Goal: Task Accomplishment & Management: Complete application form

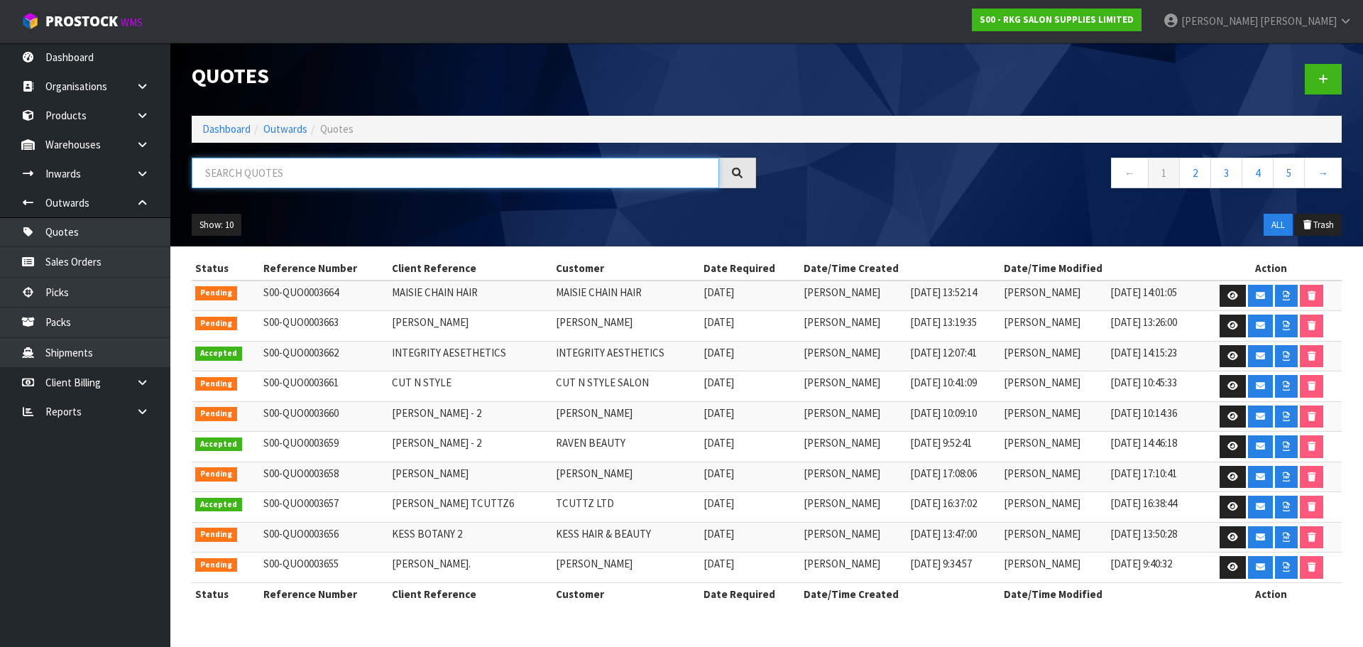
click at [381, 179] on input "text" at bounding box center [455, 173] width 527 height 31
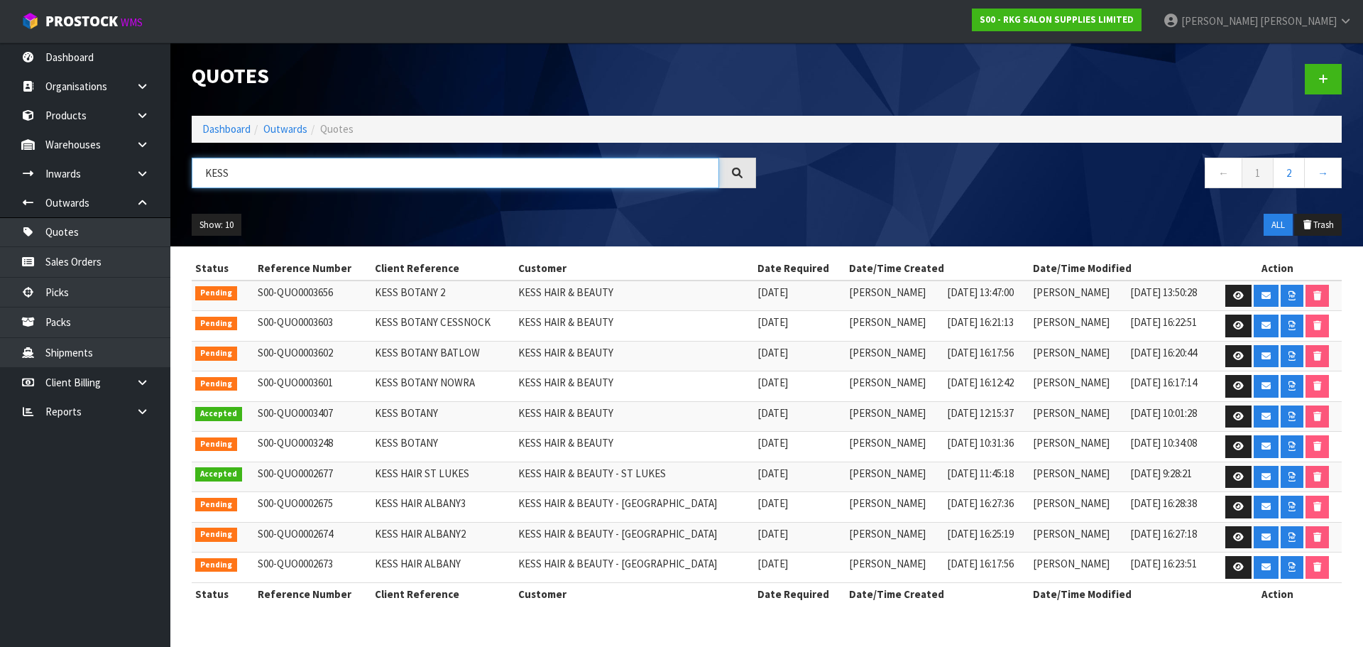
type input "KESS"
click at [1235, 299] on icon at bounding box center [1238, 295] width 11 height 9
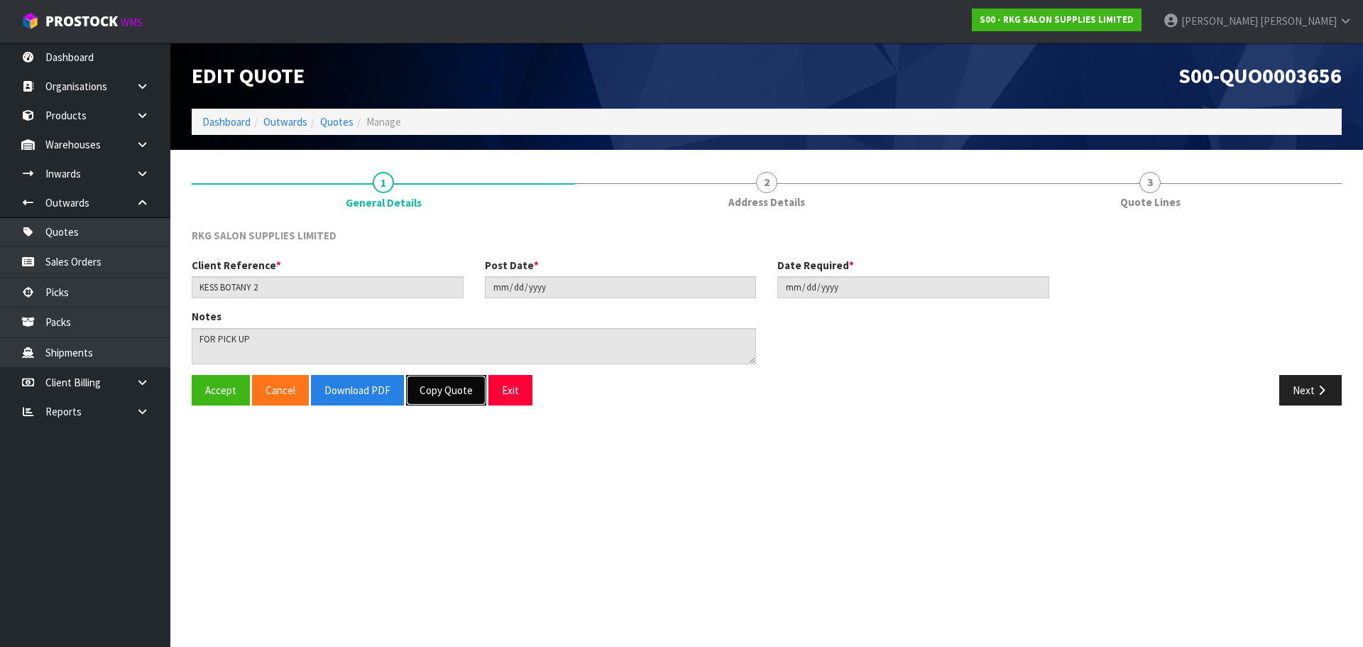
click at [461, 396] on button "Copy Quote" at bounding box center [446, 390] width 80 height 31
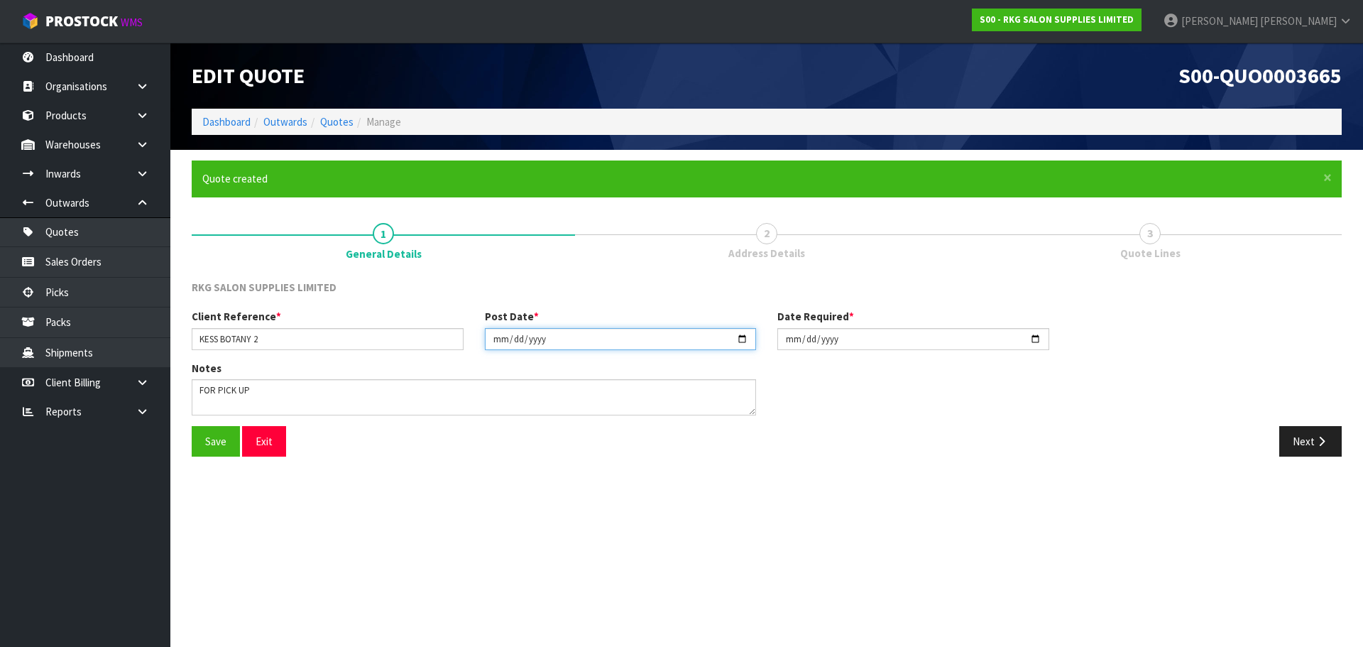
click at [740, 338] on input "[DATE]" at bounding box center [621, 339] width 272 height 22
type input "2025-09-25"
click at [1034, 340] on input "[DATE]" at bounding box center [913, 339] width 272 height 22
type input "2025-09-25"
click at [217, 434] on button "Save" at bounding box center [216, 441] width 48 height 31
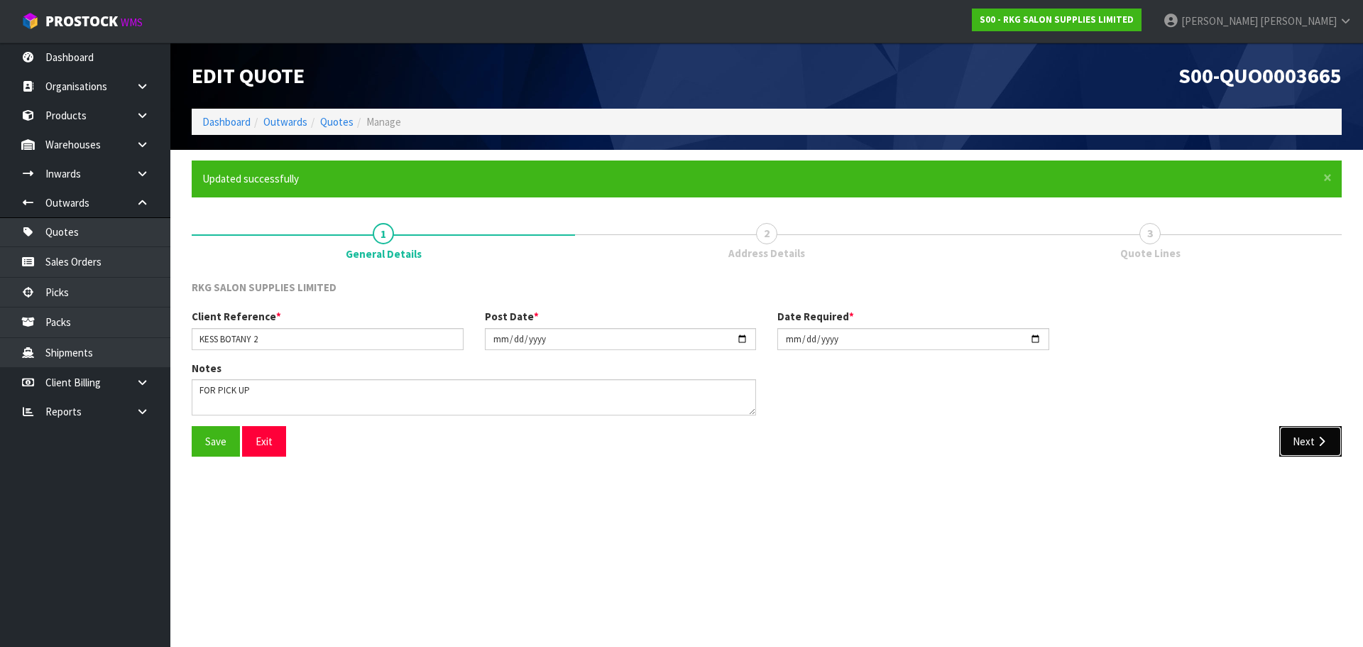
click at [1296, 436] on button "Next" at bounding box center [1310, 441] width 62 height 31
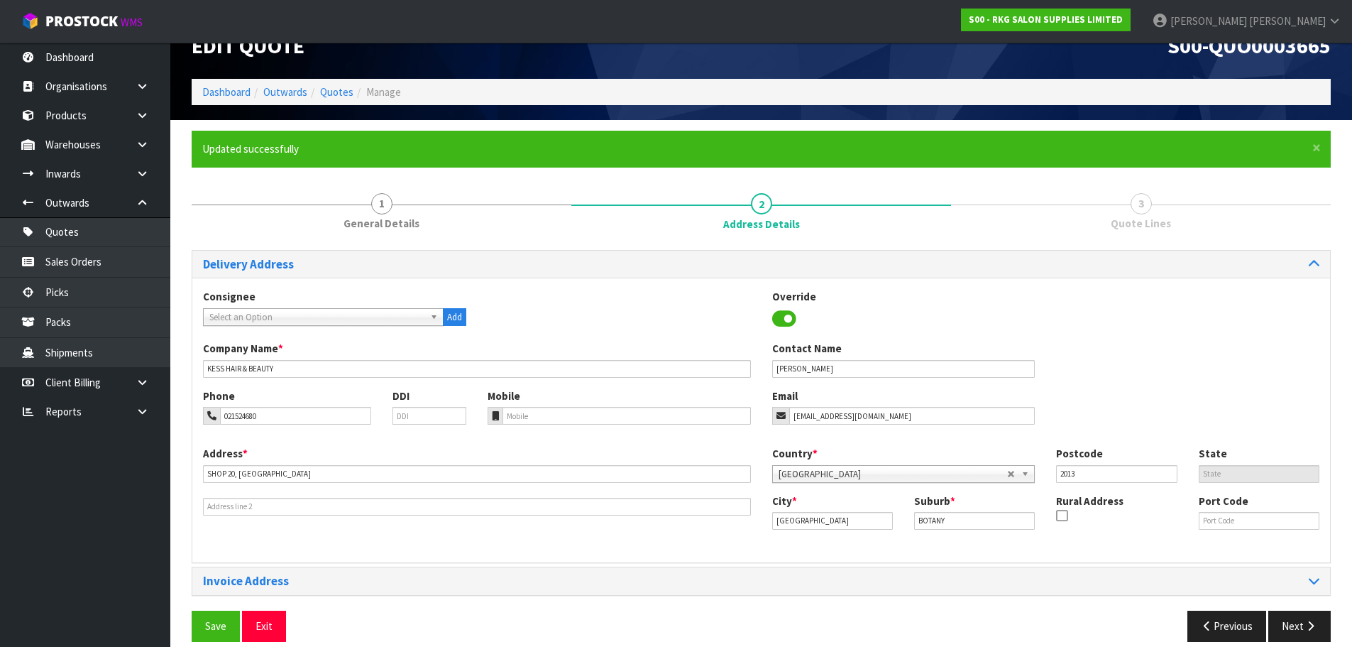
scroll to position [46, 0]
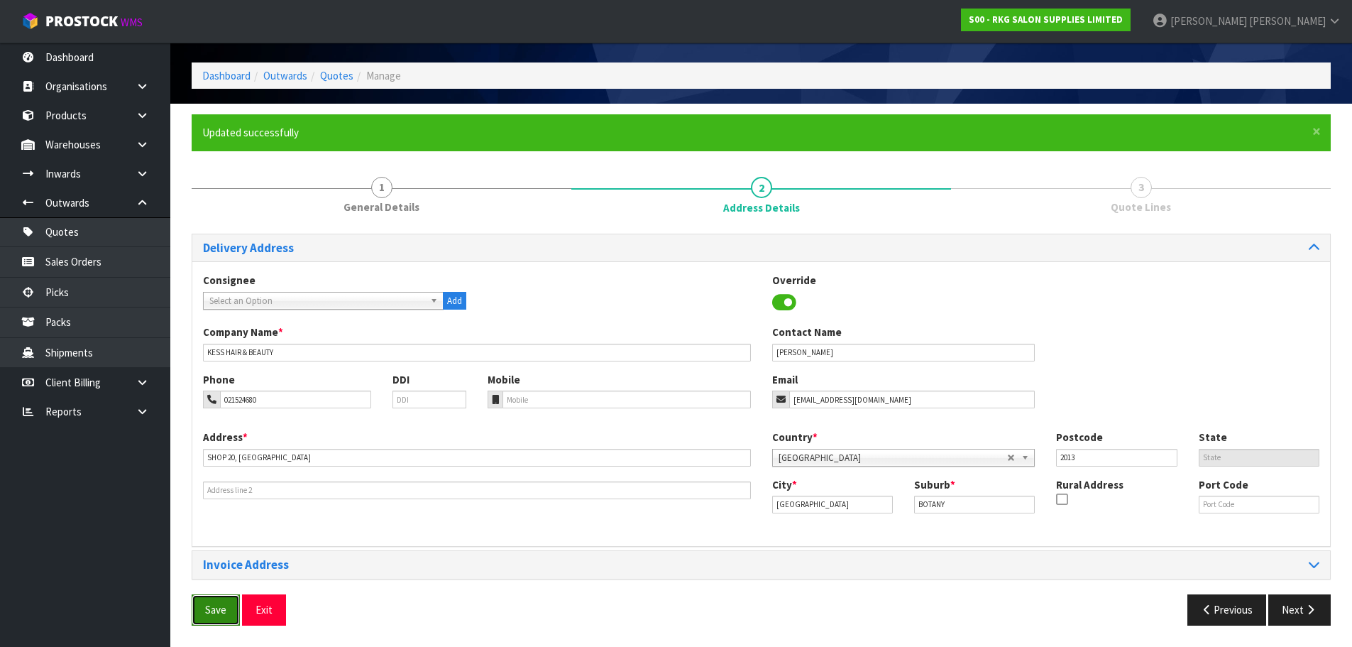
drag, startPoint x: 207, startPoint y: 608, endPoint x: 216, endPoint y: 603, distance: 10.2
click at [208, 608] on button "Save" at bounding box center [216, 609] width 48 height 31
click at [1295, 607] on button "Next" at bounding box center [1300, 609] width 62 height 31
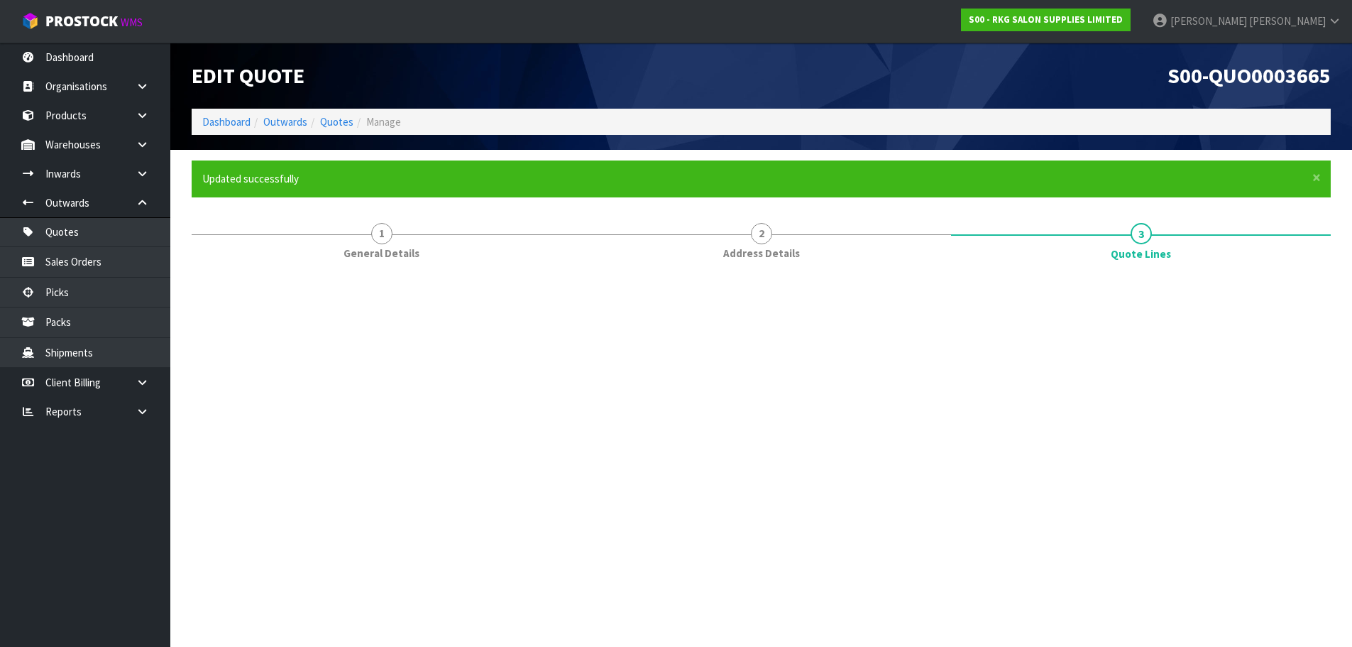
scroll to position [0, 0]
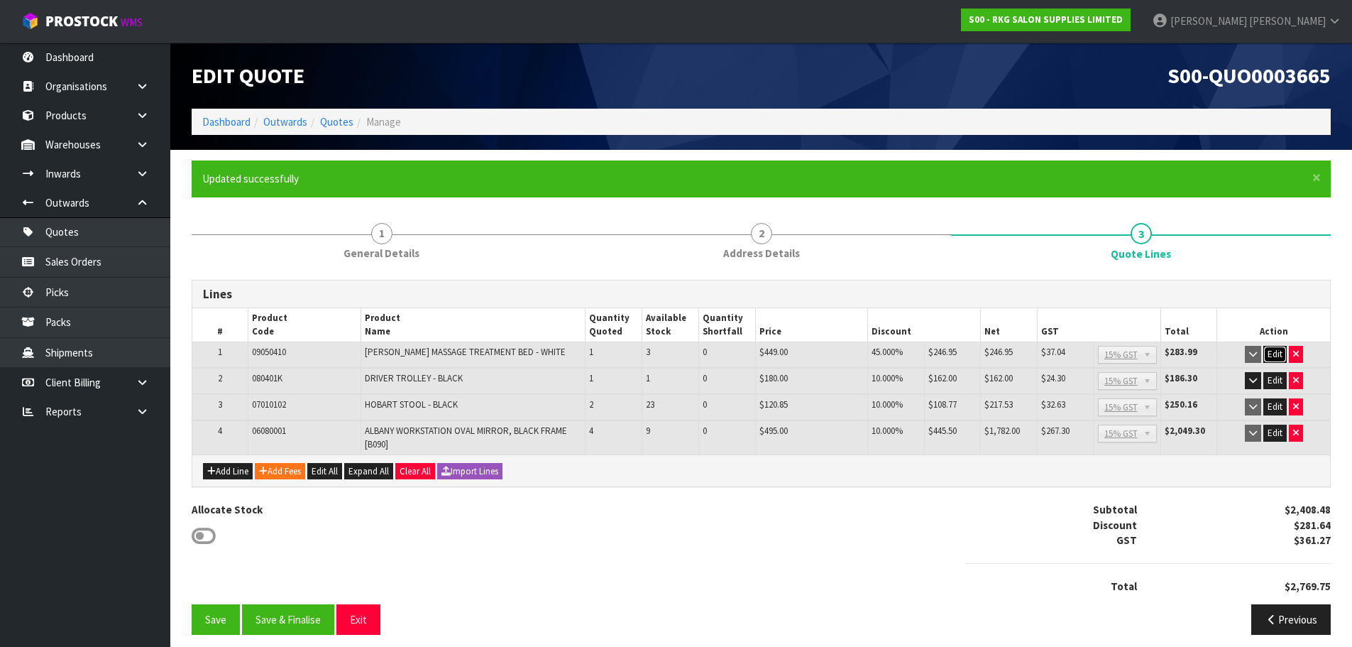
click at [1278, 355] on button "Edit" at bounding box center [1275, 354] width 23 height 17
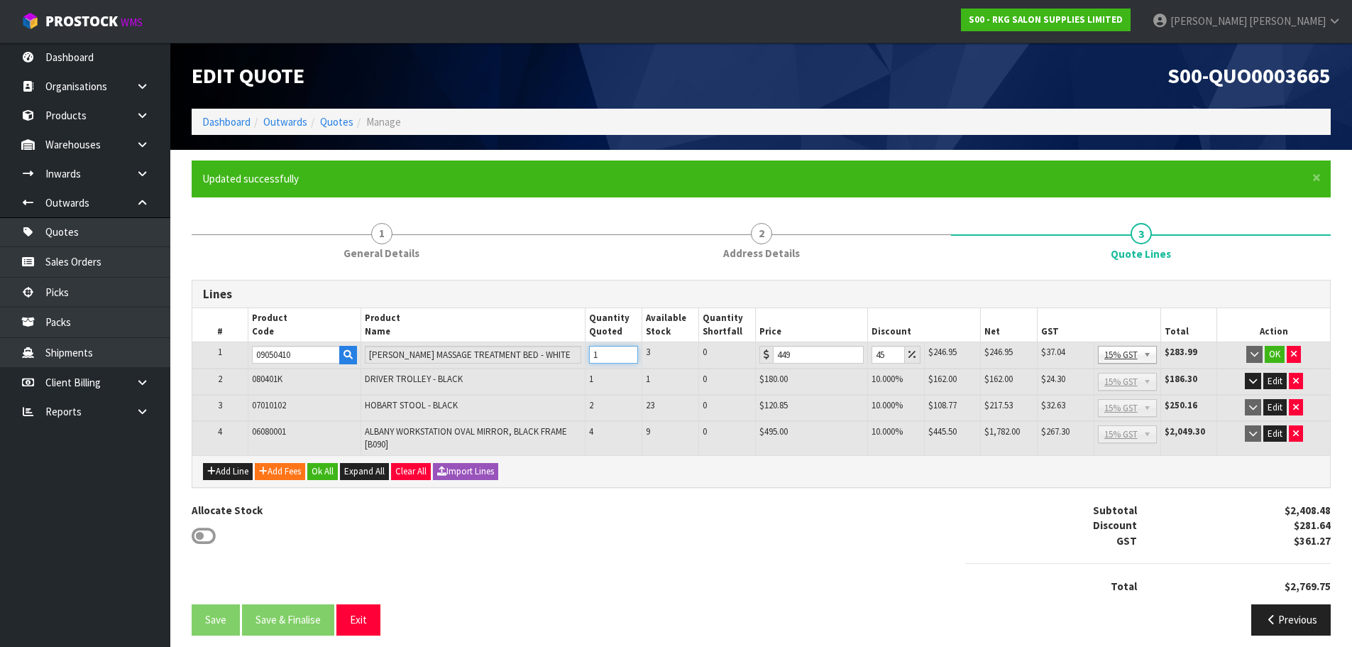
drag, startPoint x: 607, startPoint y: 356, endPoint x: 584, endPoint y: 356, distance: 23.4
click at [584, 356] on tr "1 09050410 NAPIER MASSAGE TREATMENT BED - WHITE 1 3 0 449 45 $246.95 $202.05 $2…" at bounding box center [761, 355] width 1138 height 26
type input "2"
click at [1273, 353] on button "OK" at bounding box center [1275, 354] width 20 height 17
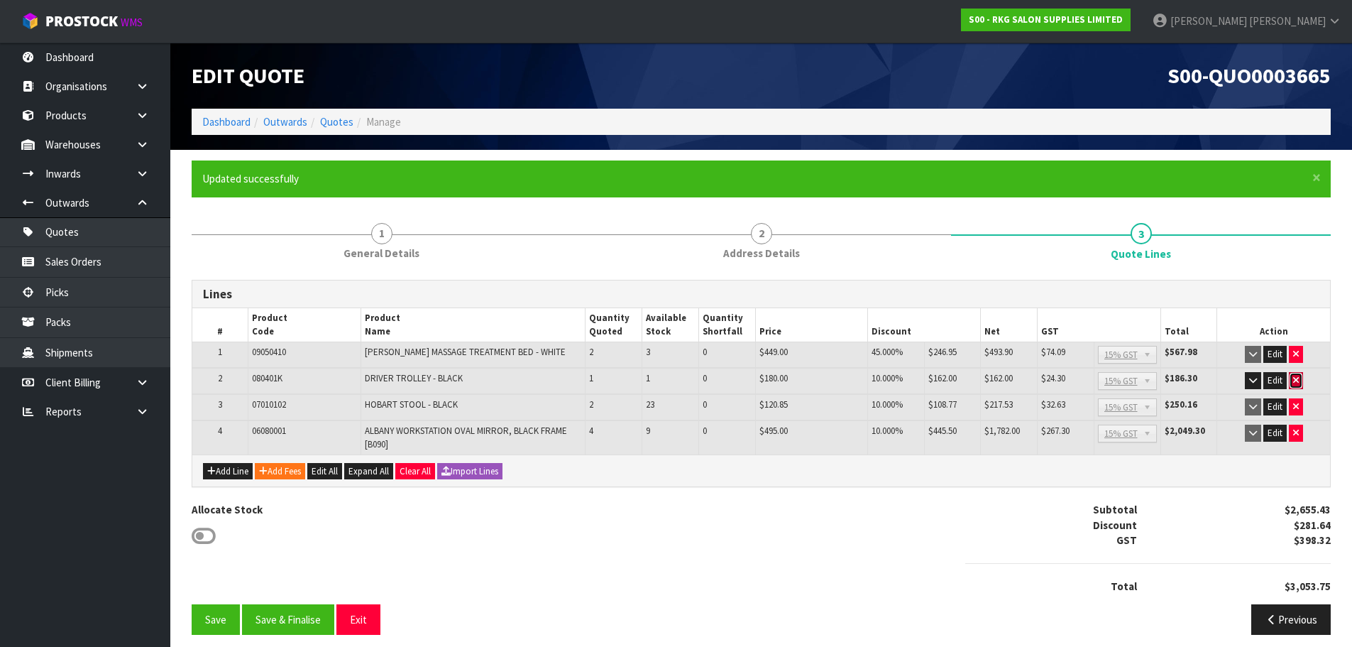
click at [1303, 382] on button "button" at bounding box center [1296, 380] width 14 height 17
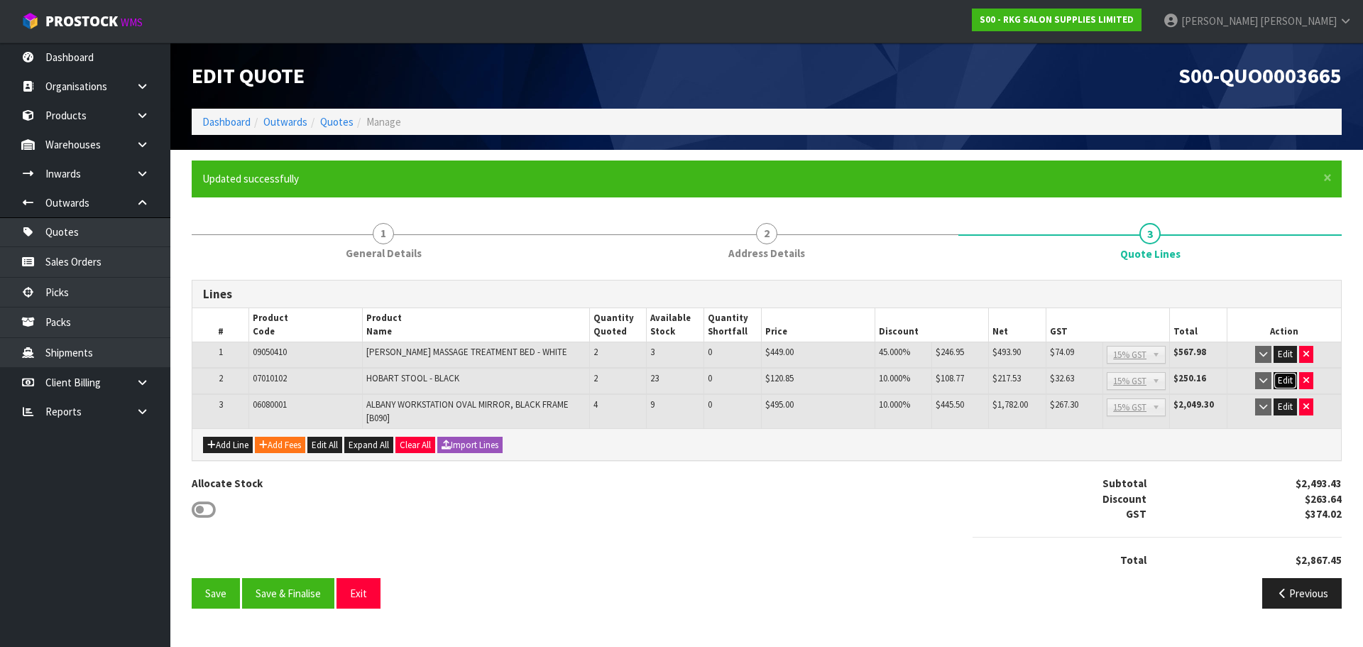
click at [1285, 381] on button "Edit" at bounding box center [1285, 380] width 23 height 17
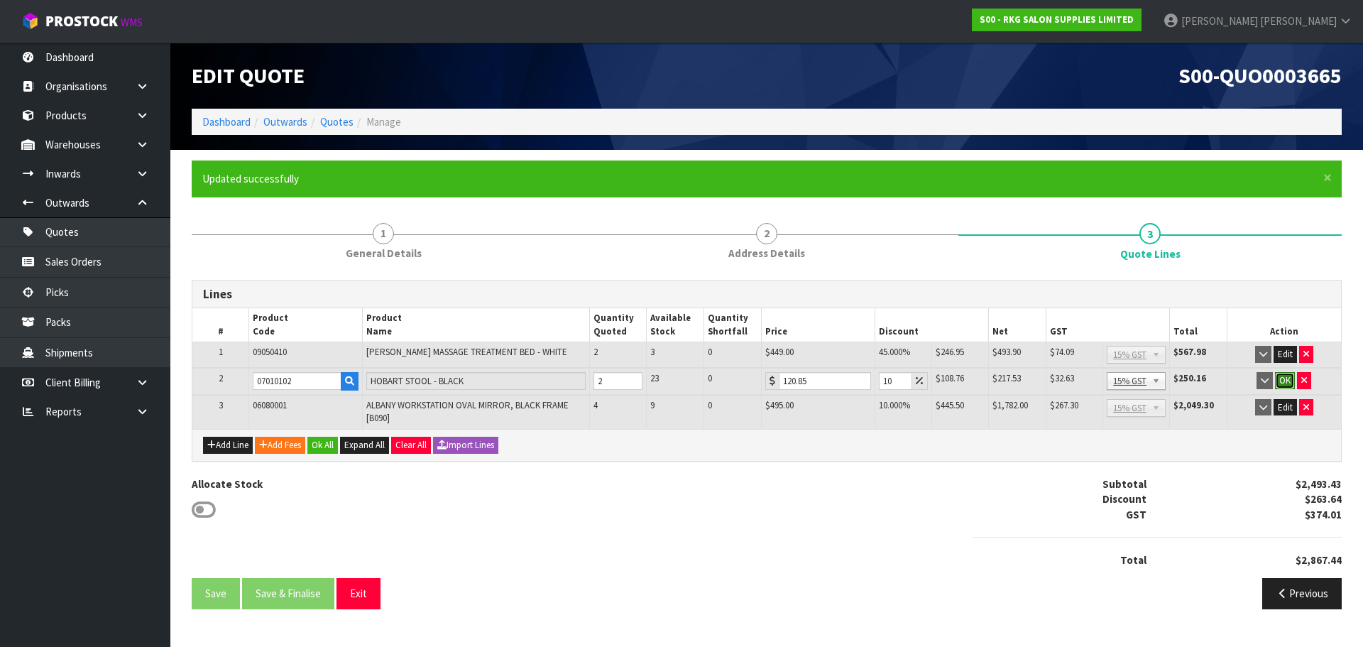
click at [1286, 381] on button "OK" at bounding box center [1285, 380] width 20 height 17
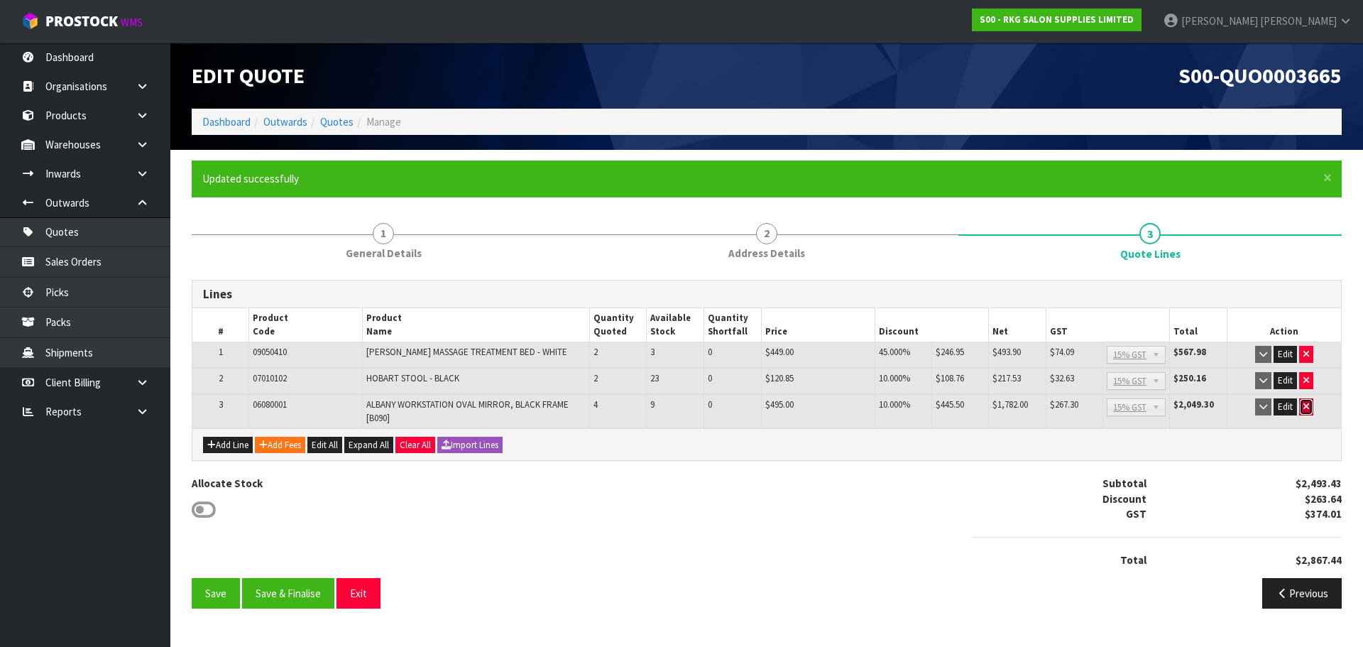
click at [1306, 405] on icon "button" at bounding box center [1306, 406] width 6 height 9
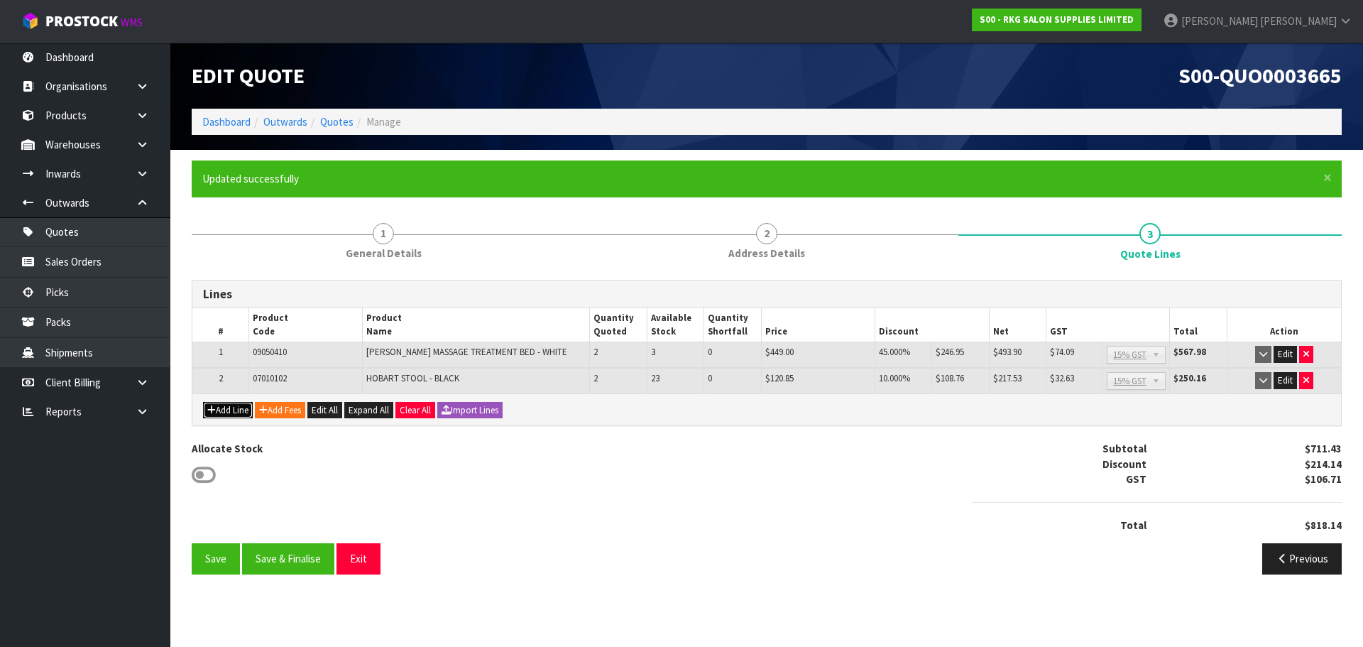
click at [224, 411] on button "Add Line" at bounding box center [228, 410] width 50 height 17
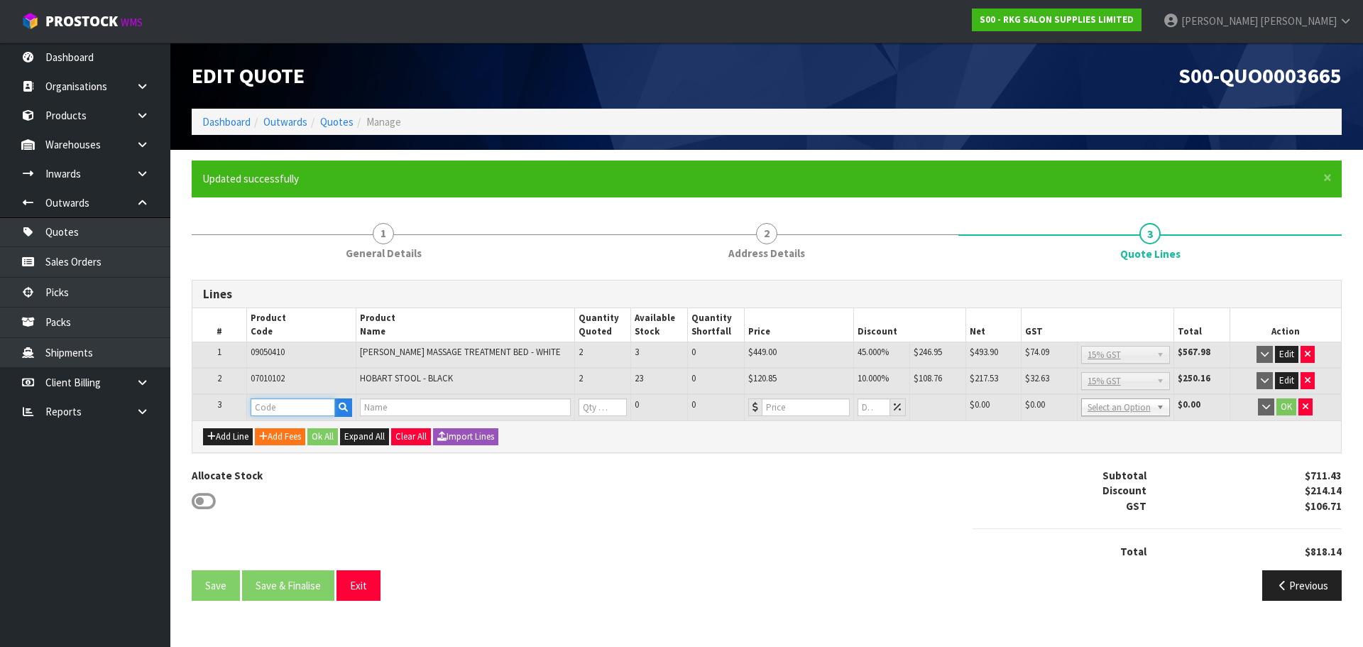
click at [267, 410] on input "text" at bounding box center [293, 407] width 84 height 18
click at [300, 411] on input "text" at bounding box center [293, 407] width 84 height 18
type input "090101"
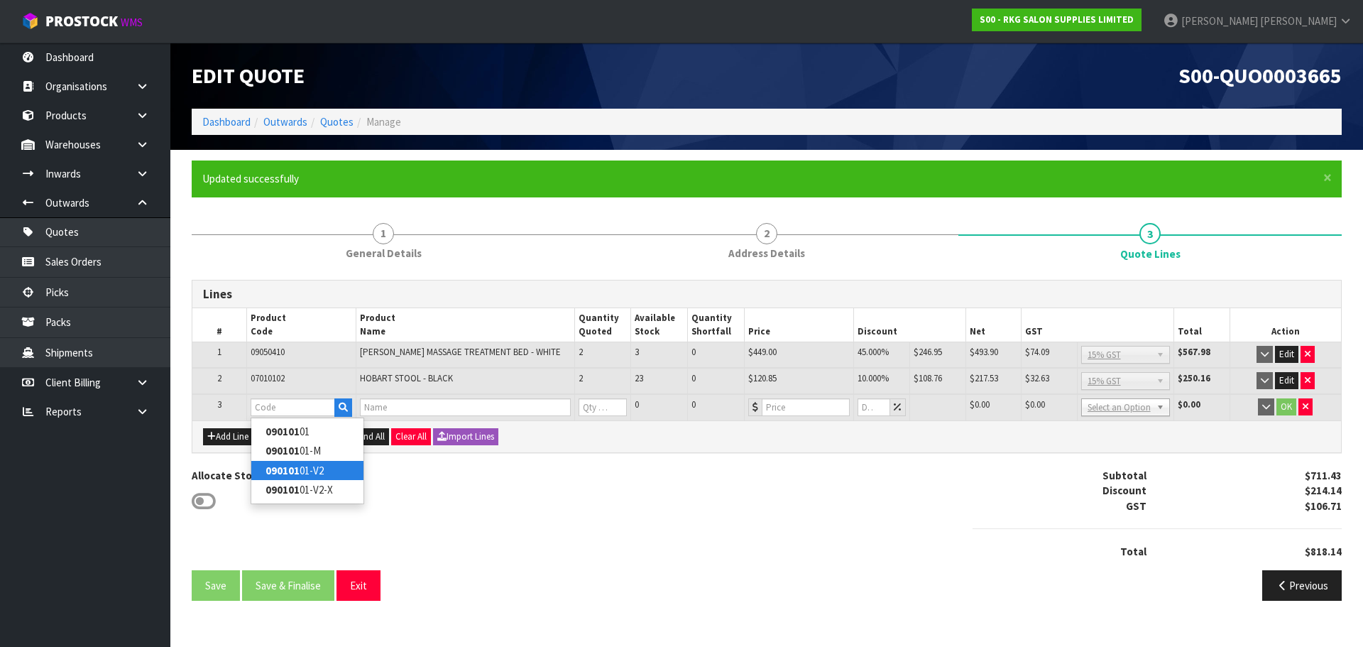
click at [320, 469] on link "090101 01-V2" at bounding box center [307, 470] width 112 height 19
type input "09010101-V2"
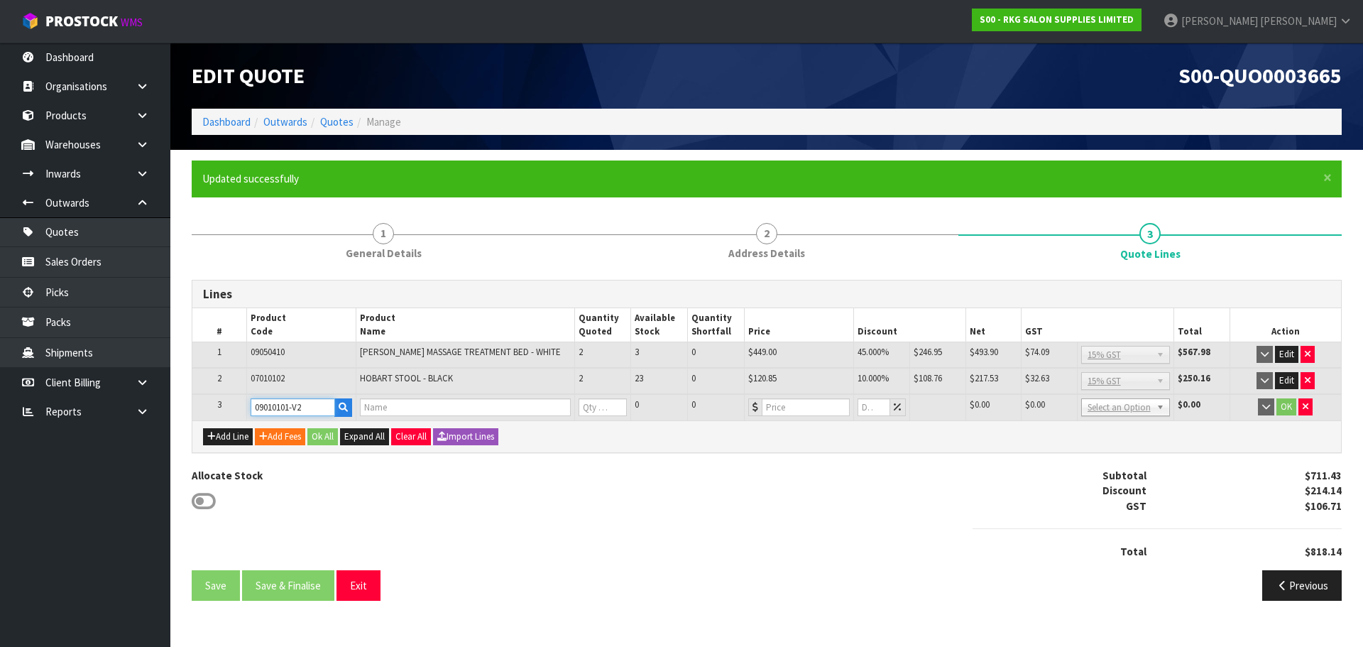
type input "TAUPO HYDRAULIC BED - BLACK V2"
type input "0"
type input "899"
type input "0"
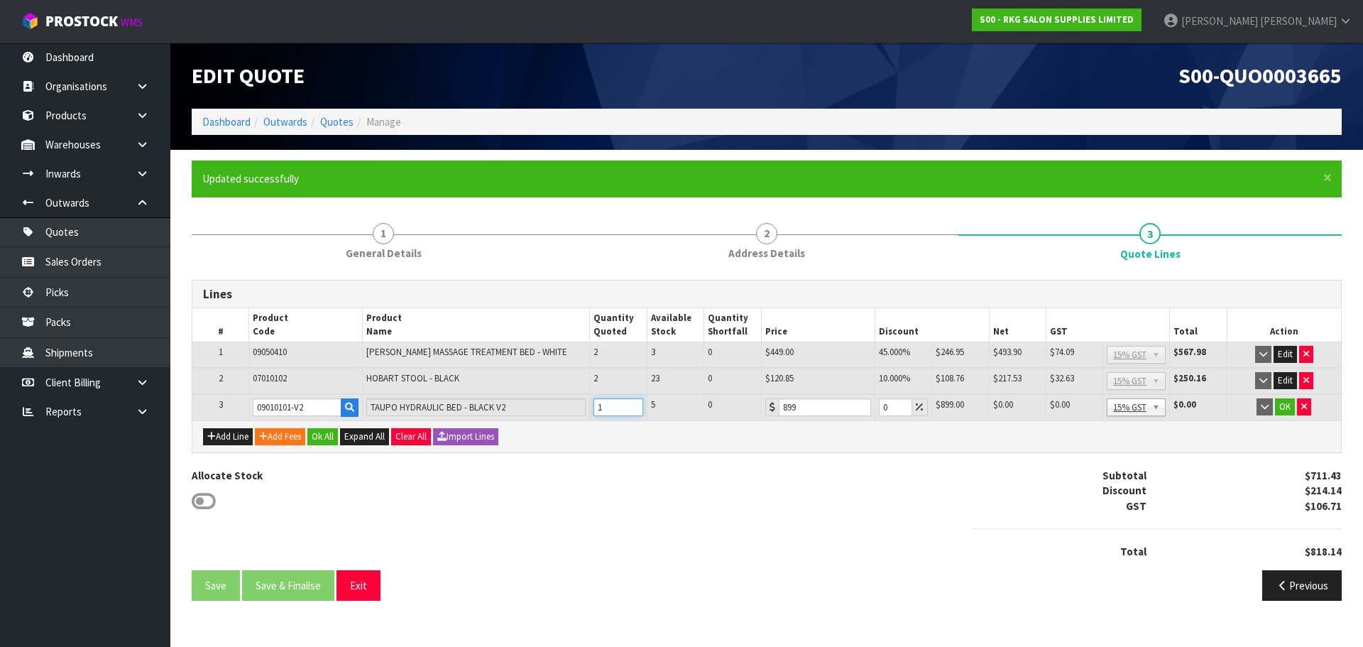
click at [634, 403] on input "1" at bounding box center [618, 407] width 50 height 18
type input "2"
click at [634, 403] on input "2" at bounding box center [618, 407] width 50 height 18
drag, startPoint x: 890, startPoint y: 405, endPoint x: 881, endPoint y: 407, distance: 9.3
click at [881, 407] on input "0" at bounding box center [895, 407] width 33 height 18
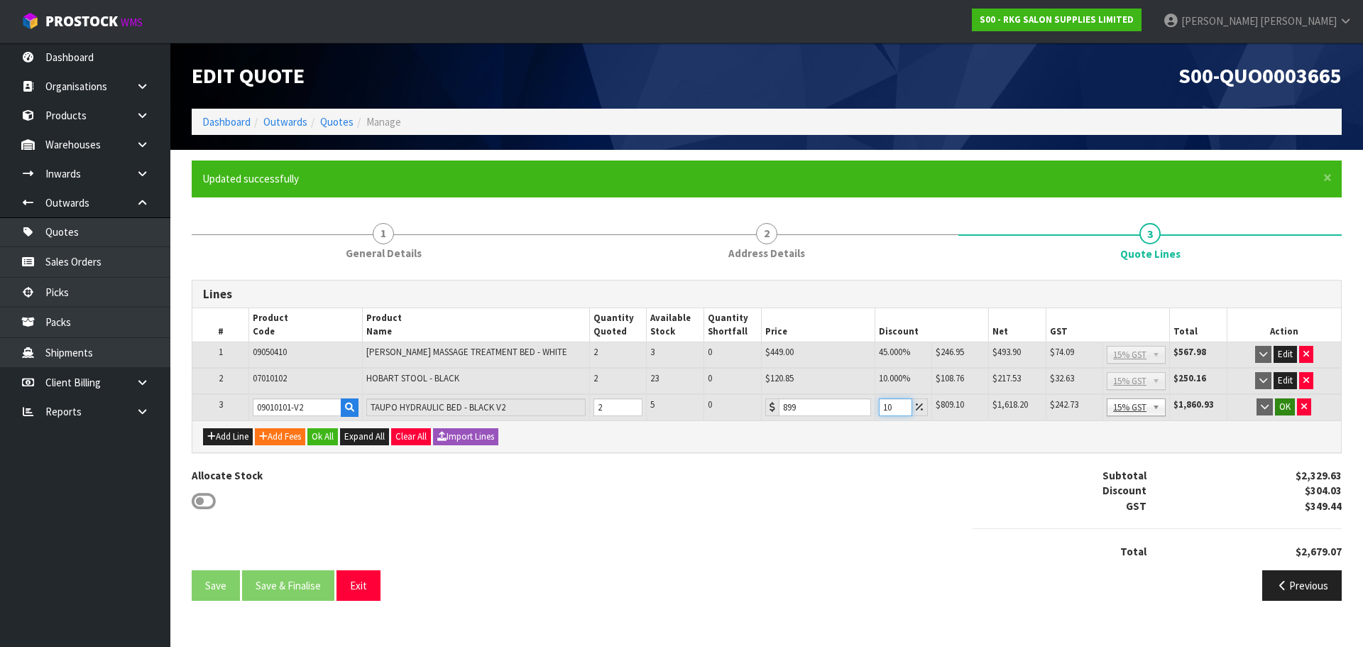
type input "10"
click at [1285, 409] on button "OK" at bounding box center [1285, 406] width 20 height 17
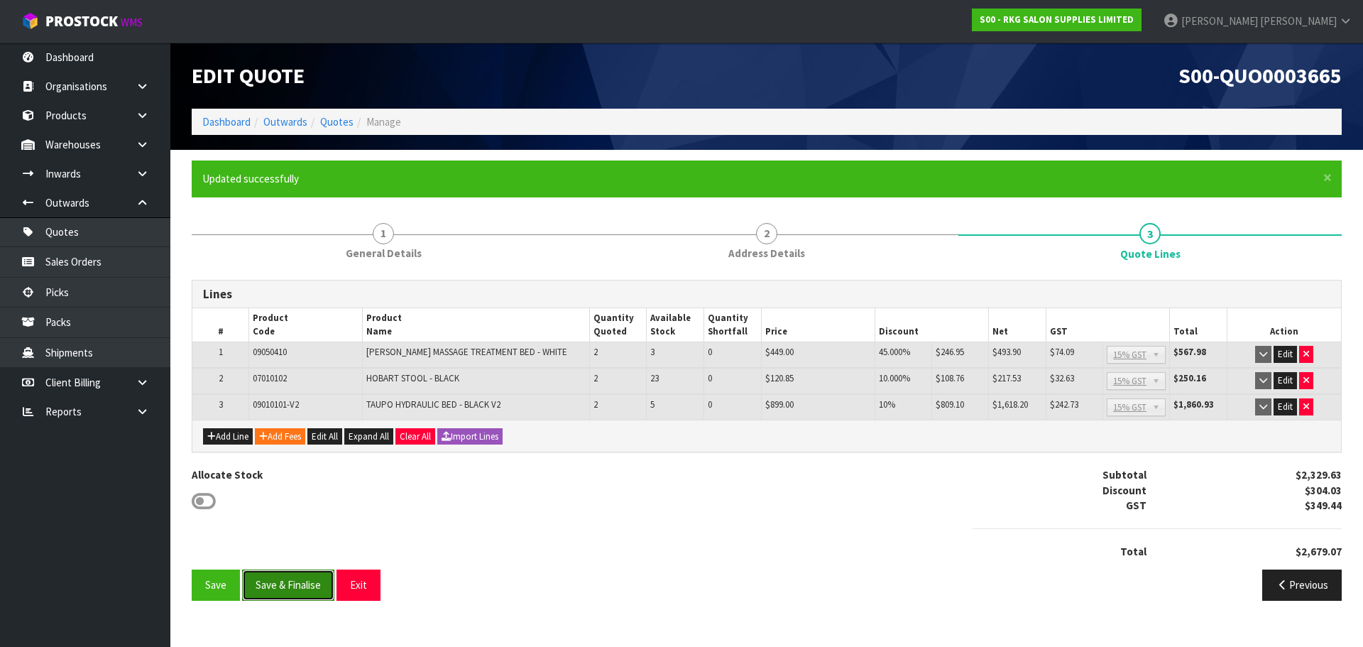
click at [290, 584] on button "Save & Finalise" at bounding box center [288, 584] width 92 height 31
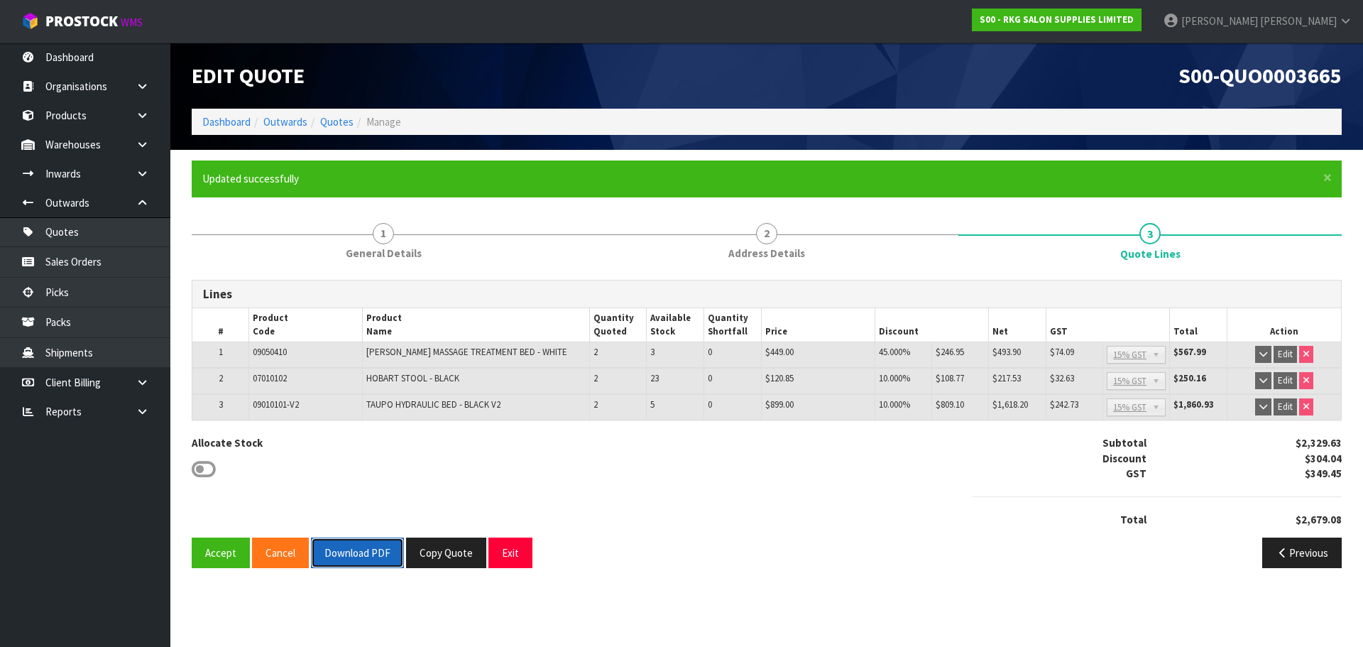
click at [339, 556] on button "Download PDF" at bounding box center [357, 552] width 93 height 31
click at [448, 556] on button "Copy Quote" at bounding box center [446, 552] width 80 height 31
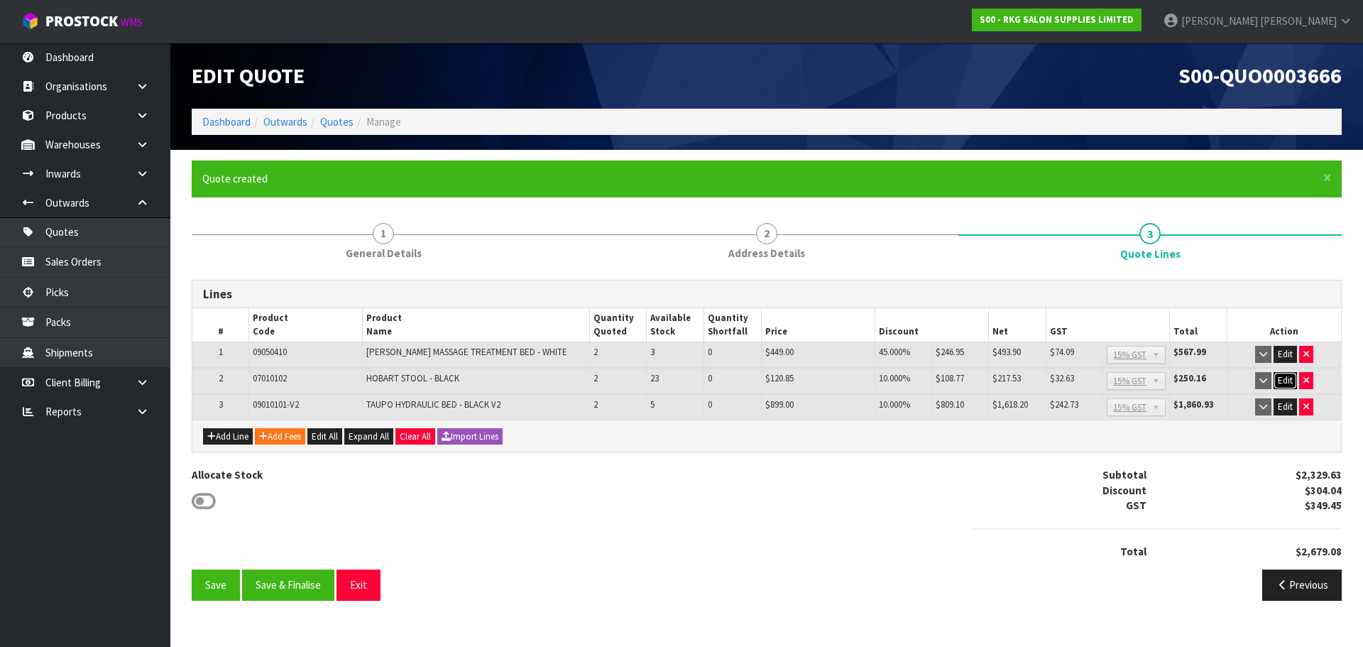
click at [1287, 378] on button "Edit" at bounding box center [1285, 380] width 23 height 17
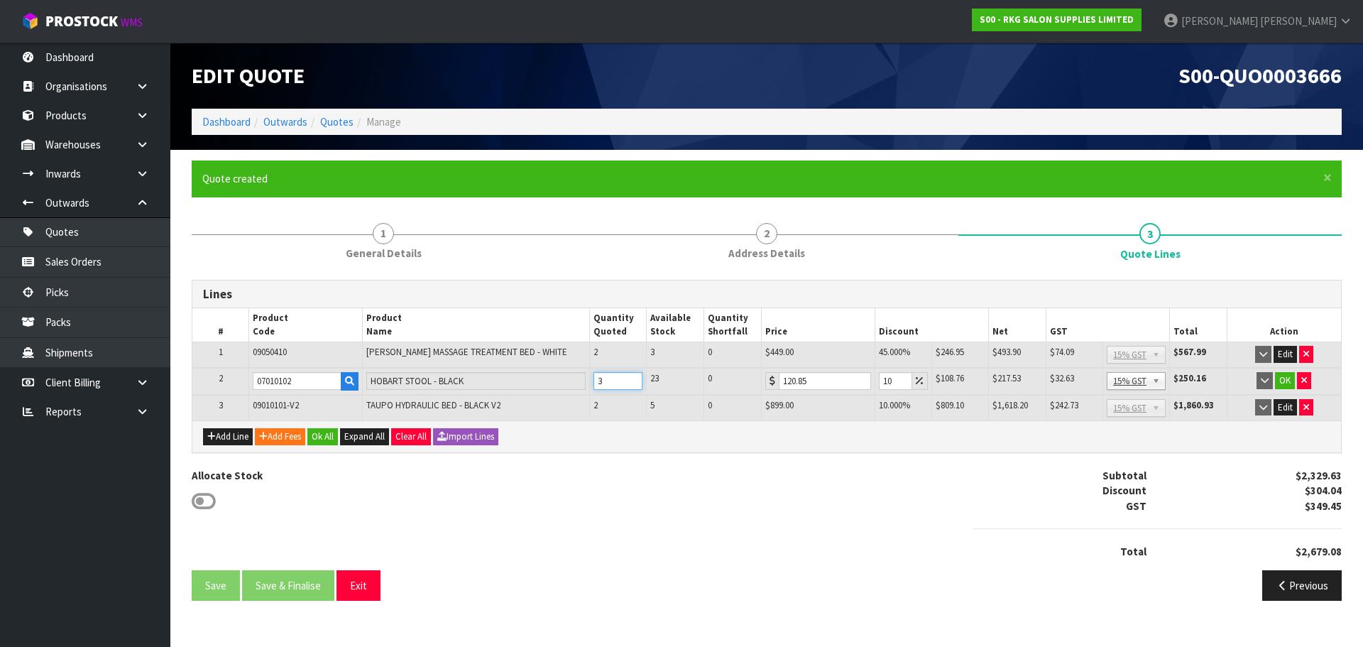
type input "3"
click at [632, 375] on input "3" at bounding box center [618, 381] width 50 height 18
click at [1287, 380] on button "OK" at bounding box center [1285, 380] width 20 height 17
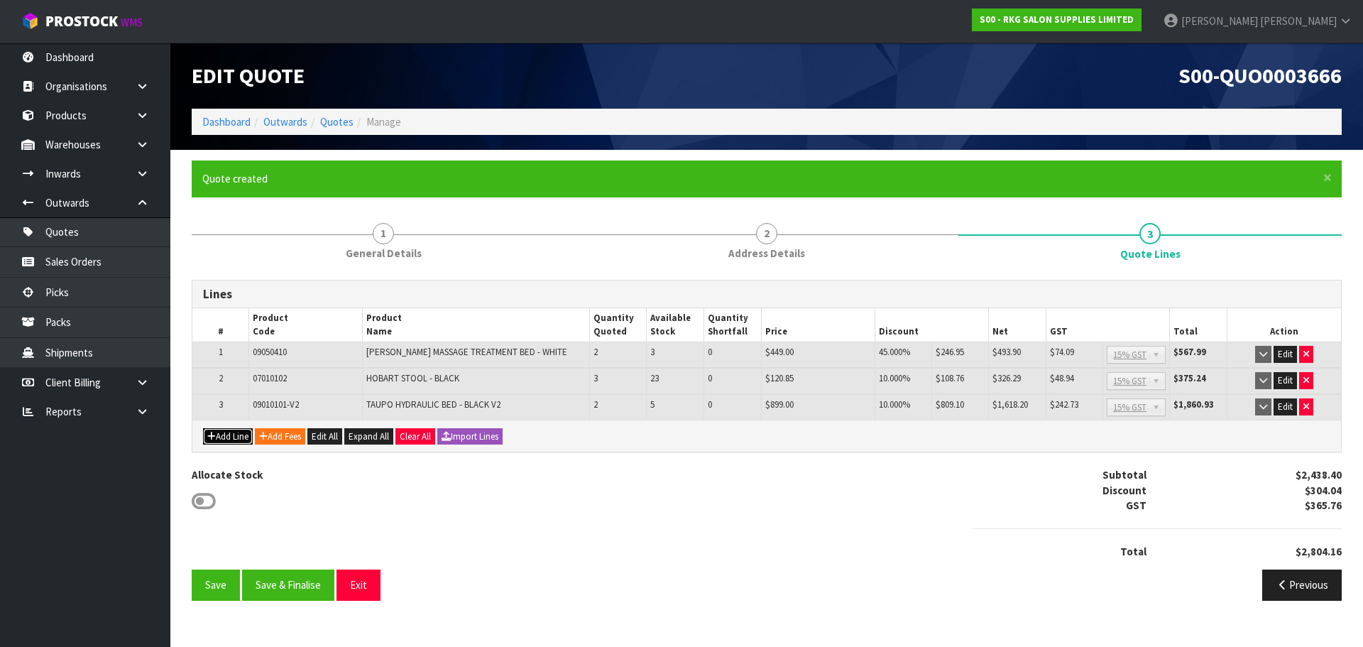
click at [227, 436] on button "Add Line" at bounding box center [228, 436] width 50 height 17
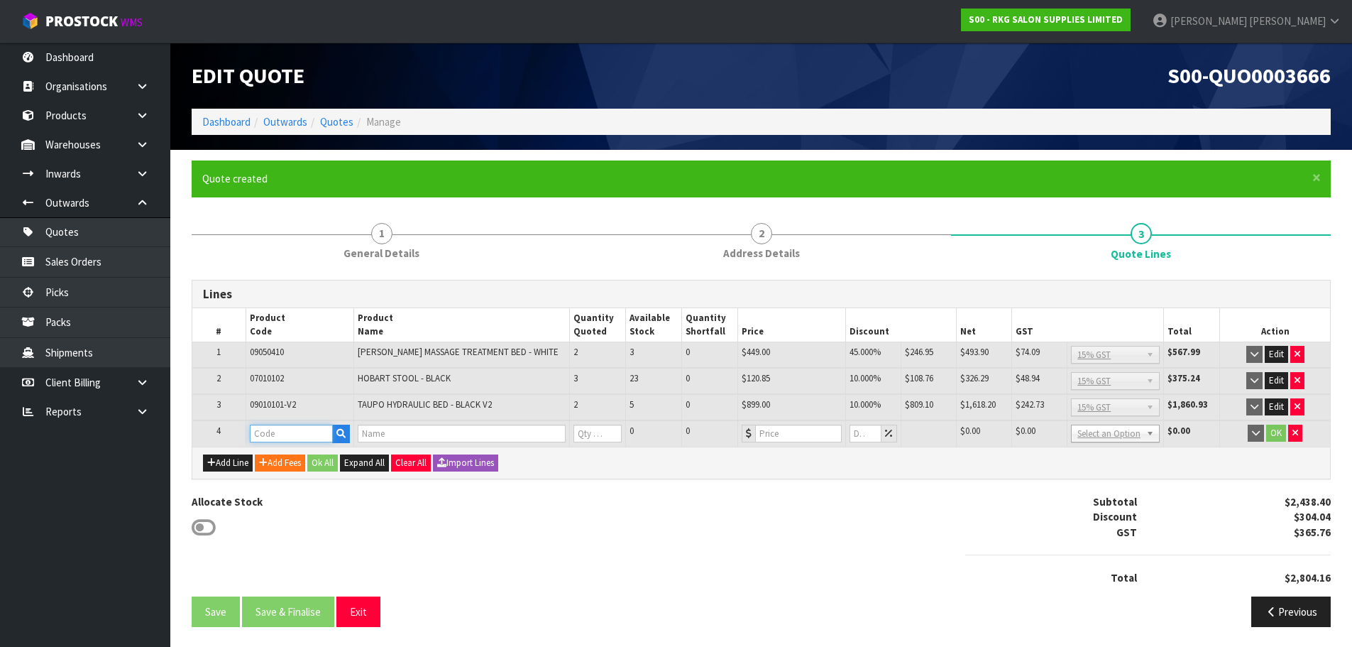
click at [288, 429] on input "text" at bounding box center [292, 434] width 84 height 18
paste input "06080001"
type input "06080001"
type input "ALBANY WORKSTATION OVAL MIRROR, BLACK FRAME [B090]"
type input "0"
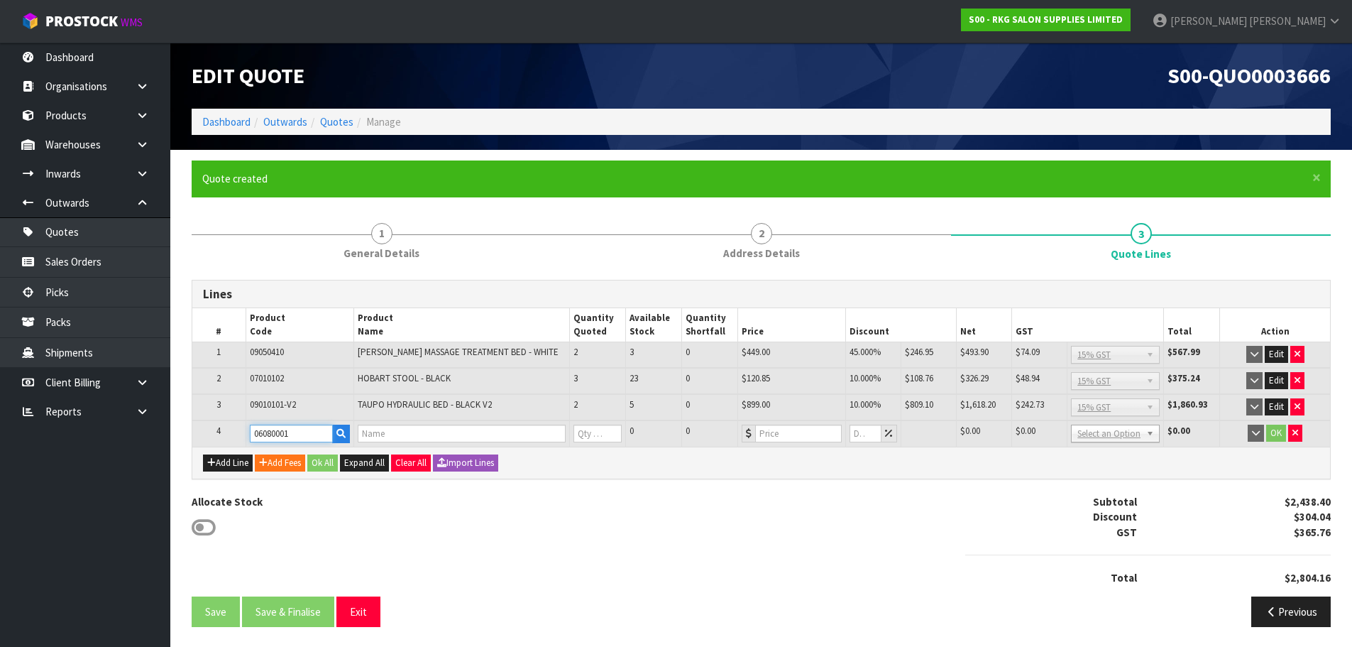
type input "495"
type input "0"
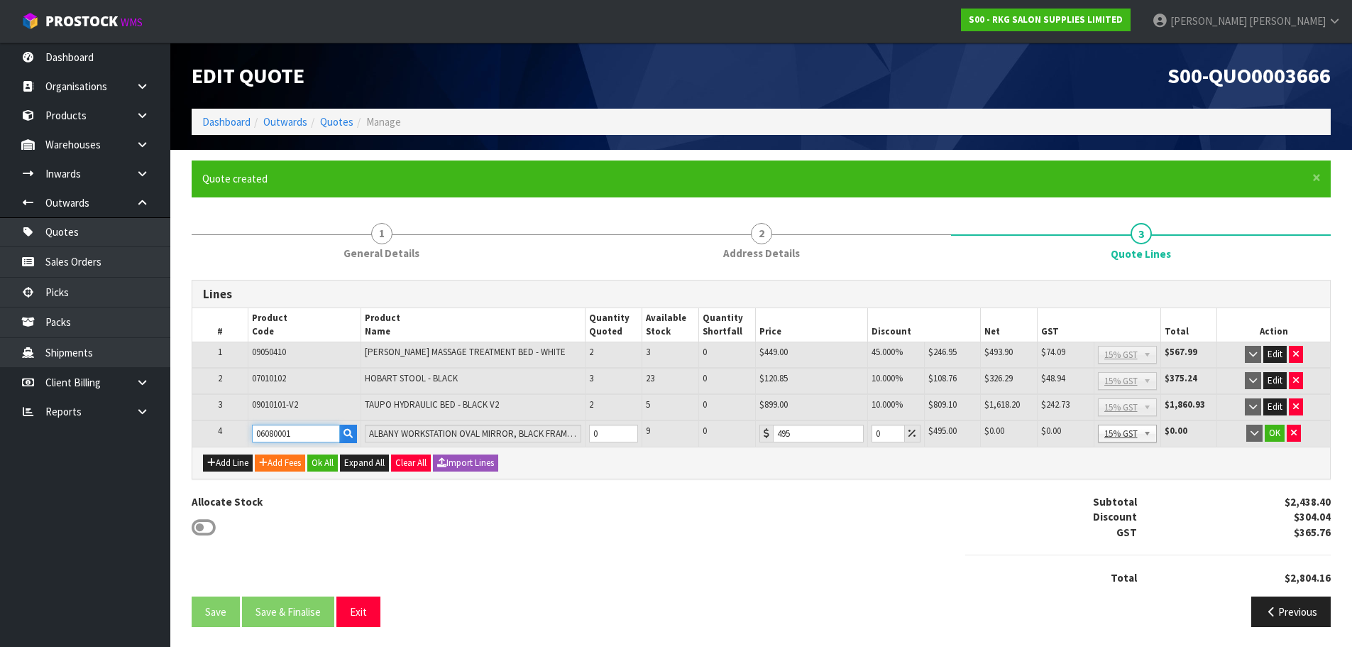
type input "06080001"
type input "1"
click at [628, 429] on input "1" at bounding box center [613, 434] width 49 height 18
drag, startPoint x: 884, startPoint y: 434, endPoint x: 873, endPoint y: 434, distance: 10.6
click at [873, 434] on input "0" at bounding box center [888, 434] width 33 height 18
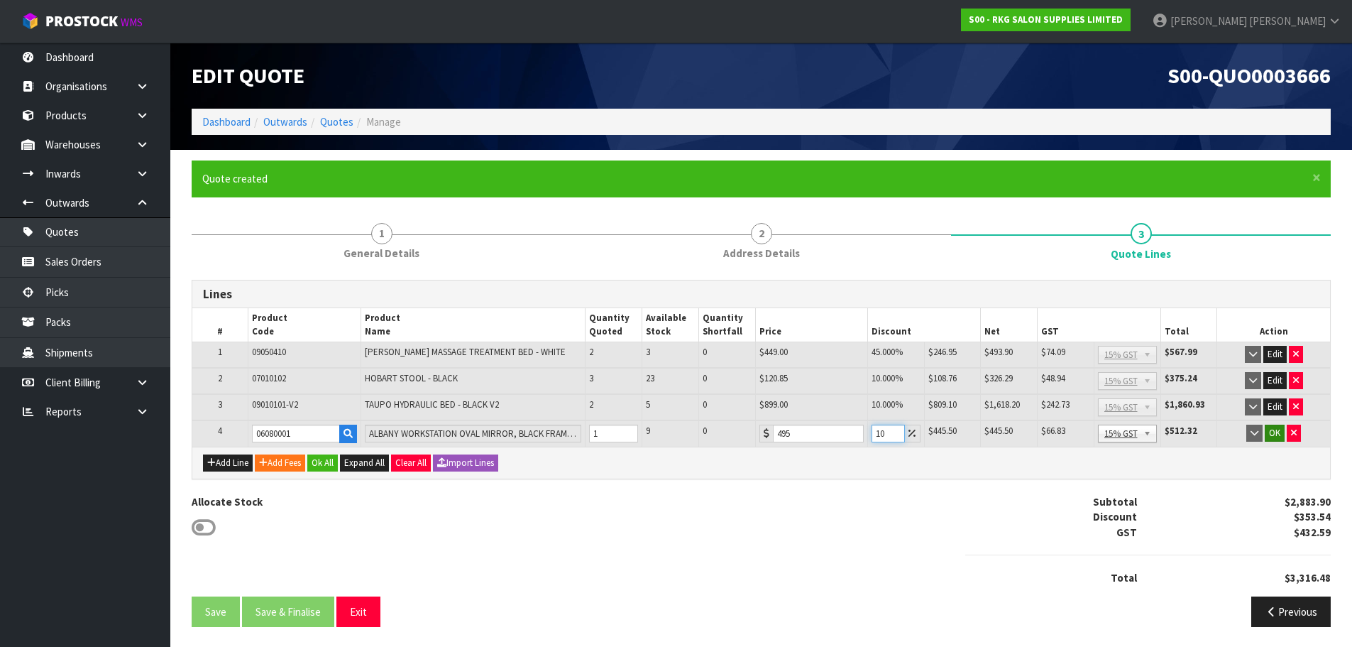
type input "10"
click at [1279, 433] on button "OK" at bounding box center [1275, 433] width 20 height 17
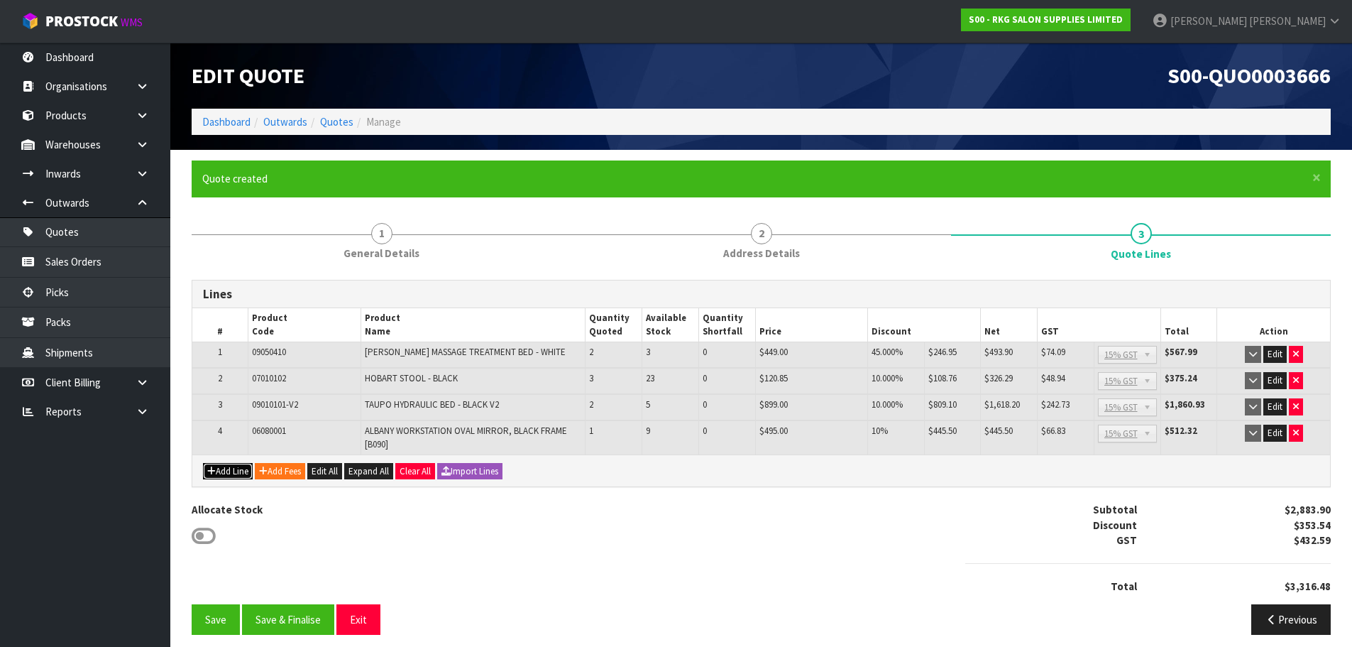
click at [248, 469] on button "Add Line" at bounding box center [228, 471] width 50 height 17
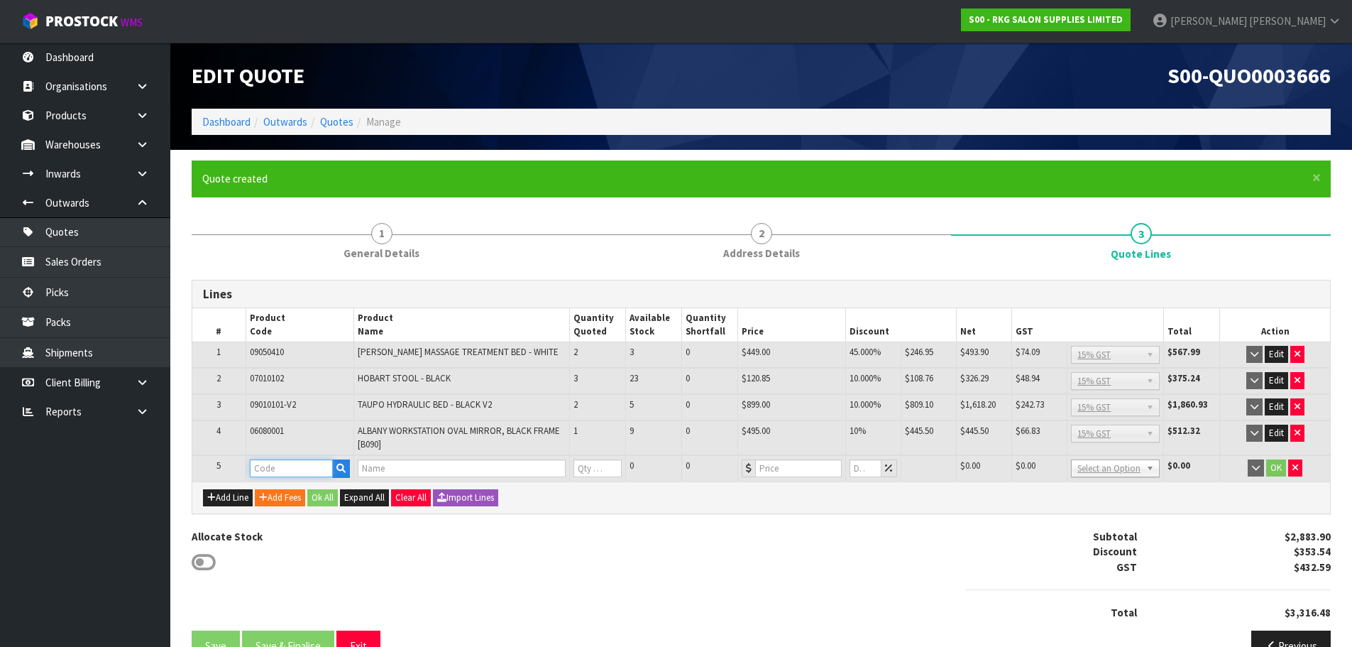
click at [265, 464] on input "text" at bounding box center [292, 468] width 84 height 18
paste input "00110101"
type input "00110101"
type input "KARMA BOOSTER ROUND"
type input "0"
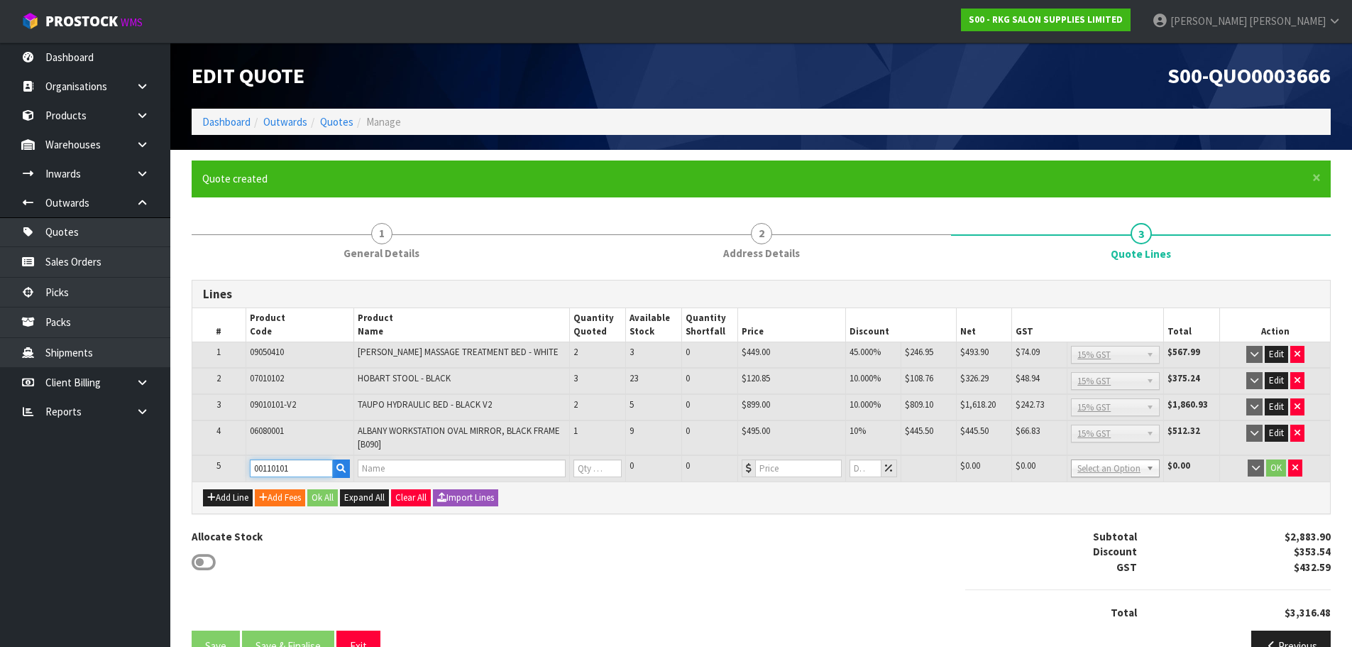
type input "59"
type input "0"
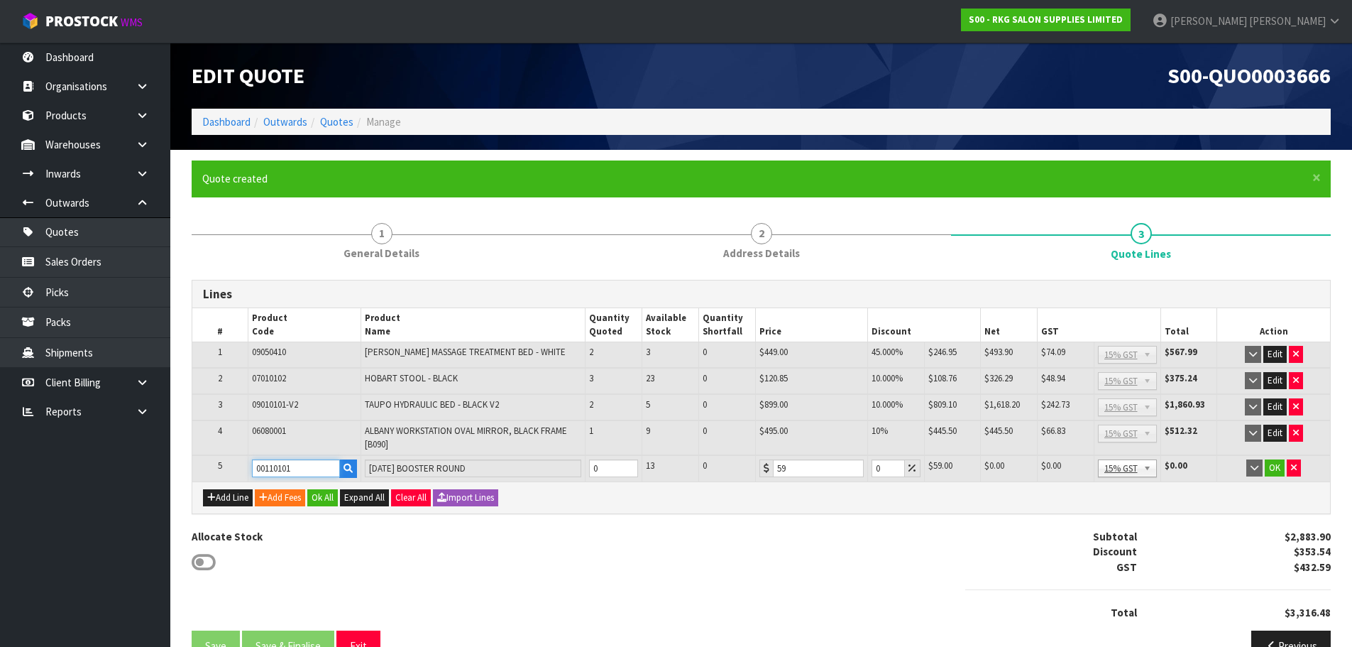
type input "00110101"
type input "1"
click at [628, 465] on input "1" at bounding box center [613, 468] width 49 height 18
click at [872, 467] on input "0" at bounding box center [888, 468] width 33 height 18
type input "10"
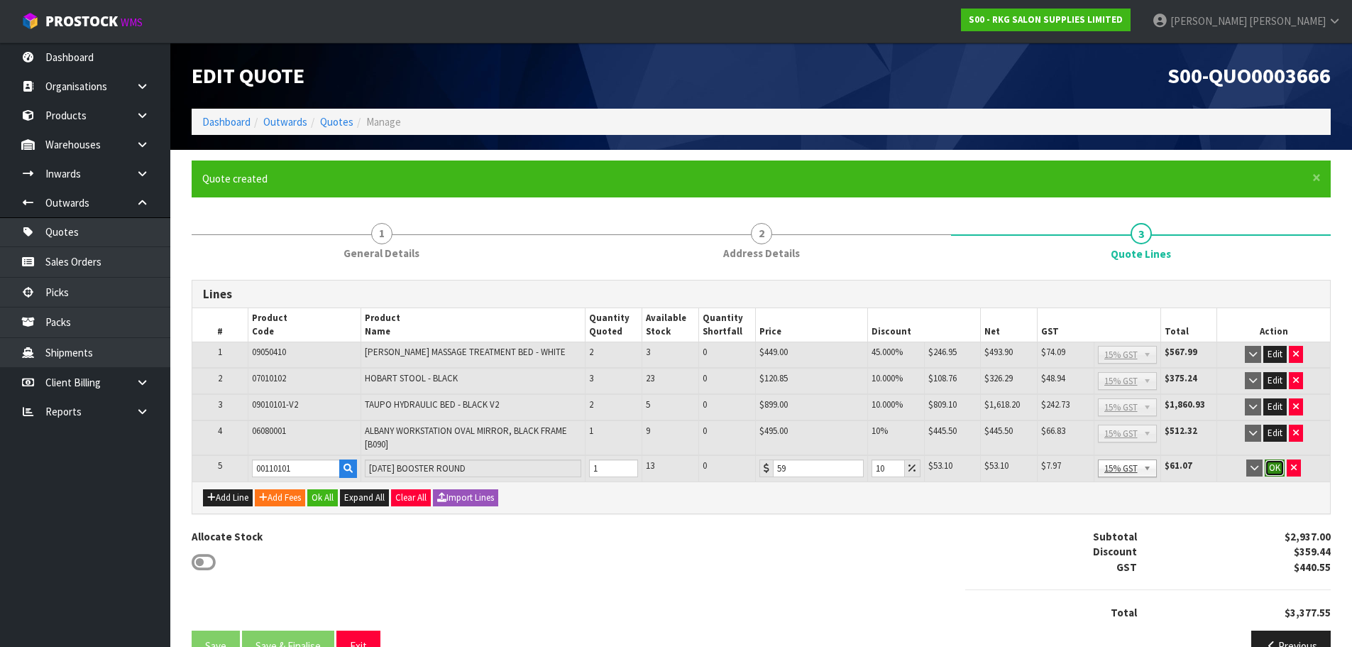
click at [1279, 473] on button "OK" at bounding box center [1275, 467] width 20 height 17
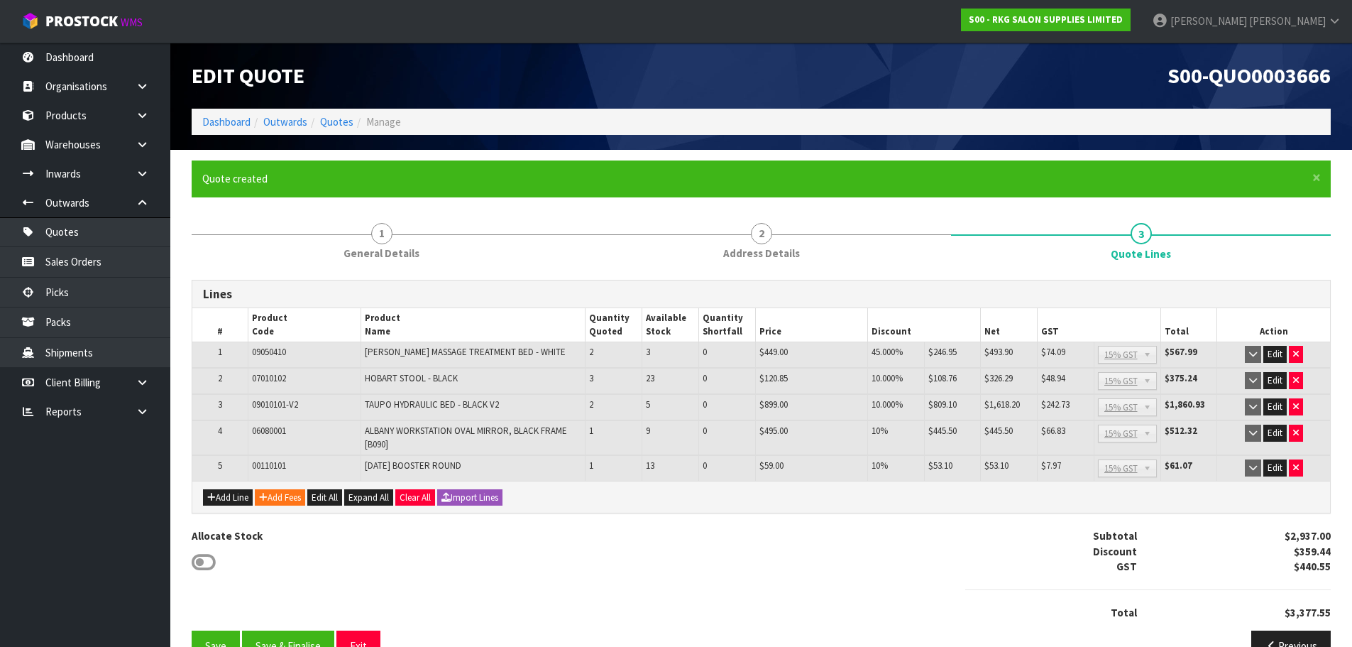
scroll to position [35, 0]
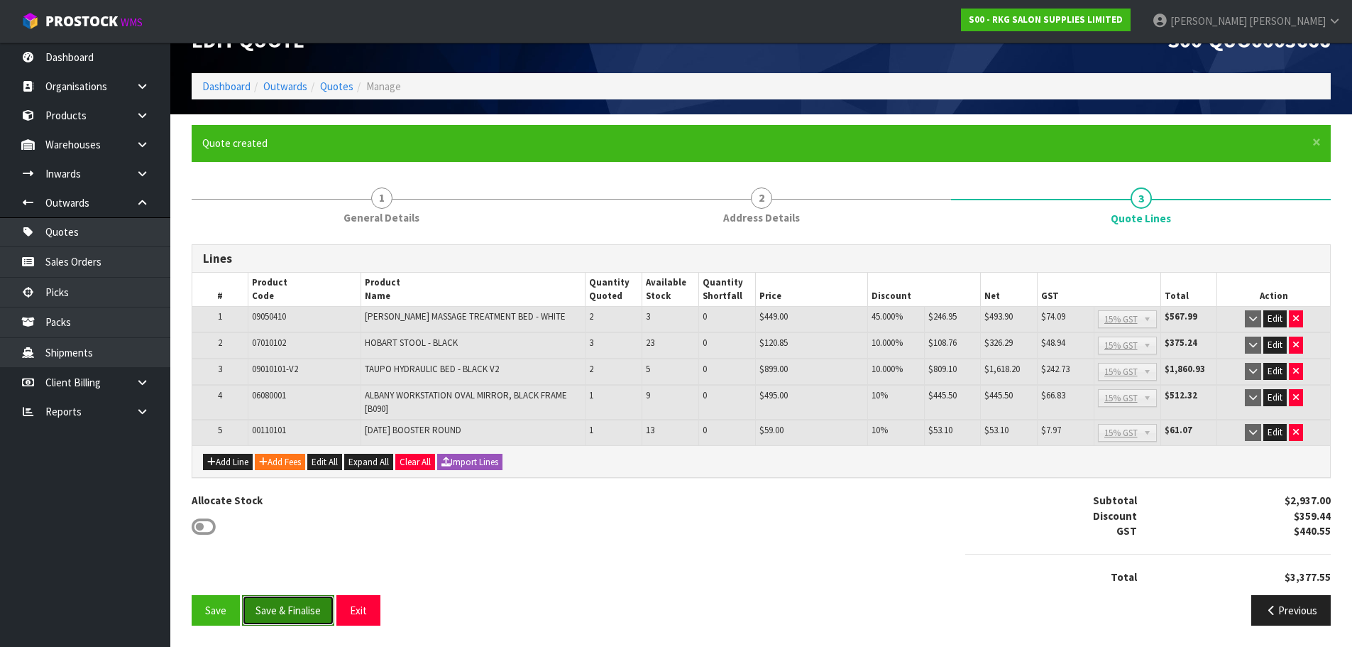
click at [280, 608] on button "Save & Finalise" at bounding box center [288, 610] width 92 height 31
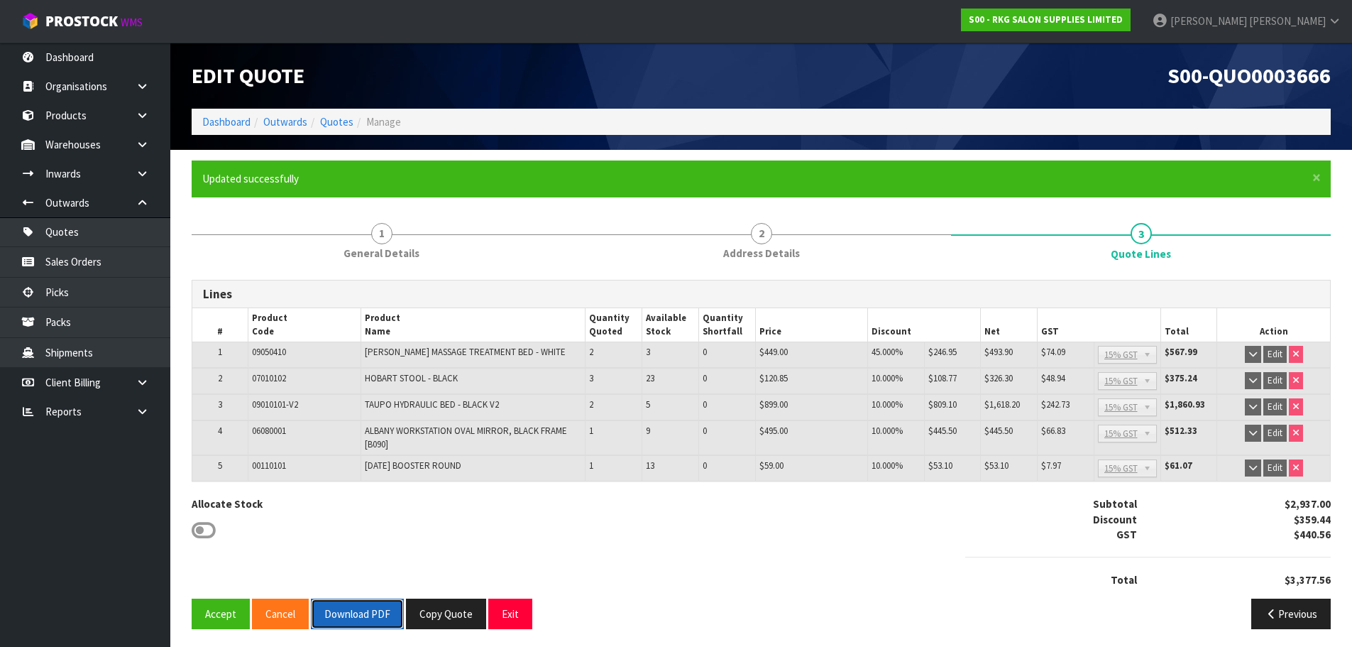
click at [357, 607] on button "Download PDF" at bounding box center [357, 613] width 93 height 31
click at [503, 622] on button "Exit" at bounding box center [510, 613] width 44 height 31
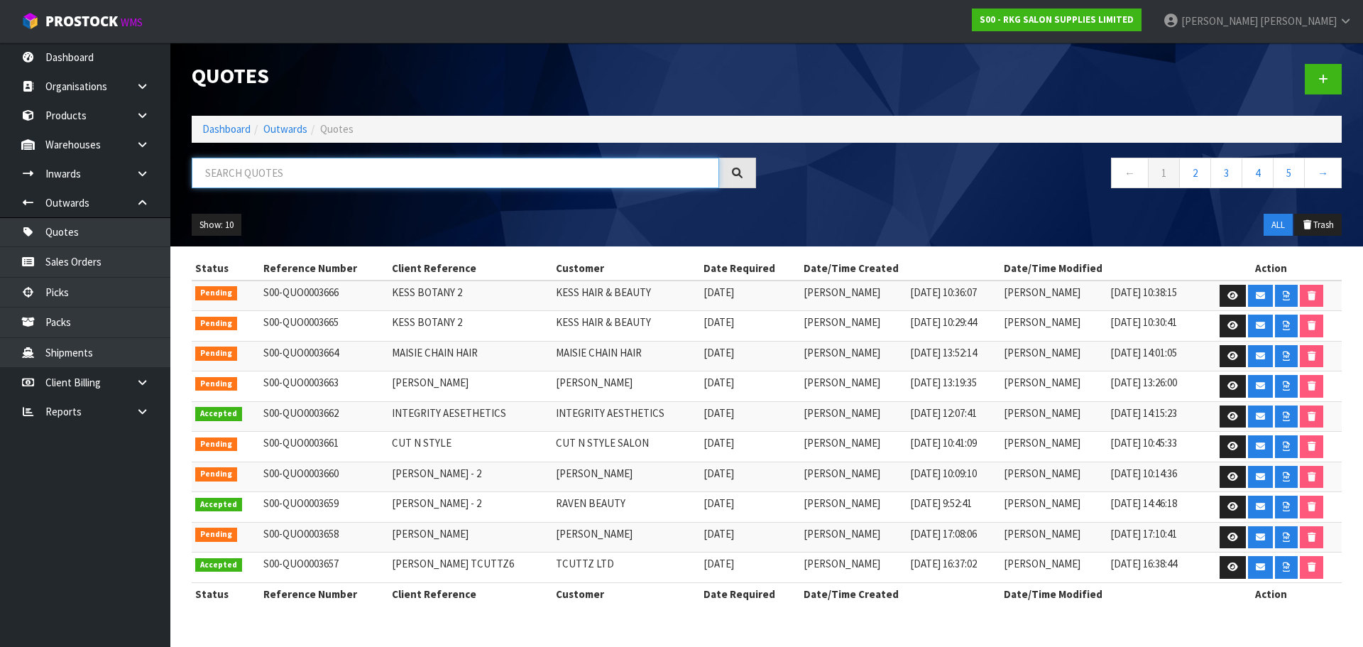
click at [252, 173] on input "text" at bounding box center [455, 173] width 527 height 31
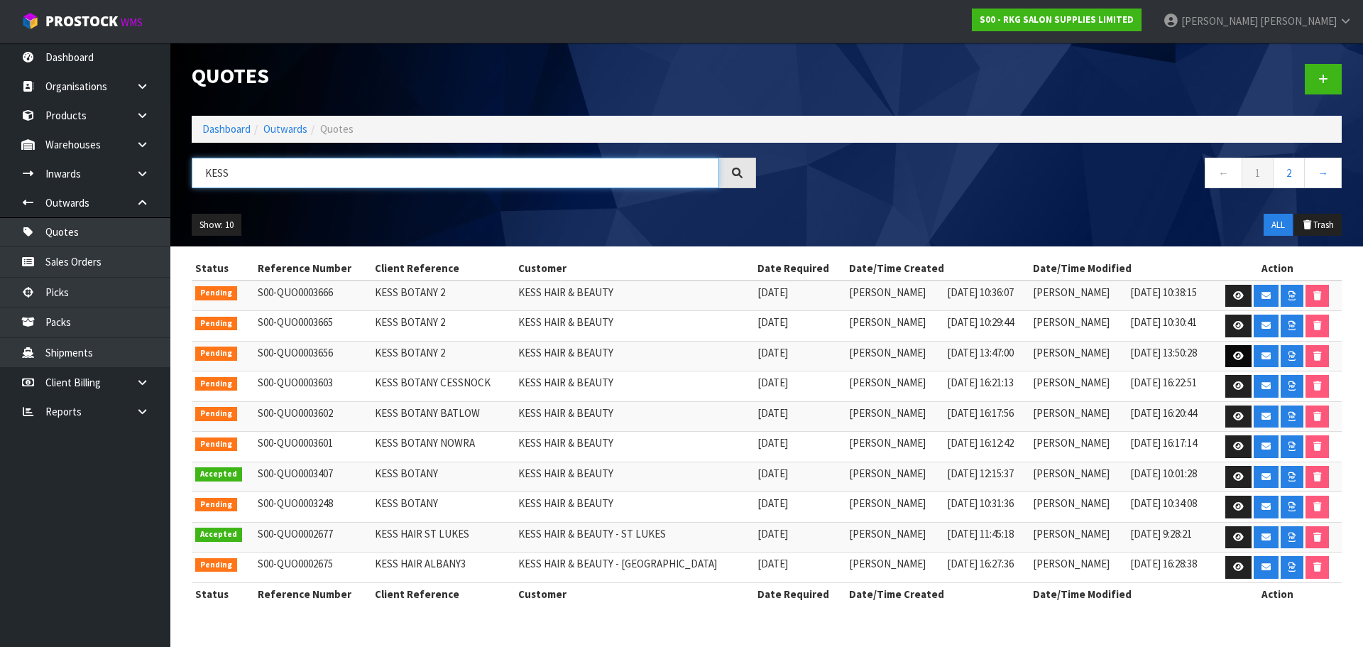
type input "KESS"
click at [1239, 354] on icon at bounding box center [1238, 355] width 11 height 9
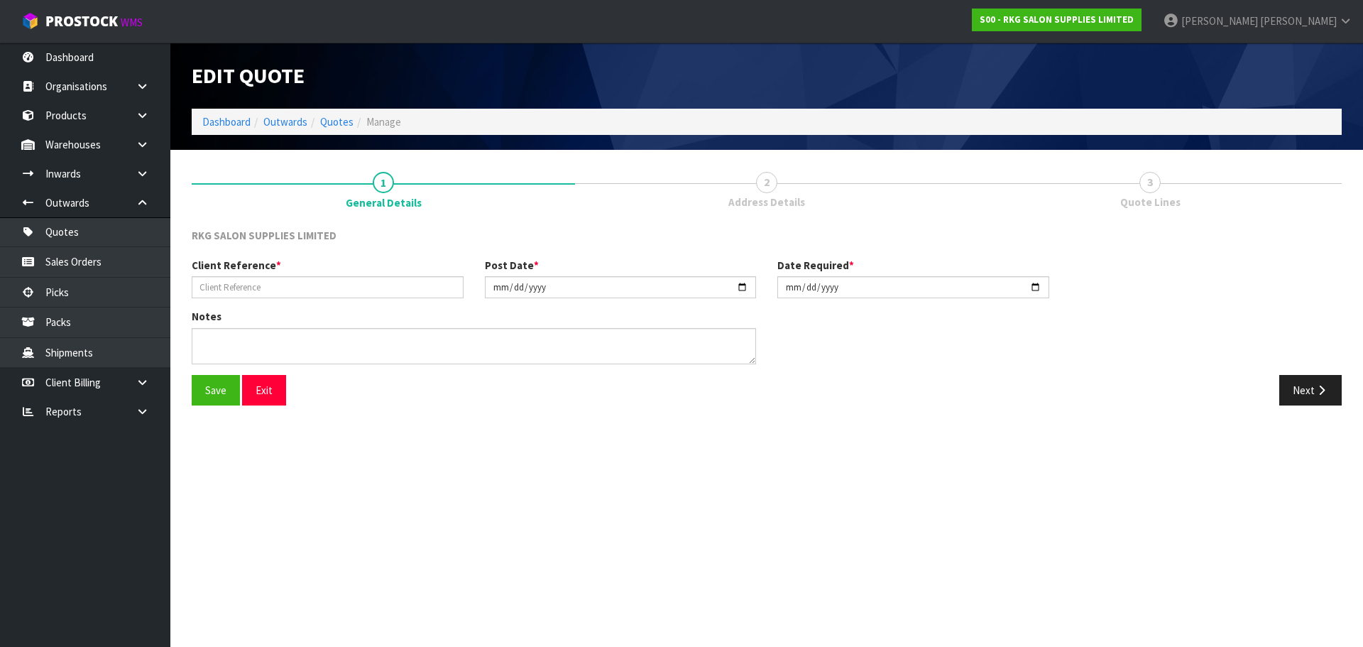
type input "KESS BOTANY 2"
type input "2025-09-23"
type textarea "FOR PICK UP"
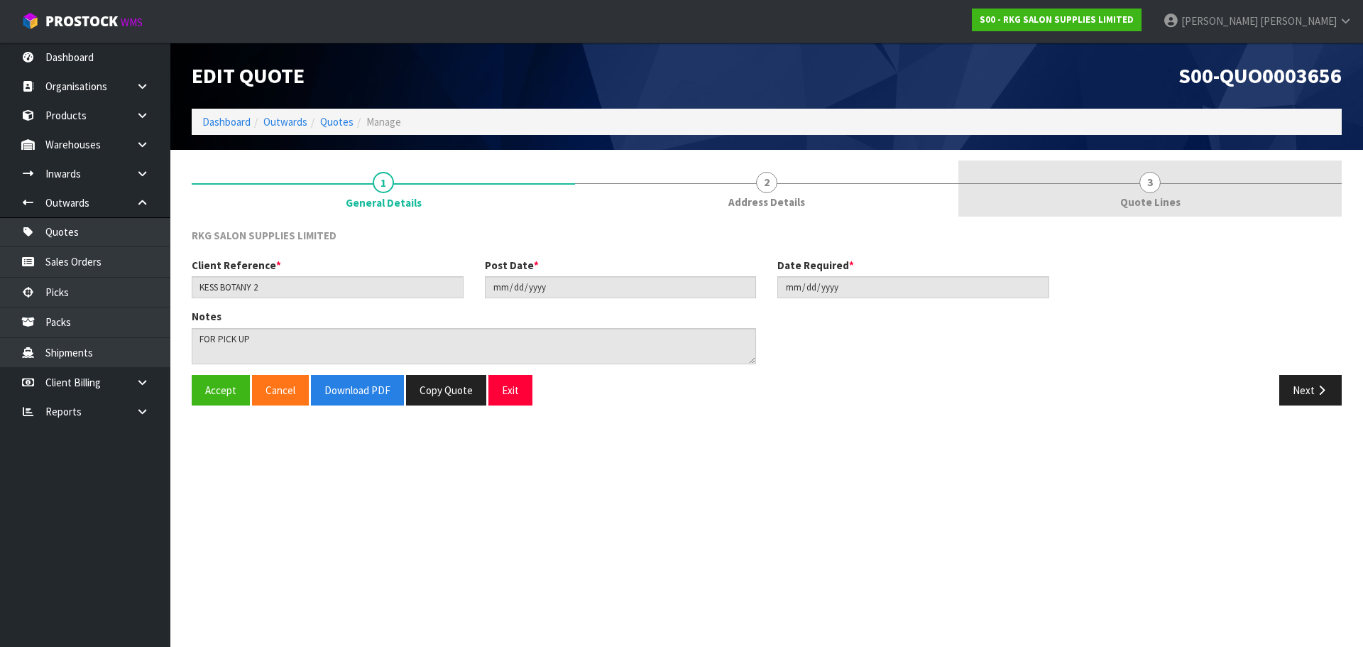
click at [1151, 191] on span "3" at bounding box center [1149, 182] width 21 height 21
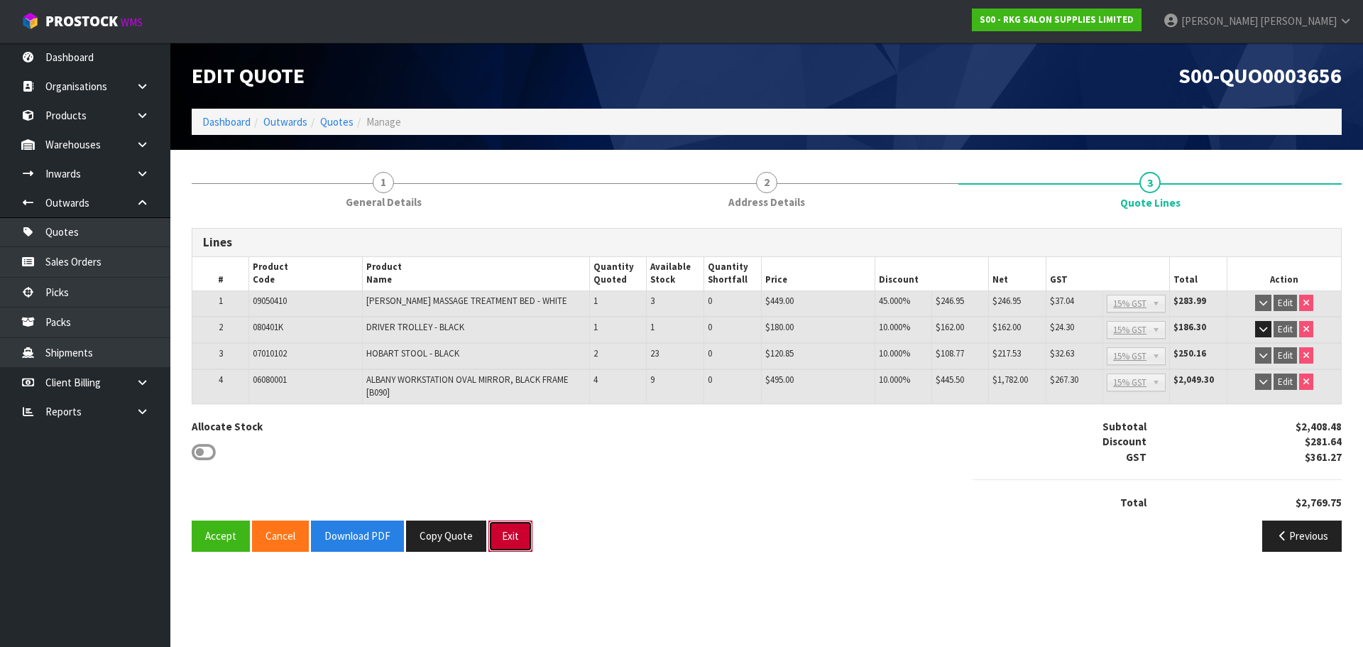
click at [510, 530] on button "Exit" at bounding box center [510, 535] width 44 height 31
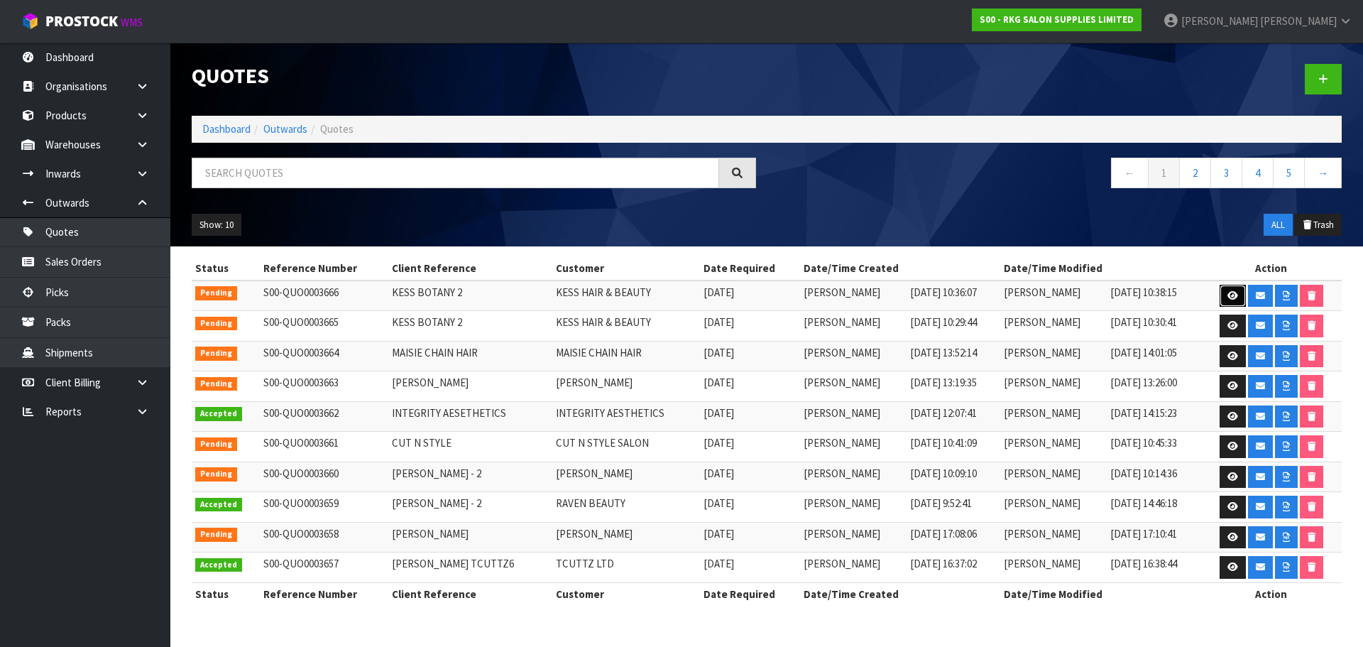
click at [1227, 297] on icon at bounding box center [1232, 295] width 11 height 9
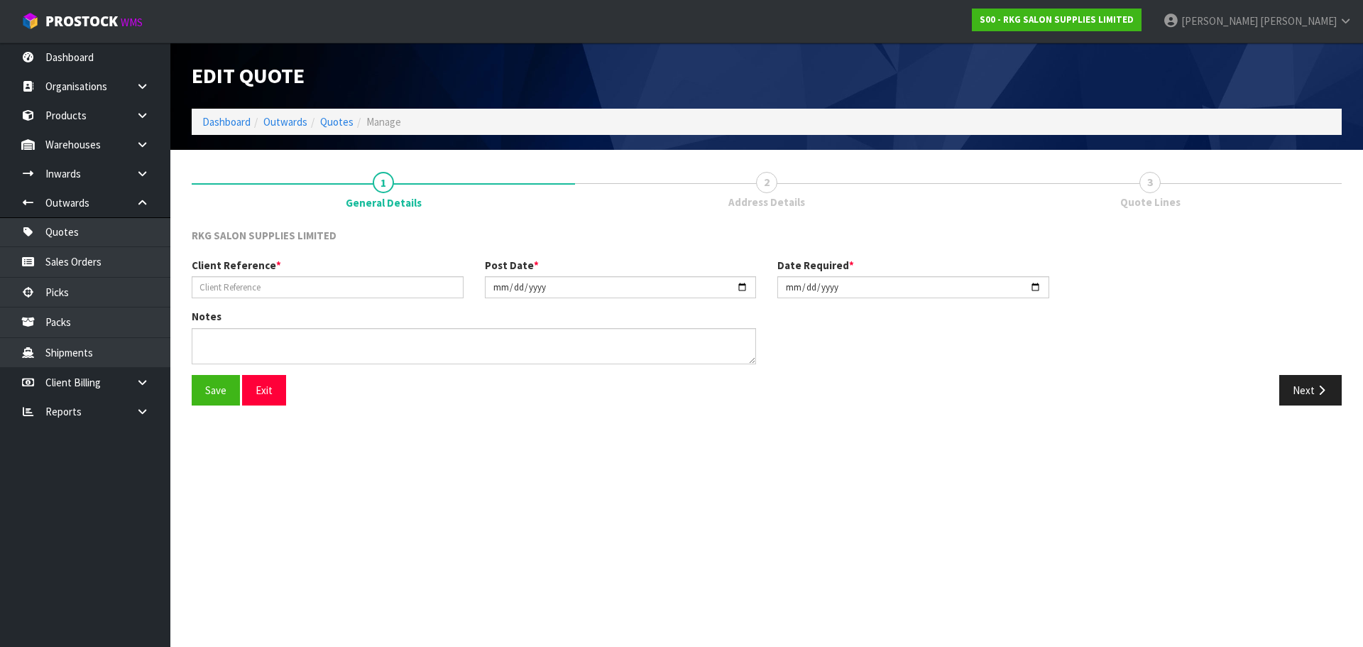
type input "KESS BOTANY 2"
type input "2025-09-25"
type textarea "FOR PICK UP"
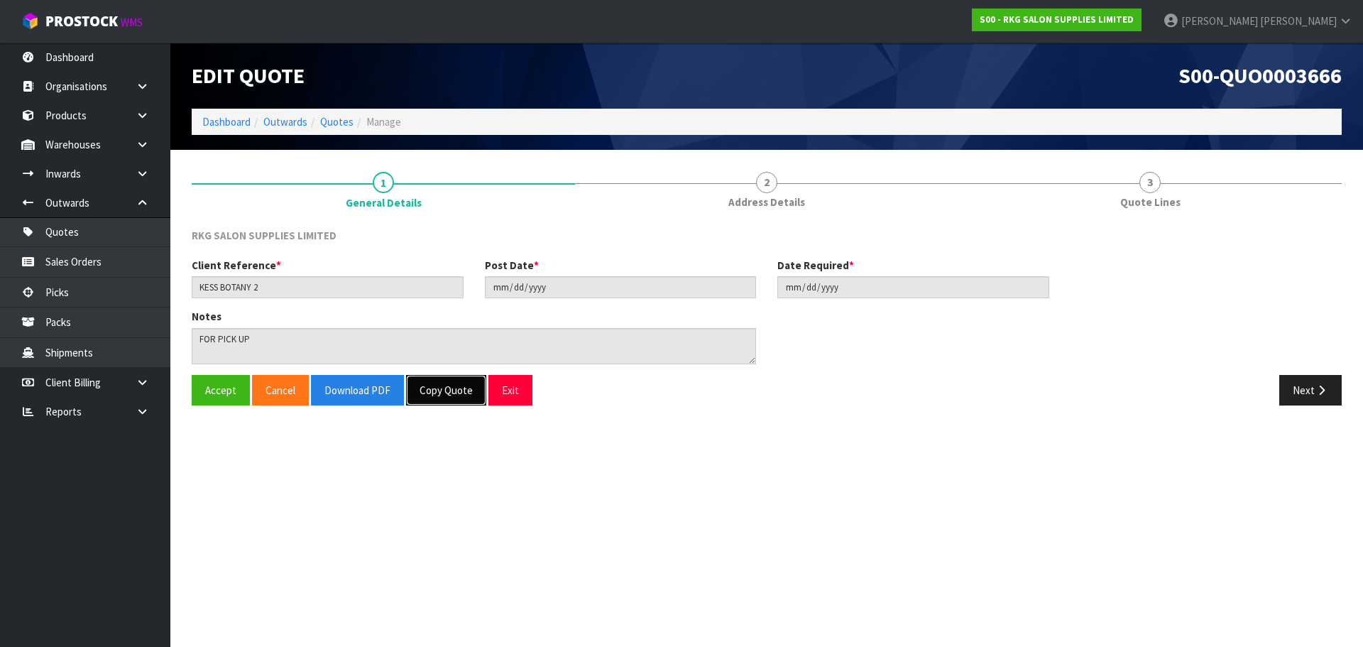
click at [439, 390] on button "Copy Quote" at bounding box center [446, 390] width 80 height 31
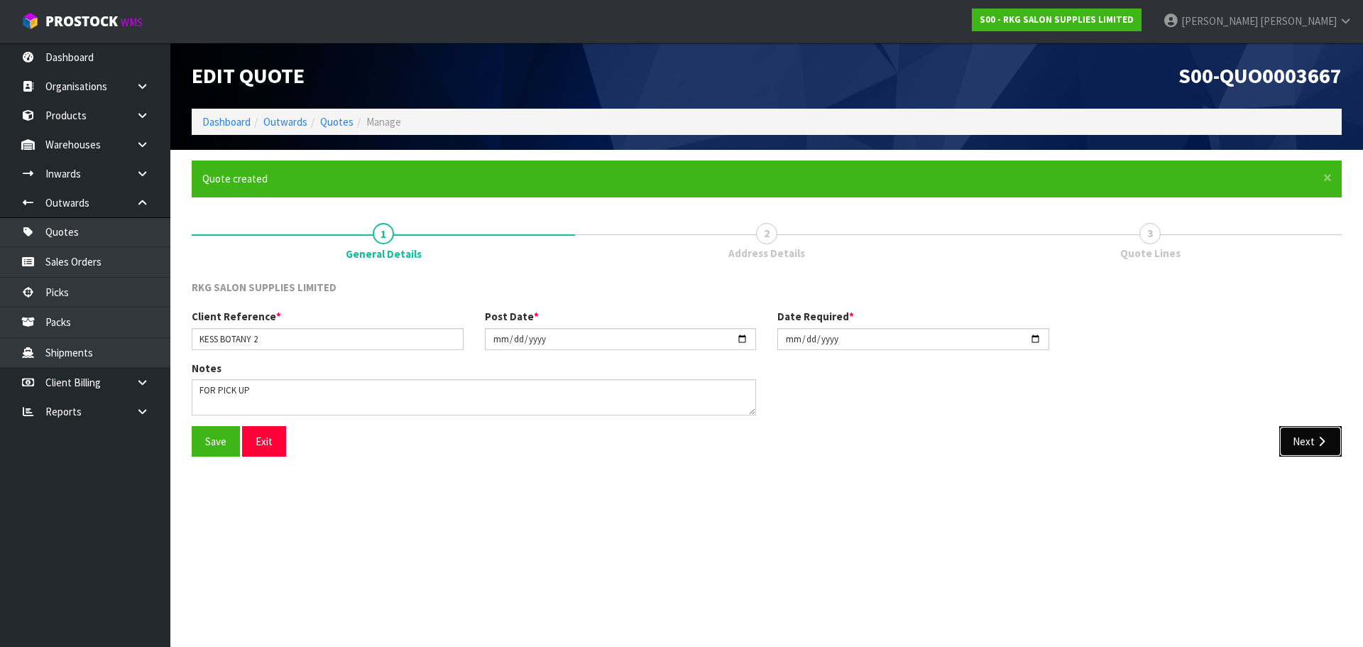
click at [1293, 444] on button "Next" at bounding box center [1310, 441] width 62 height 31
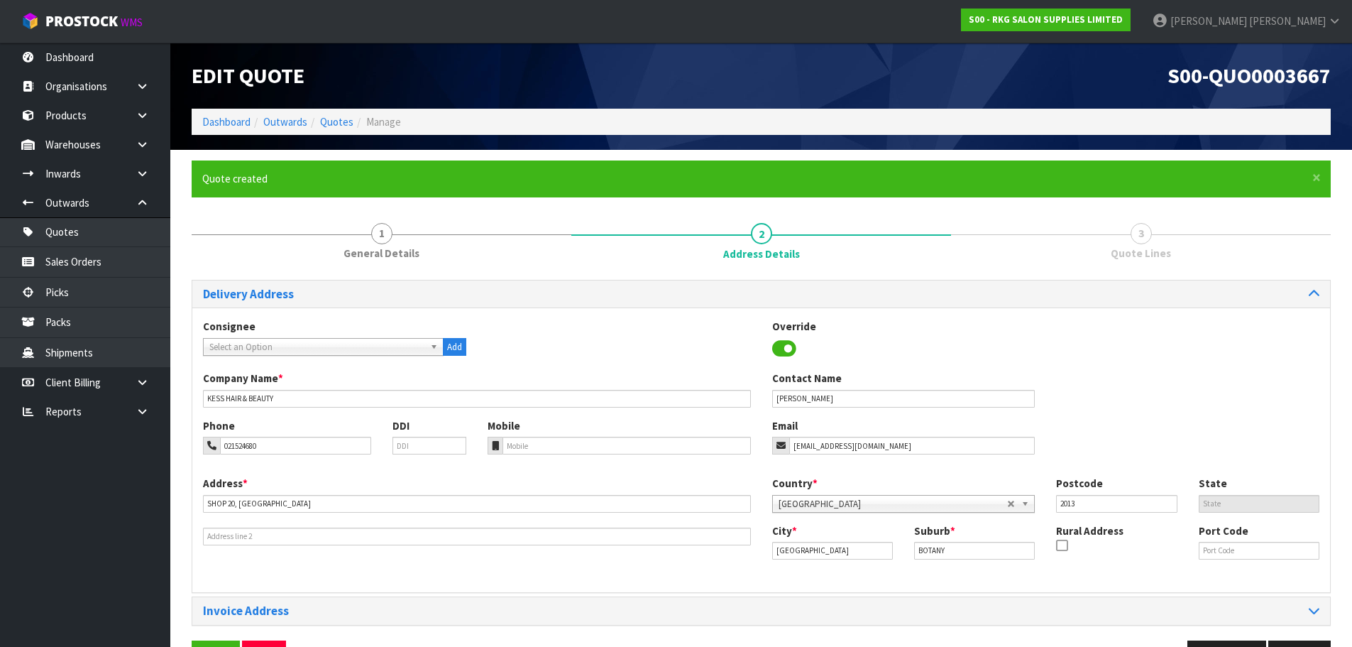
scroll to position [46, 0]
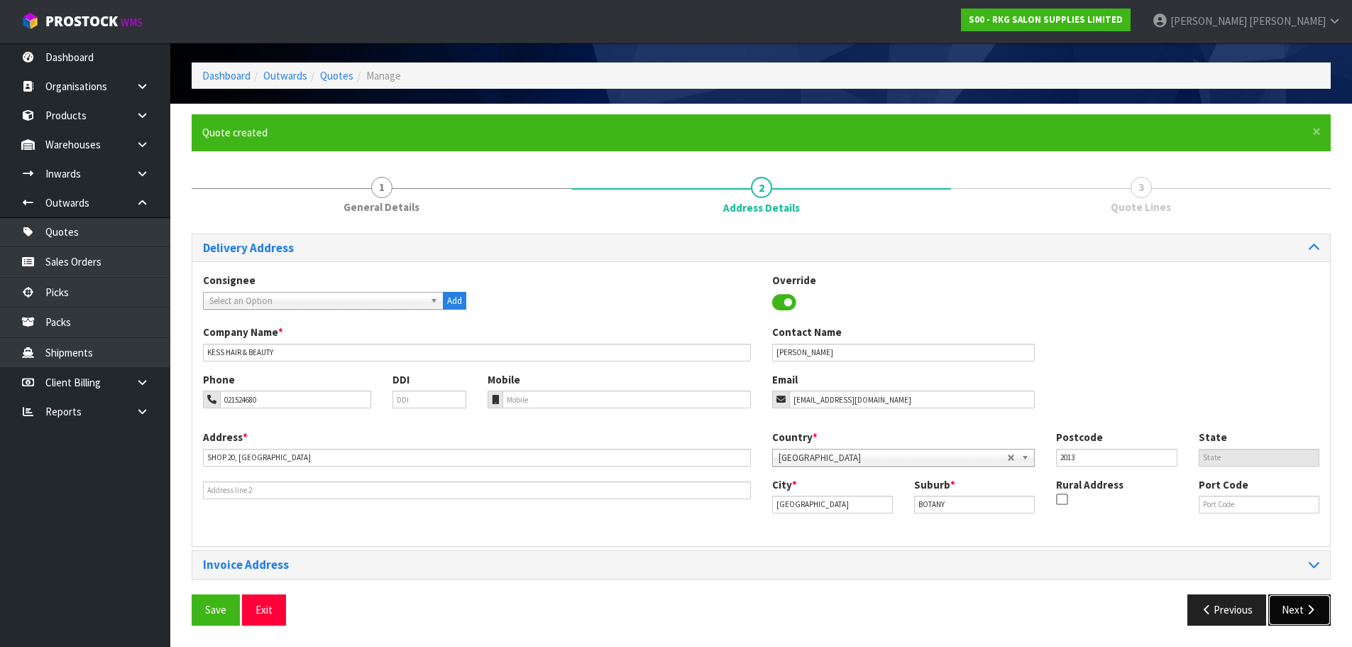
click at [1288, 608] on button "Next" at bounding box center [1300, 609] width 62 height 31
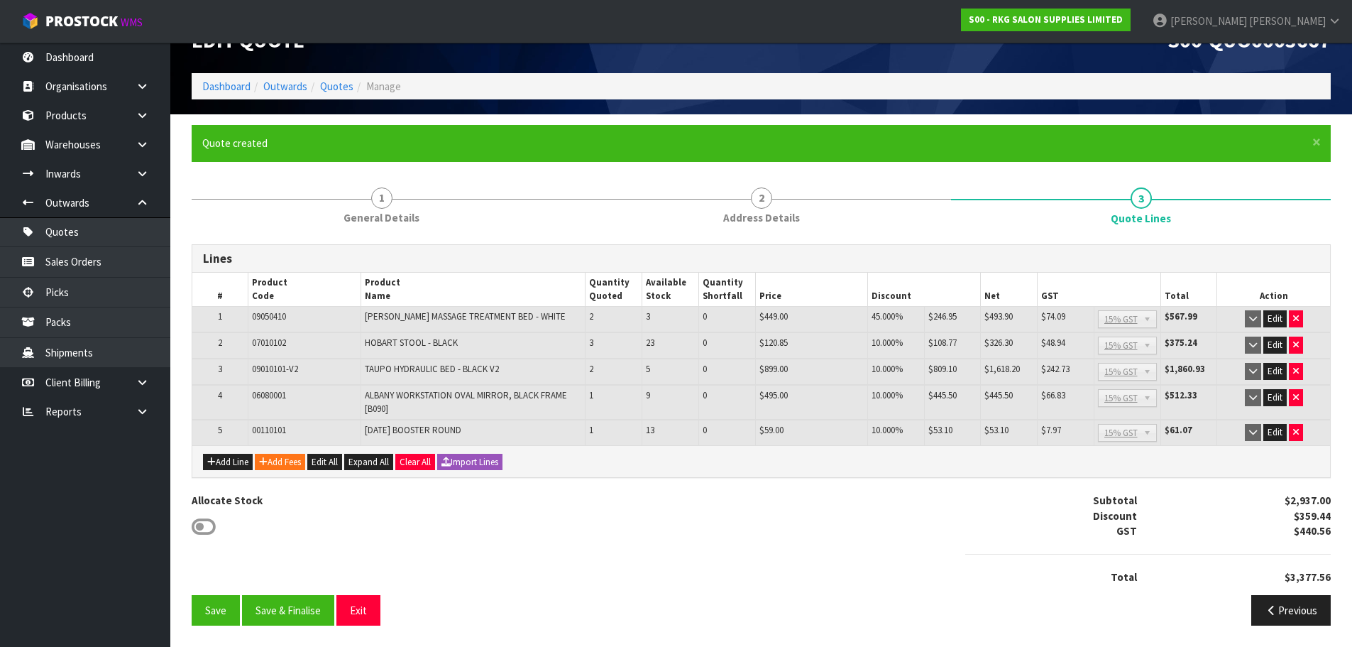
scroll to position [35, 0]
click at [233, 465] on button "Add Line" at bounding box center [228, 462] width 50 height 17
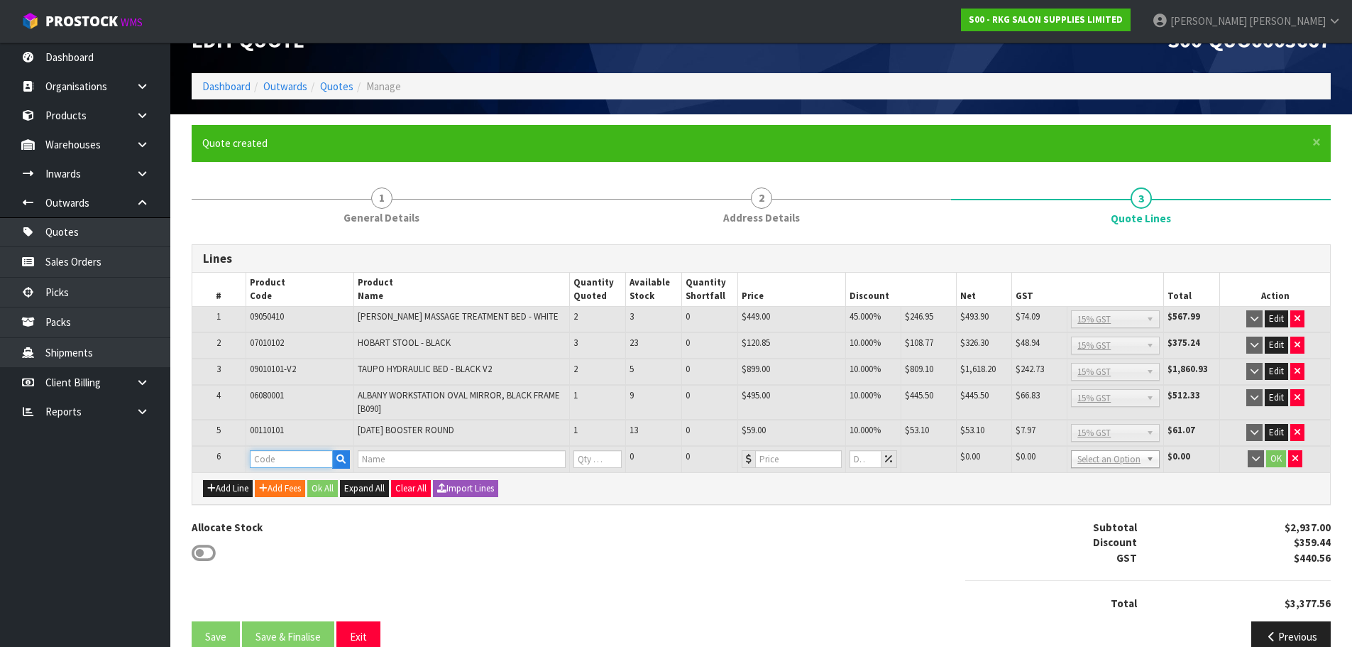
click at [267, 456] on input "text" at bounding box center [292, 459] width 84 height 18
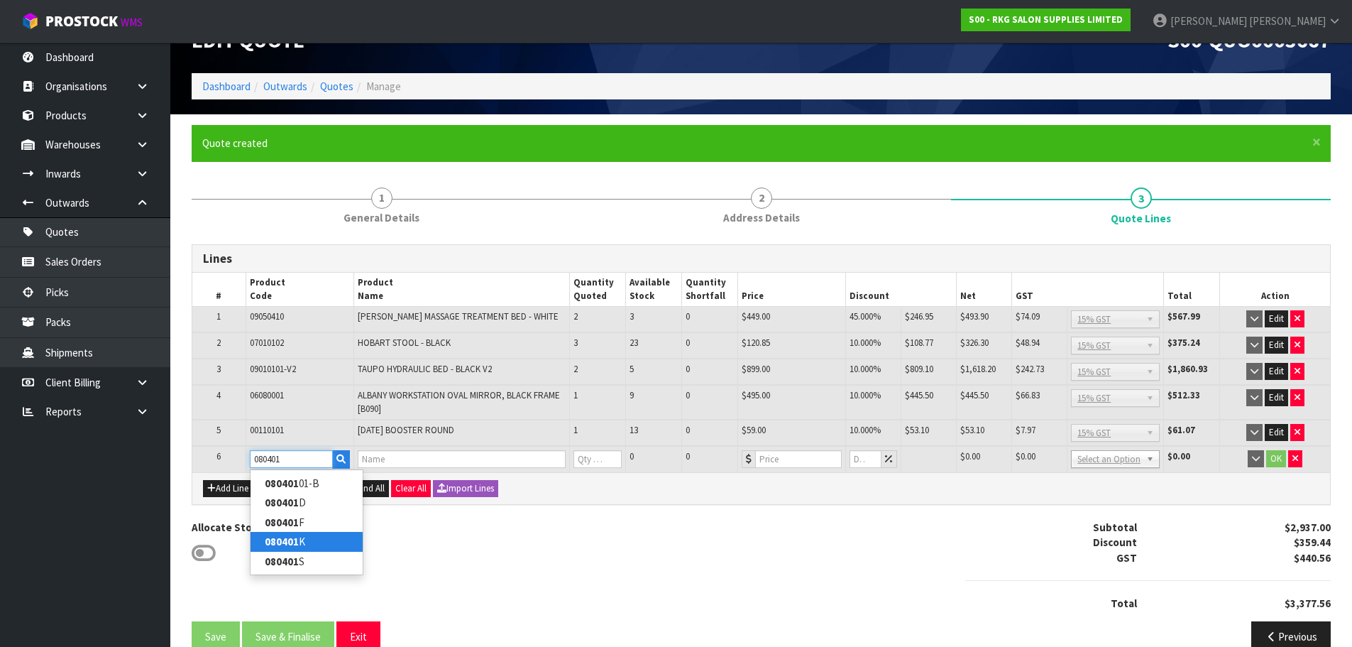
type input "080401"
click at [277, 538] on strong "080401" at bounding box center [282, 541] width 34 height 13
type input "080401K"
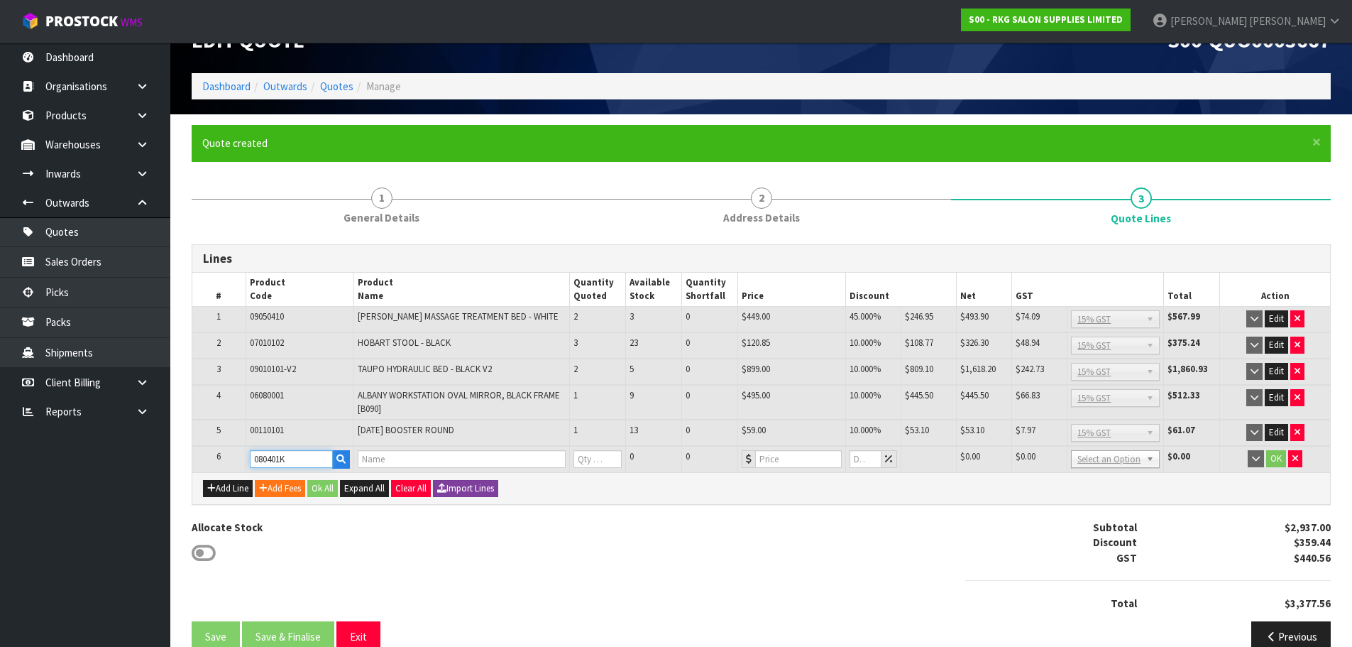
type input "DRIVER TROLLEY - BLACK"
type input "0"
type input "180"
type input "0"
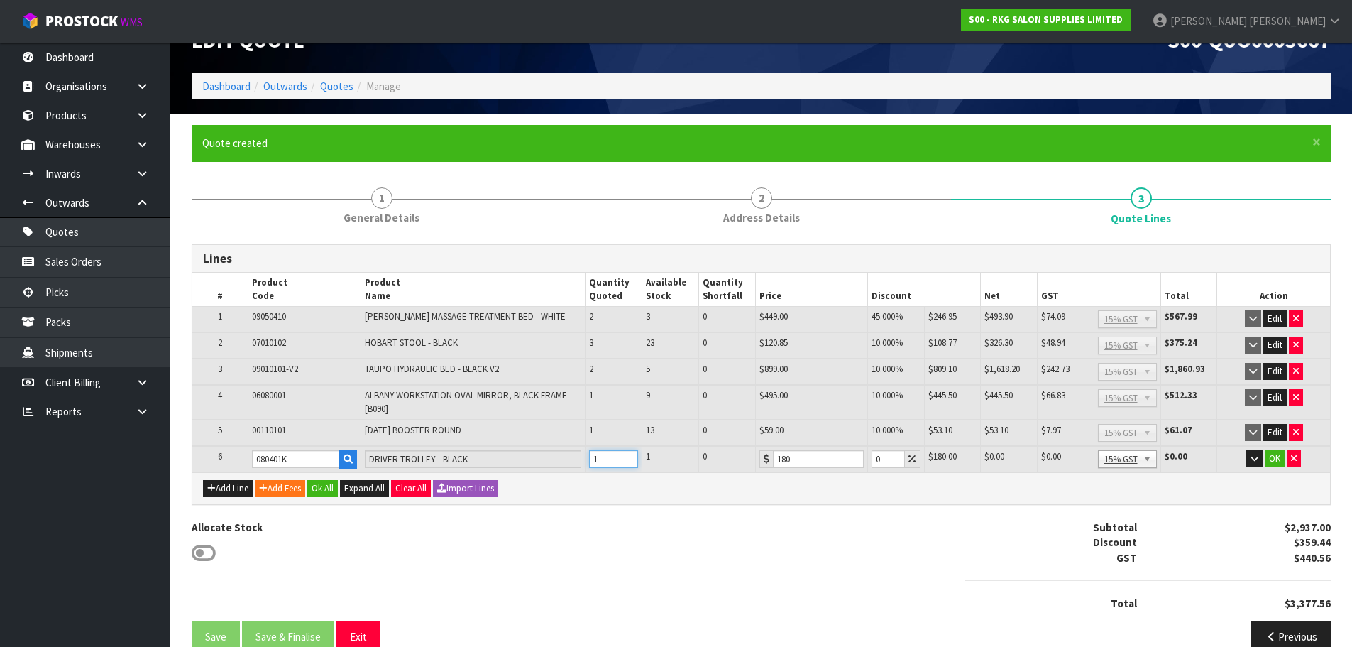
type input "1"
click at [628, 455] on input "1" at bounding box center [613, 459] width 49 height 18
click at [873, 458] on input "0" at bounding box center [888, 459] width 33 height 18
type input "10"
click at [1272, 460] on button "OK" at bounding box center [1275, 458] width 20 height 17
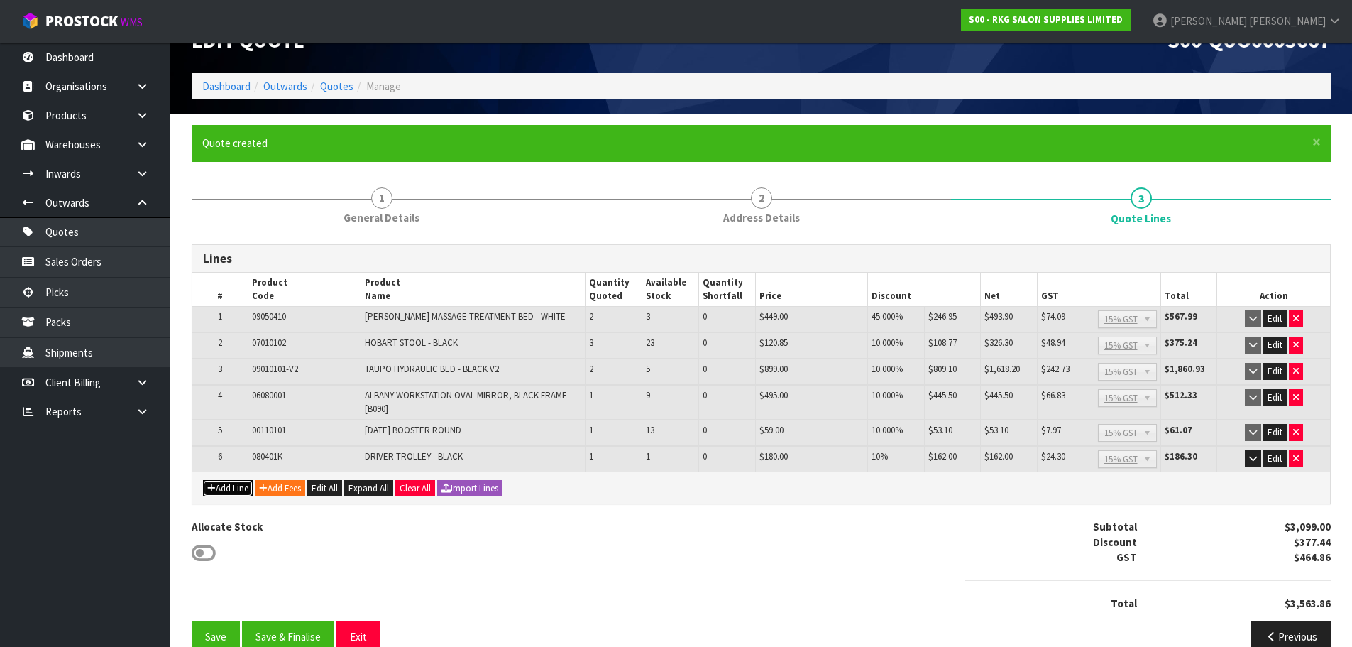
click at [214, 484] on icon "button" at bounding box center [211, 487] width 9 height 9
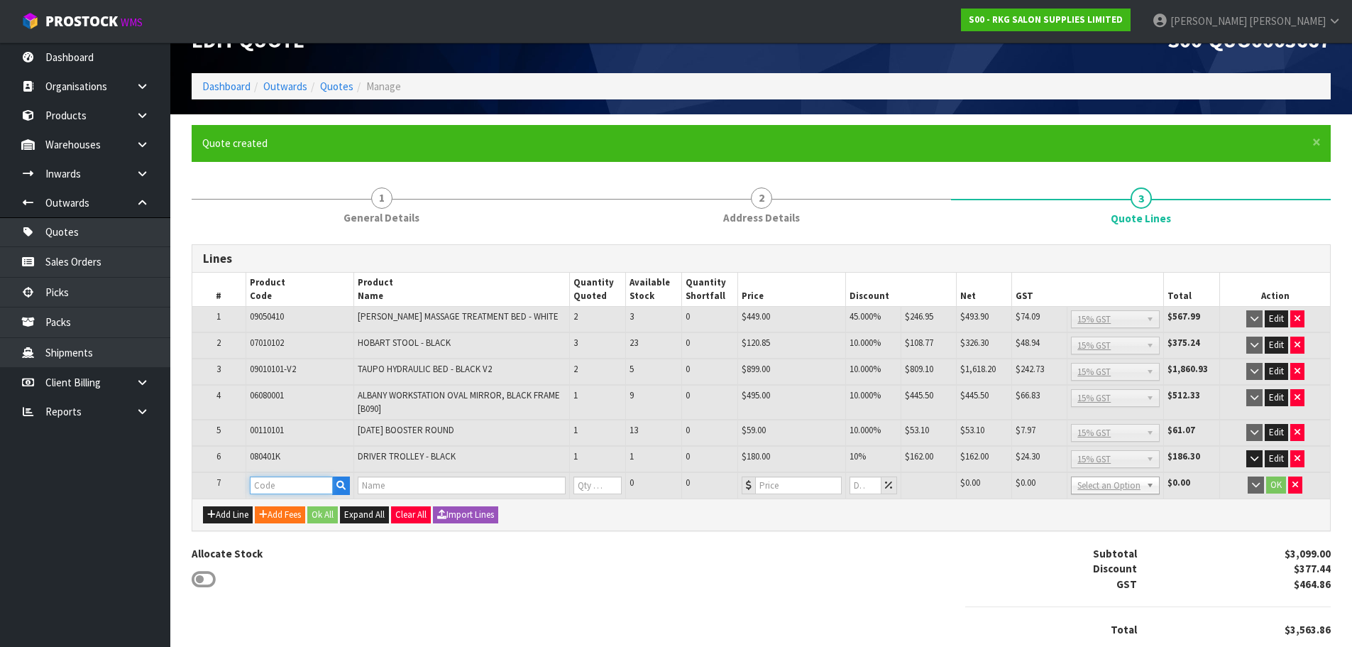
click at [260, 486] on input "text" at bounding box center [292, 485] width 84 height 18
type input "080501"
type input "DARWIN HAIR TROLLEY"
type input "0"
type input "209"
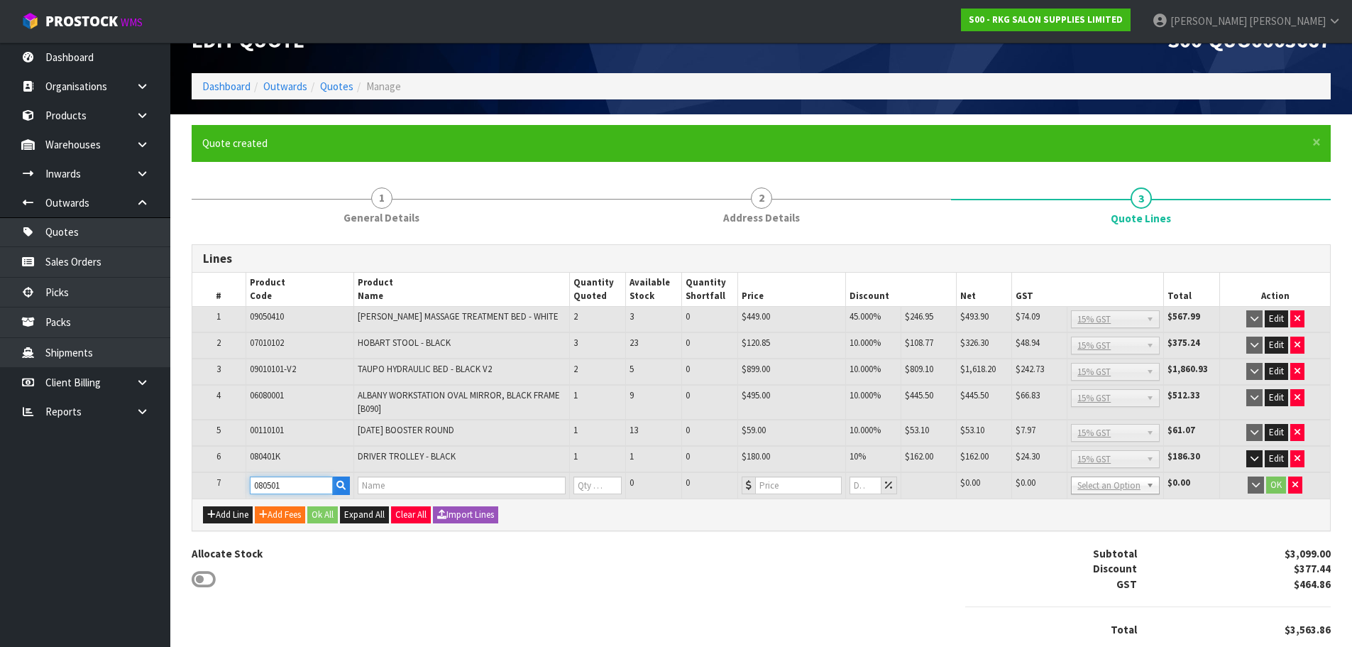
type input "0"
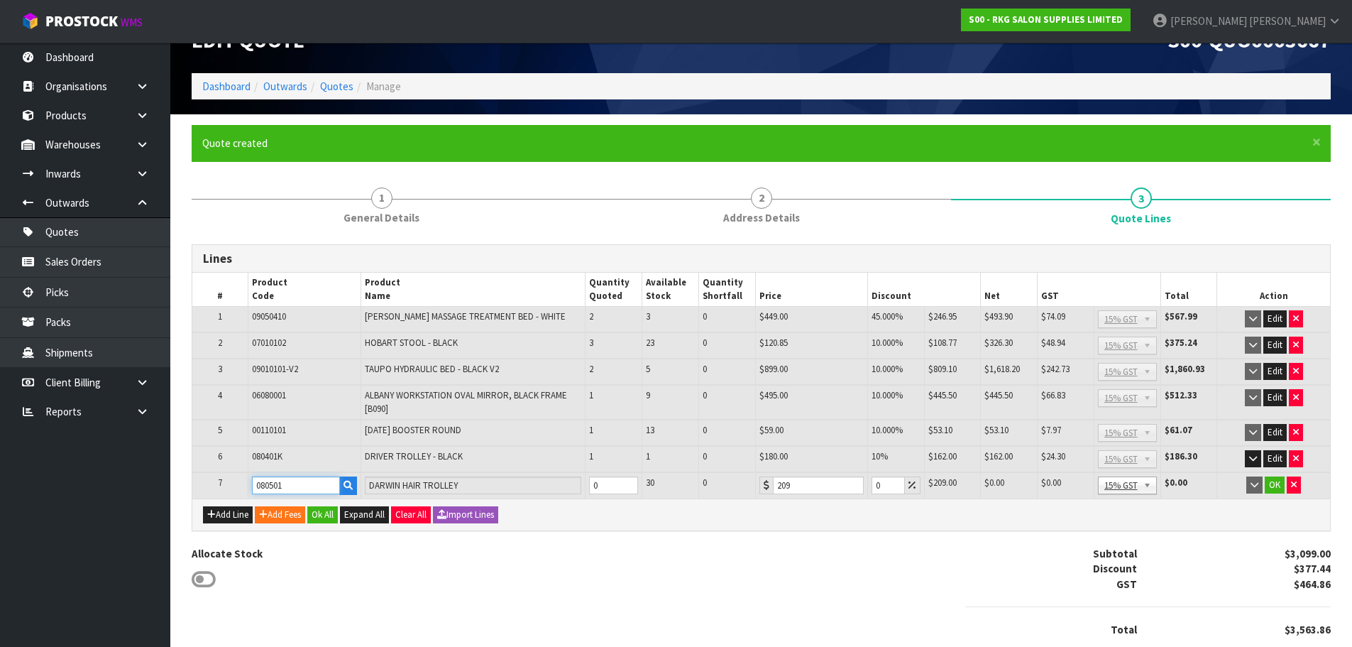
type input "080501"
type input "1"
click at [630, 482] on input "1" at bounding box center [613, 485] width 49 height 18
drag, startPoint x: 881, startPoint y: 484, endPoint x: 873, endPoint y: 485, distance: 7.8
click at [873, 485] on input "0" at bounding box center [888, 485] width 33 height 18
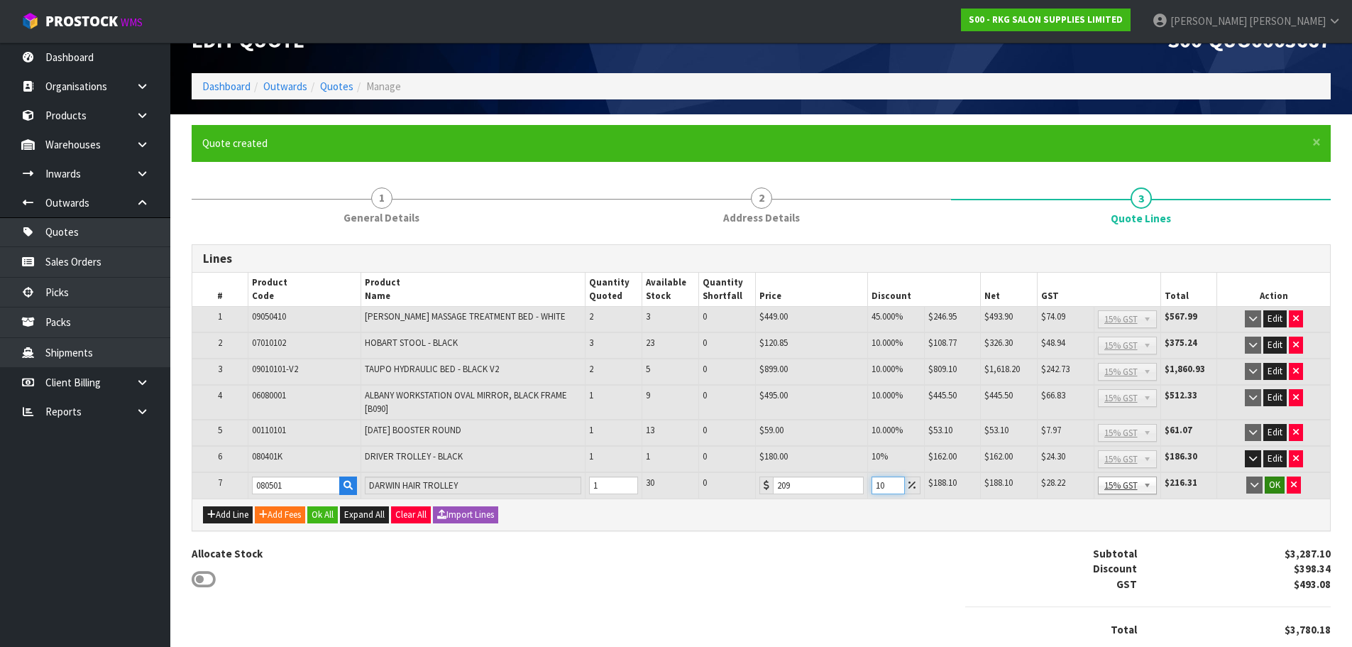
type input "10"
click at [1274, 490] on button "OK" at bounding box center [1275, 484] width 20 height 17
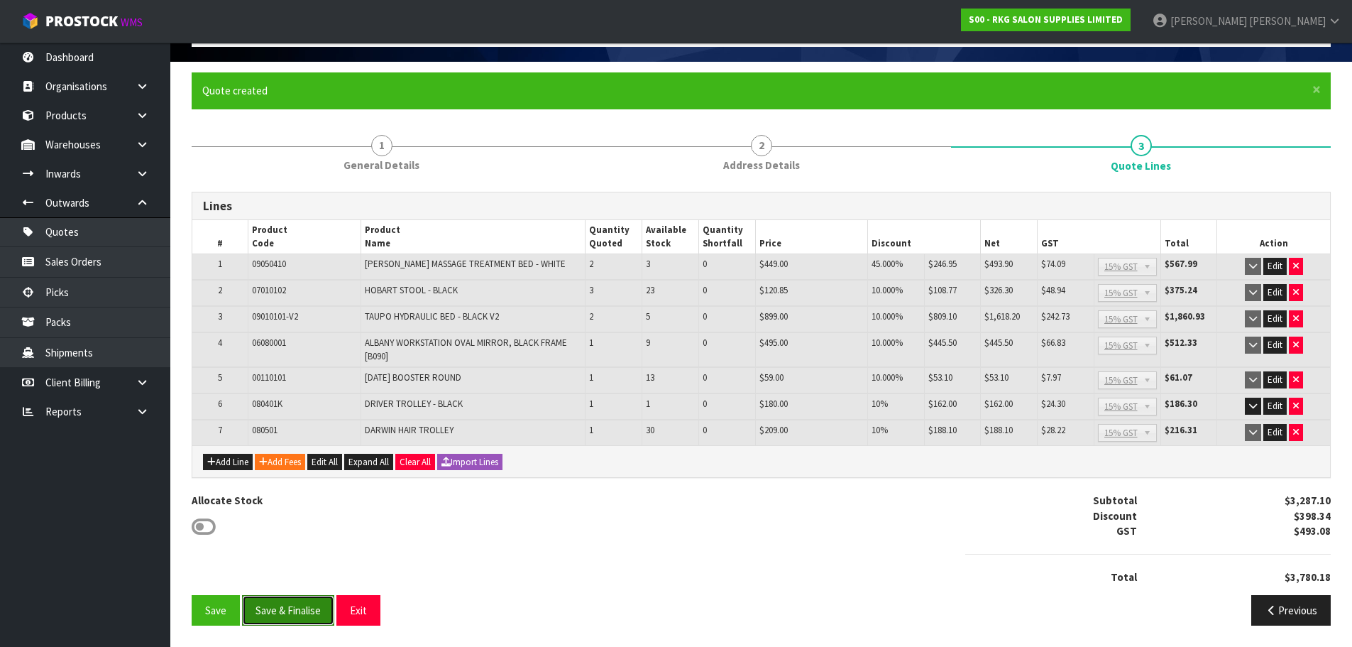
click at [297, 608] on button "Save & Finalise" at bounding box center [288, 610] width 92 height 31
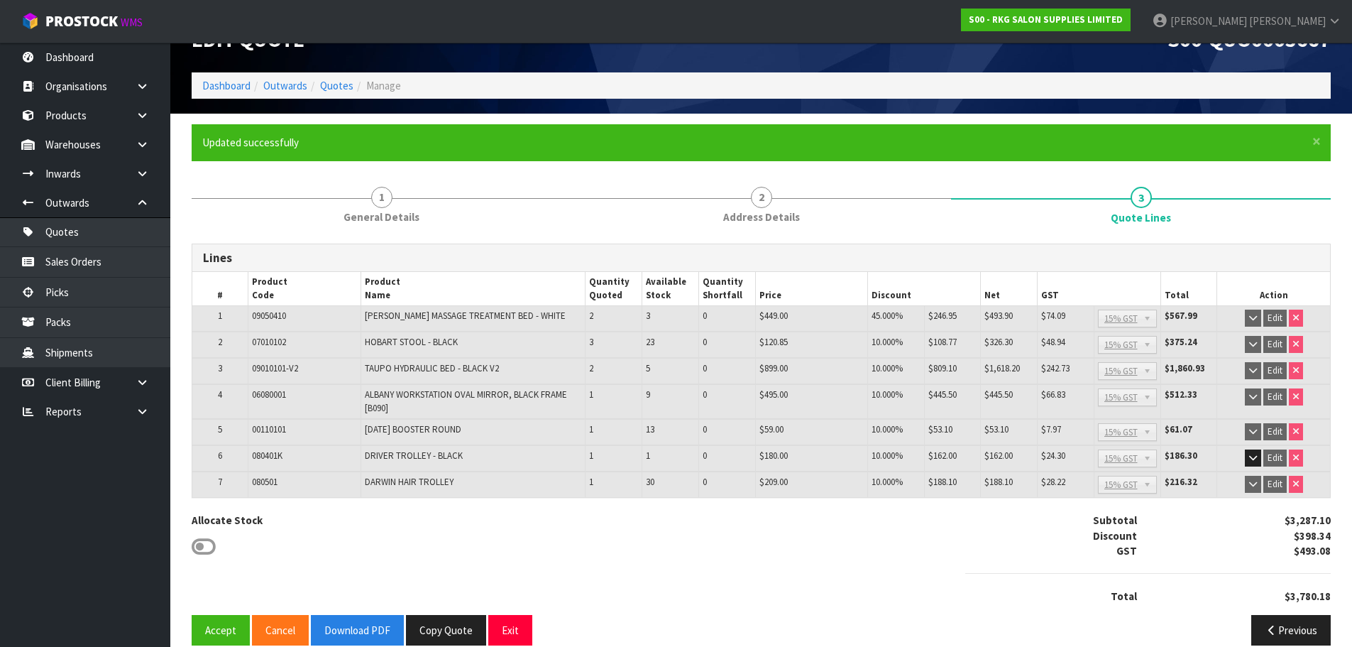
scroll to position [56, 0]
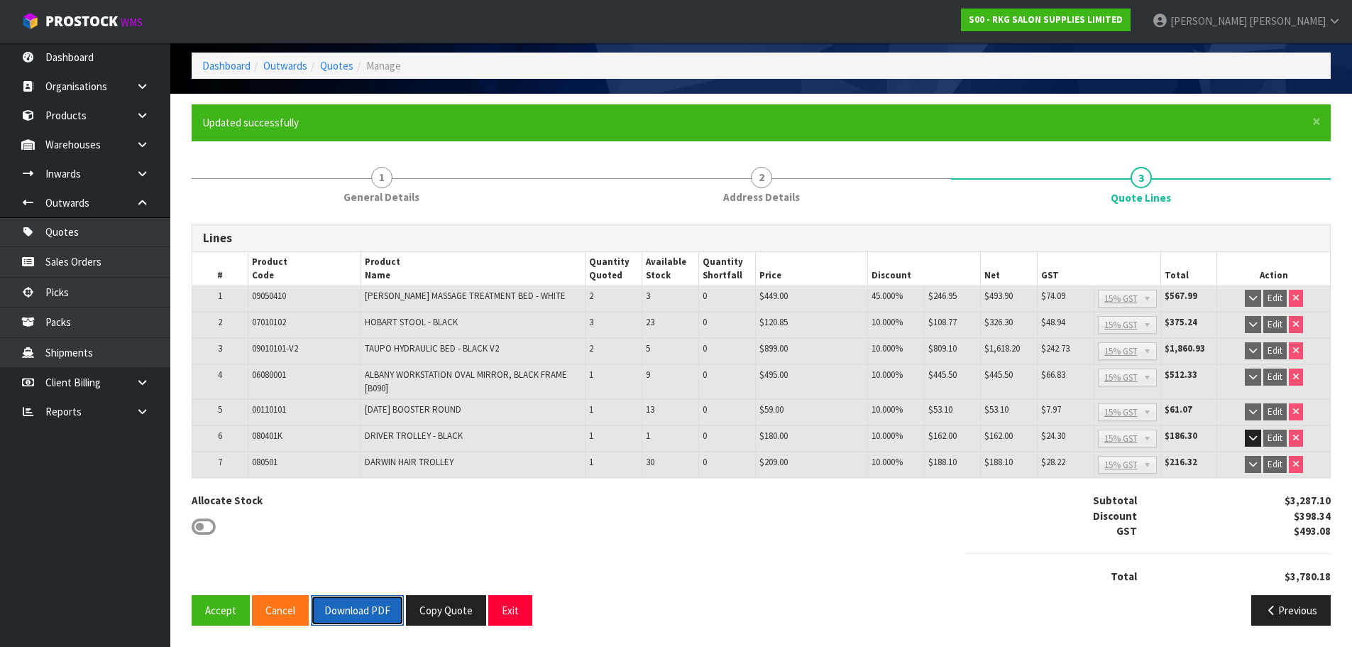
click at [341, 609] on button "Download PDF" at bounding box center [357, 610] width 93 height 31
click at [518, 600] on button "Exit" at bounding box center [510, 610] width 44 height 31
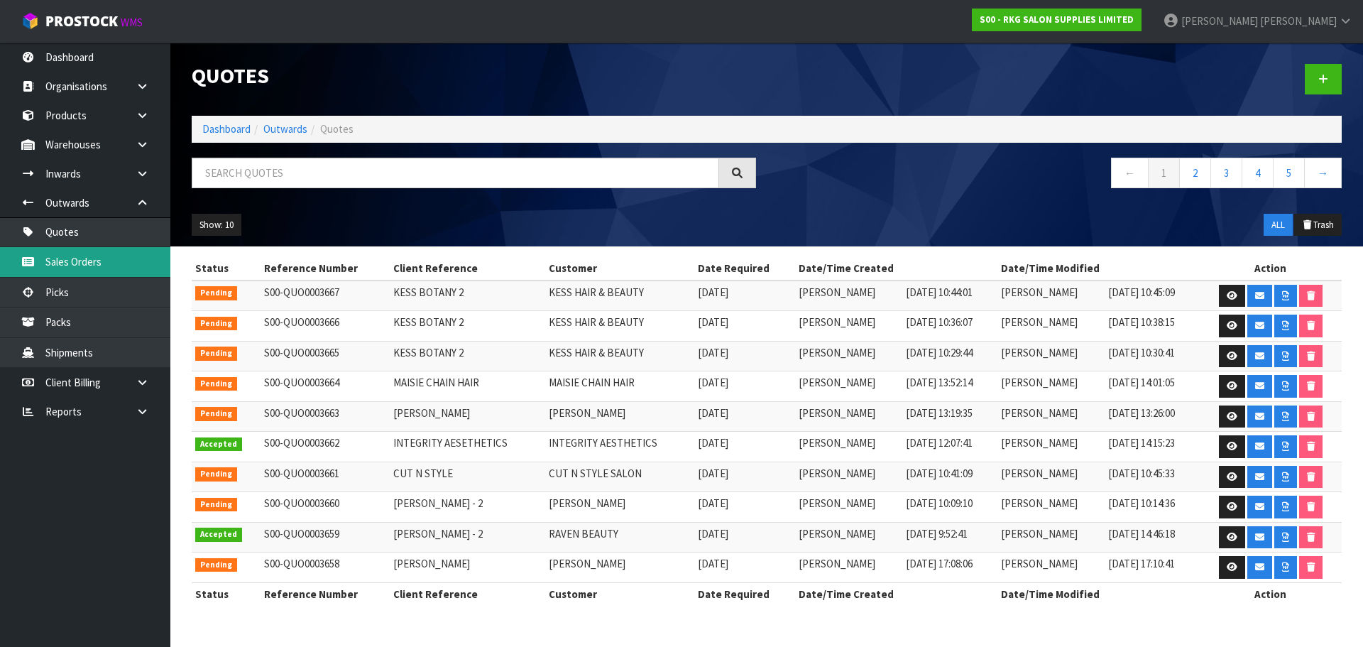
click at [67, 258] on link "Sales Orders" at bounding box center [85, 261] width 170 height 29
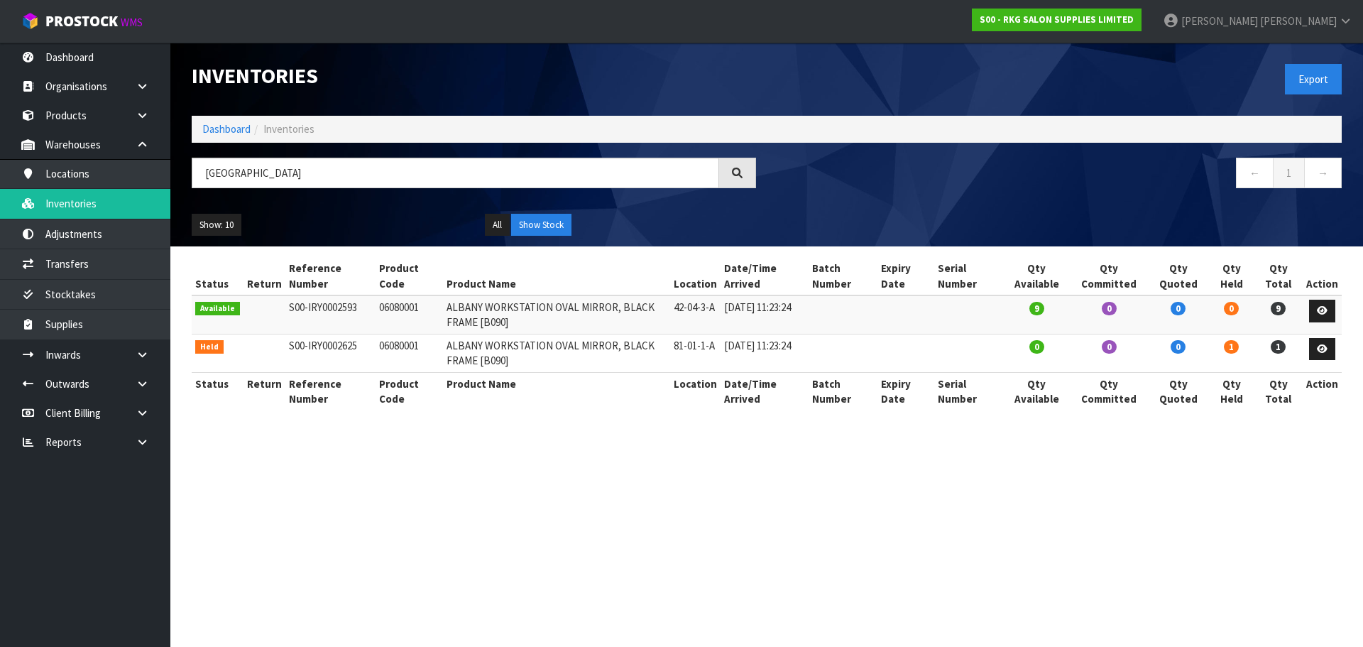
drag, startPoint x: 374, startPoint y: 310, endPoint x: 415, endPoint y: 310, distance: 41.2
click at [415, 310] on td "06080001" at bounding box center [409, 314] width 67 height 38
copy td "06080001"
drag, startPoint x: 248, startPoint y: 171, endPoint x: 197, endPoint y: 172, distance: 50.4
click at [199, 172] on input "[GEOGRAPHIC_DATA]" at bounding box center [455, 173] width 527 height 31
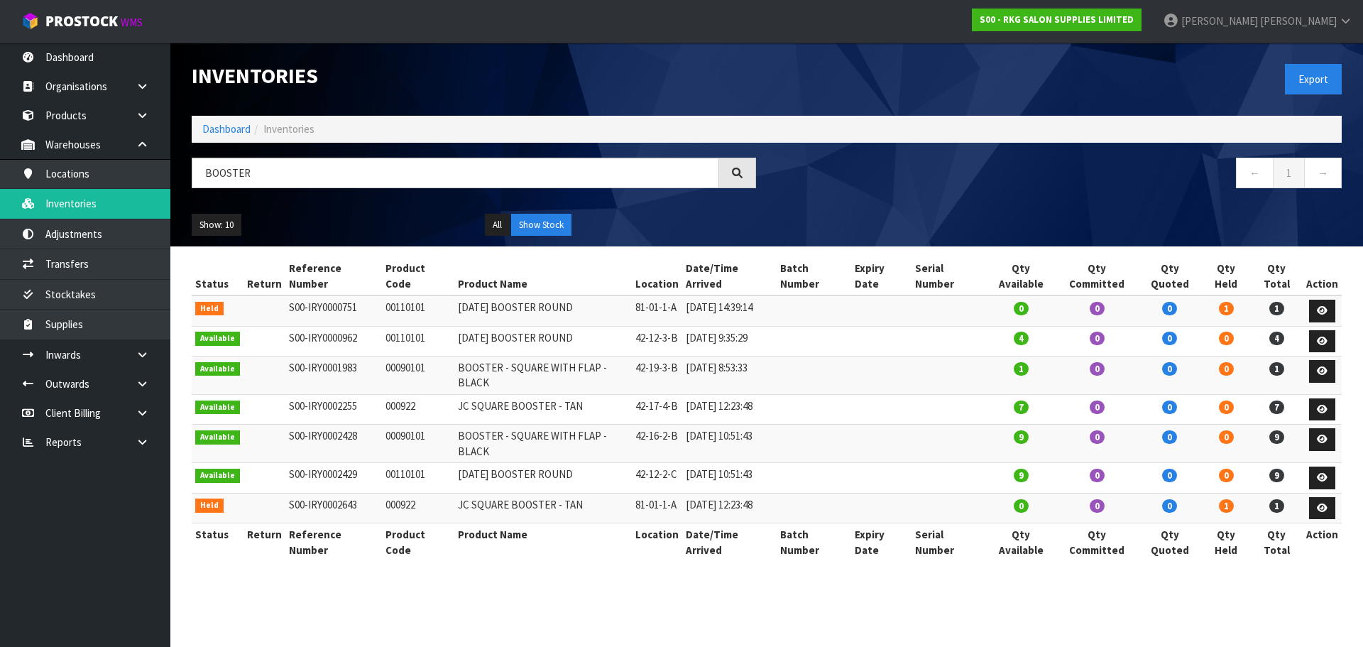
drag, startPoint x: 381, startPoint y: 324, endPoint x: 424, endPoint y: 325, distance: 42.6
click at [424, 326] on td "00110101" at bounding box center [418, 341] width 72 height 31
copy td "00110101"
drag, startPoint x: 261, startPoint y: 173, endPoint x: 185, endPoint y: 179, distance: 75.5
click at [185, 179] on div "BOOSTER" at bounding box center [474, 178] width 586 height 41
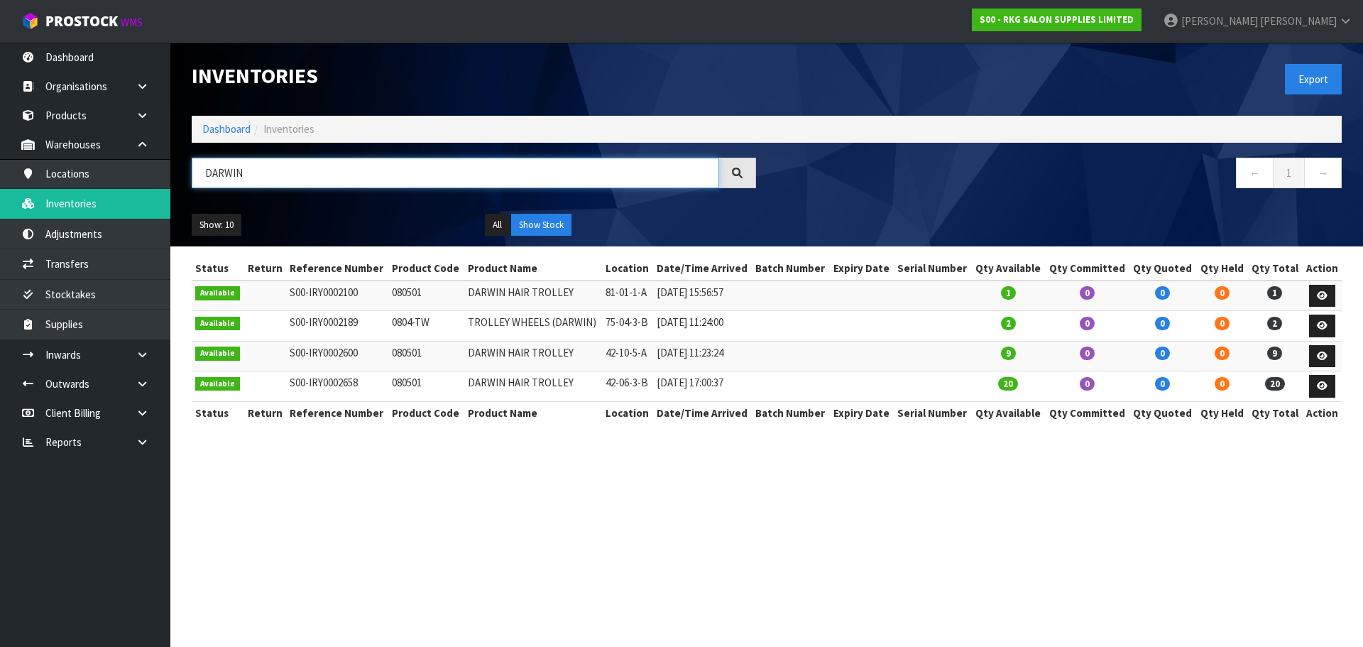
drag, startPoint x: 291, startPoint y: 175, endPoint x: 192, endPoint y: 175, distance: 99.4
click at [192, 175] on input "DARWIN" at bounding box center [455, 173] width 527 height 31
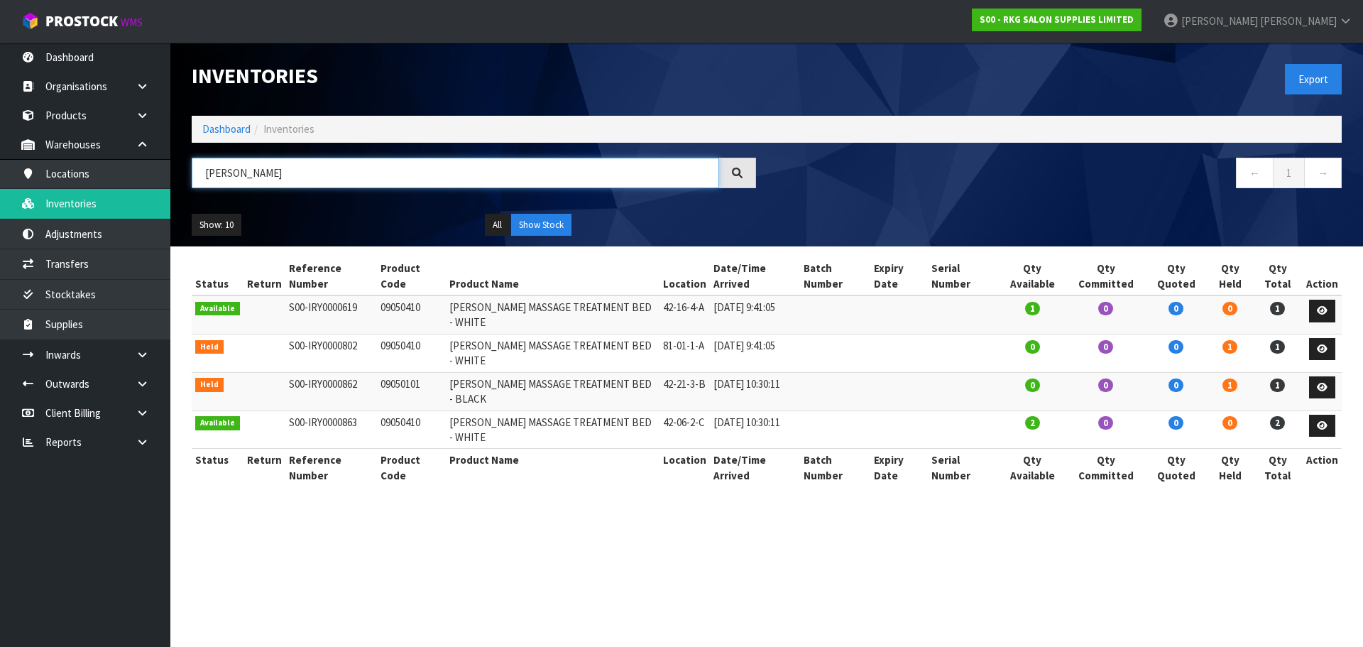
drag, startPoint x: 260, startPoint y: 172, endPoint x: 197, endPoint y: 182, distance: 63.3
click at [197, 182] on input "NAPIER" at bounding box center [455, 173] width 527 height 31
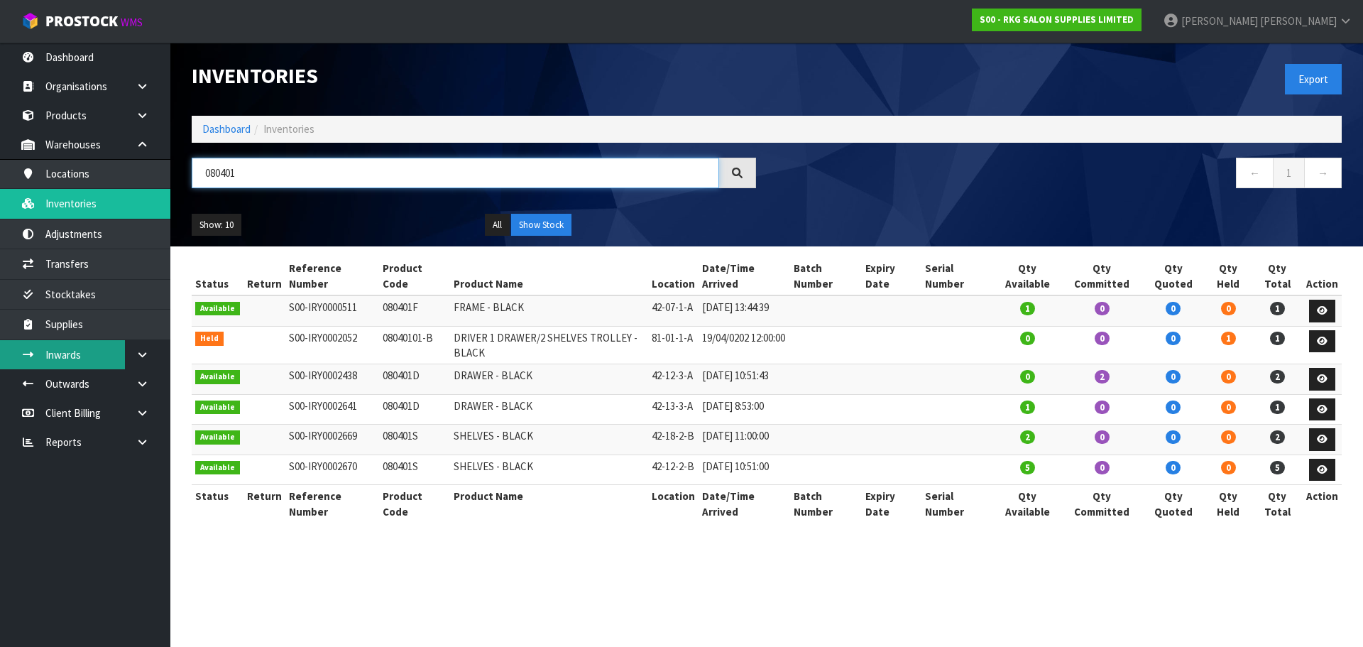
type input "080401"
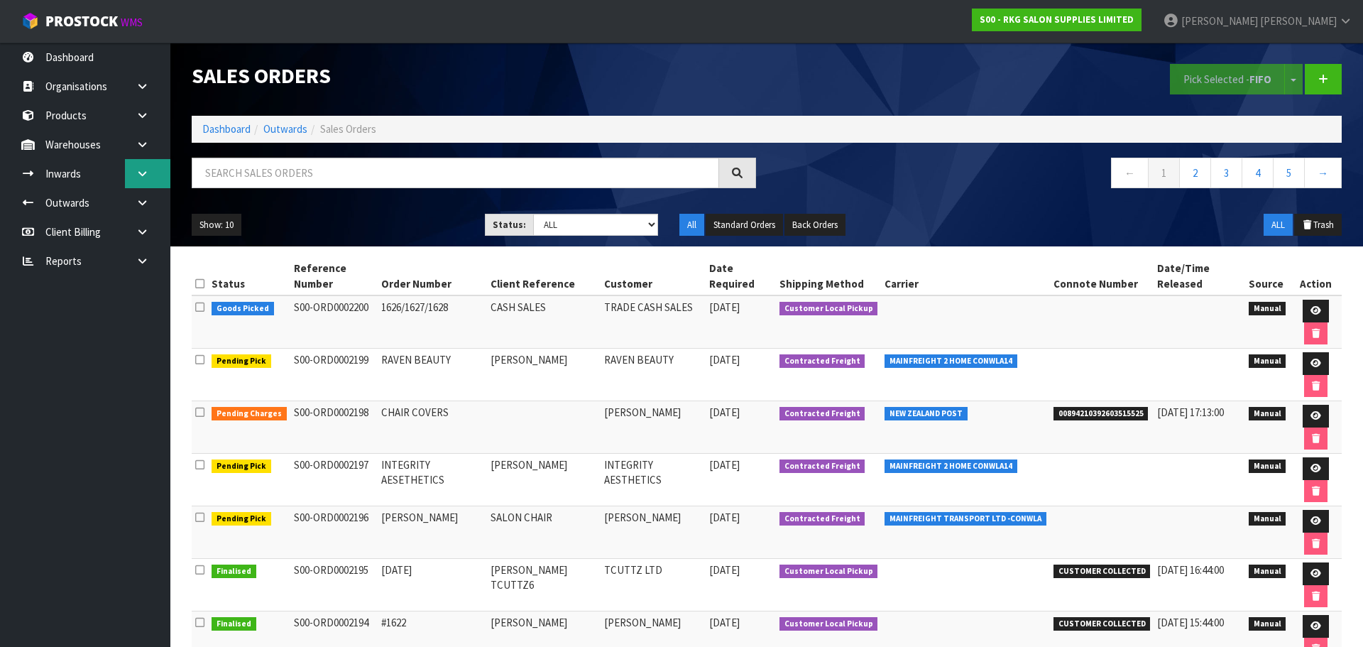
click at [141, 175] on icon at bounding box center [142, 173] width 13 height 11
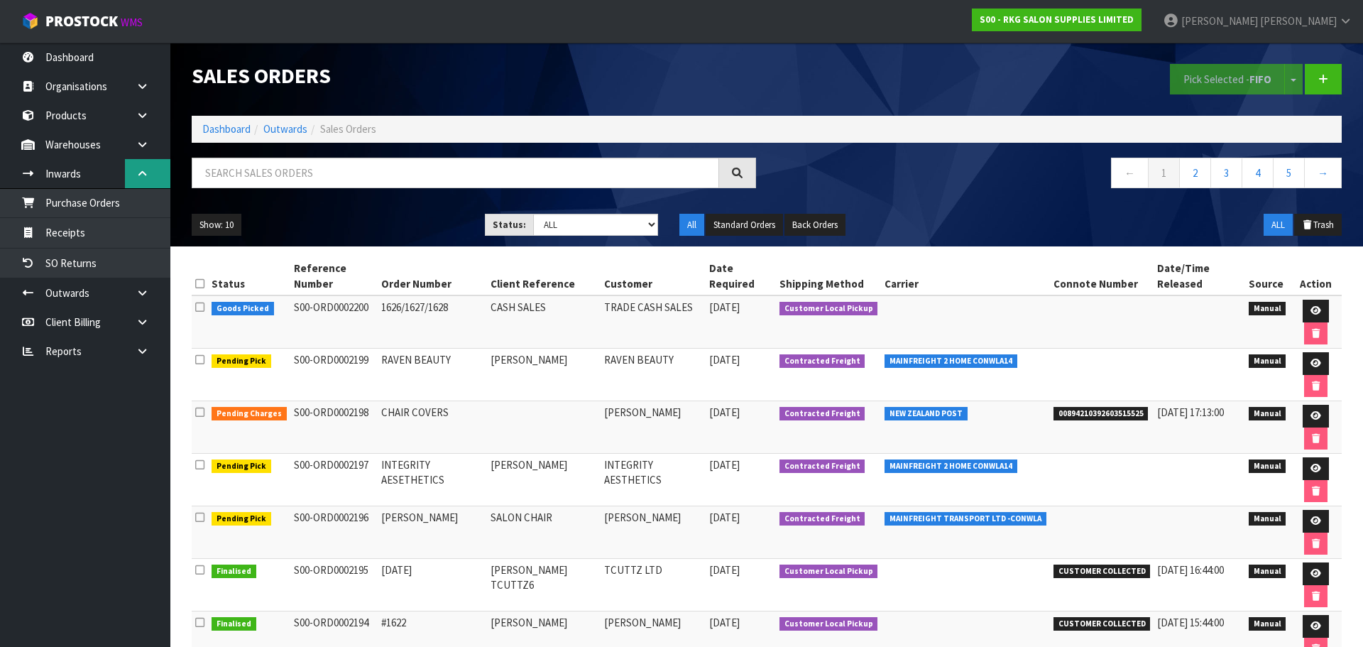
click at [136, 176] on icon at bounding box center [142, 173] width 13 height 11
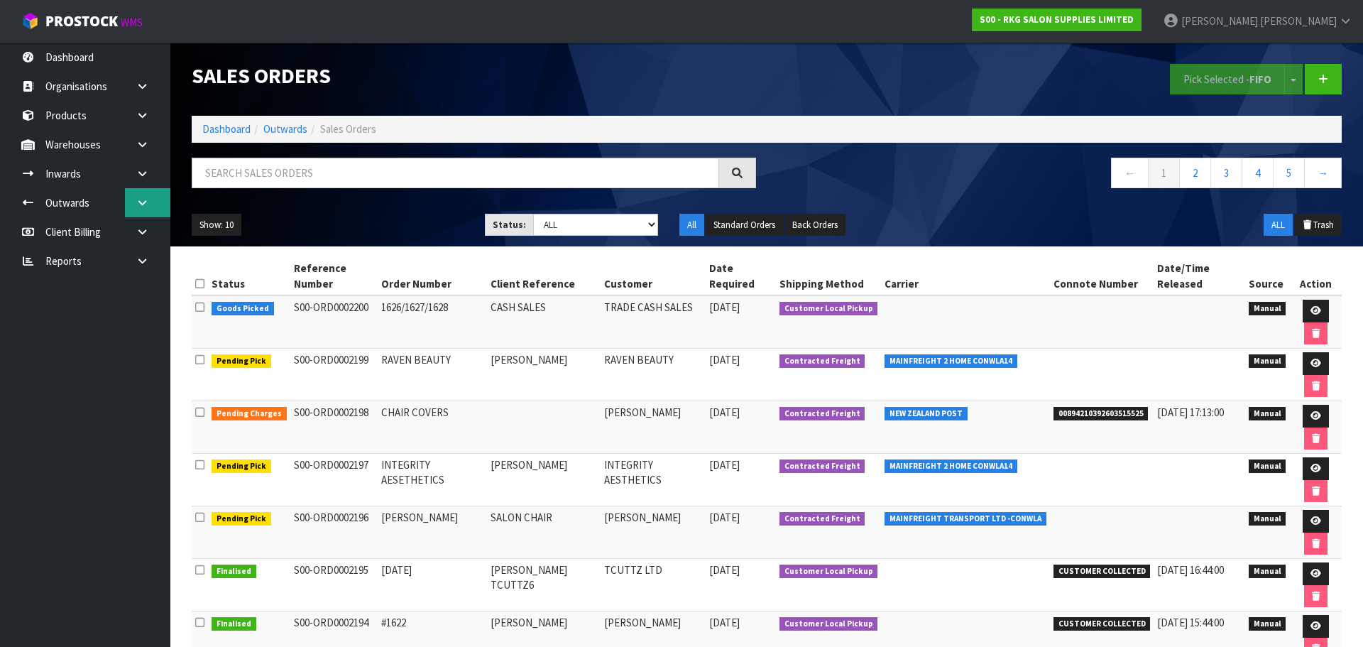
click at [139, 202] on icon at bounding box center [142, 202] width 13 height 11
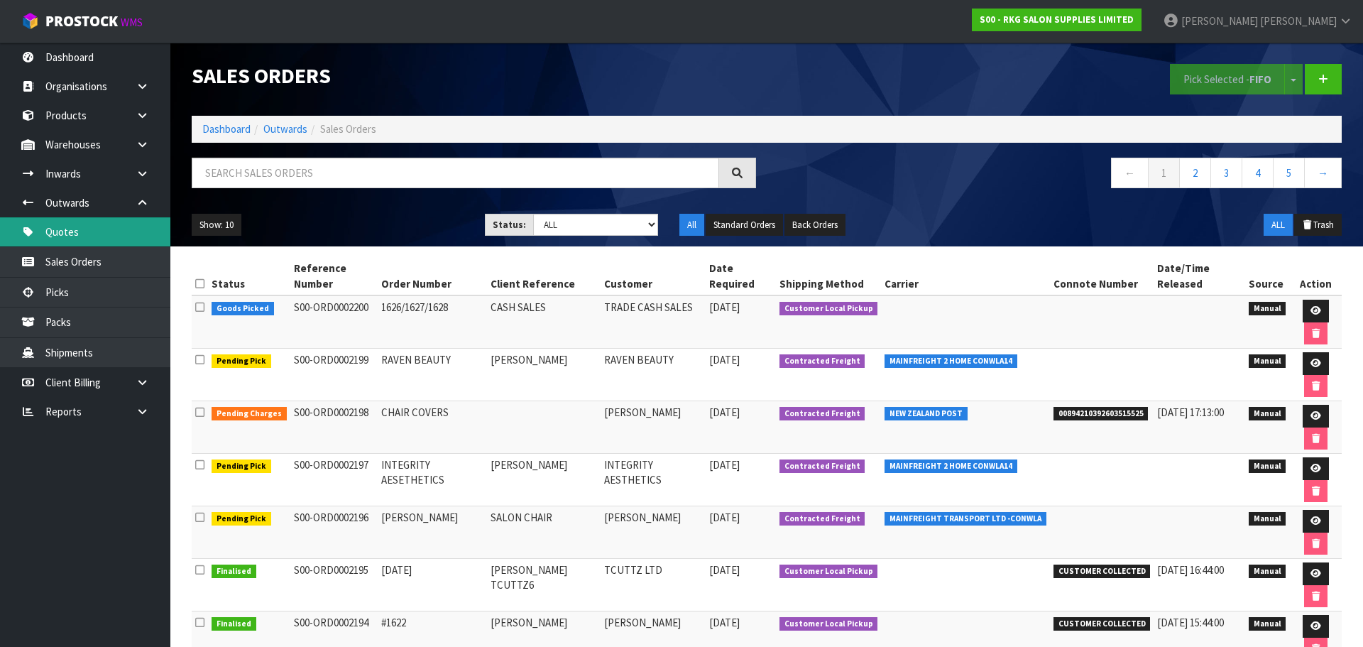
click at [114, 230] on link "Quotes" at bounding box center [85, 231] width 170 height 29
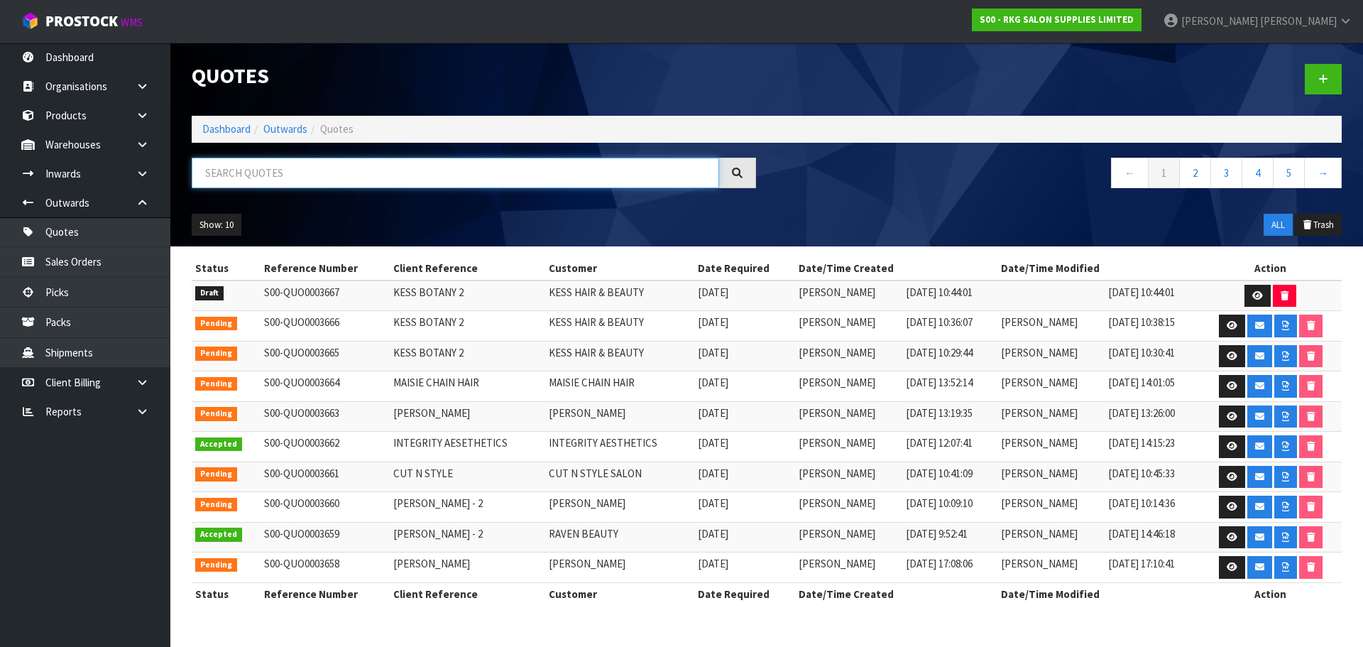
click at [273, 187] on input "text" at bounding box center [455, 173] width 527 height 31
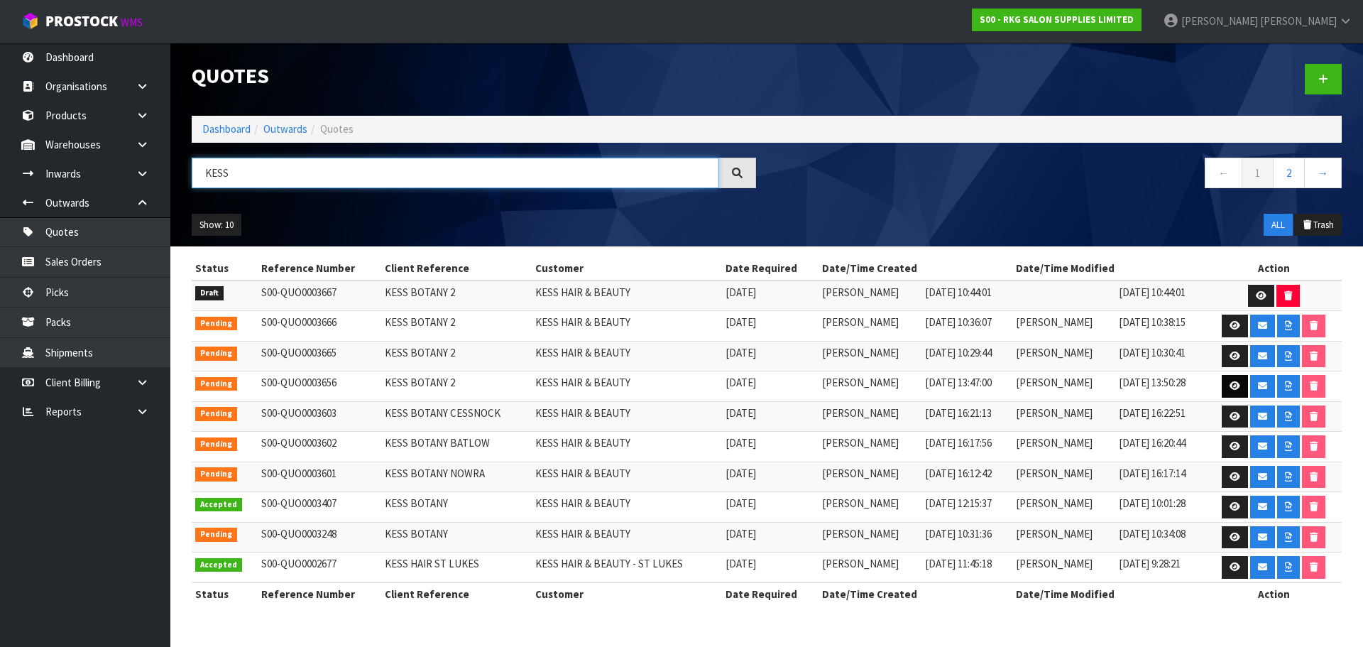
type input "KESS"
click at [1232, 387] on icon at bounding box center [1235, 385] width 11 height 9
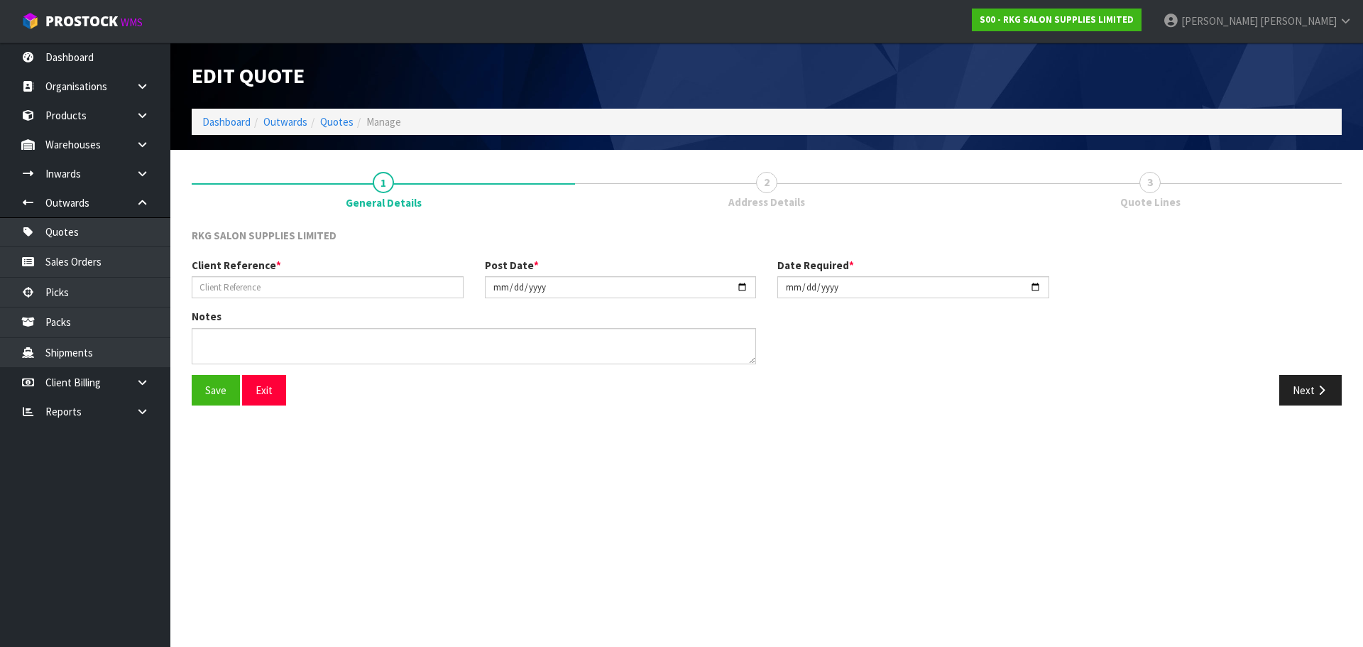
type input "KESS BOTANY 2"
type input "2025-09-23"
type textarea "FOR PICK UP"
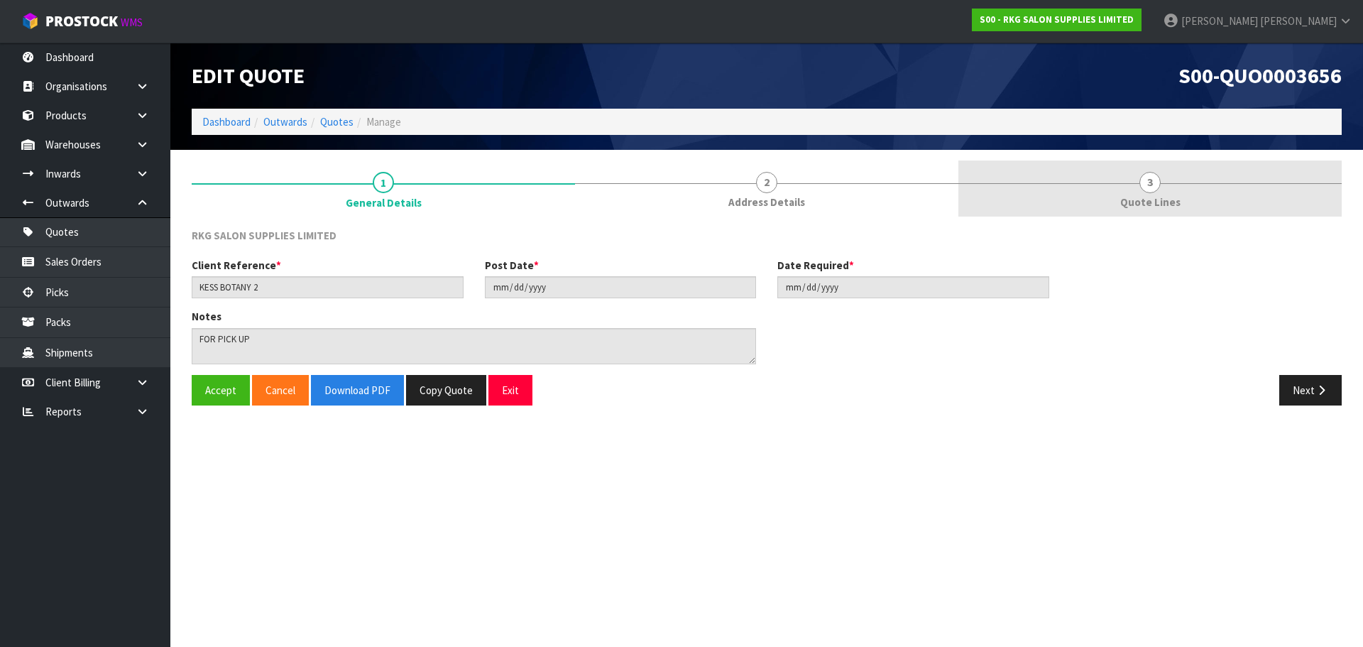
click at [1147, 180] on span "3" at bounding box center [1149, 182] width 21 height 21
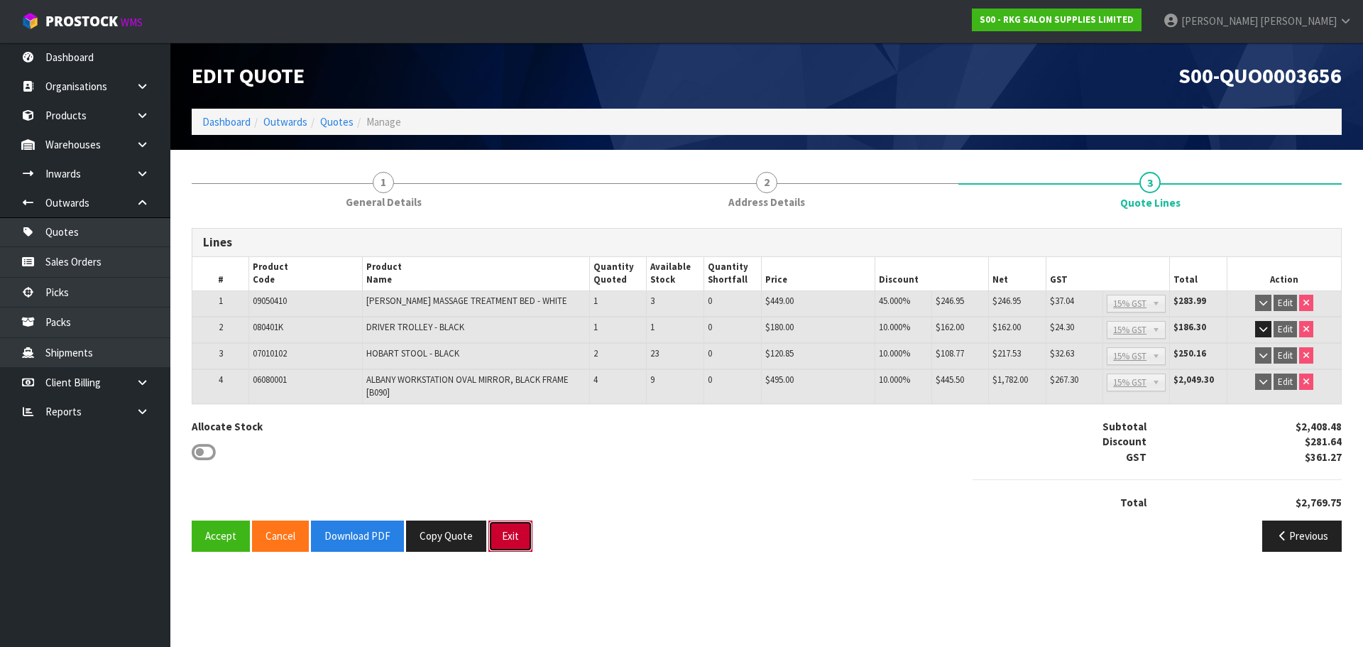
click at [502, 543] on button "Exit" at bounding box center [510, 535] width 44 height 31
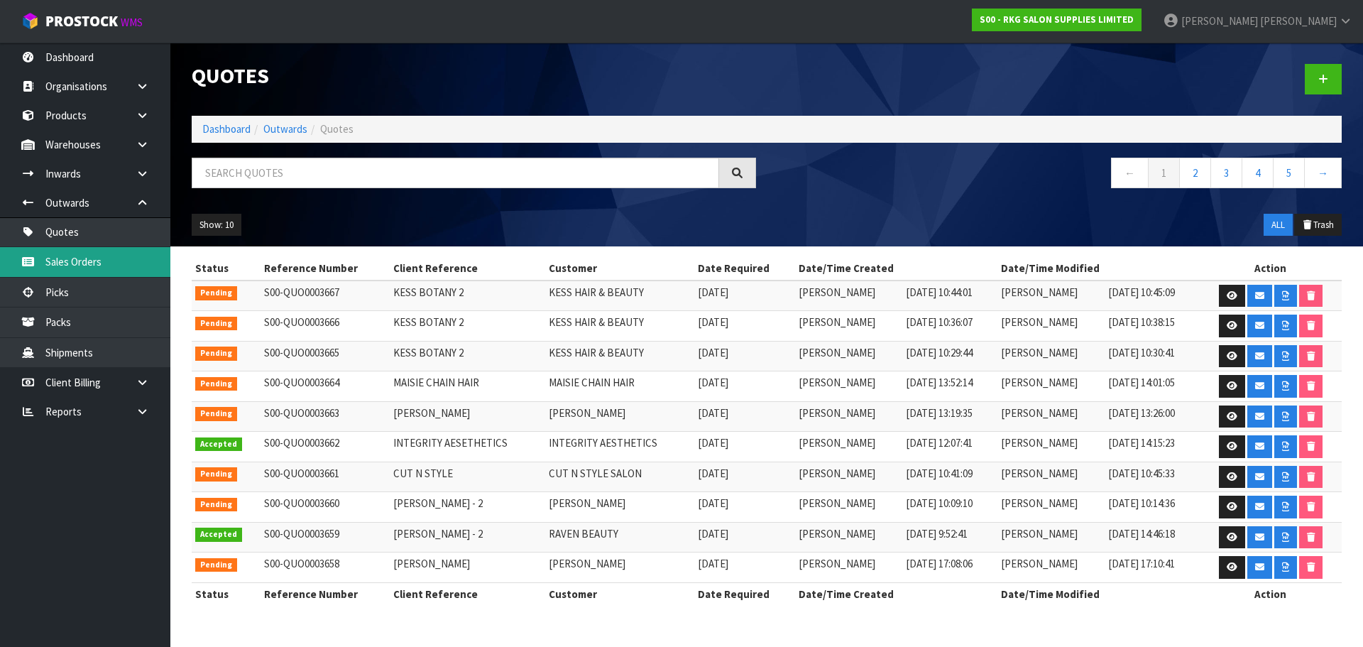
click at [78, 253] on link "Sales Orders" at bounding box center [85, 261] width 170 height 29
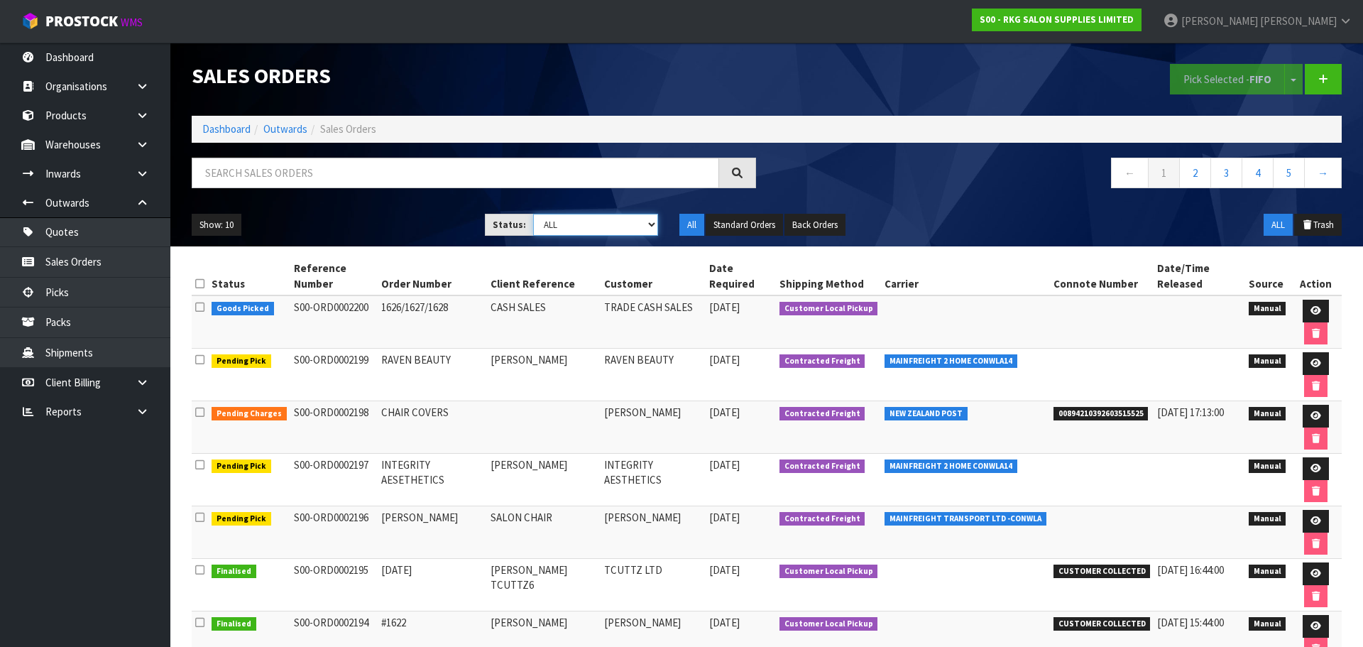
click at [652, 226] on select "Draft Pending Allocated Pending Pick Goods Picked Goods Packed Pending Charges …" at bounding box center [596, 225] width 126 height 22
click at [533, 214] on select "Draft Pending Allocated Pending Pick Goods Picked Goods Packed Pending Charges …" at bounding box center [596, 225] width 126 height 22
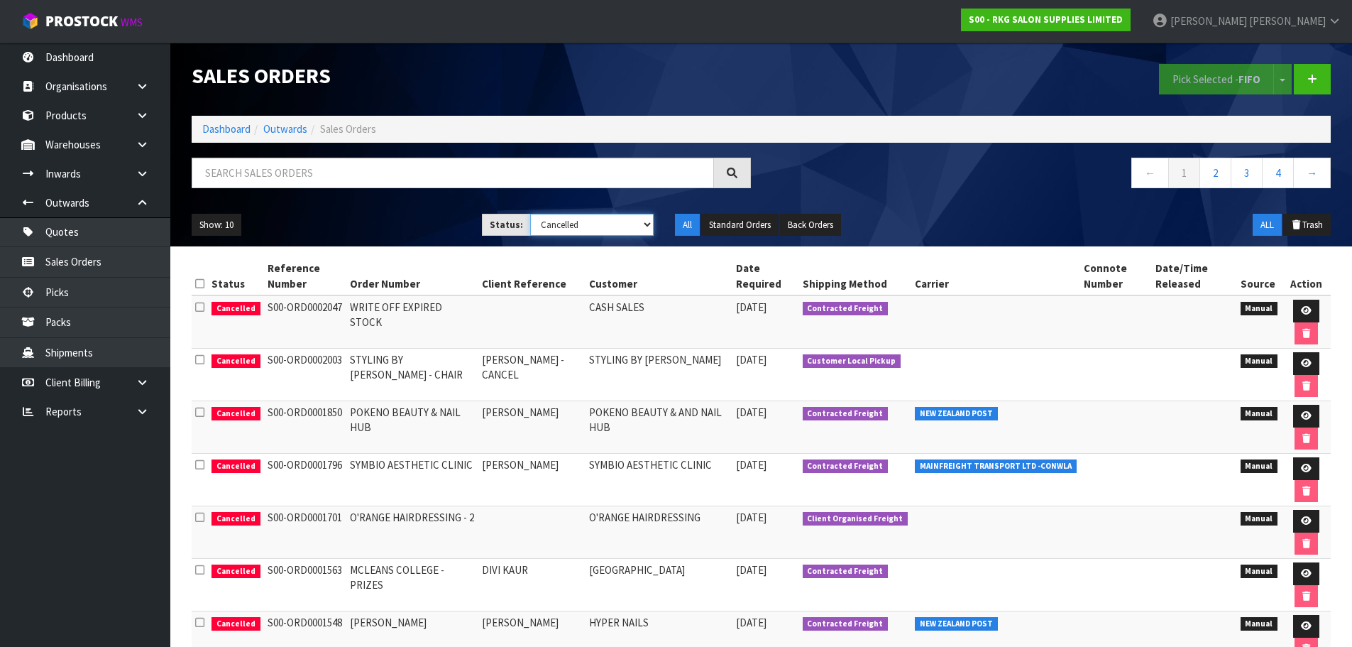
click at [647, 218] on select "Draft Pending Allocated Pending Pick Goods Picked Goods Packed Pending Charges …" at bounding box center [592, 225] width 124 height 22
click at [530, 214] on select "Draft Pending Allocated Pending Pick Goods Picked Goods Packed Pending Charges …" at bounding box center [592, 225] width 124 height 22
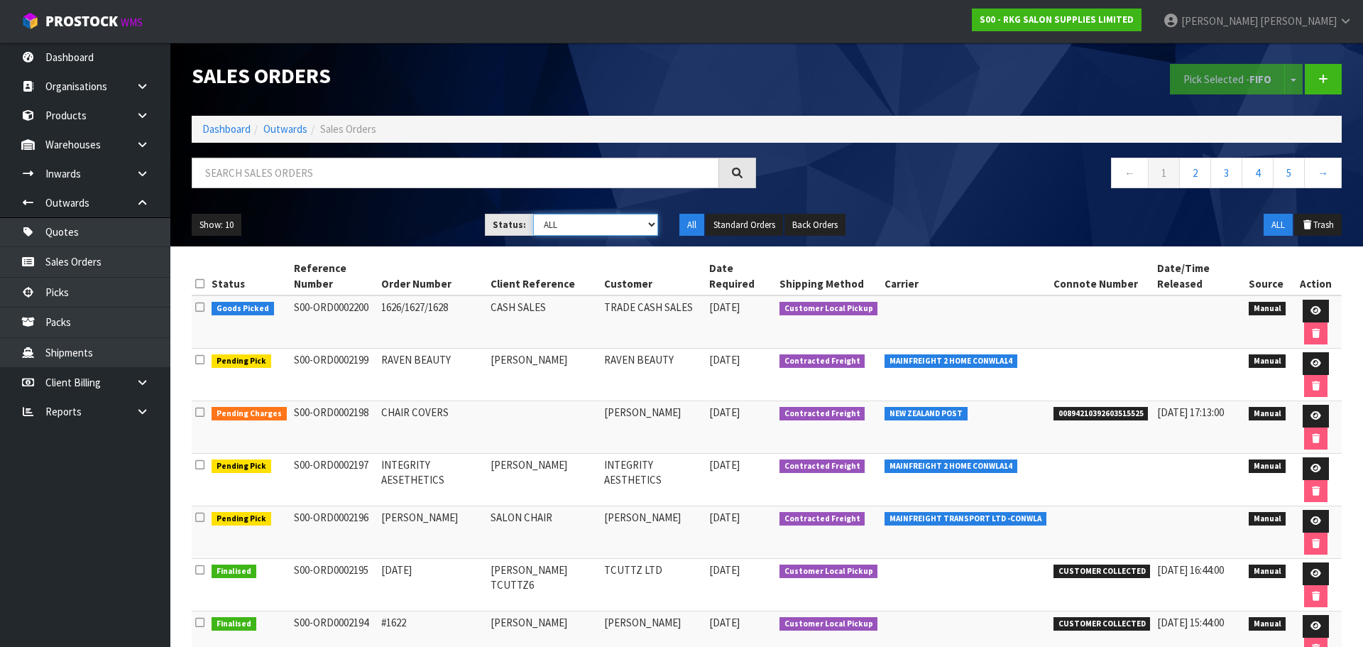
click at [655, 225] on select "Draft Pending Allocated Pending Pick Goods Picked Goods Packed Pending Charges …" at bounding box center [596, 225] width 126 height 22
click at [533, 214] on select "Draft Pending Allocated Pending Pick Goods Picked Goods Packed Pending Charges …" at bounding box center [596, 225] width 126 height 22
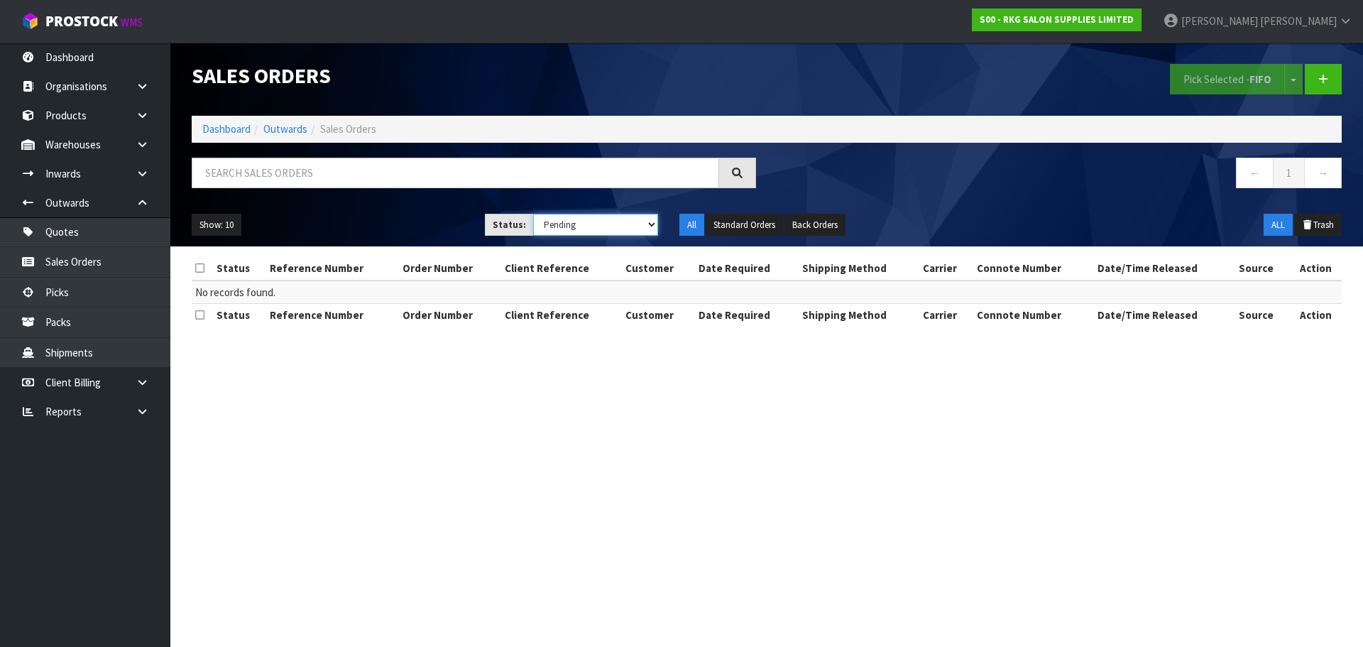
click at [651, 230] on select "Draft Pending Allocated Pending Pick Goods Picked Goods Packed Pending Charges …" at bounding box center [596, 225] width 126 height 22
select select "string:ALL"
click at [533, 214] on select "Draft Pending Allocated Pending Pick Goods Picked Goods Packed Pending Charges …" at bounding box center [596, 225] width 126 height 22
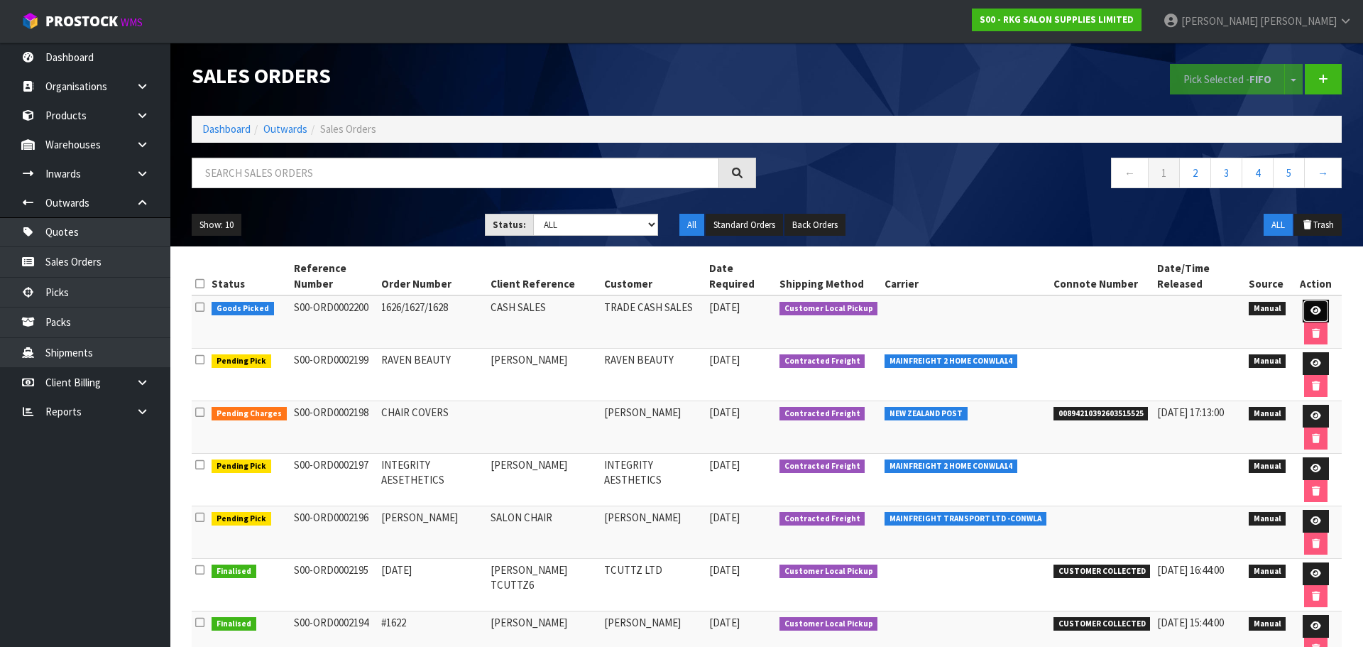
click at [1311, 306] on icon at bounding box center [1316, 310] width 11 height 9
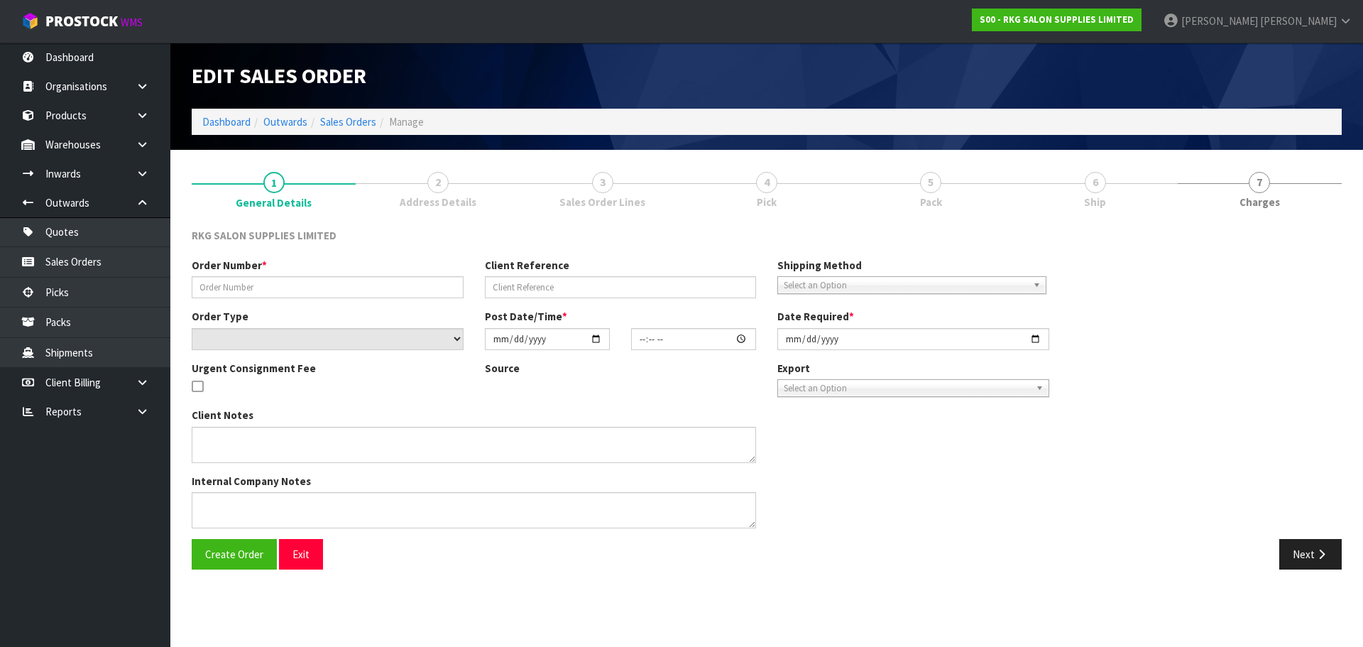
type input "1626/1627/1628"
type input "CASH SALES"
select select "number:0"
type input "2025-09-24"
type input "15:02:00.000"
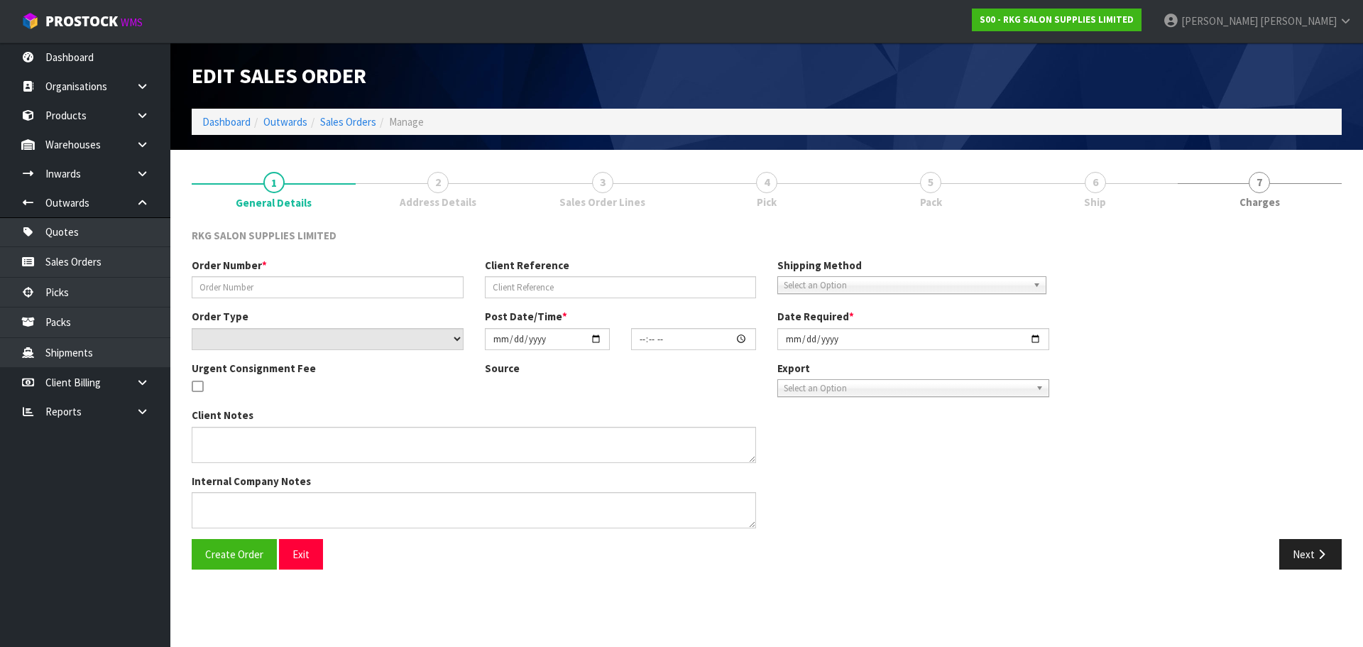
type input "2025-09-24"
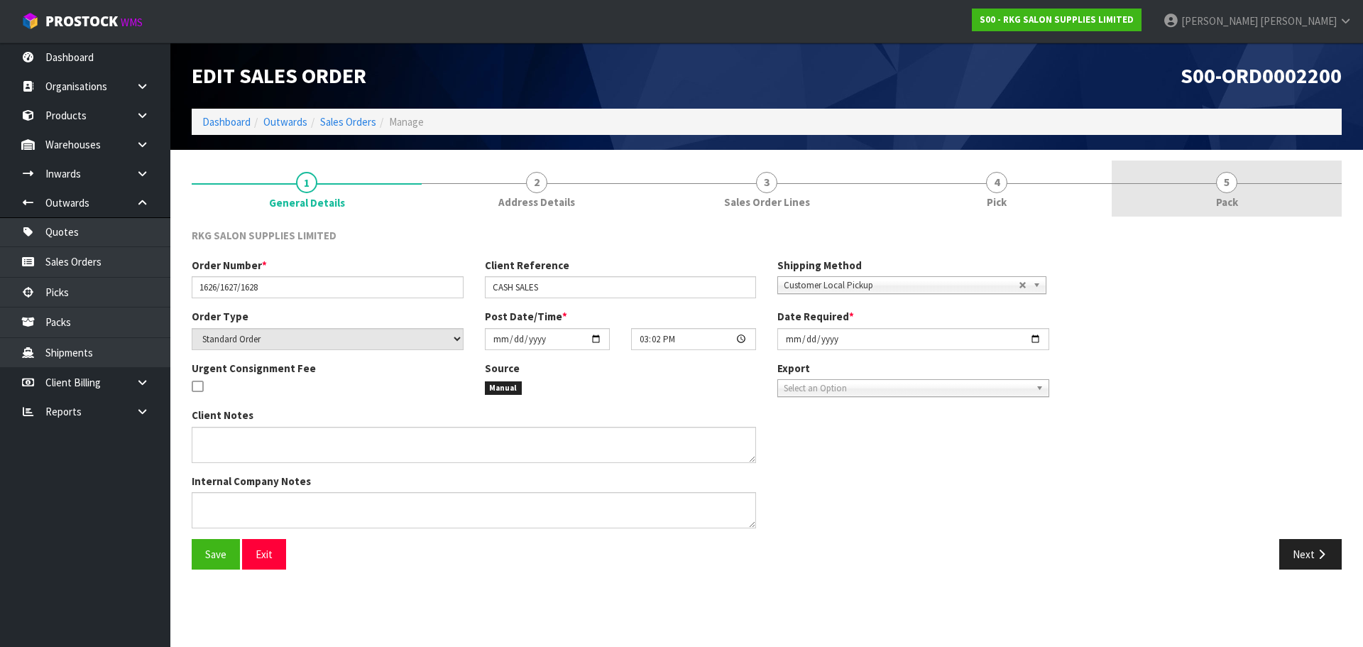
click at [1223, 187] on span "5" at bounding box center [1226, 182] width 21 height 21
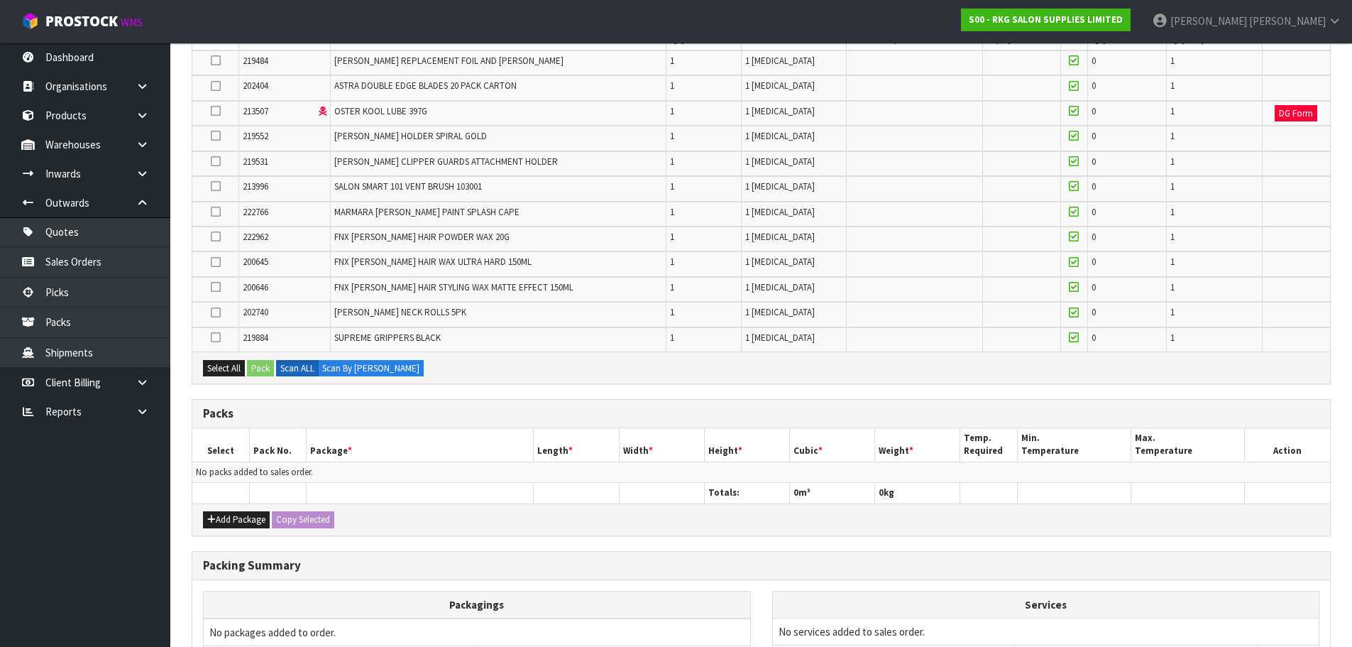
scroll to position [284, 0]
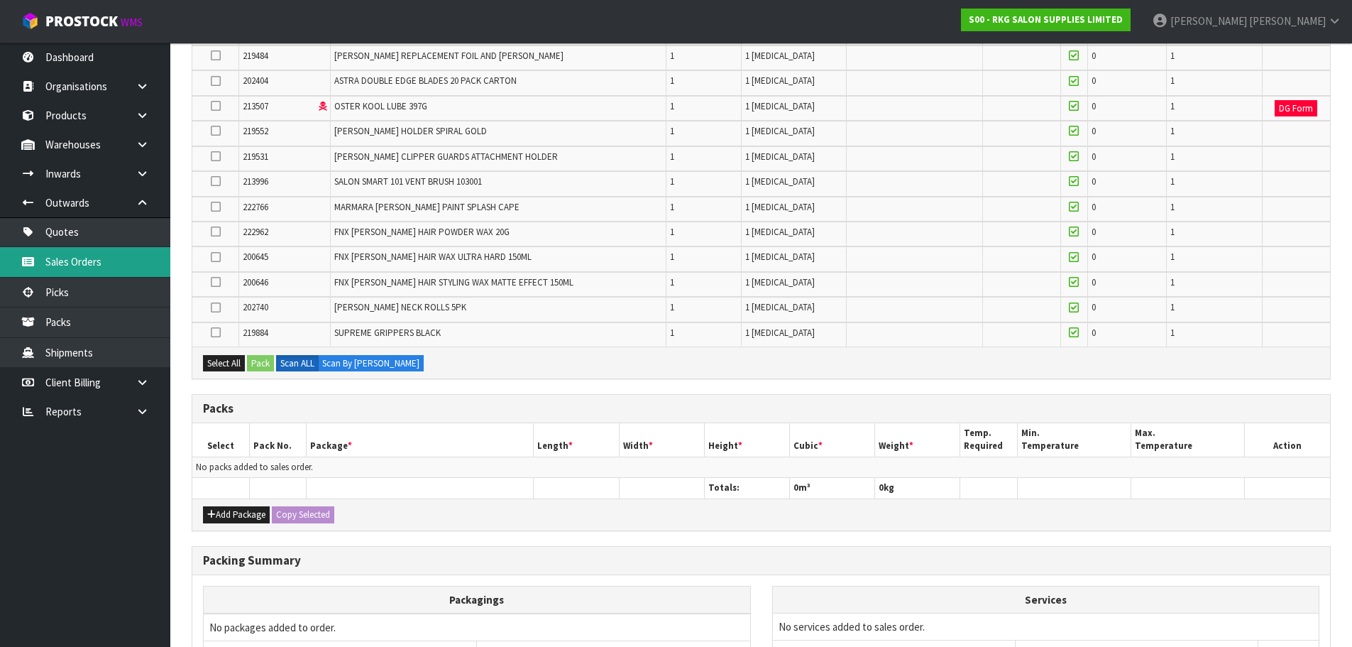
click at [72, 260] on link "Sales Orders" at bounding box center [85, 261] width 170 height 29
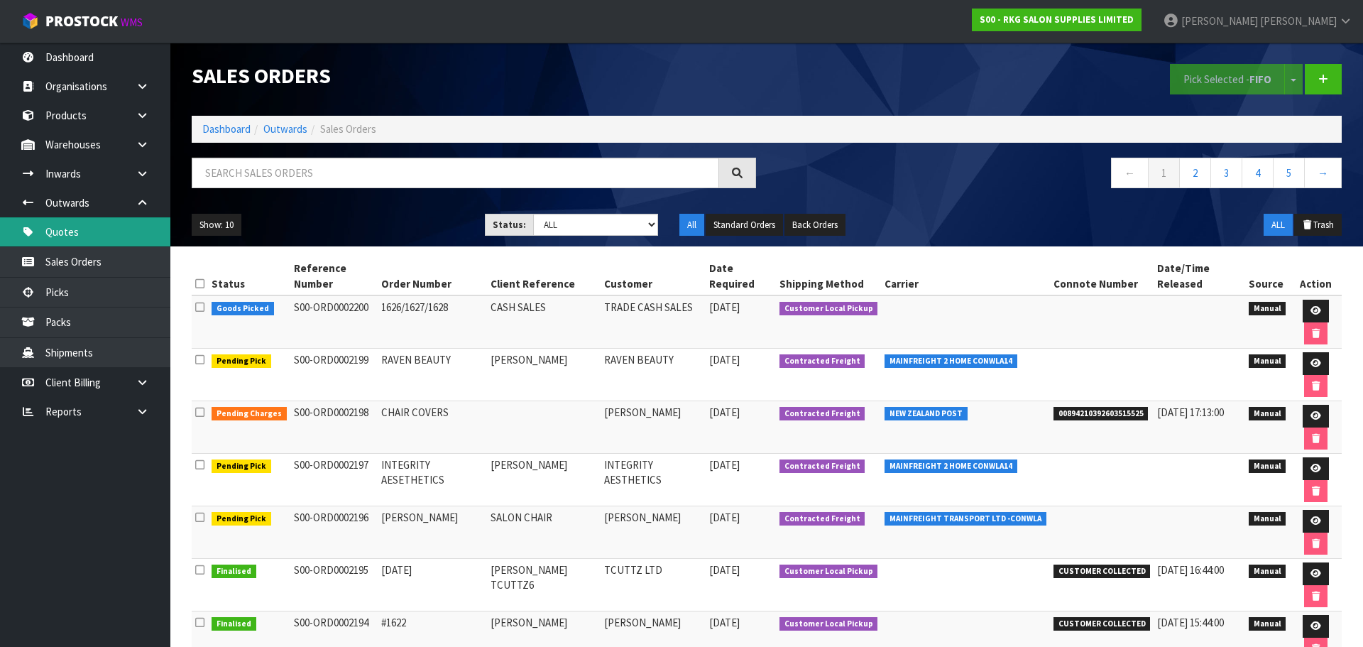
click at [84, 230] on link "Quotes" at bounding box center [85, 231] width 170 height 29
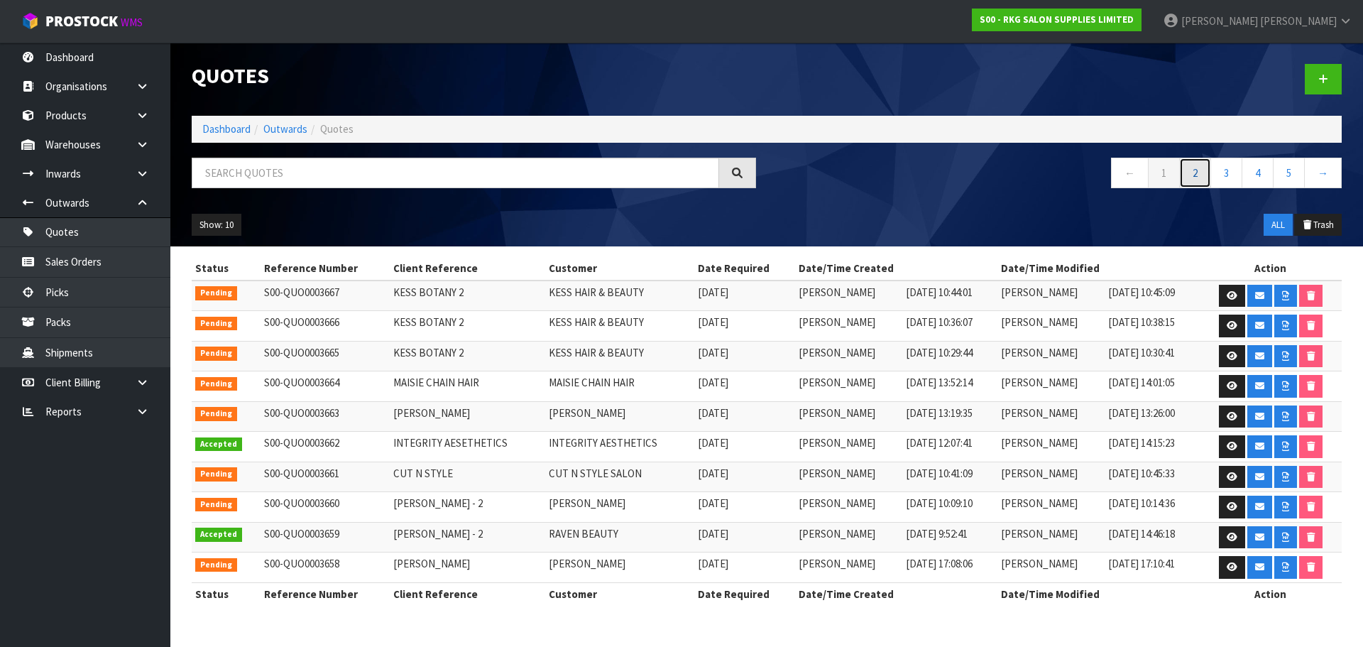
click at [1191, 179] on link "2" at bounding box center [1195, 173] width 32 height 31
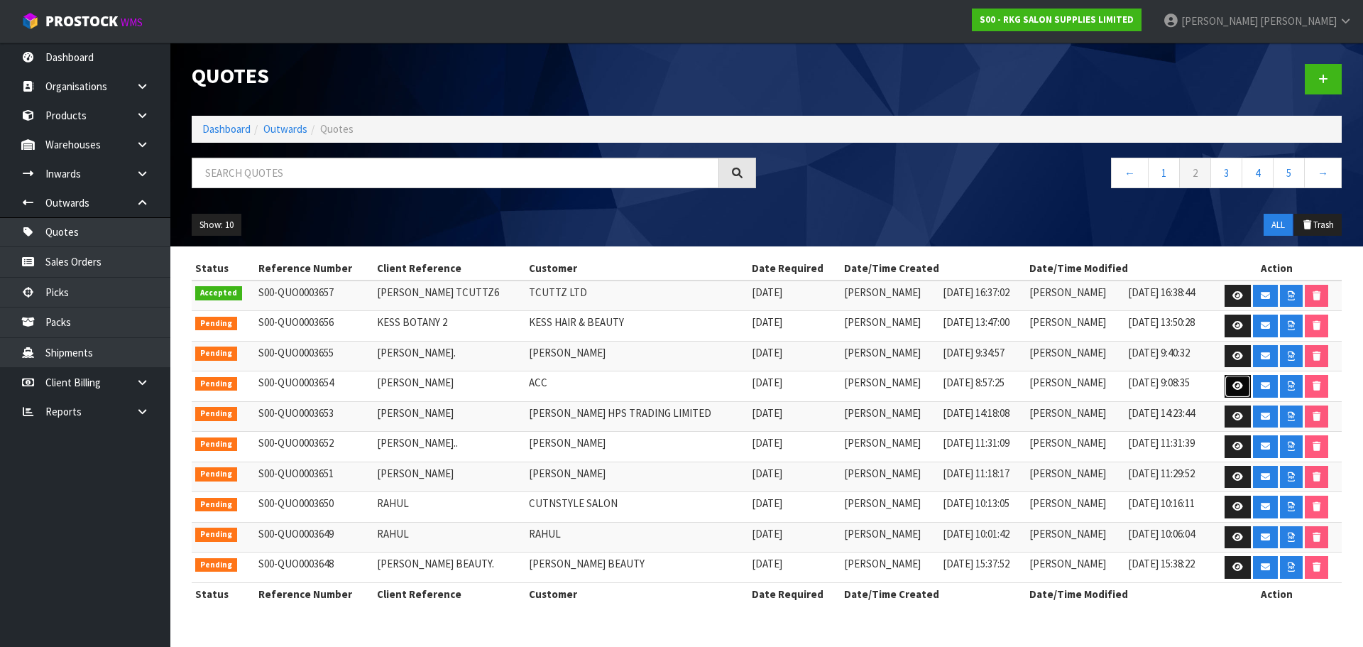
click at [1232, 385] on icon at bounding box center [1237, 385] width 11 height 9
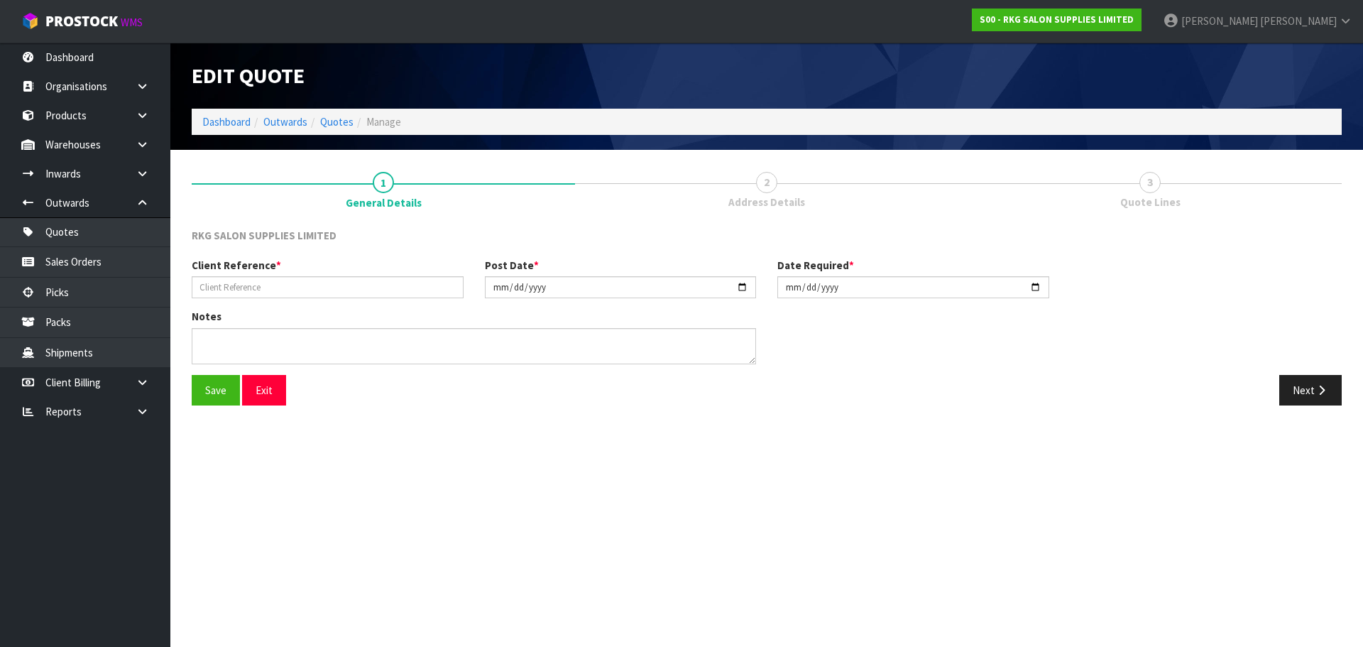
type input "DEBBIE GLENDINNING"
type input "2025-09-23"
type textarea "CUSTOMER FOR ACC"
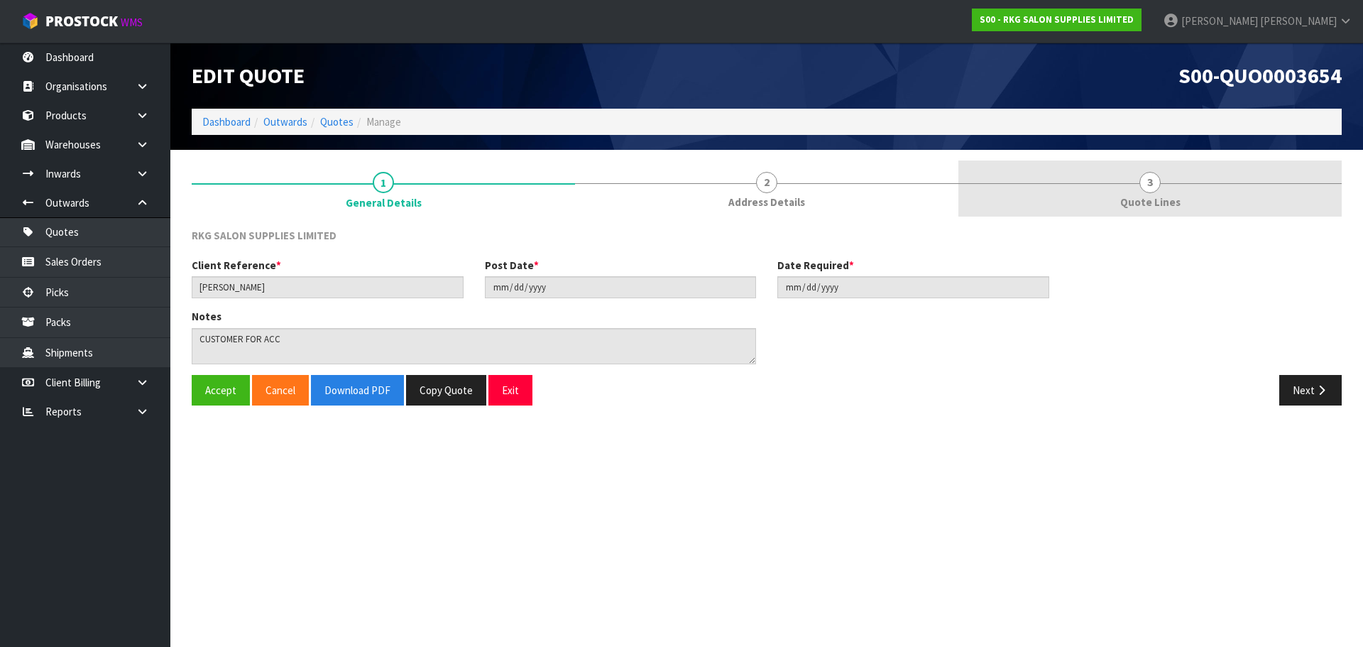
click at [1141, 187] on span "3" at bounding box center [1149, 182] width 21 height 21
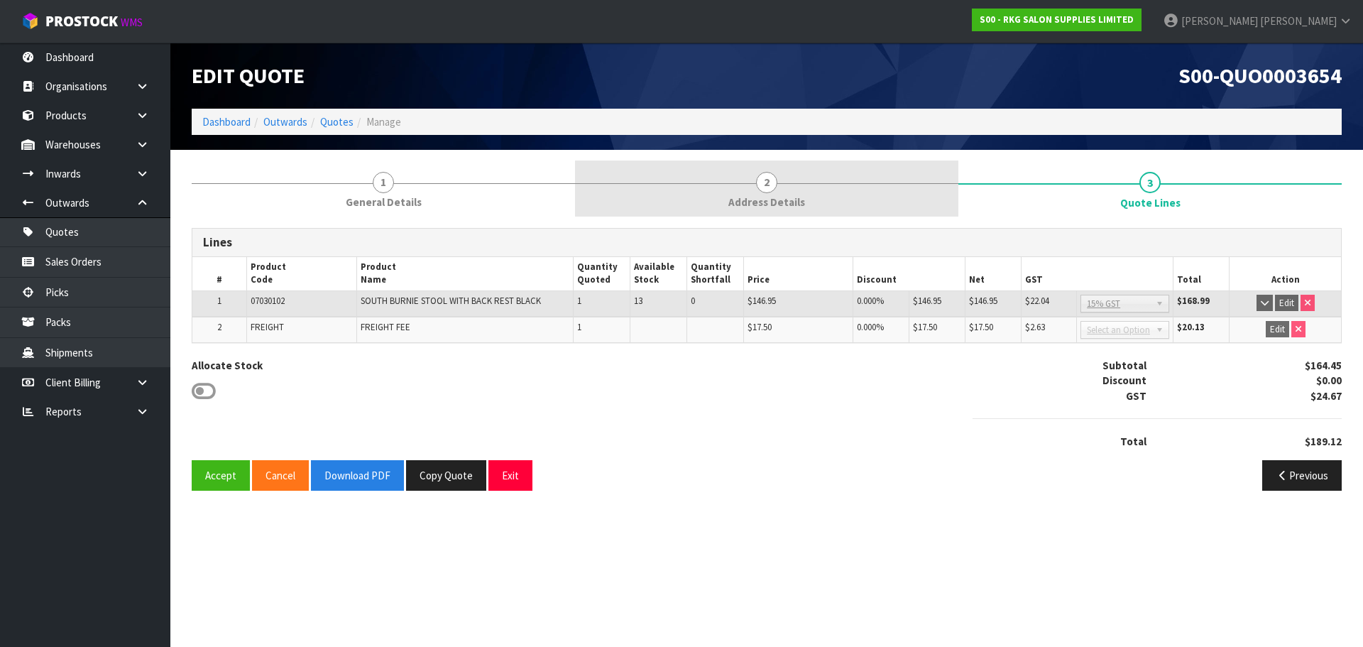
click at [766, 187] on span "2" at bounding box center [766, 182] width 21 height 21
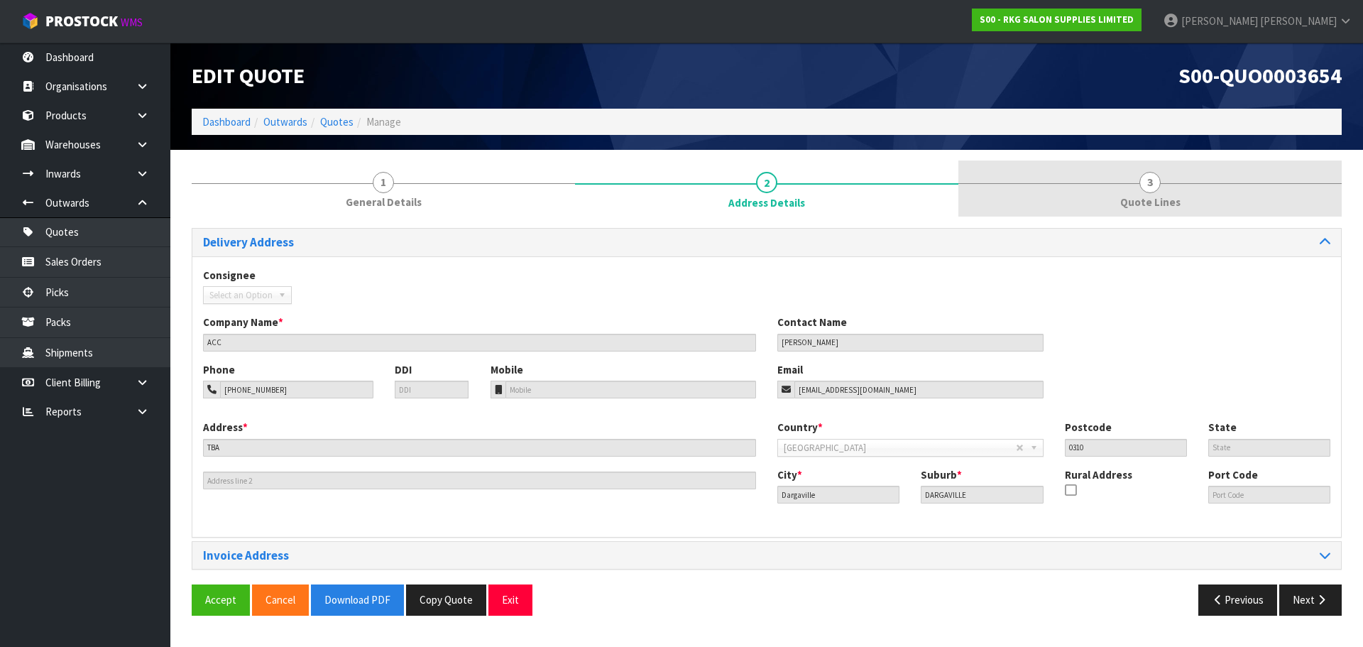
click at [1144, 185] on span "3" at bounding box center [1149, 182] width 21 height 21
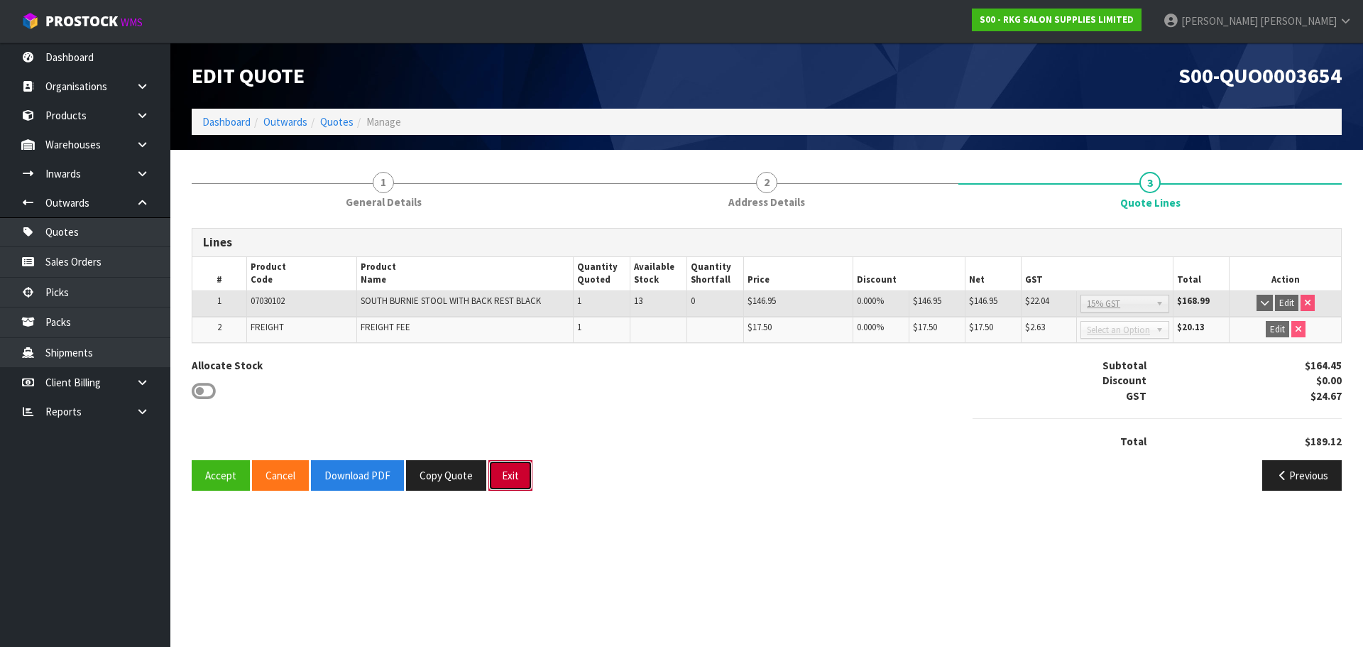
click at [511, 479] on button "Exit" at bounding box center [510, 475] width 44 height 31
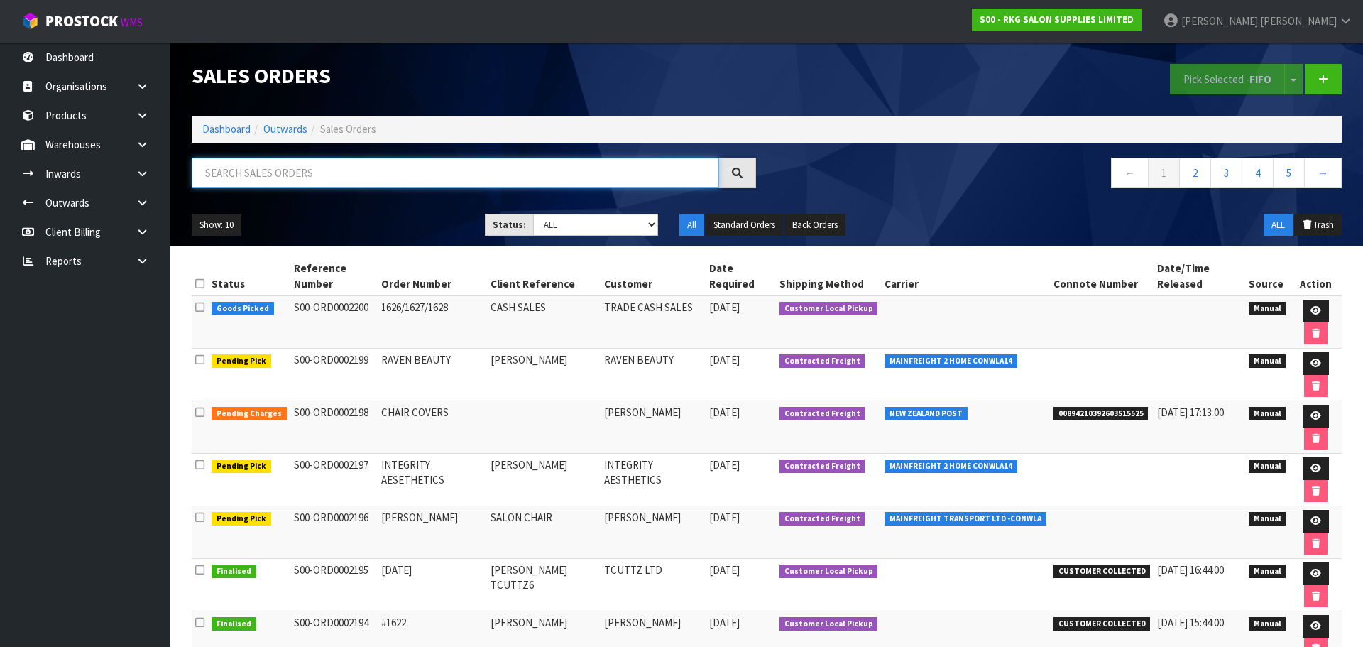
click at [229, 177] on input "text" at bounding box center [455, 173] width 527 height 31
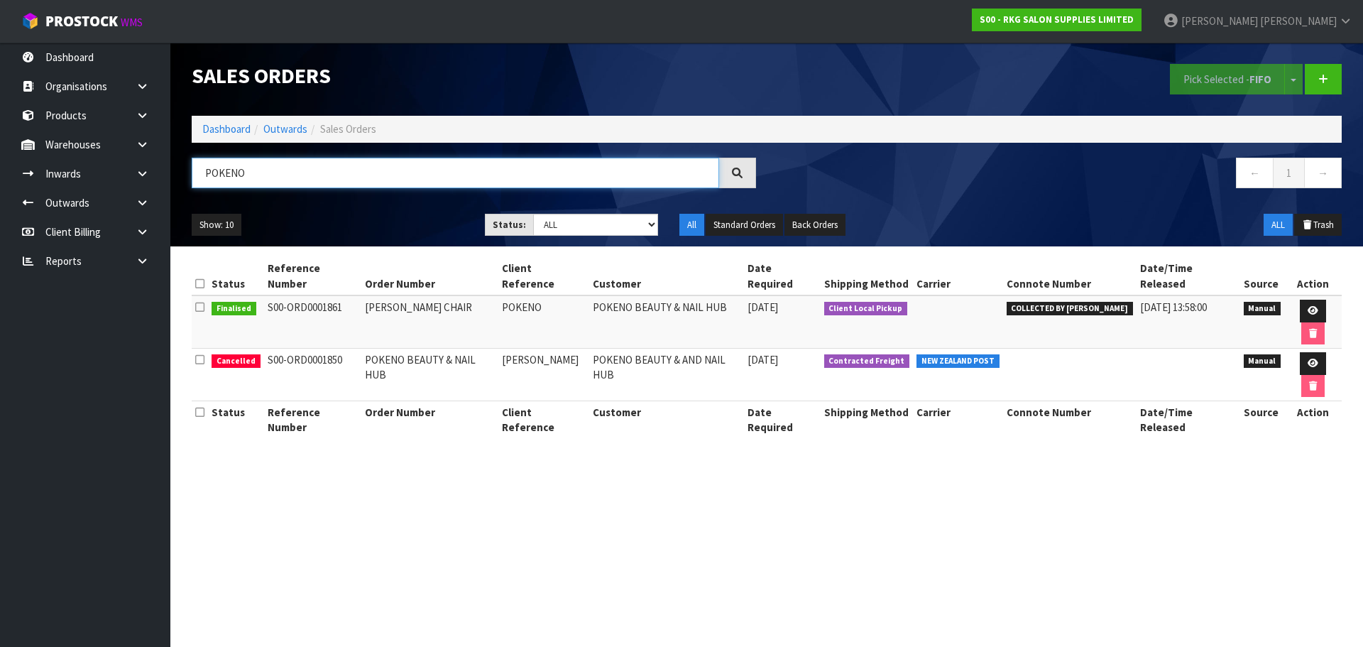
type input "POKENO"
click at [1308, 306] on icon at bounding box center [1313, 310] width 11 height 9
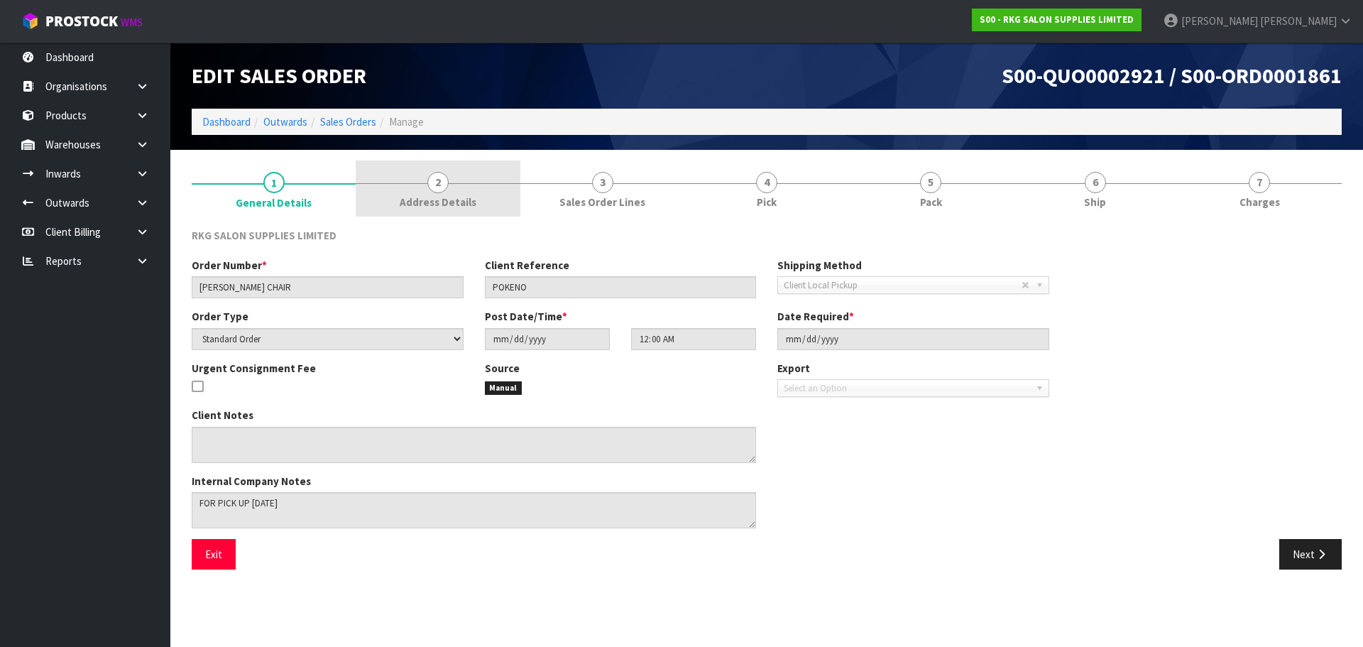
click at [438, 184] on span "2" at bounding box center [437, 182] width 21 height 21
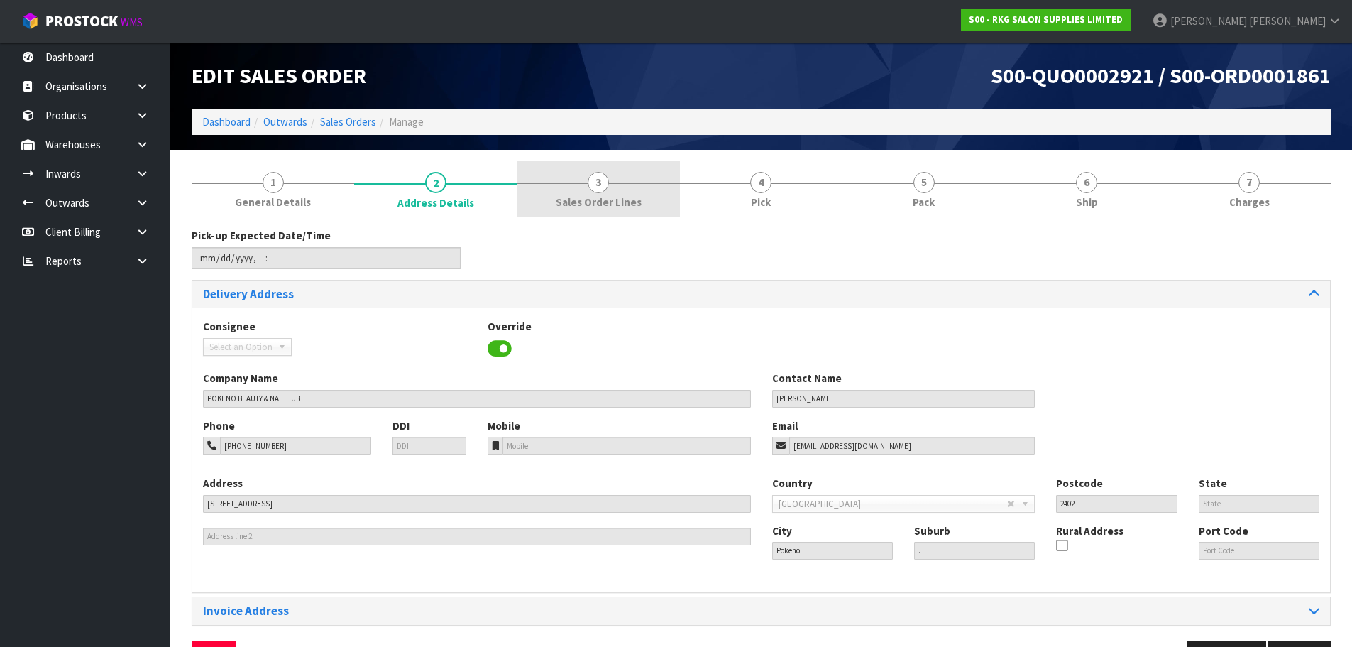
click at [598, 187] on span "3" at bounding box center [598, 182] width 21 height 21
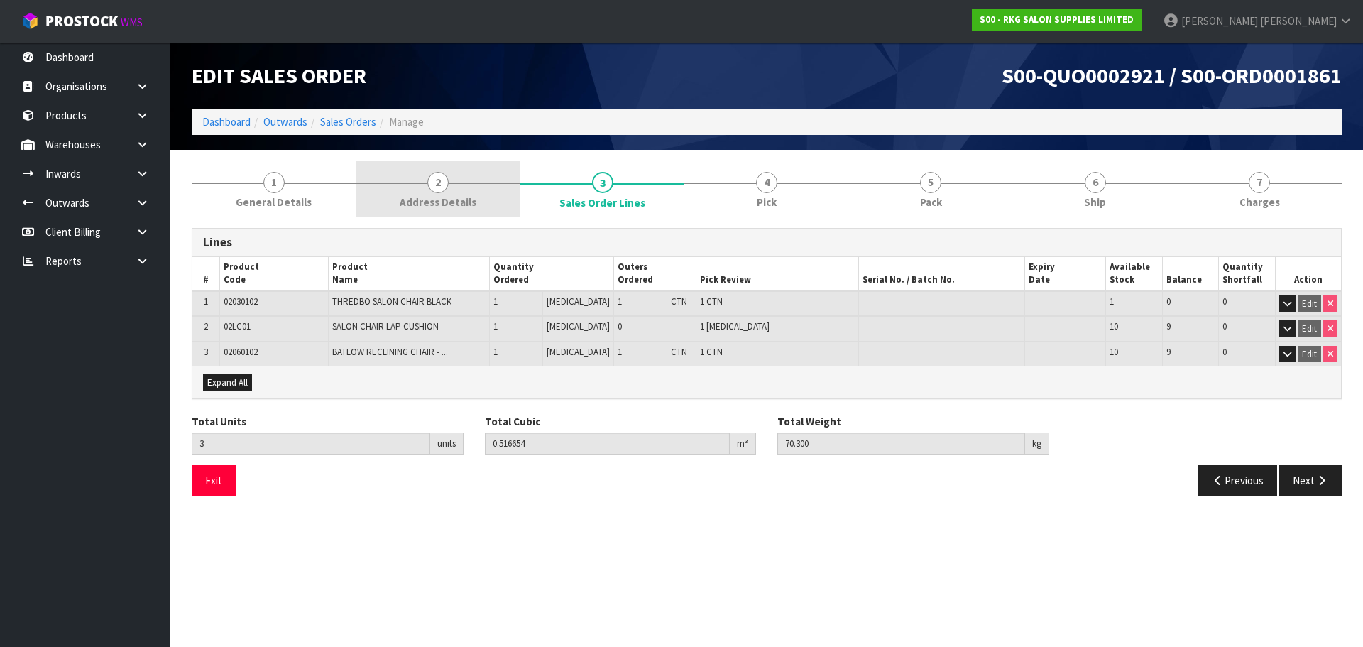
click at [437, 187] on span "2" at bounding box center [437, 182] width 21 height 21
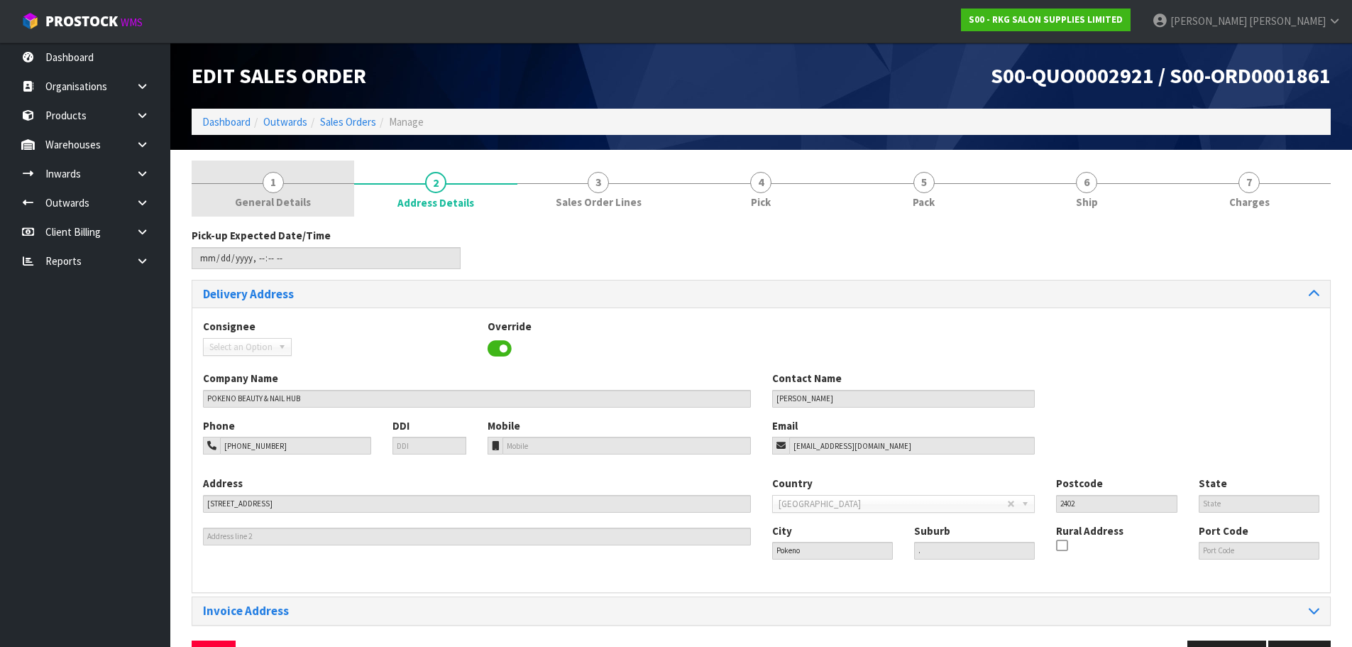
click at [272, 185] on span "1" at bounding box center [273, 182] width 21 height 21
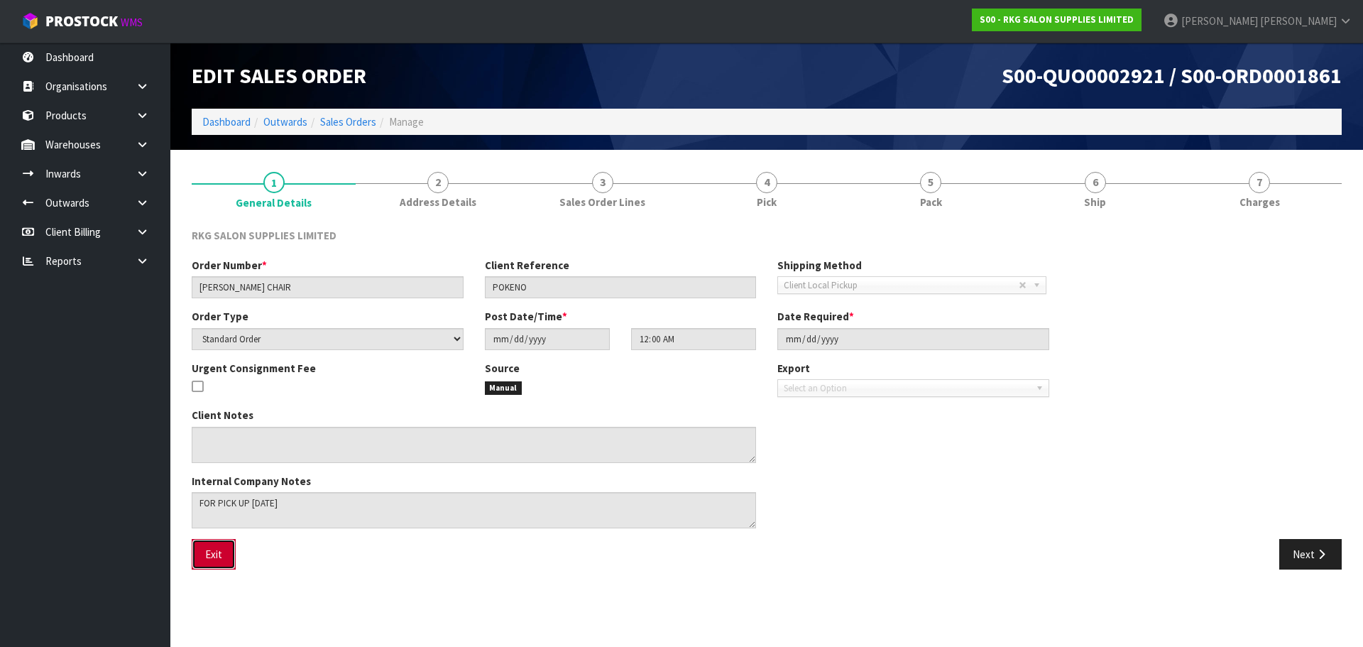
click at [221, 557] on button "Exit" at bounding box center [214, 554] width 44 height 31
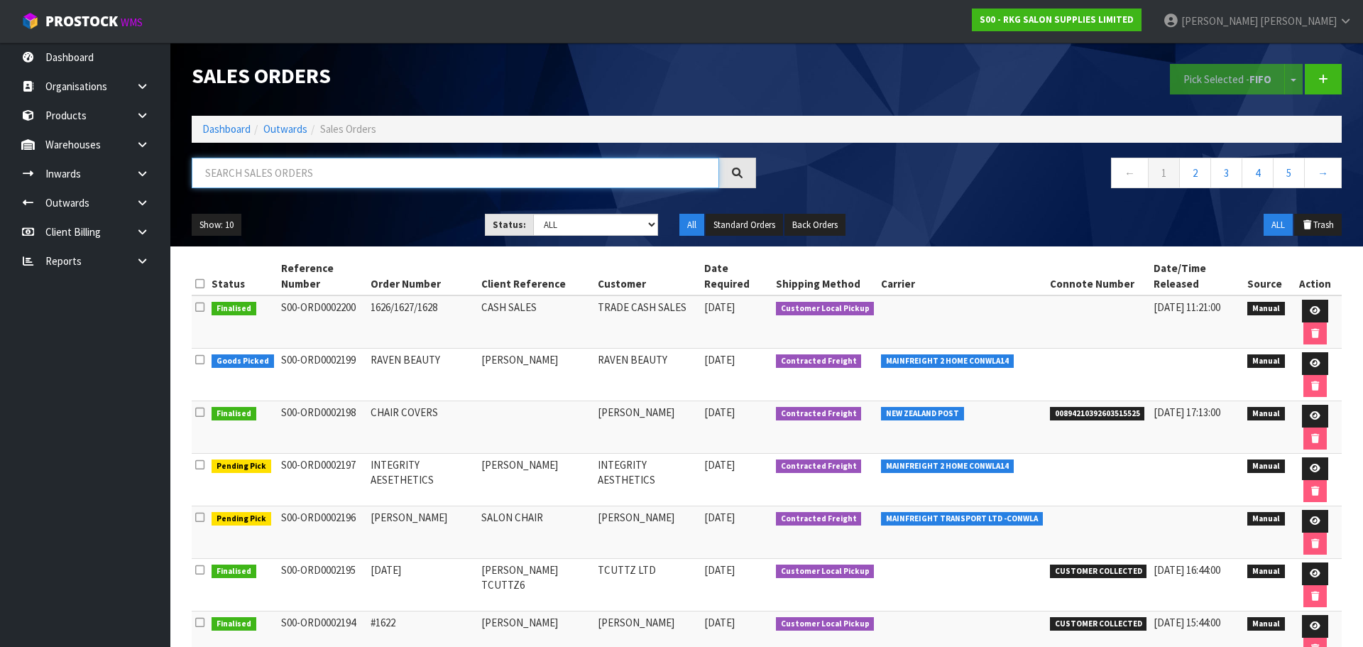
click at [241, 172] on input "text" at bounding box center [455, 173] width 527 height 31
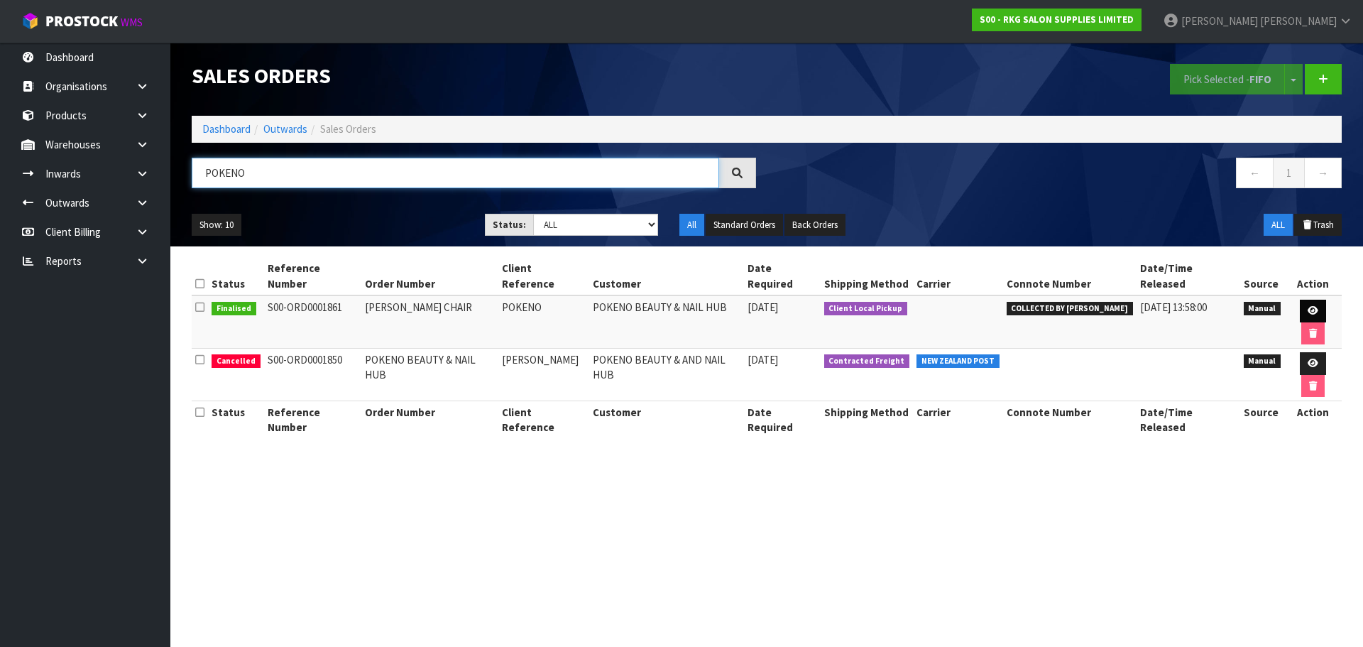
type input "POKENO"
click at [1308, 306] on icon at bounding box center [1313, 310] width 11 height 9
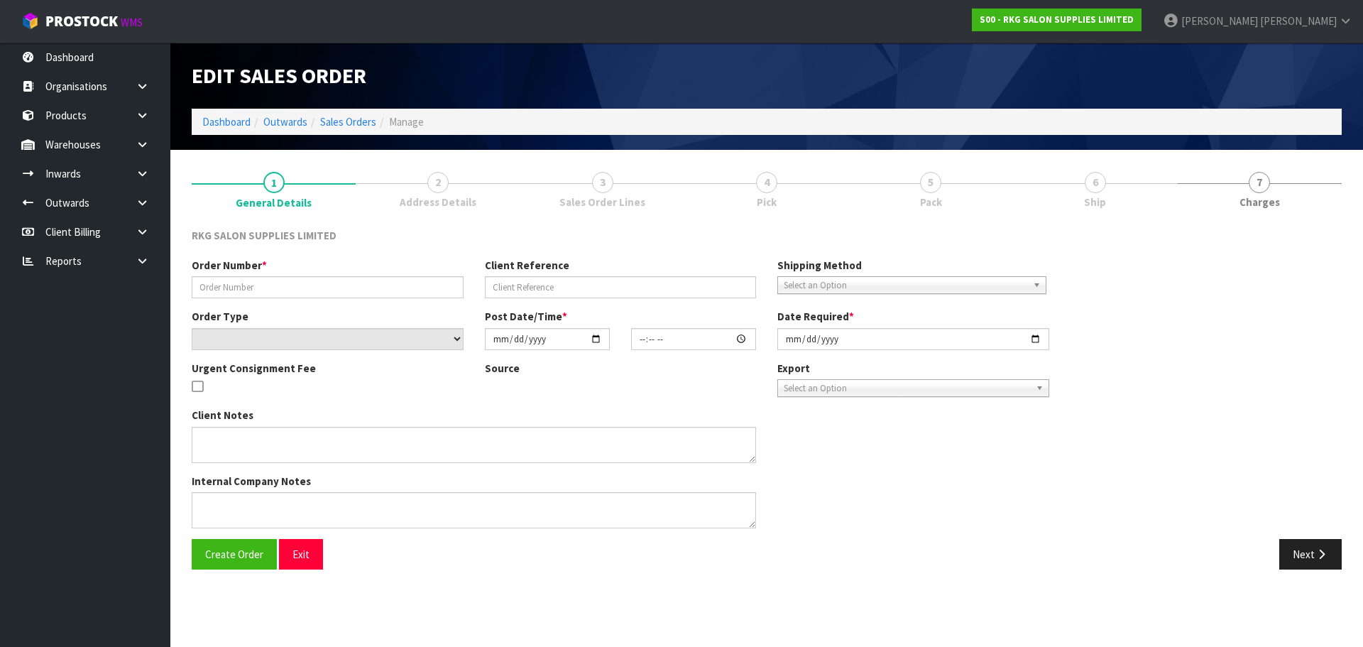
type input "SONIA THREDBO CHAIR"
type input "POKENO"
select select "number:0"
type input "2025-02-14"
type input "00:00:00.000"
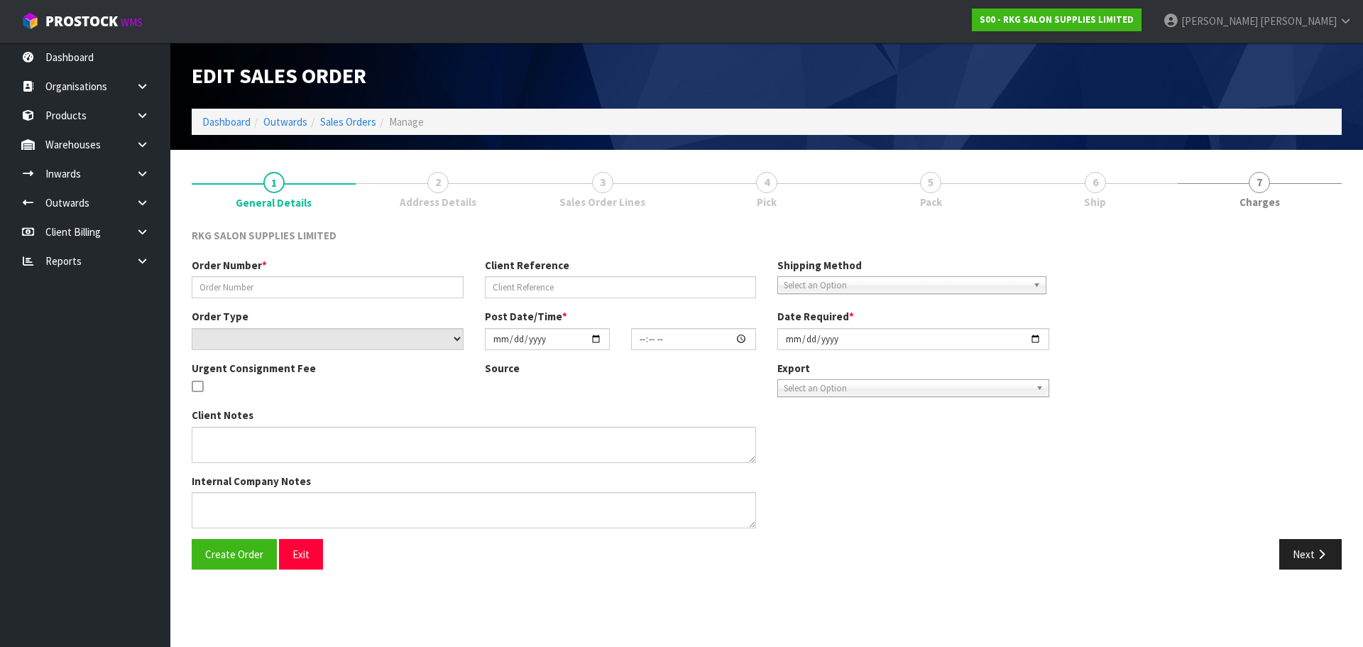
type input "2025-02-14"
type textarea "FOR PICK UP TODAY"
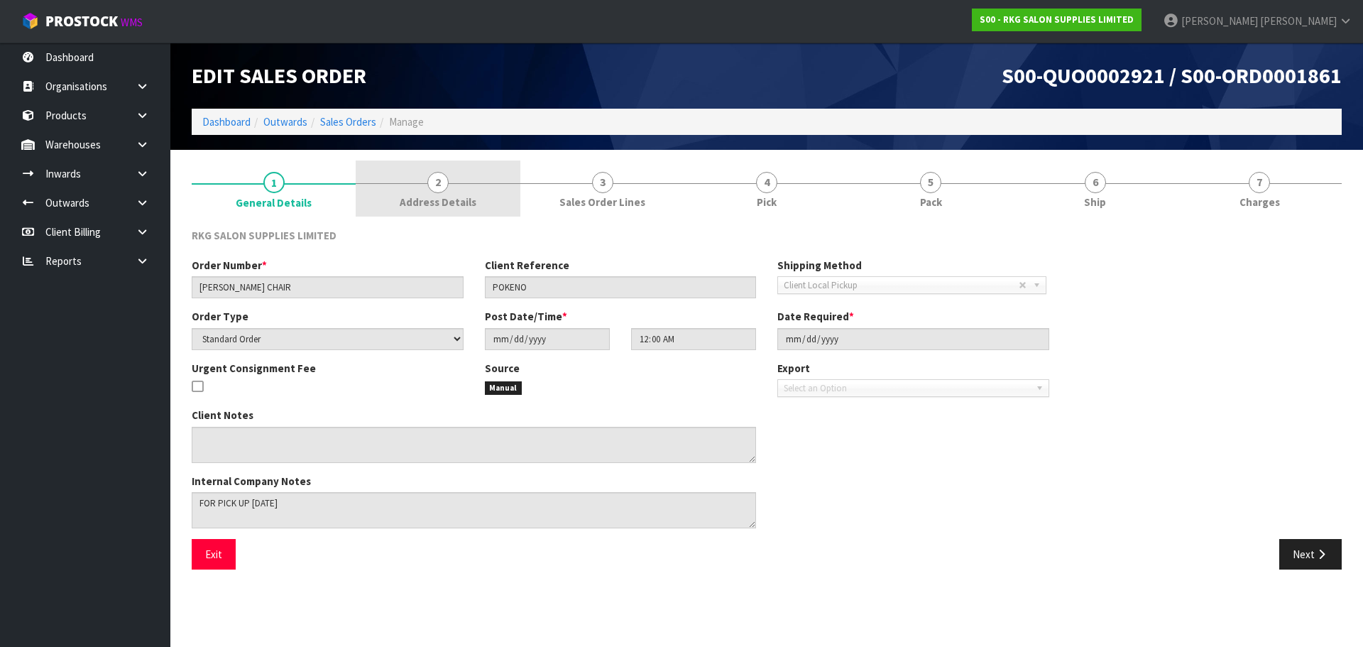
click at [440, 184] on span "2" at bounding box center [437, 182] width 21 height 21
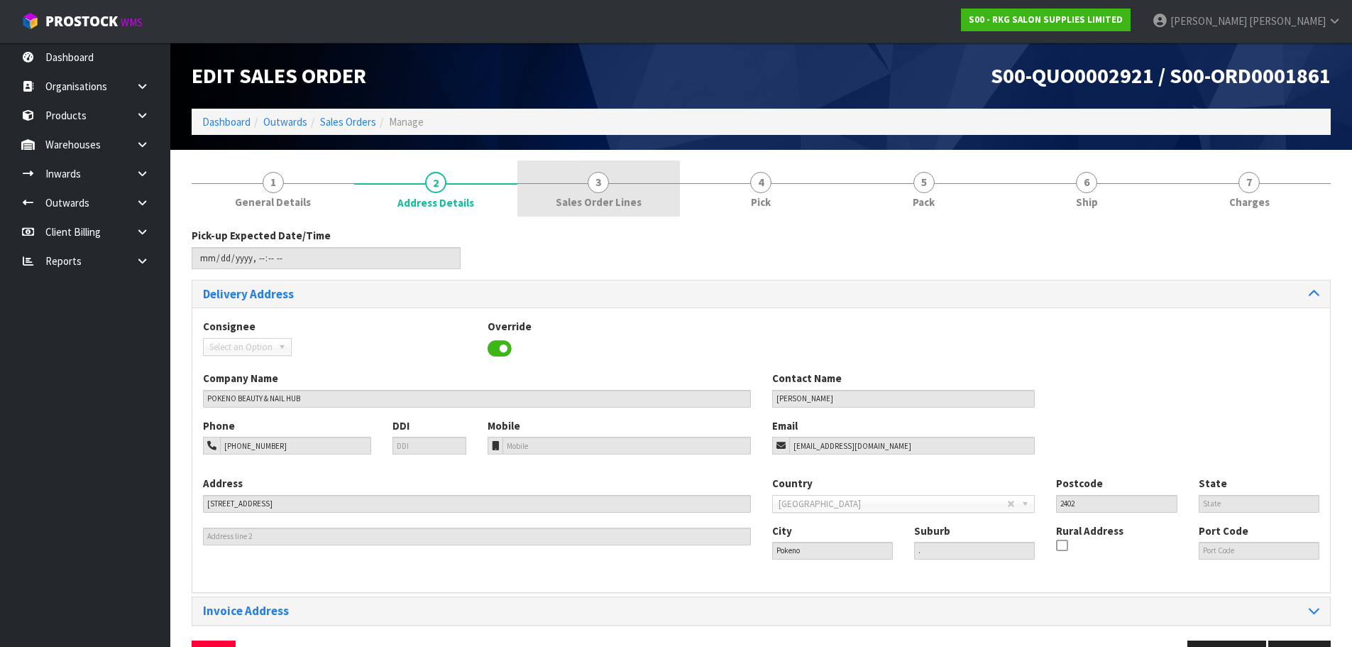
click at [608, 190] on link "3 Sales Order Lines" at bounding box center [599, 188] width 163 height 56
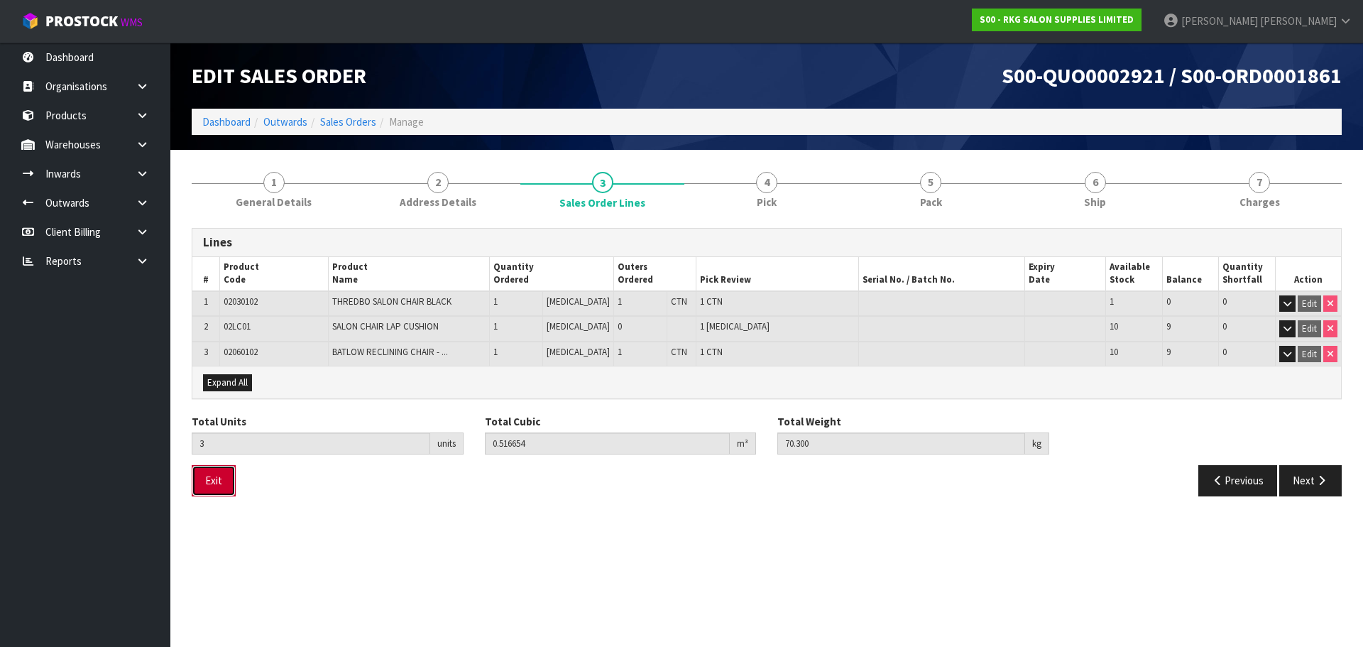
click at [212, 481] on button "Exit" at bounding box center [214, 480] width 44 height 31
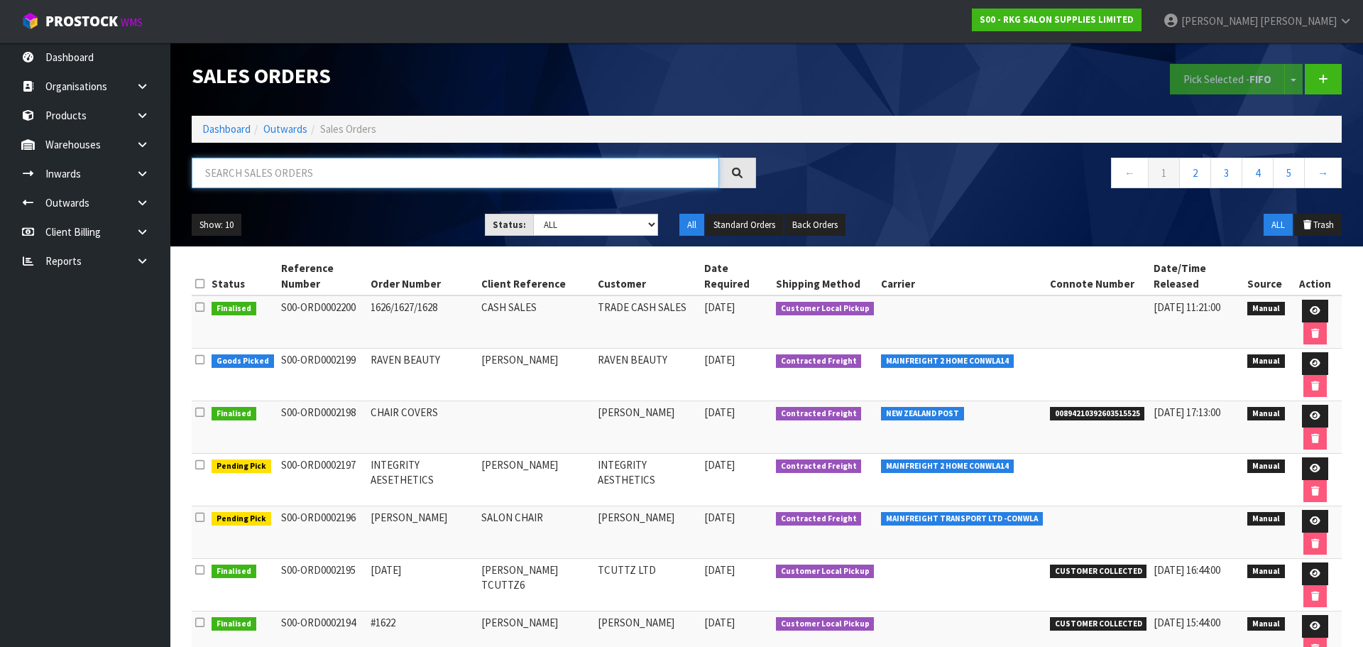
click at [255, 173] on input "text" at bounding box center [455, 173] width 527 height 31
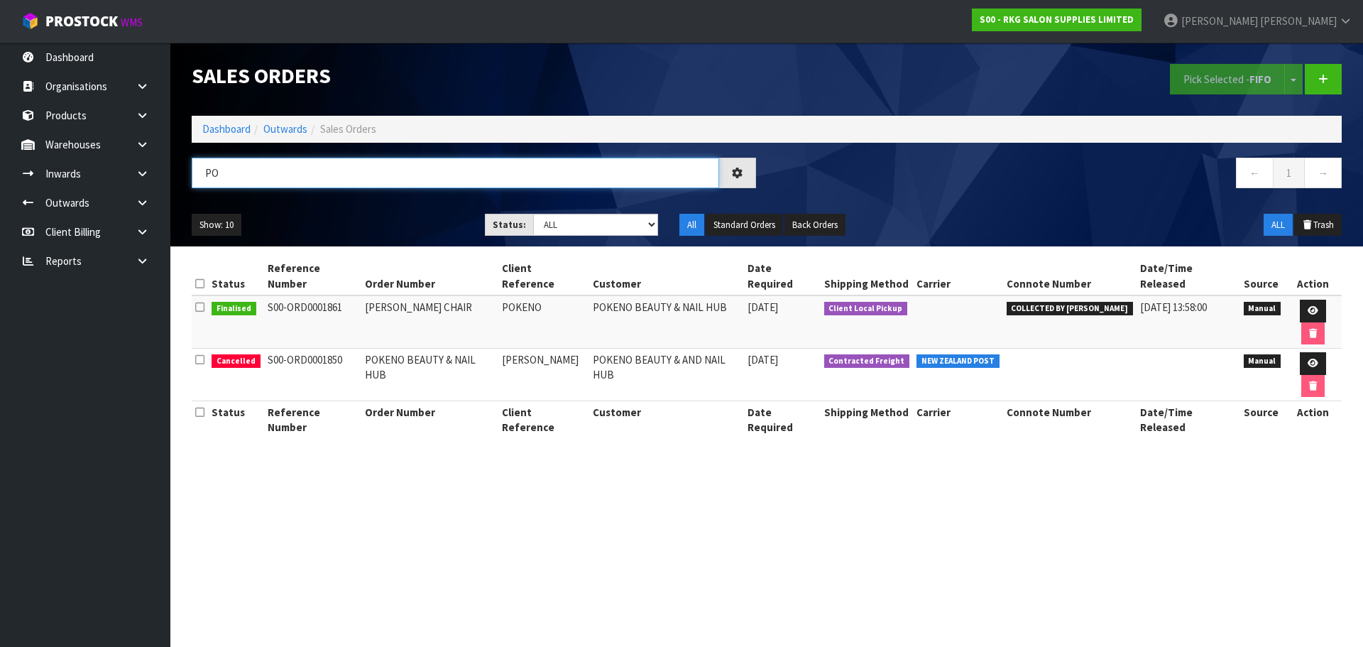
type input "P"
type input "S"
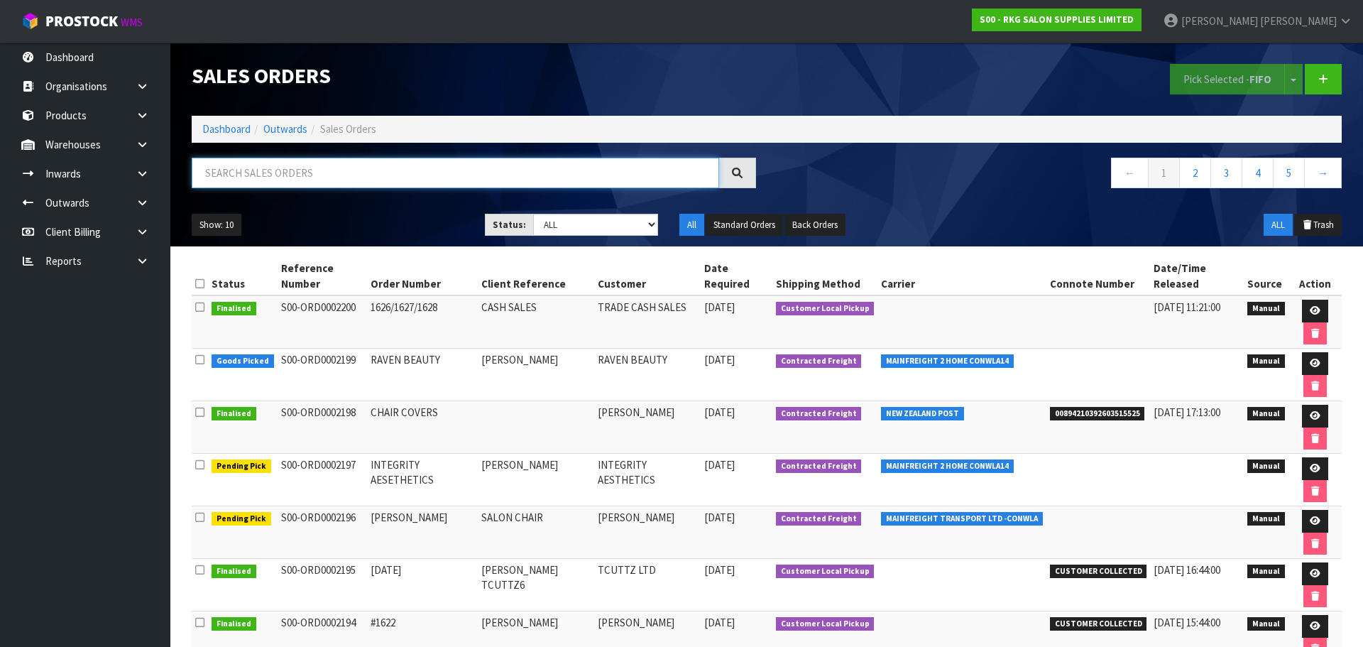
click at [222, 177] on input "text" at bounding box center [455, 173] width 527 height 31
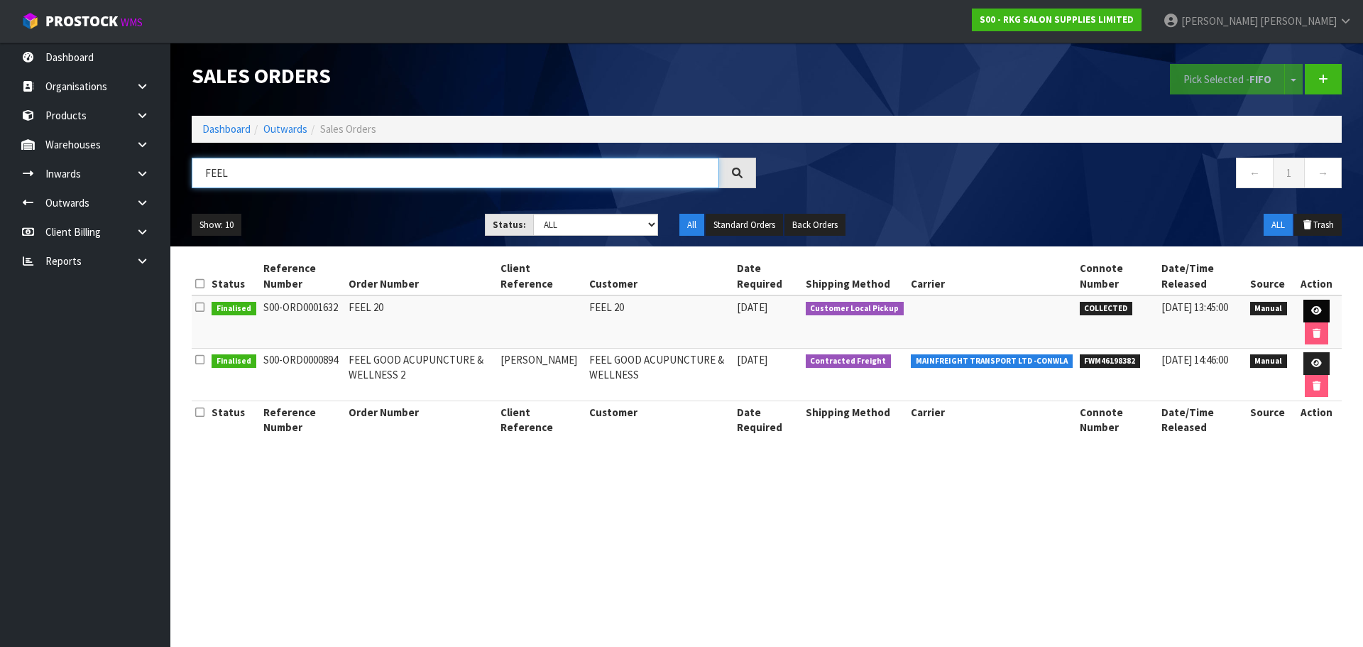
type input "FEEL"
click at [1312, 310] on icon at bounding box center [1316, 310] width 11 height 9
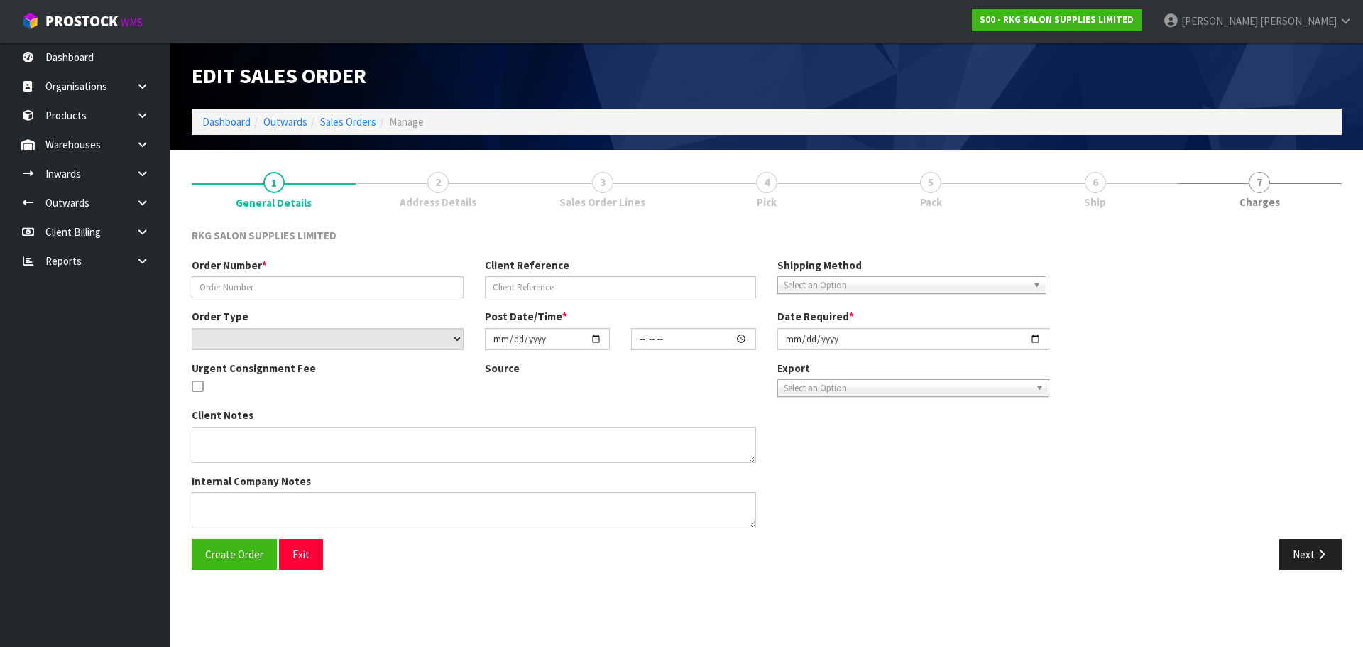
type input "FEEL 20"
select select "number:0"
type input "2024-08-12"
type input "13:31:00.000"
type input "2024-08-12"
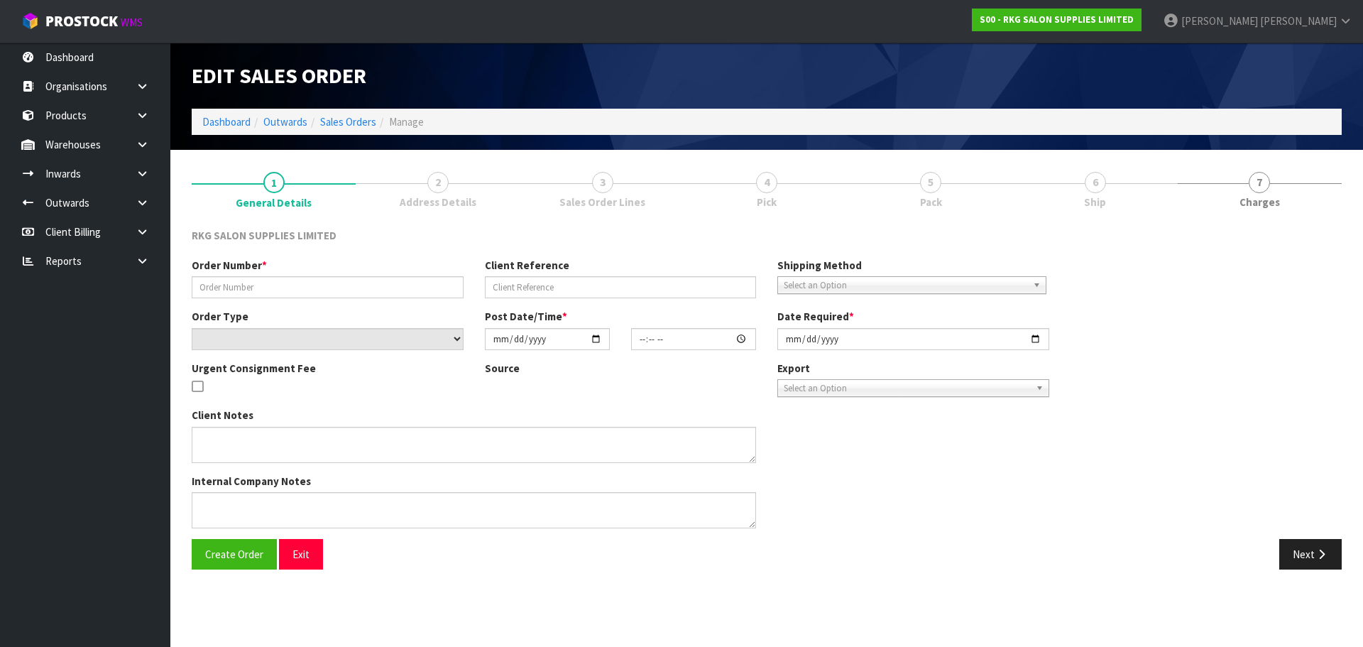
type textarea "PICK UP NOW"
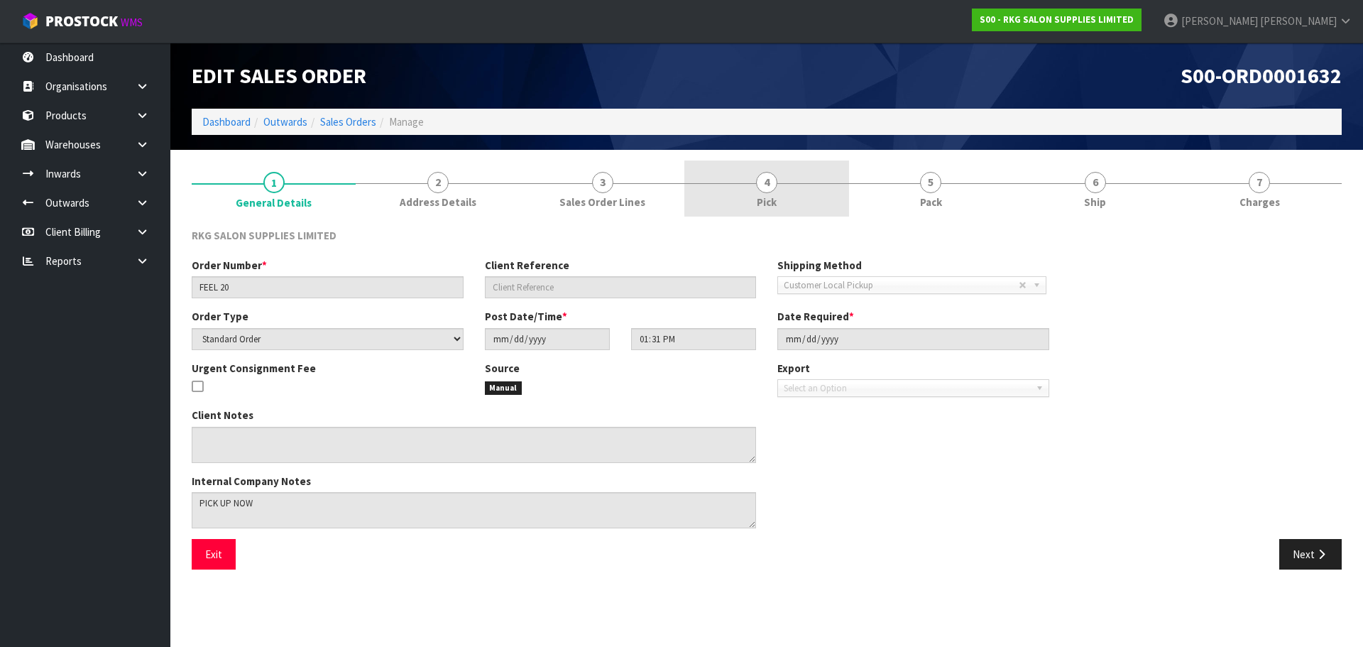
click at [760, 180] on span "4" at bounding box center [766, 182] width 21 height 21
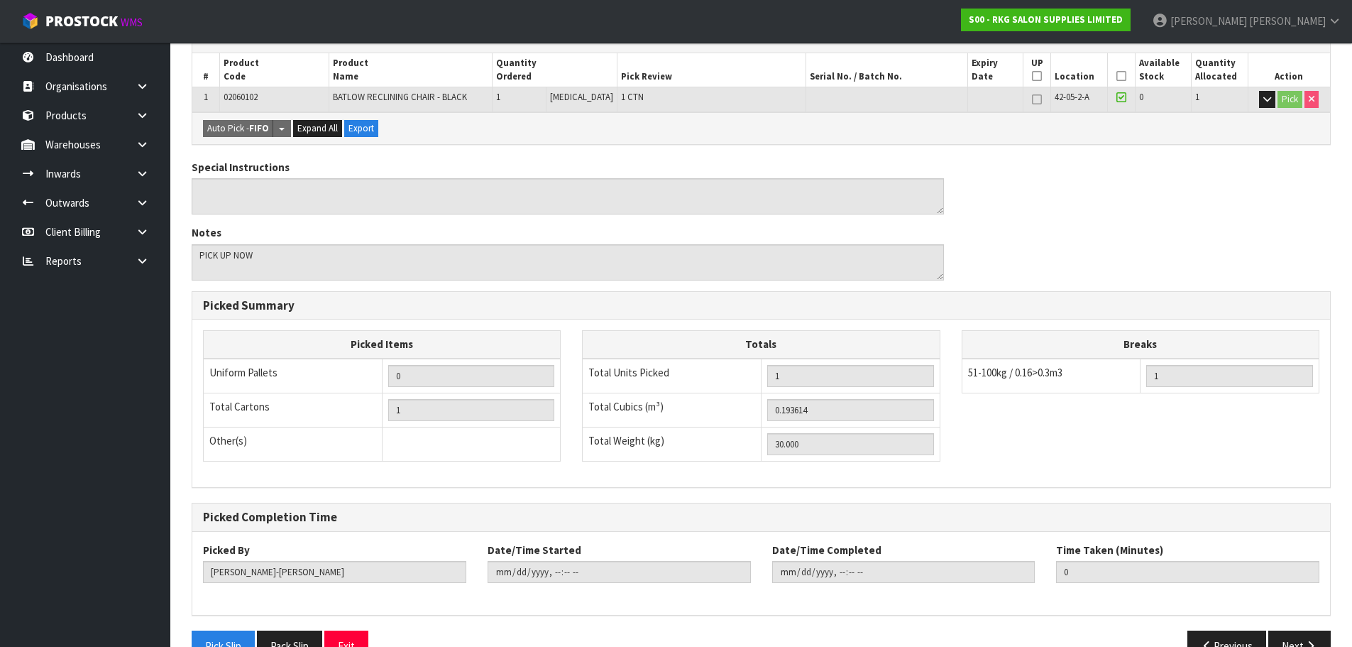
scroll to position [290, 0]
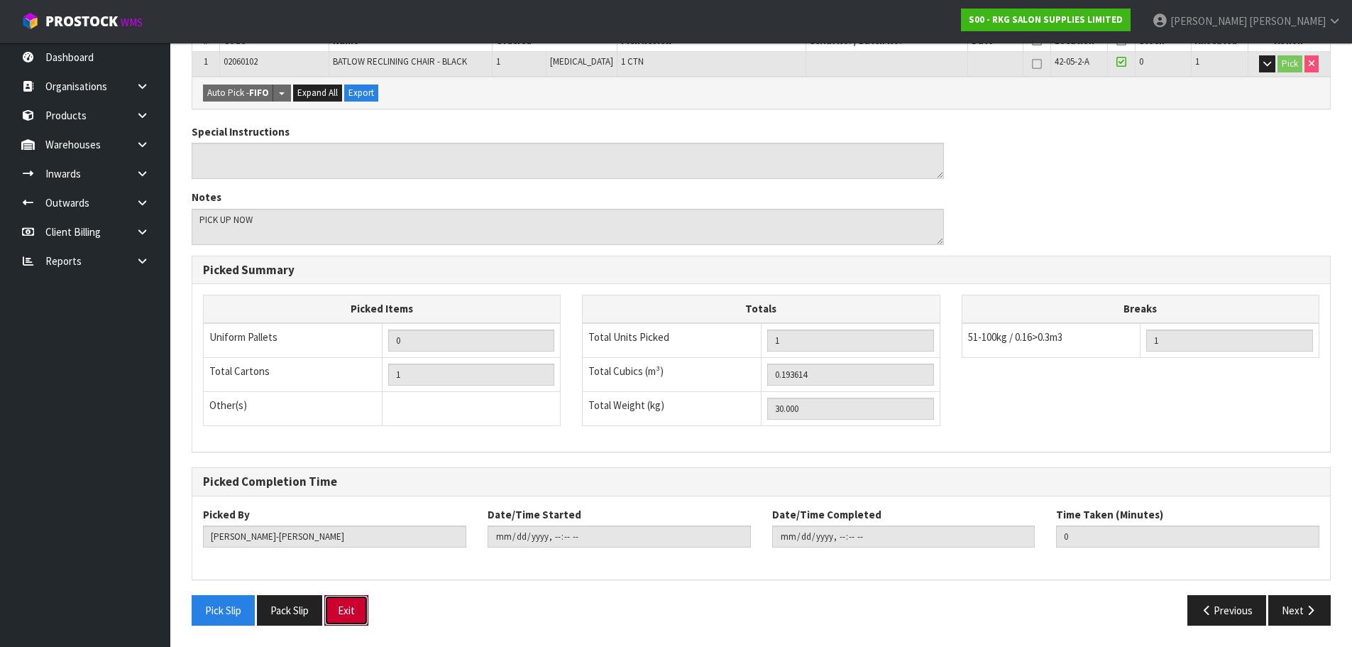
drag, startPoint x: 354, startPoint y: 612, endPoint x: 452, endPoint y: 511, distance: 140.6
click at [354, 612] on button "Exit" at bounding box center [346, 610] width 44 height 31
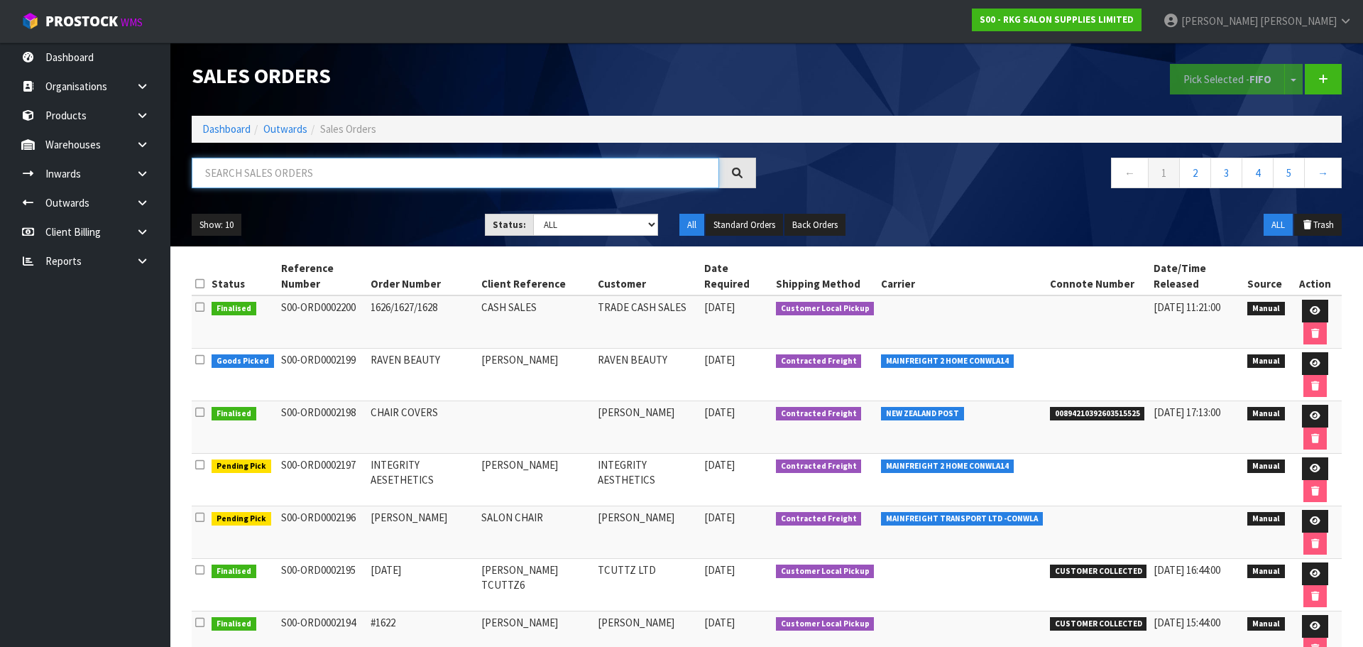
click at [282, 172] on input "text" at bounding box center [455, 173] width 527 height 31
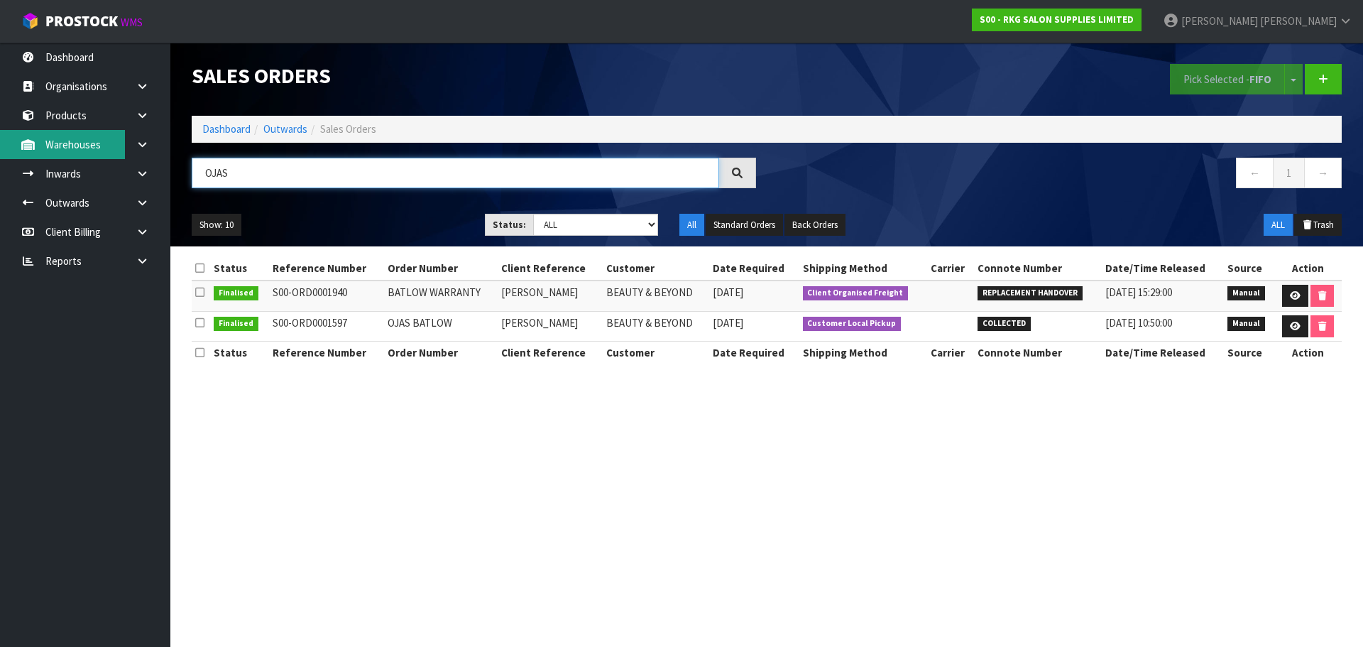
type input "OJAS"
click at [1295, 292] on icon at bounding box center [1295, 295] width 11 height 9
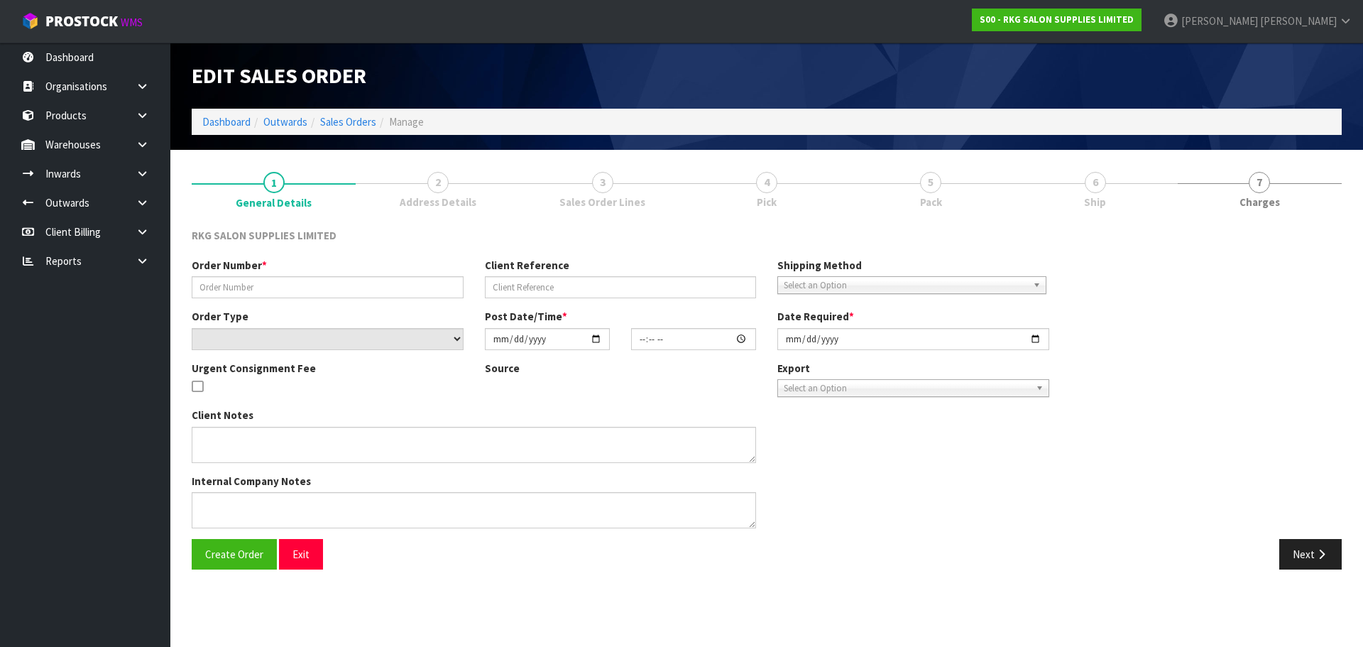
type input "BATLOW WARRANTY"
type input "OJAS DARJI"
select select "number:0"
type input "2025-04-24"
type input "12:30:00.000"
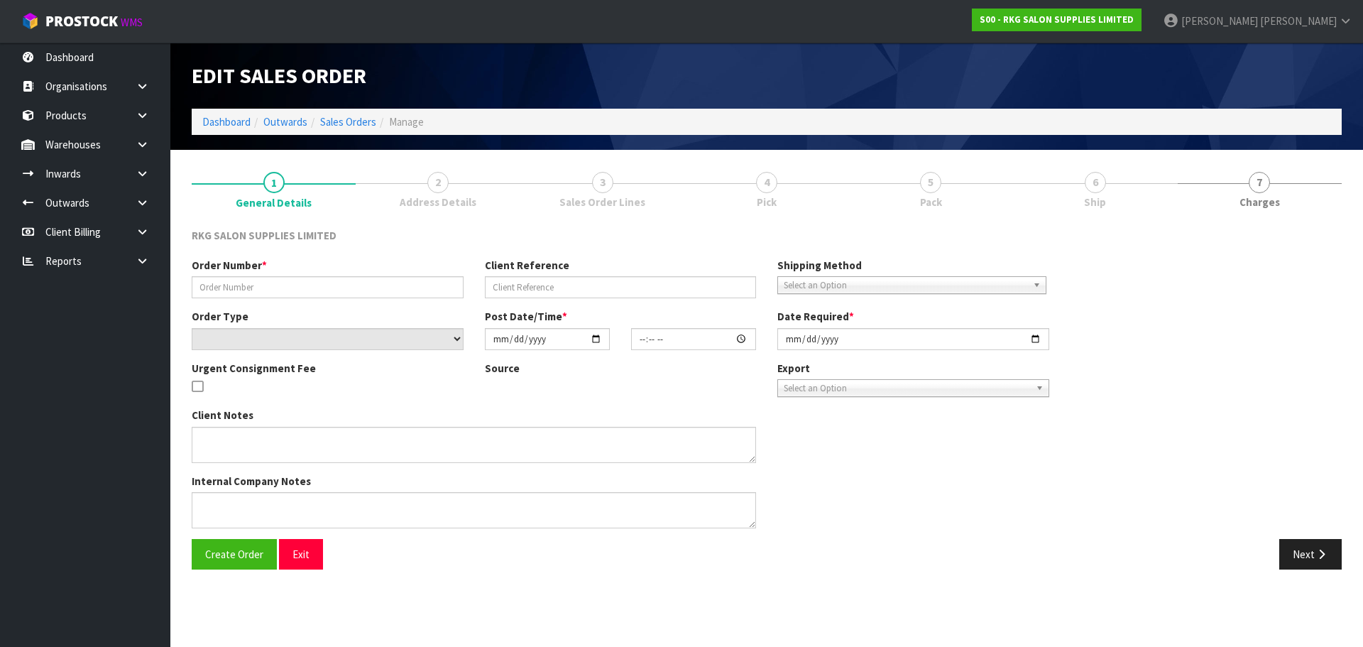
type input "2025-04-24"
type textarea "WARRANTY REPLACEMENT MISC ITEM - BACKREST"
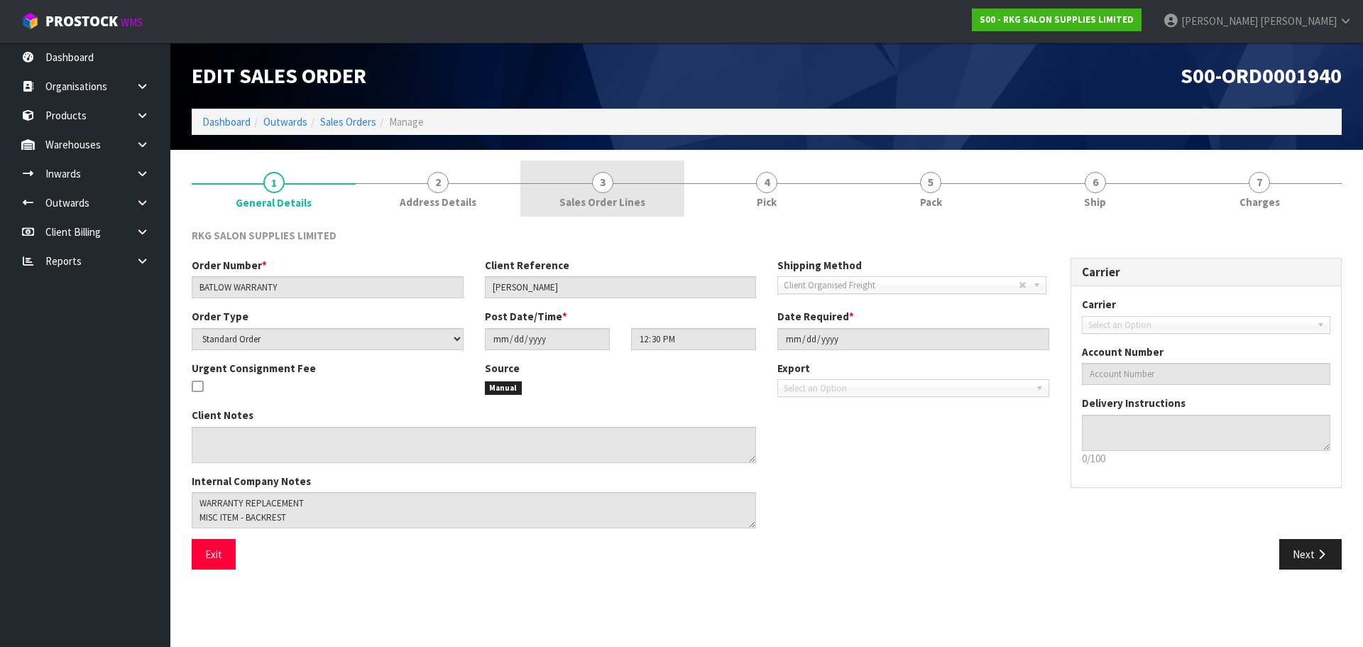
click at [601, 193] on link "3 Sales Order Lines" at bounding box center [602, 188] width 164 height 56
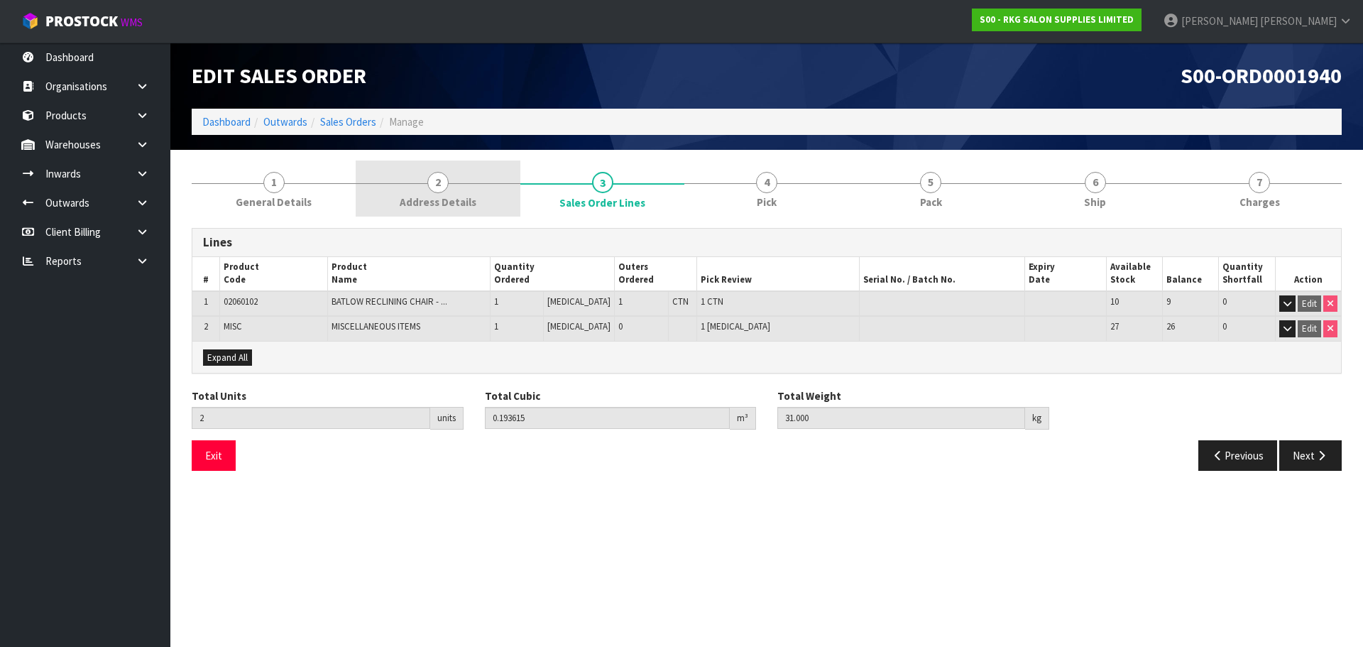
click at [432, 185] on span "2" at bounding box center [437, 182] width 21 height 21
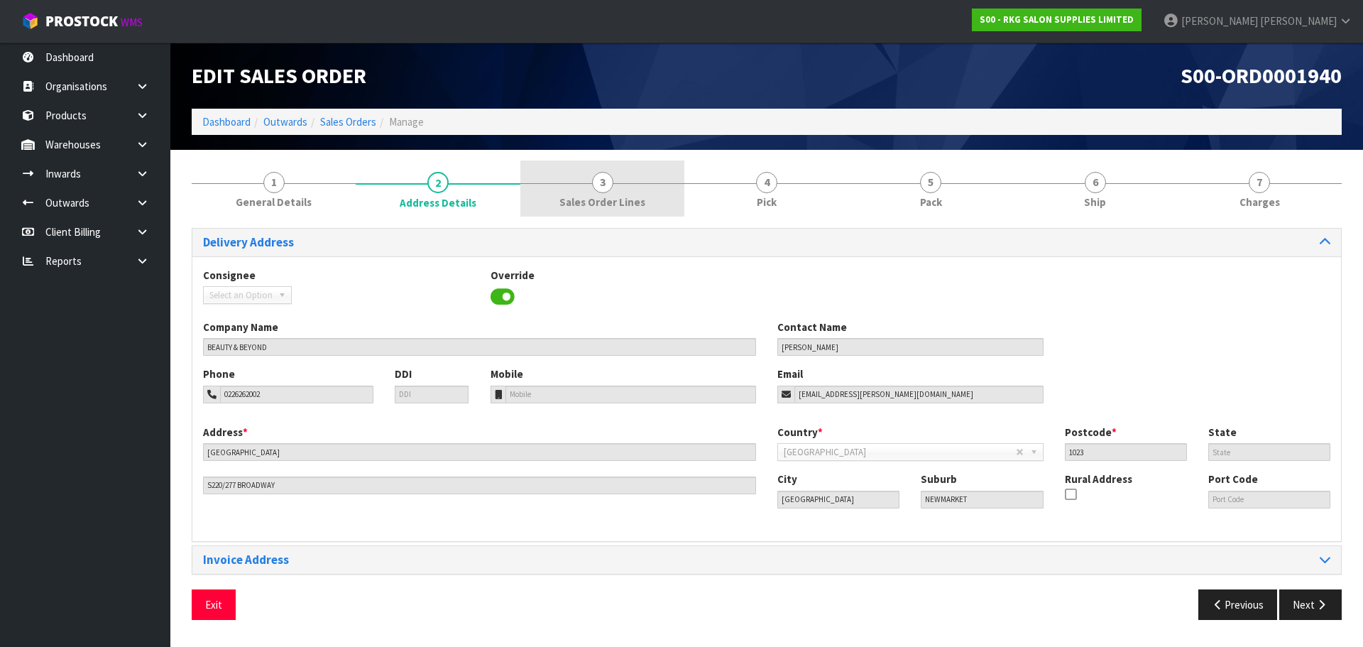
click at [606, 186] on span "3" at bounding box center [602, 182] width 21 height 21
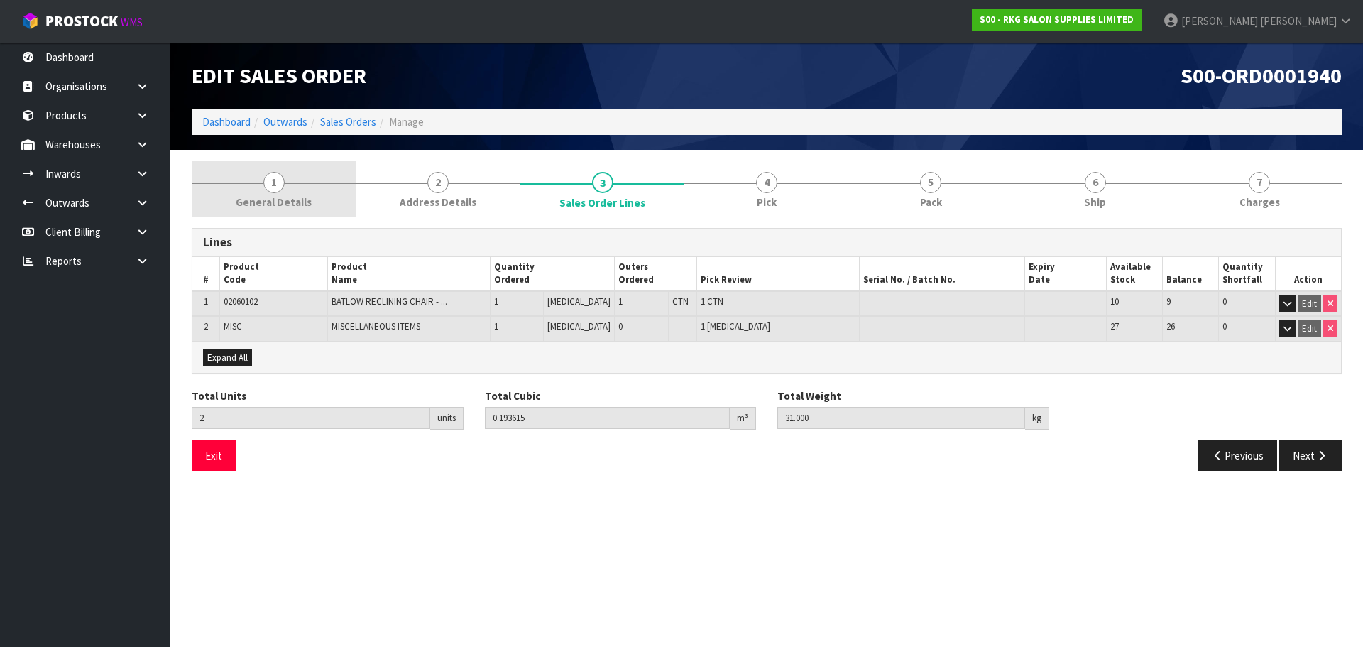
click at [283, 183] on span "1" at bounding box center [273, 182] width 21 height 21
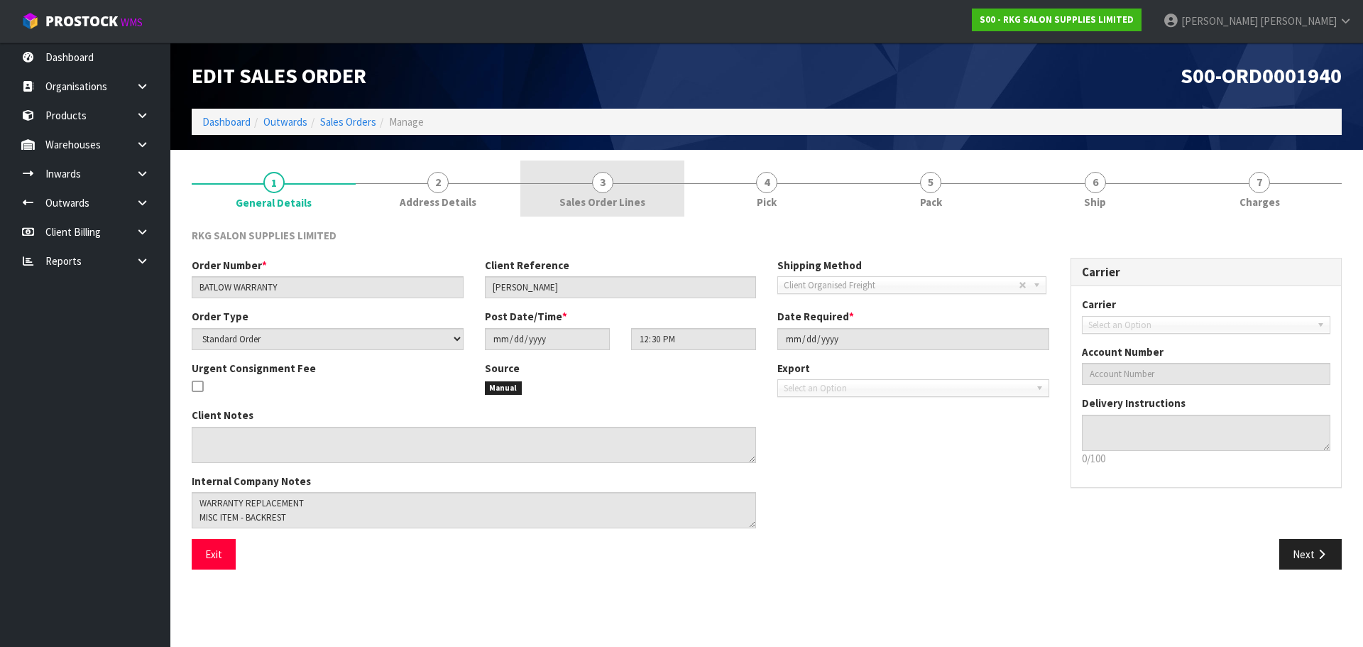
click at [601, 187] on span "3" at bounding box center [602, 182] width 21 height 21
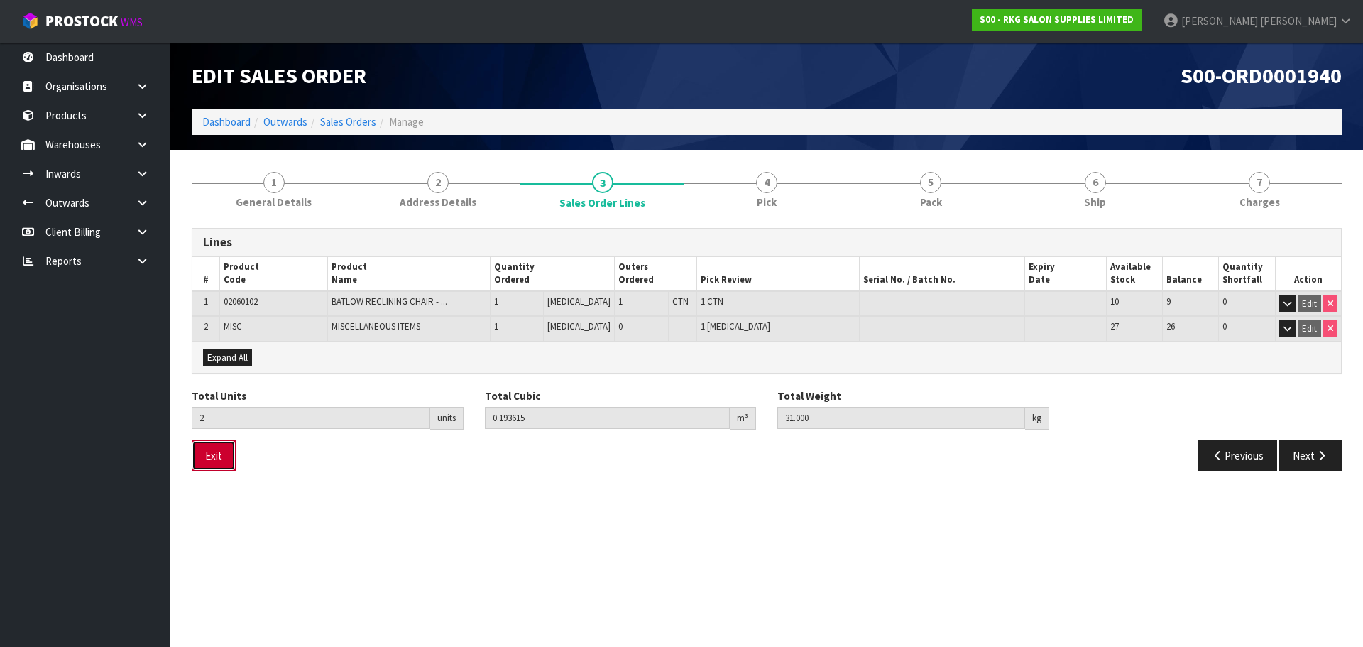
click at [207, 454] on button "Exit" at bounding box center [214, 455] width 44 height 31
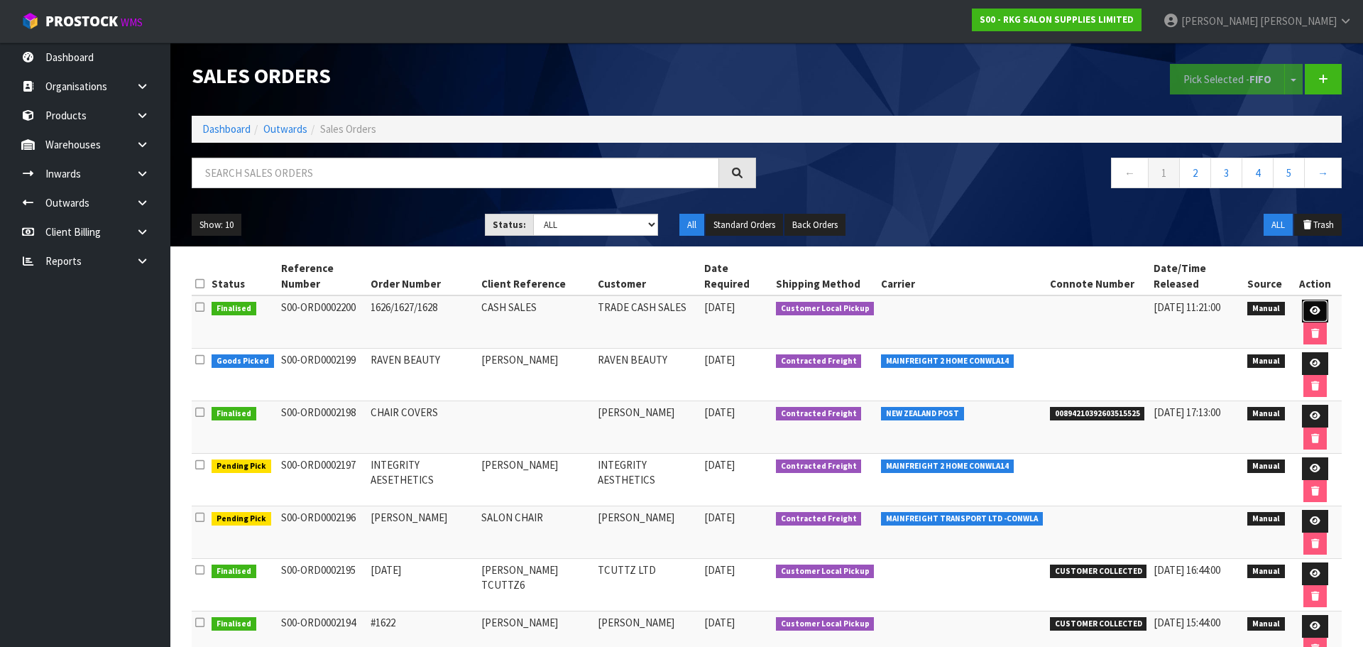
click at [1310, 306] on icon at bounding box center [1315, 310] width 11 height 9
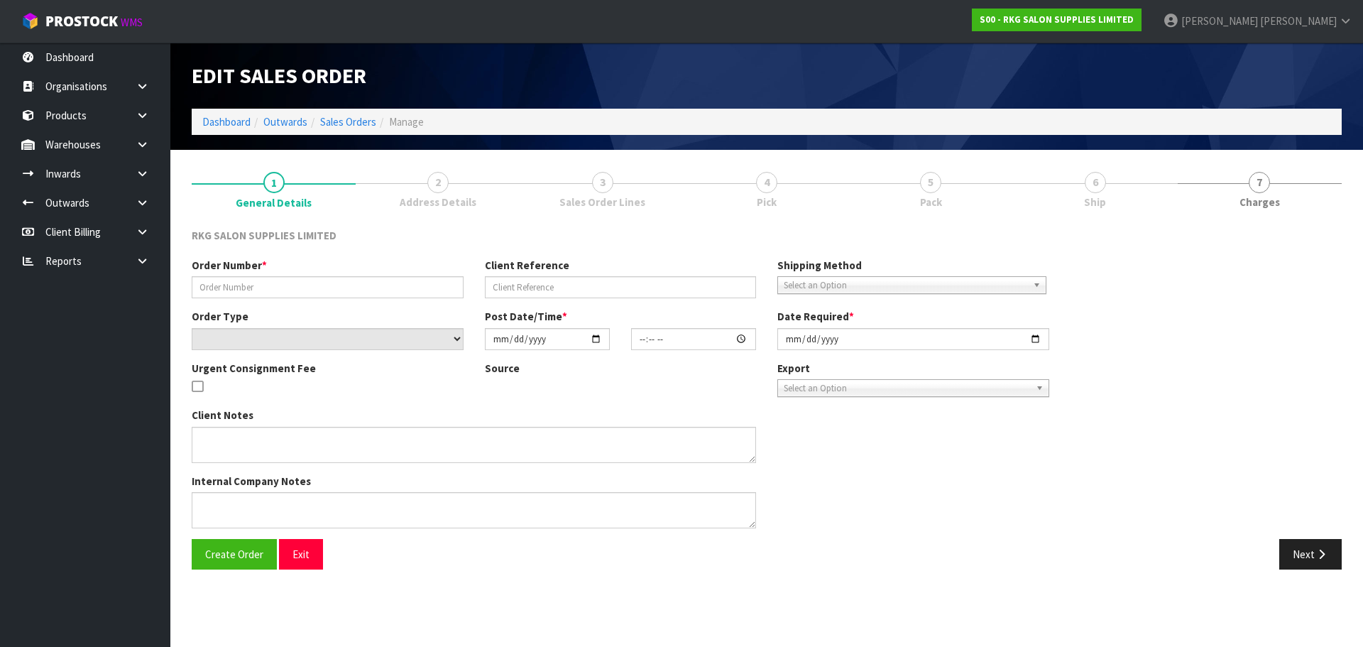
type input "1626/1627/1628"
type input "CASH SALES"
select select "number:0"
type input "2025-09-24"
type input "15:02:00.000"
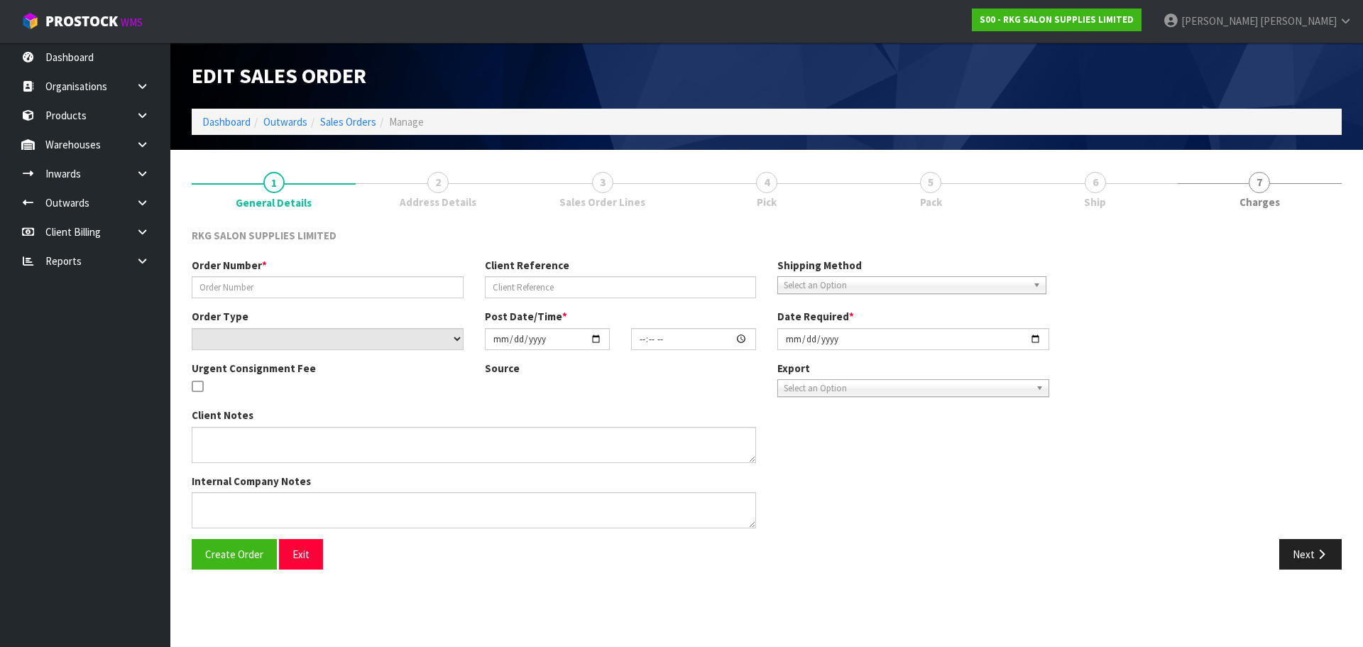
type input "2025-09-24"
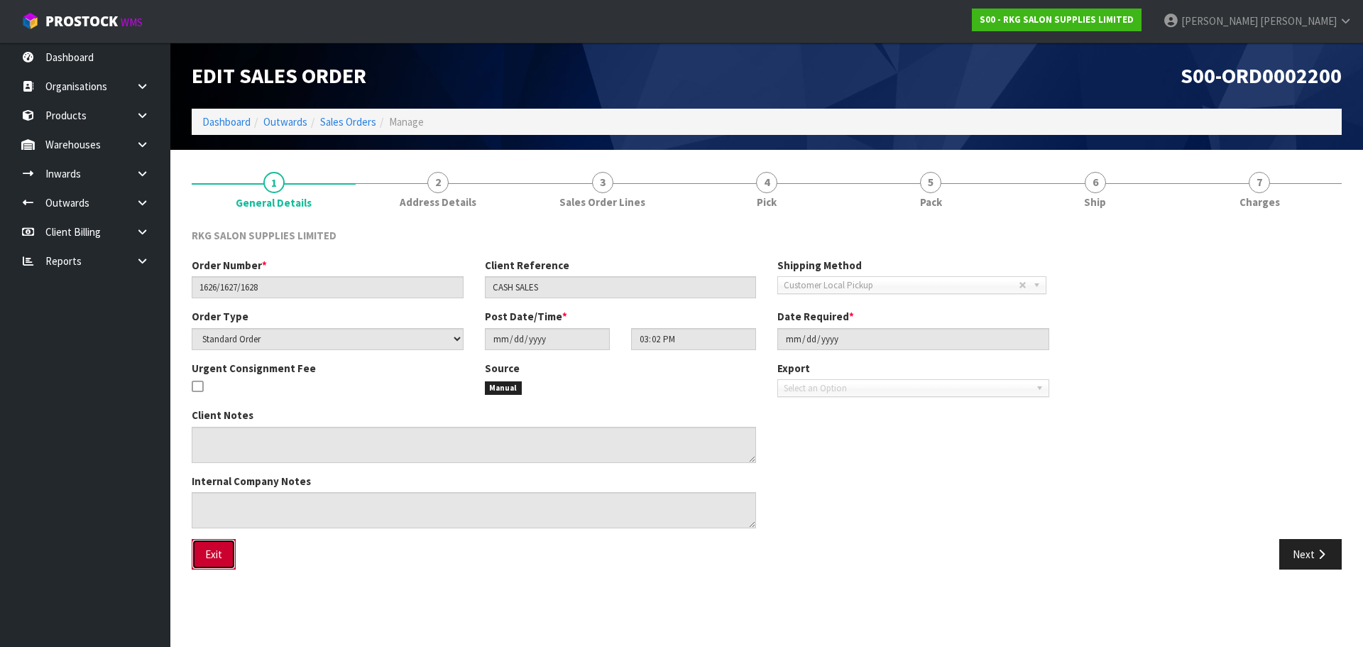
click at [212, 555] on button "Exit" at bounding box center [214, 554] width 44 height 31
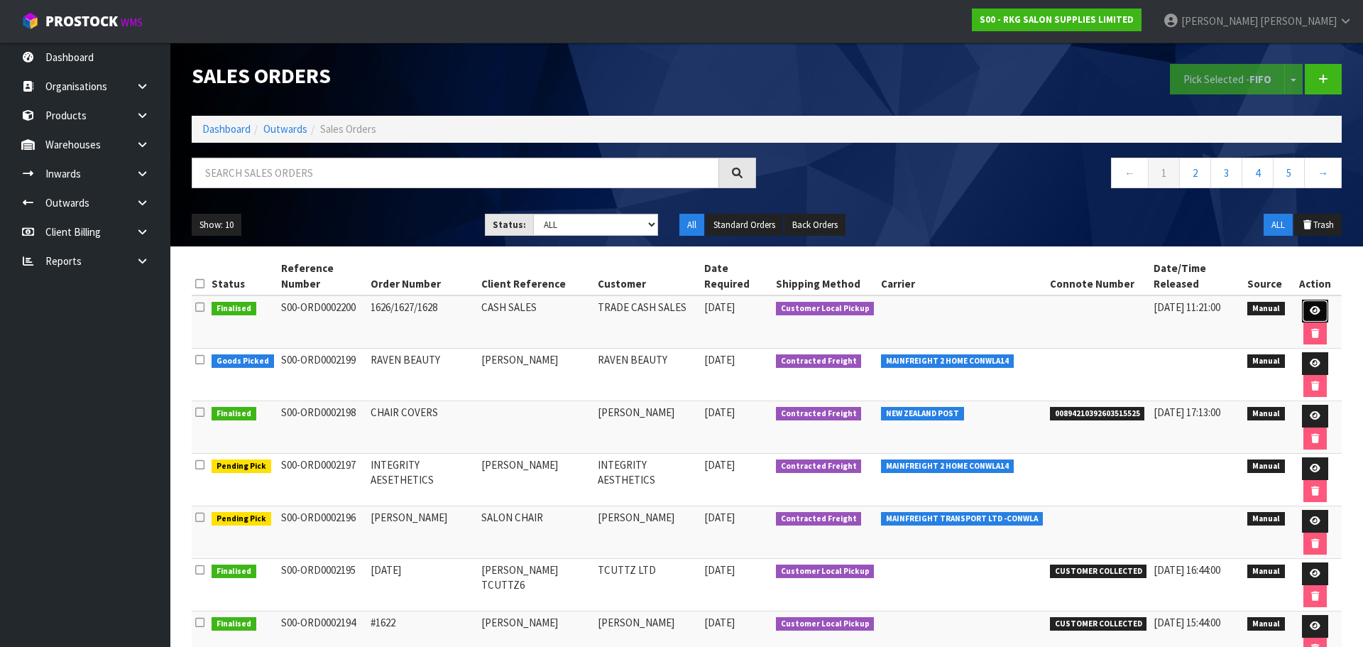
drag, startPoint x: 1303, startPoint y: 297, endPoint x: 1281, endPoint y: 298, distance: 21.3
click at [1310, 306] on icon at bounding box center [1315, 310] width 11 height 9
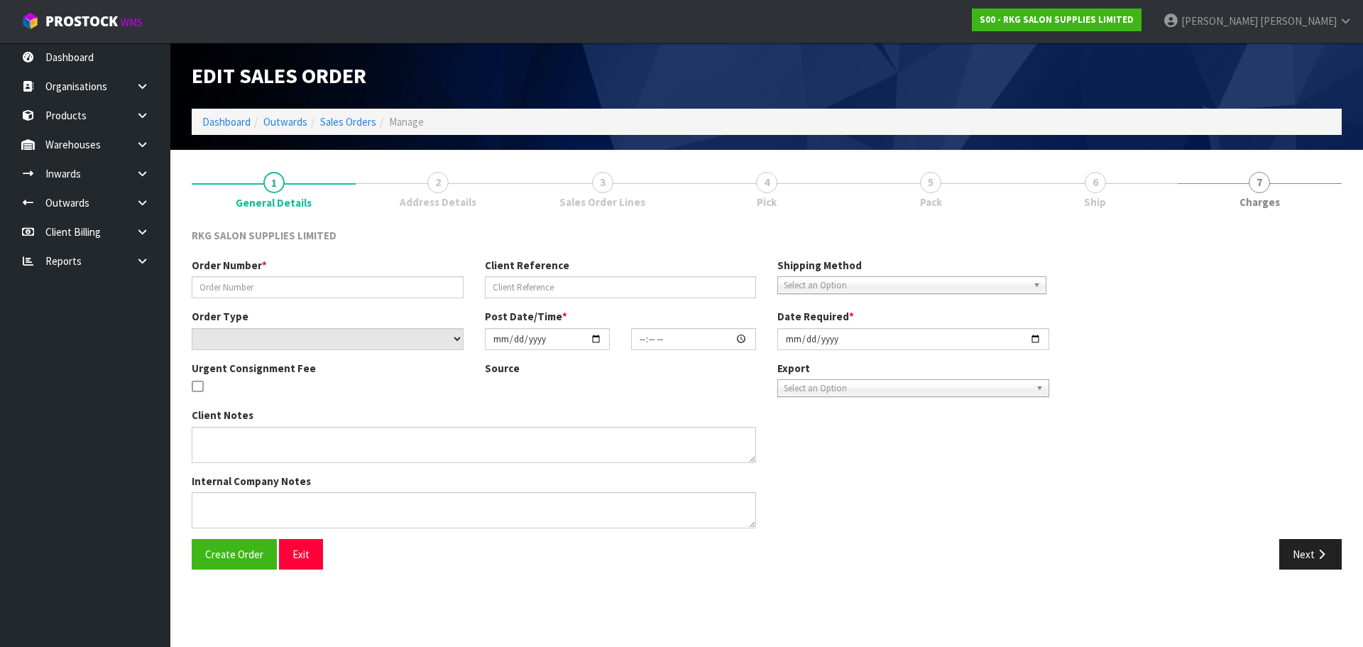
type input "1626/1627/1628"
type input "CASH SALES"
select select "number:0"
type input "2025-09-24"
type input "15:02:00.000"
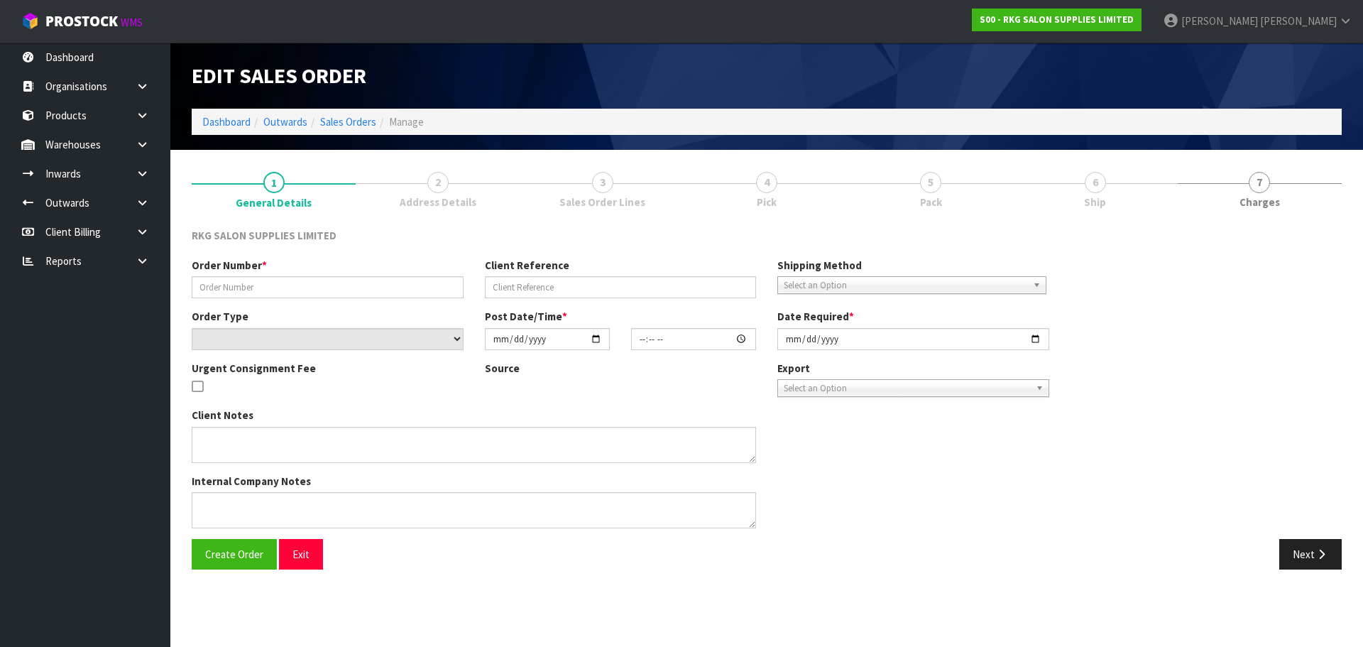
type input "2025-09-24"
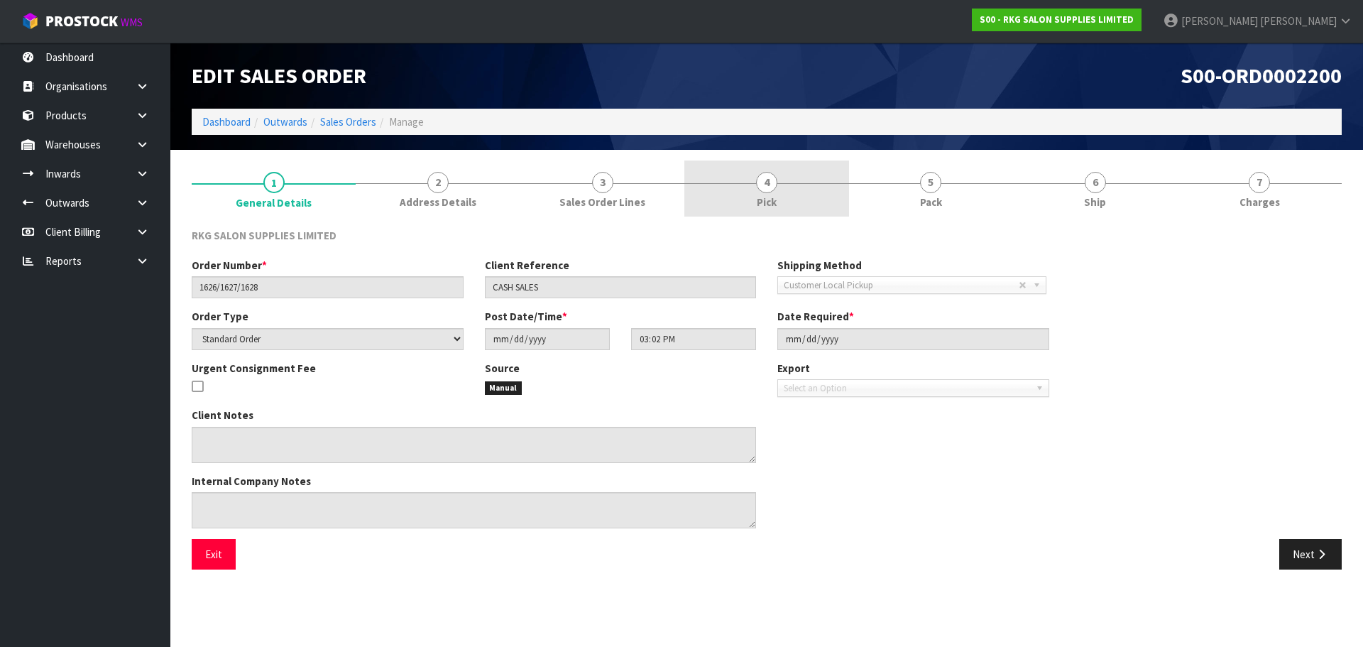
click at [774, 192] on link "4 Pick" at bounding box center [766, 188] width 164 height 56
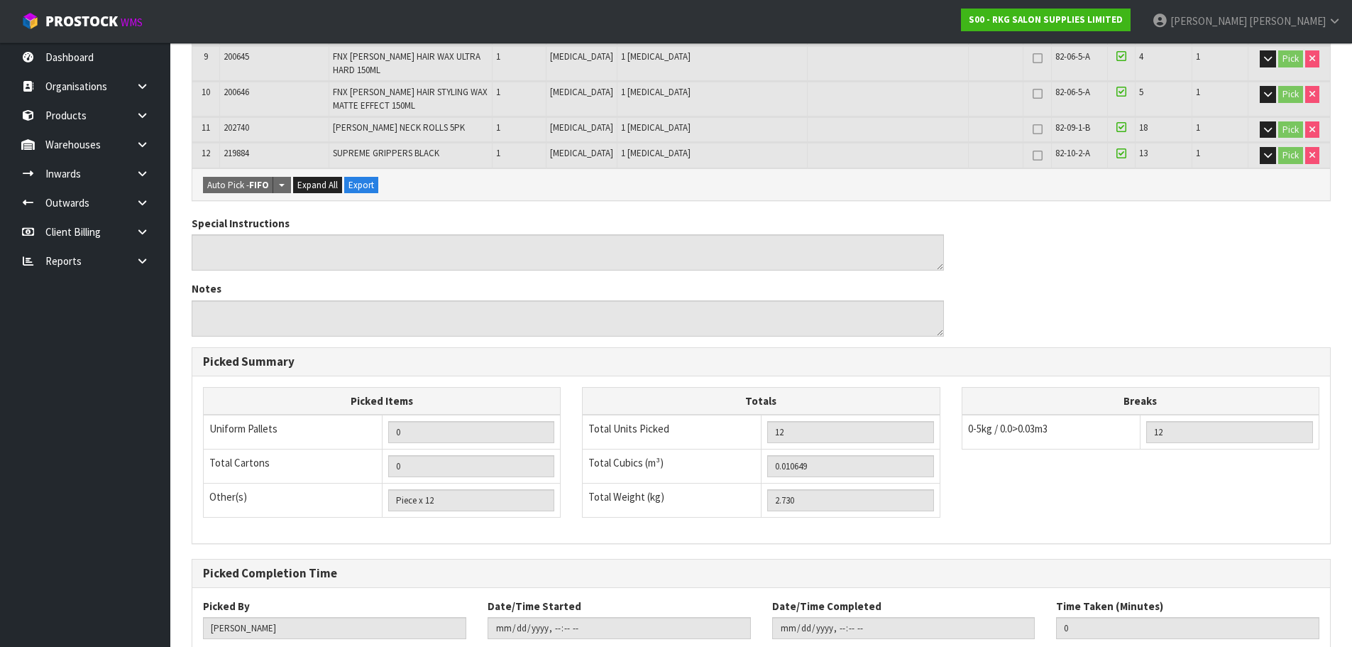
scroll to position [623, 0]
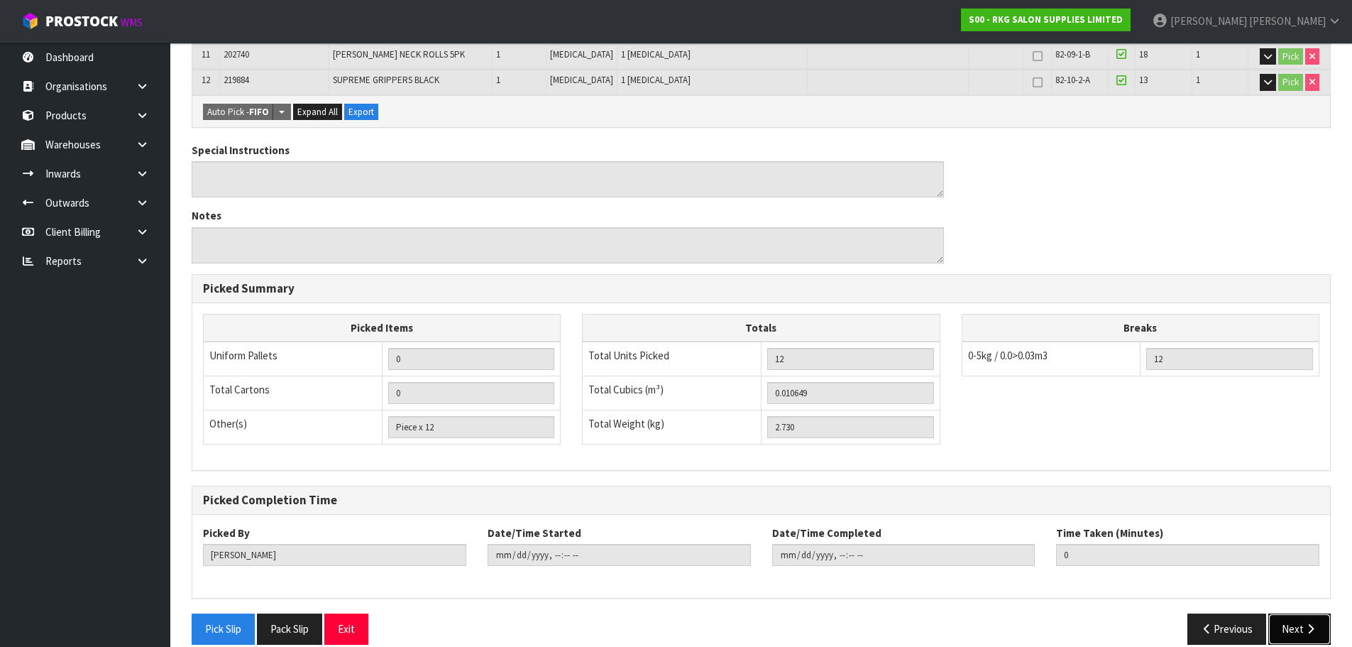
click at [1296, 613] on button "Next" at bounding box center [1300, 628] width 62 height 31
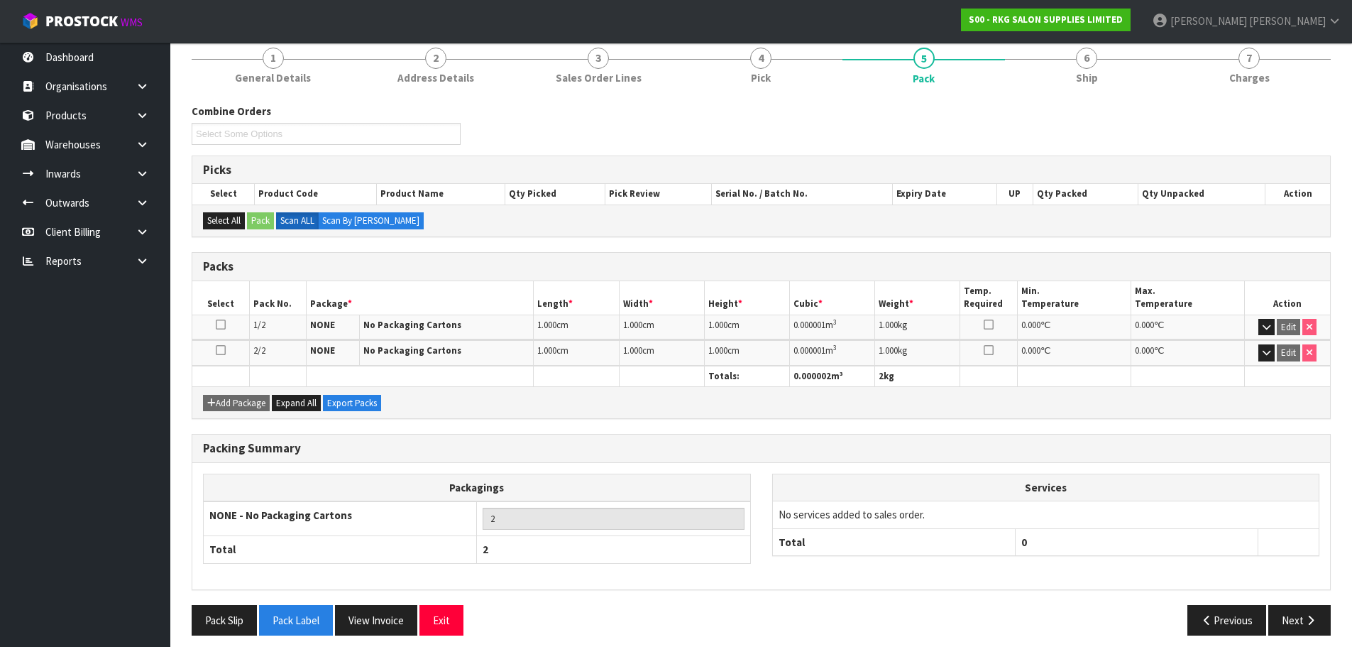
scroll to position [134, 0]
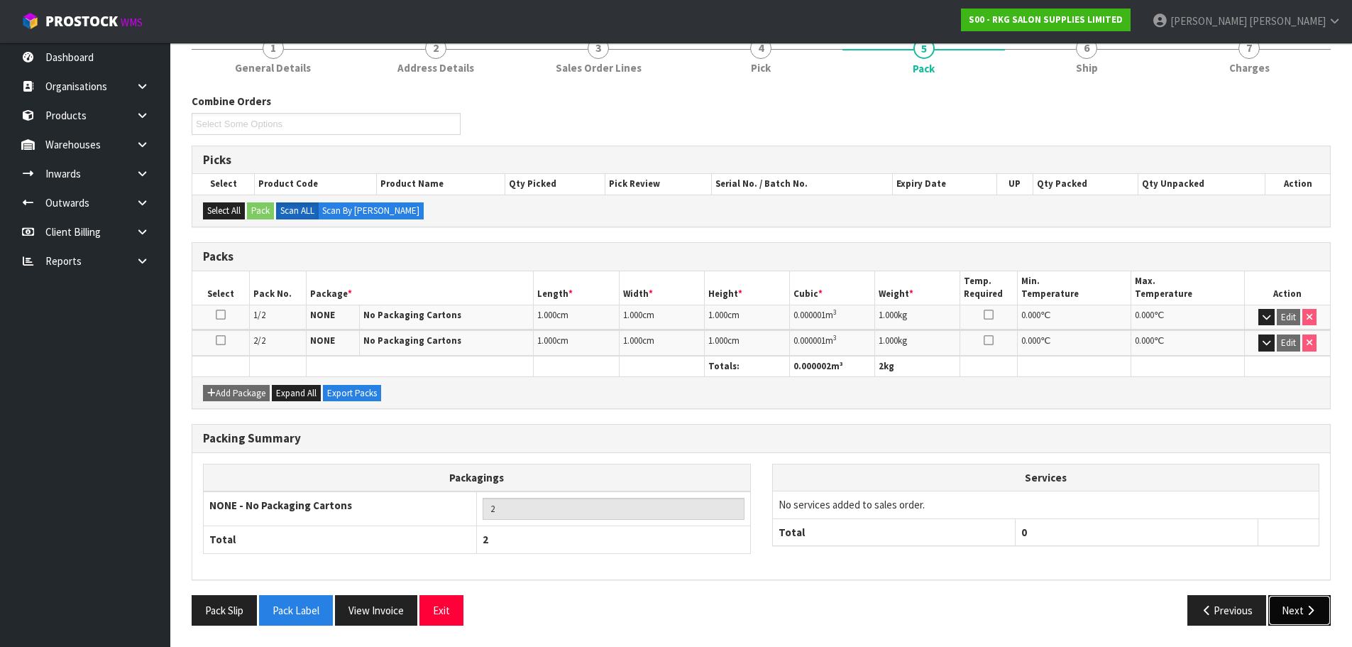
click at [1289, 610] on button "Next" at bounding box center [1300, 610] width 62 height 31
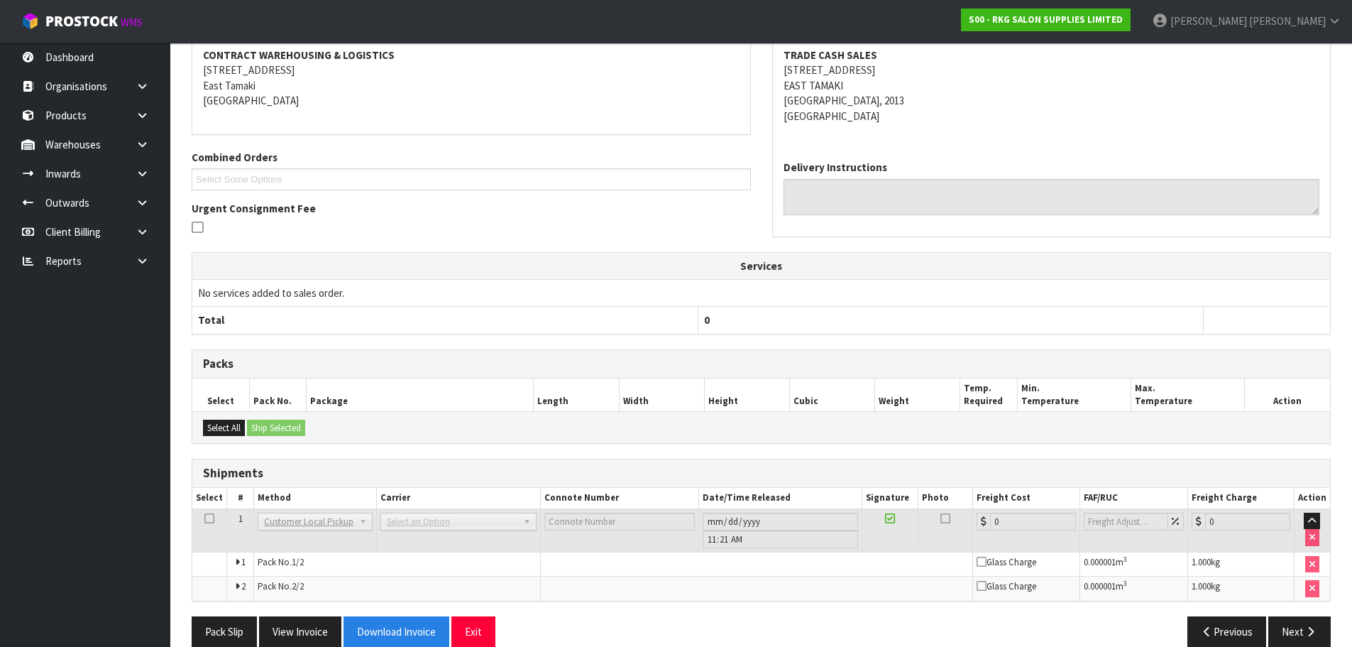
scroll to position [241, 0]
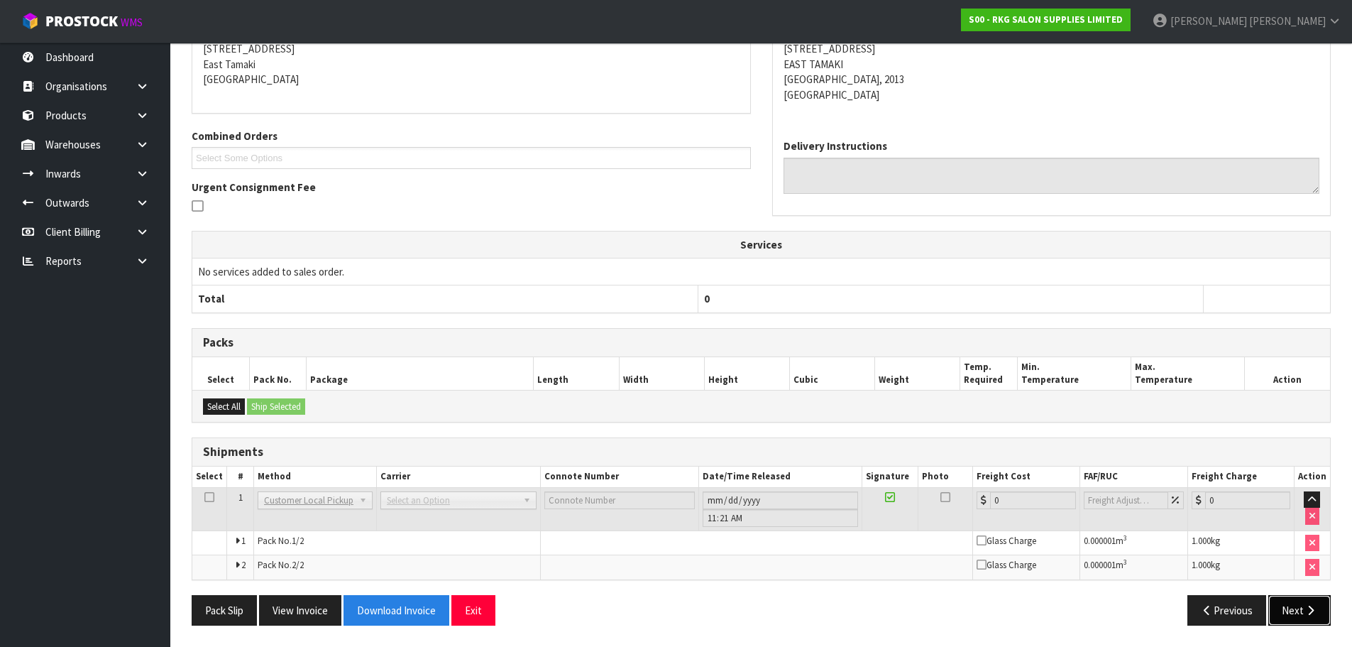
click at [1310, 616] on button "Next" at bounding box center [1300, 610] width 62 height 31
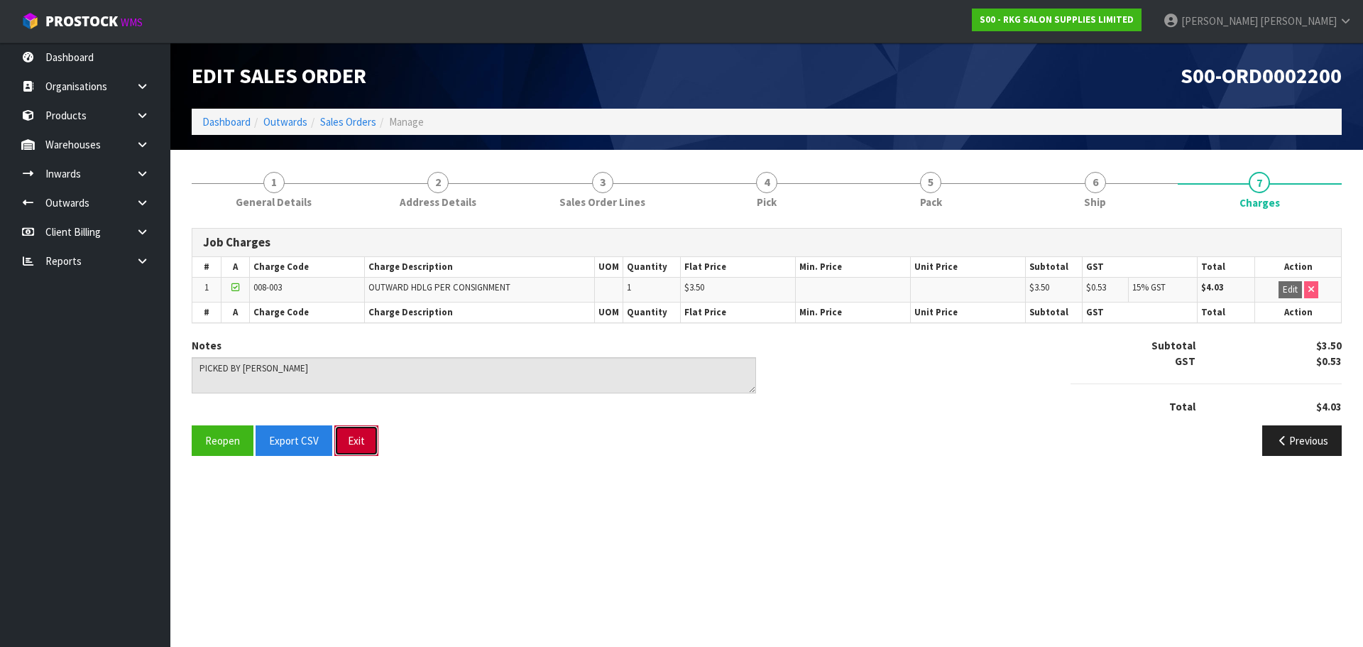
click at [353, 451] on button "Exit" at bounding box center [356, 440] width 44 height 31
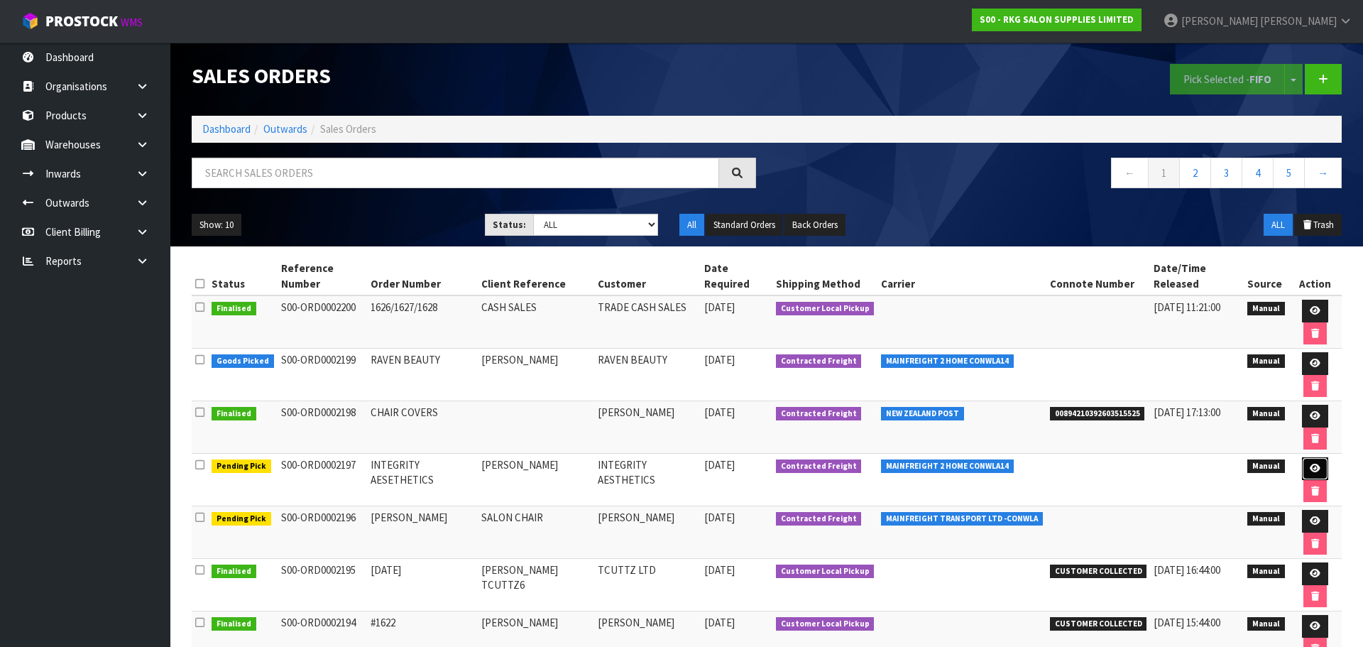
click at [1310, 464] on icon at bounding box center [1315, 468] width 11 height 9
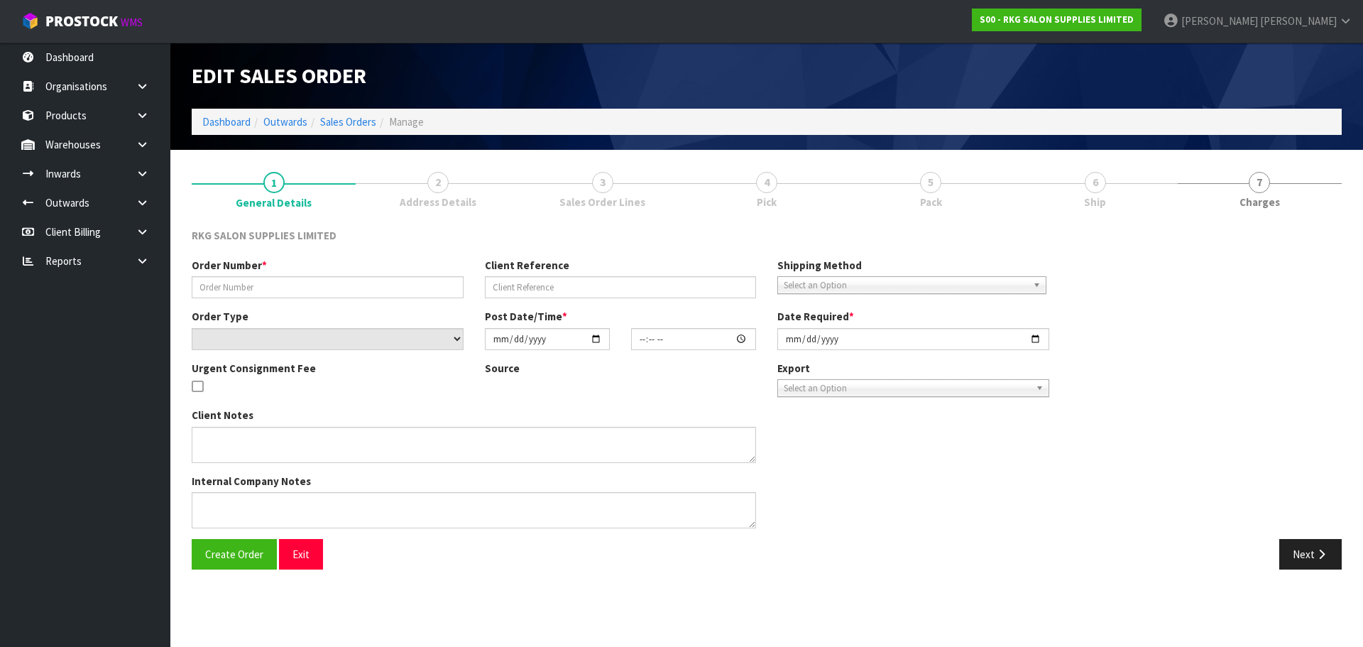
type input "INTEGRITY AESETHETICS"
type input "JESSICA BOYD"
select select "number:0"
type input "2025-09-25"
type input "14:15:00.000"
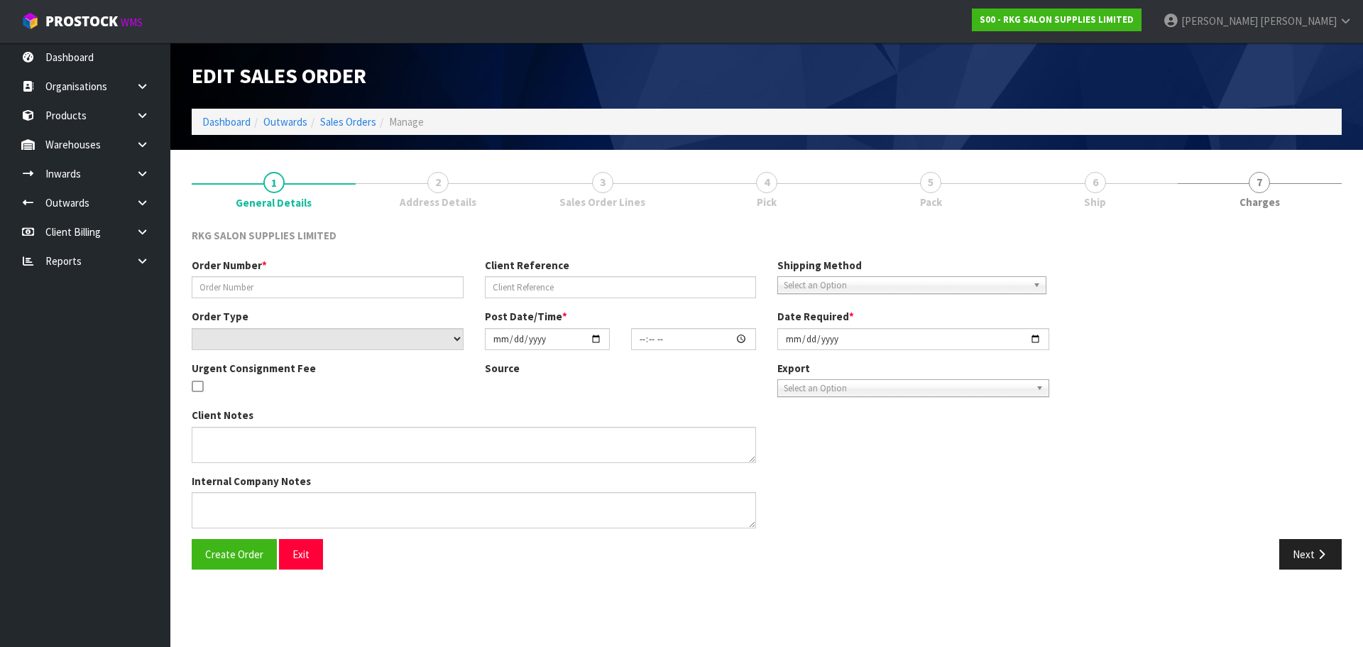
type input "2025-09-25"
type textarea "PACK TOGETHER ON PALLET"
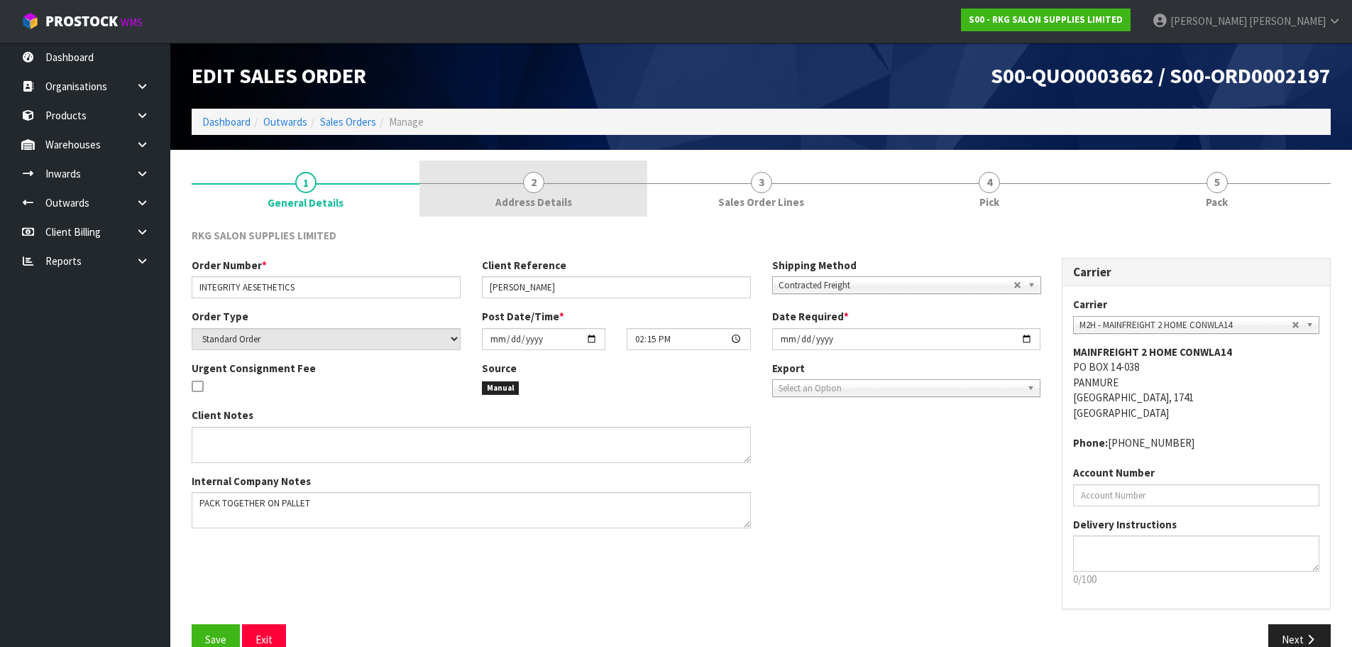
click at [539, 190] on span "2" at bounding box center [533, 182] width 21 height 21
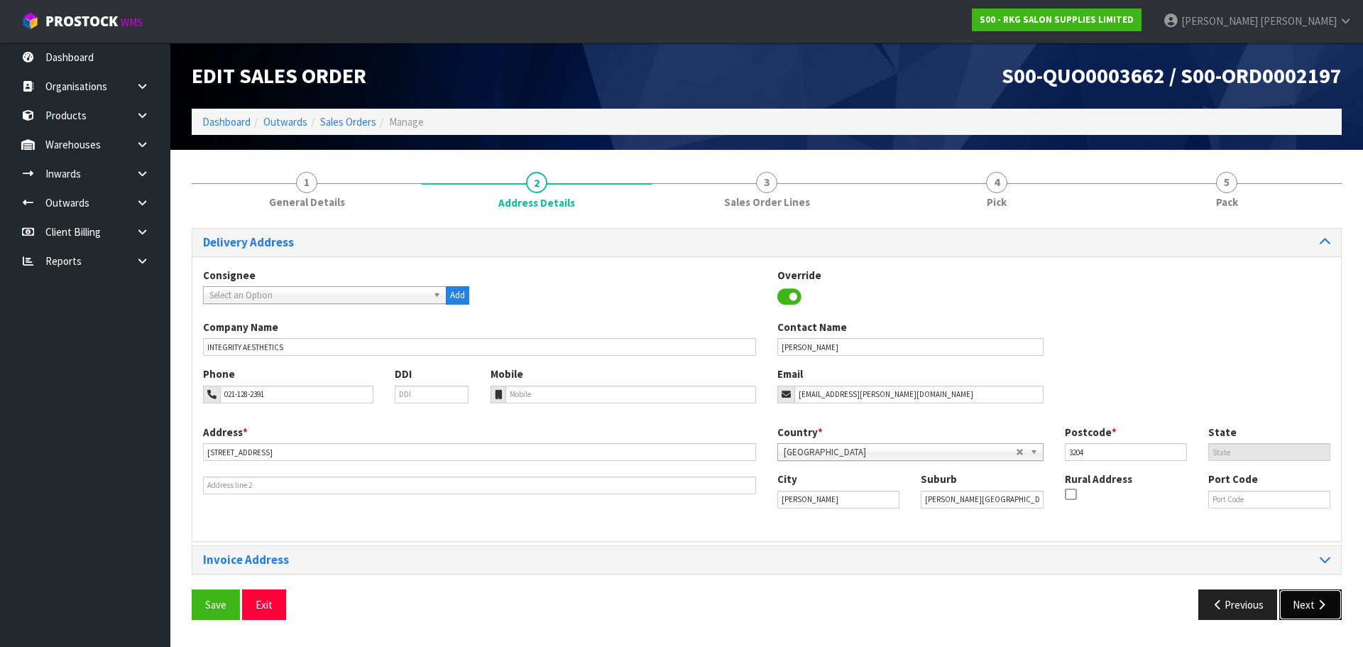
click at [1308, 605] on button "Next" at bounding box center [1310, 604] width 62 height 31
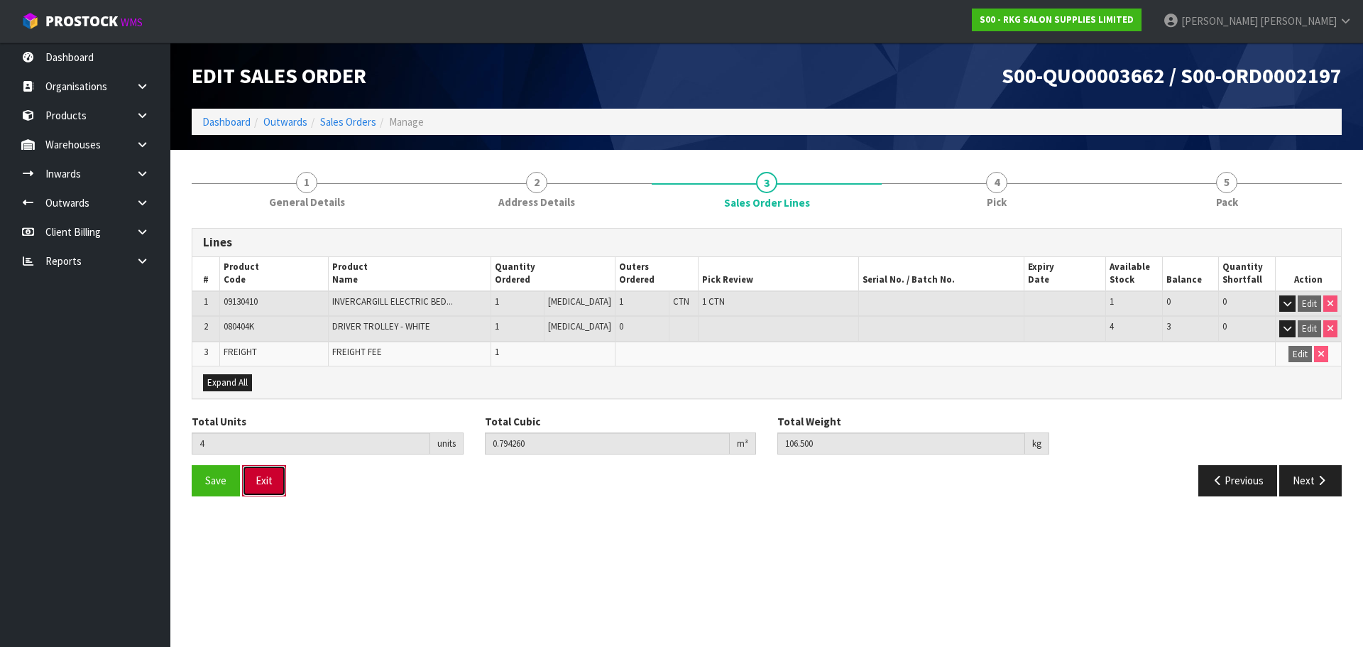
click at [263, 486] on button "Exit" at bounding box center [264, 480] width 44 height 31
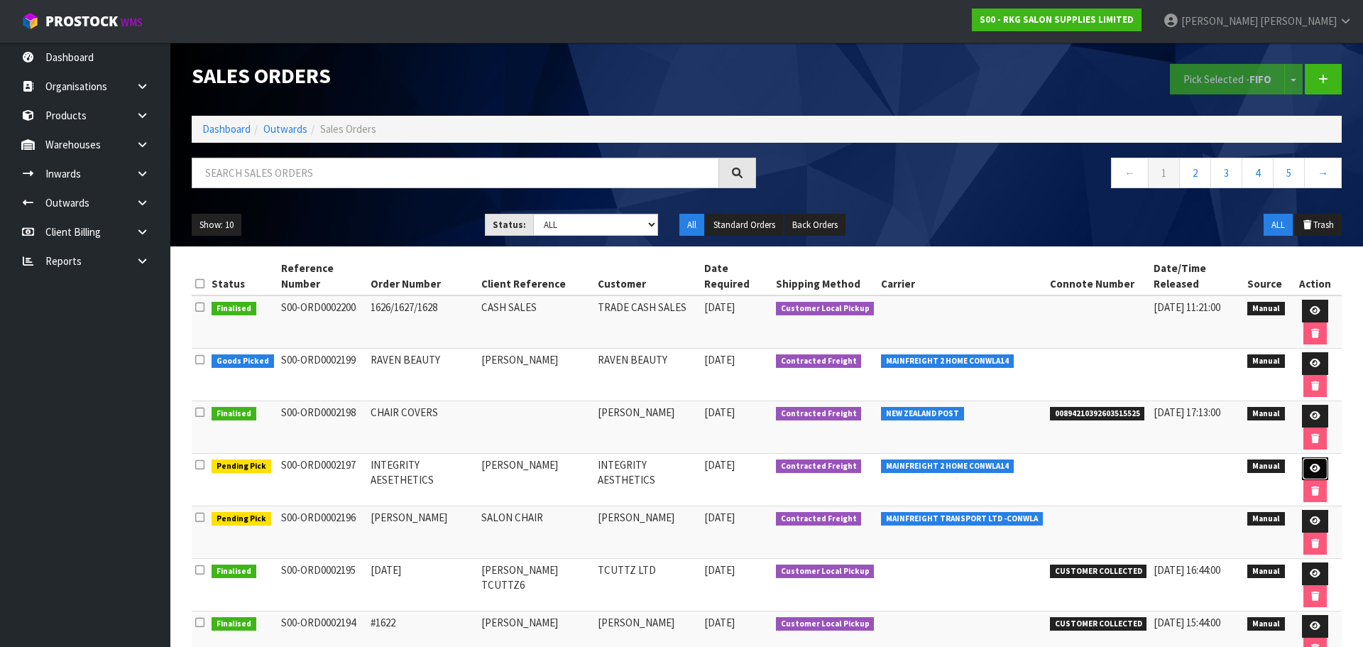
click at [1310, 464] on icon at bounding box center [1315, 468] width 11 height 9
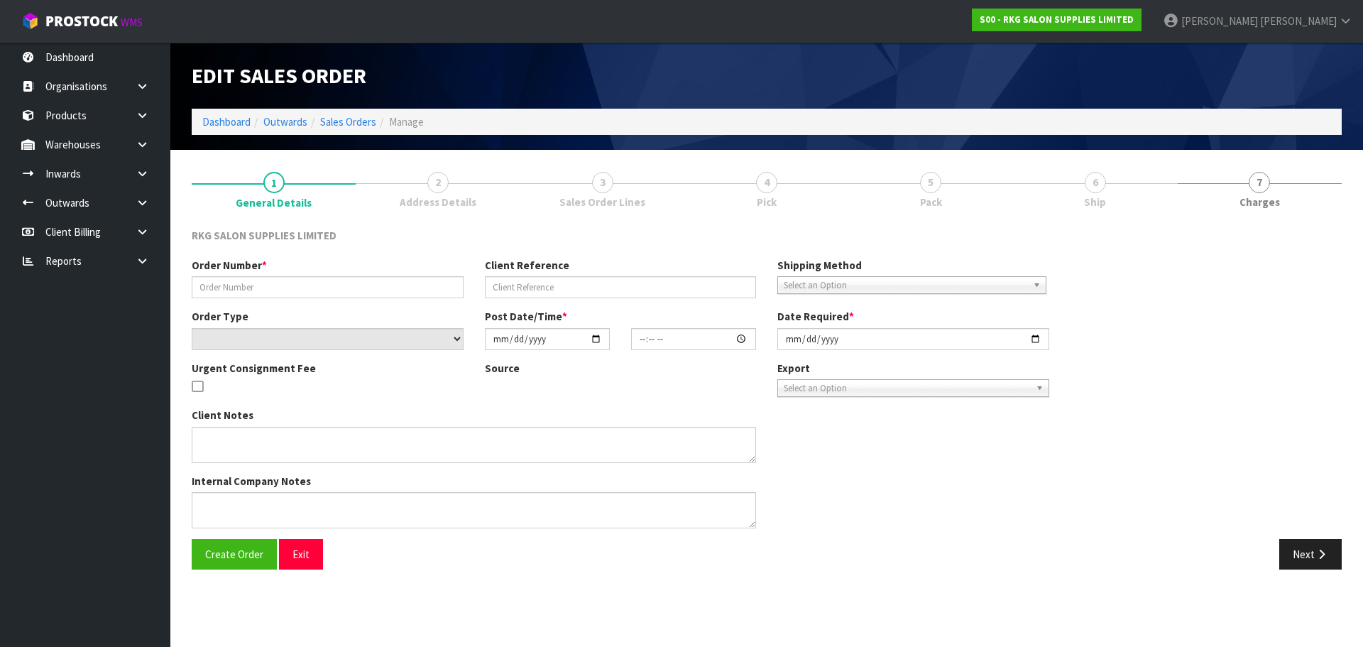
type input "INTEGRITY AESETHETICS"
type input "JESSICA BOYD"
select select "number:0"
type input "2025-09-25"
type input "14:15:00.000"
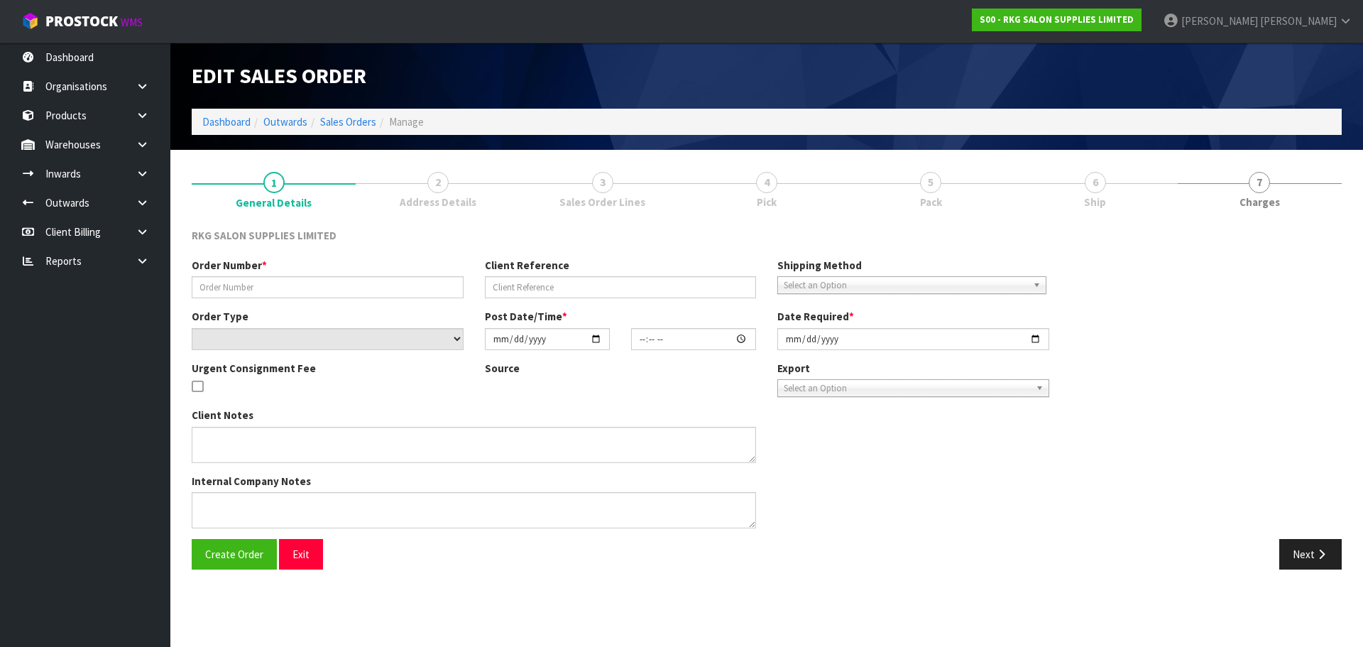
type input "2025-09-25"
type textarea "PACK TOGETHER ON PALLET"
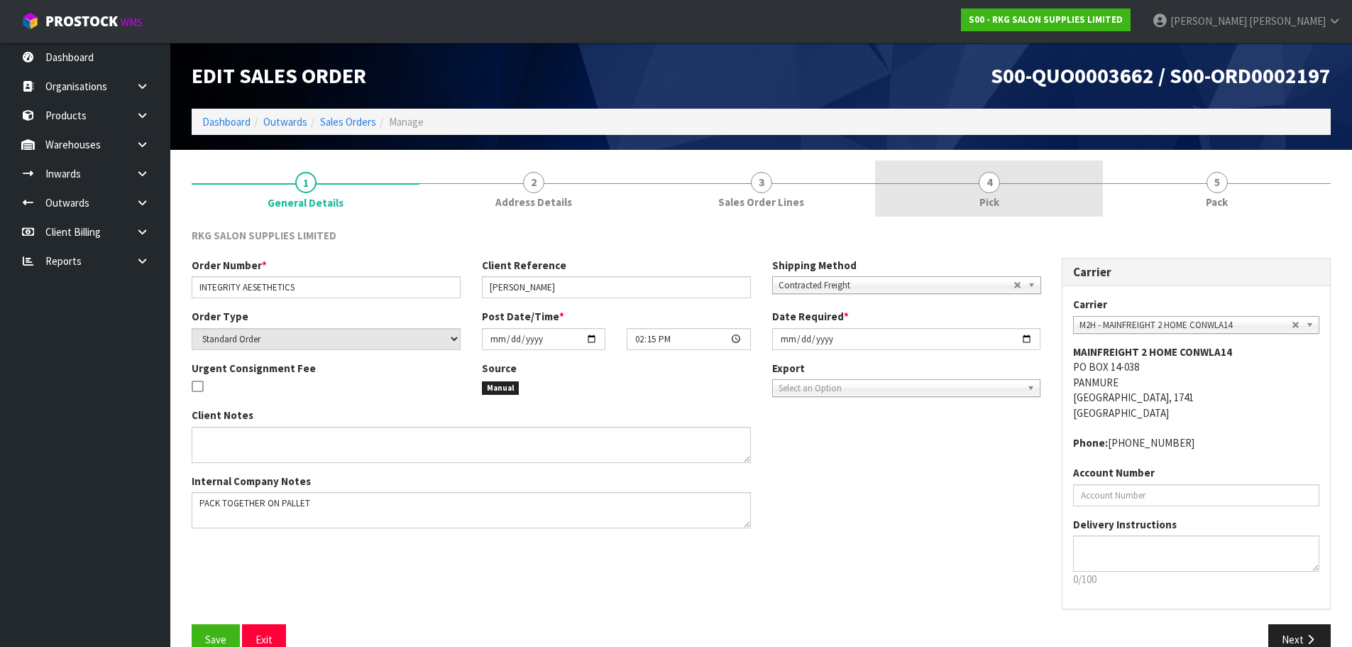
click at [993, 178] on span "4" at bounding box center [989, 182] width 21 height 21
